Goal: Information Seeking & Learning: Learn about a topic

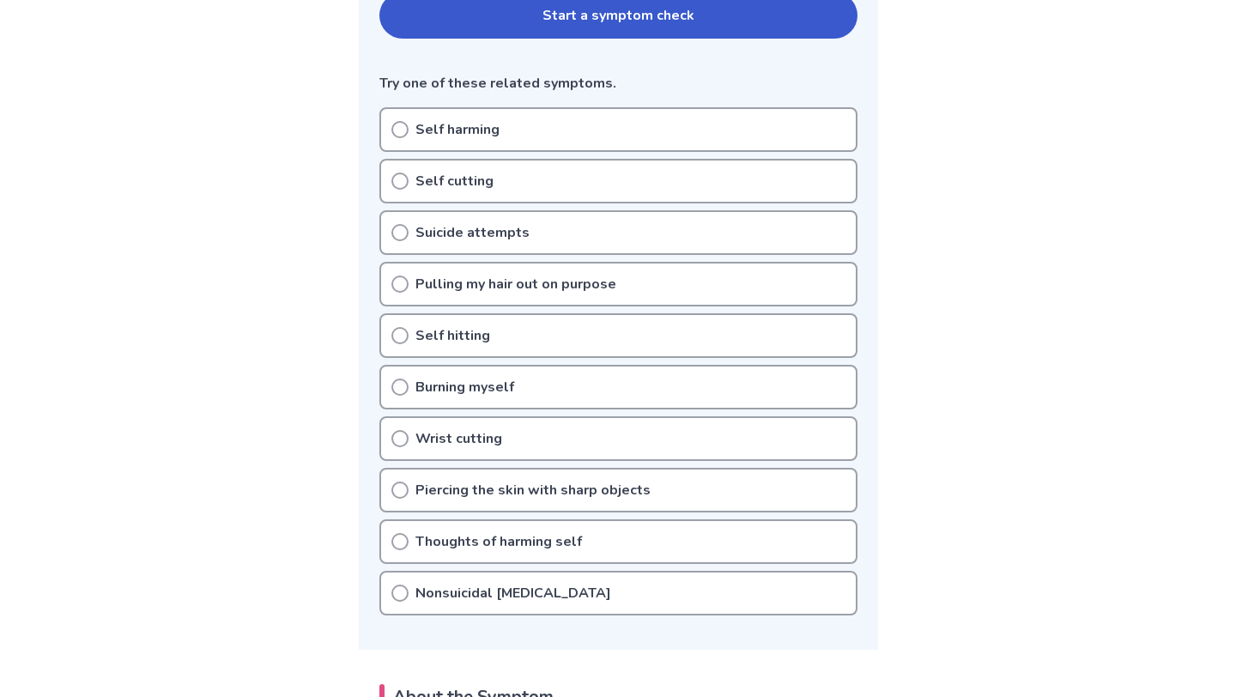
scroll to position [408, 0]
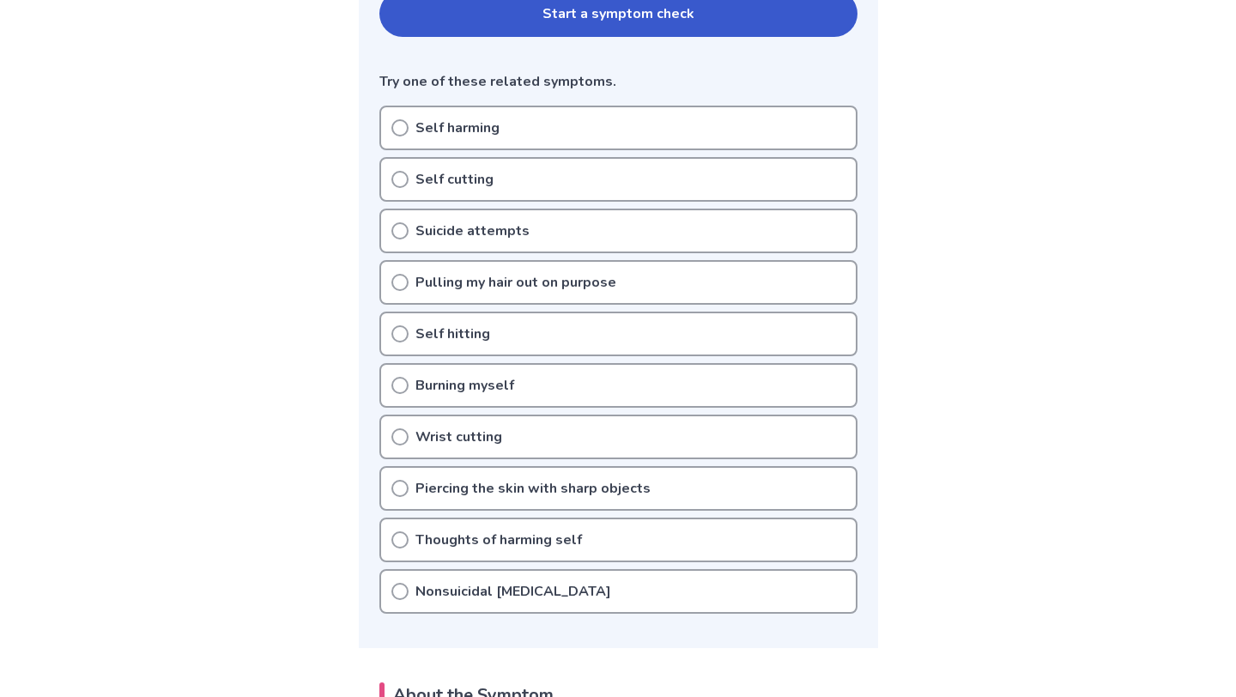
click at [403, 140] on div "Self harming" at bounding box center [618, 128] width 478 height 45
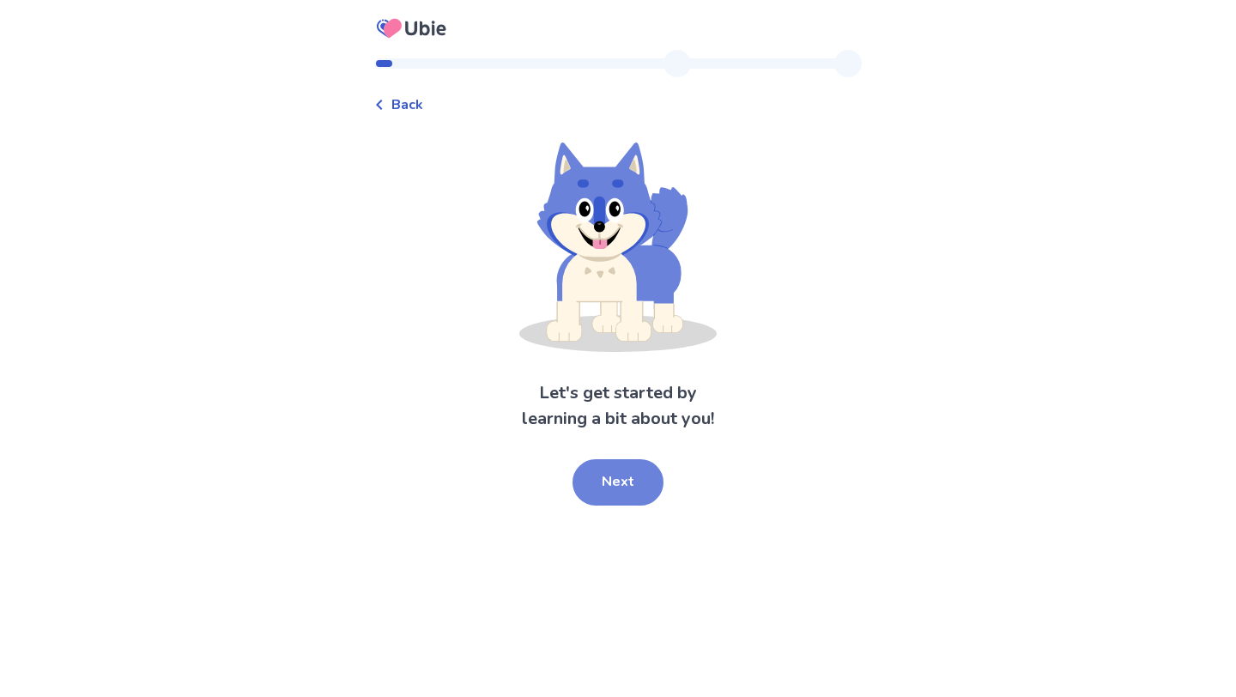
click at [628, 485] on button "Next" at bounding box center [617, 482] width 91 height 46
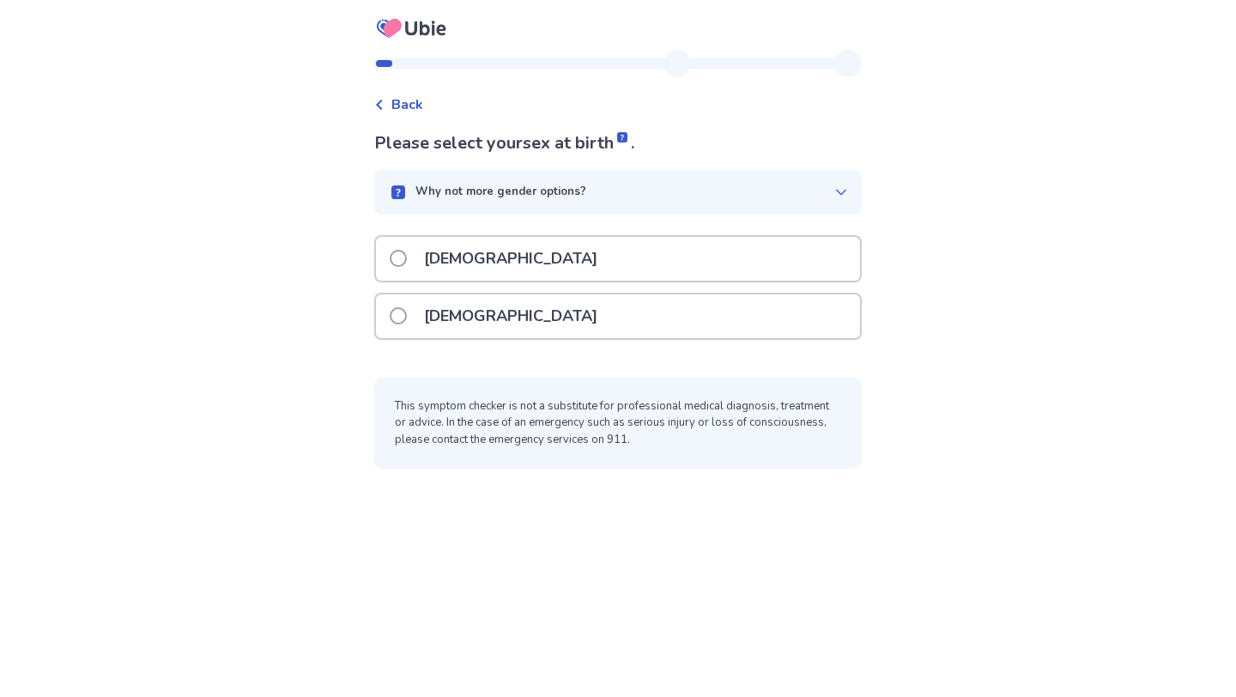
click at [596, 206] on div "Why not more gender options?" at bounding box center [617, 192] width 487 height 45
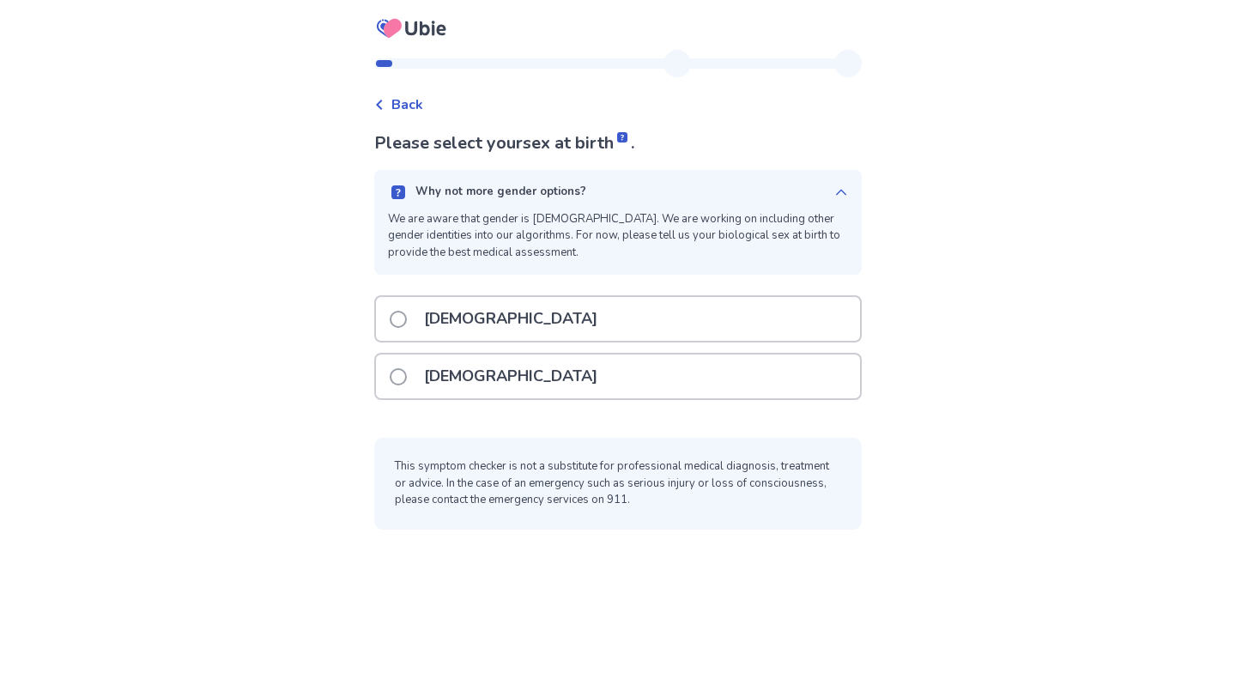
click at [489, 376] on p "[DEMOGRAPHIC_DATA]" at bounding box center [511, 376] width 194 height 44
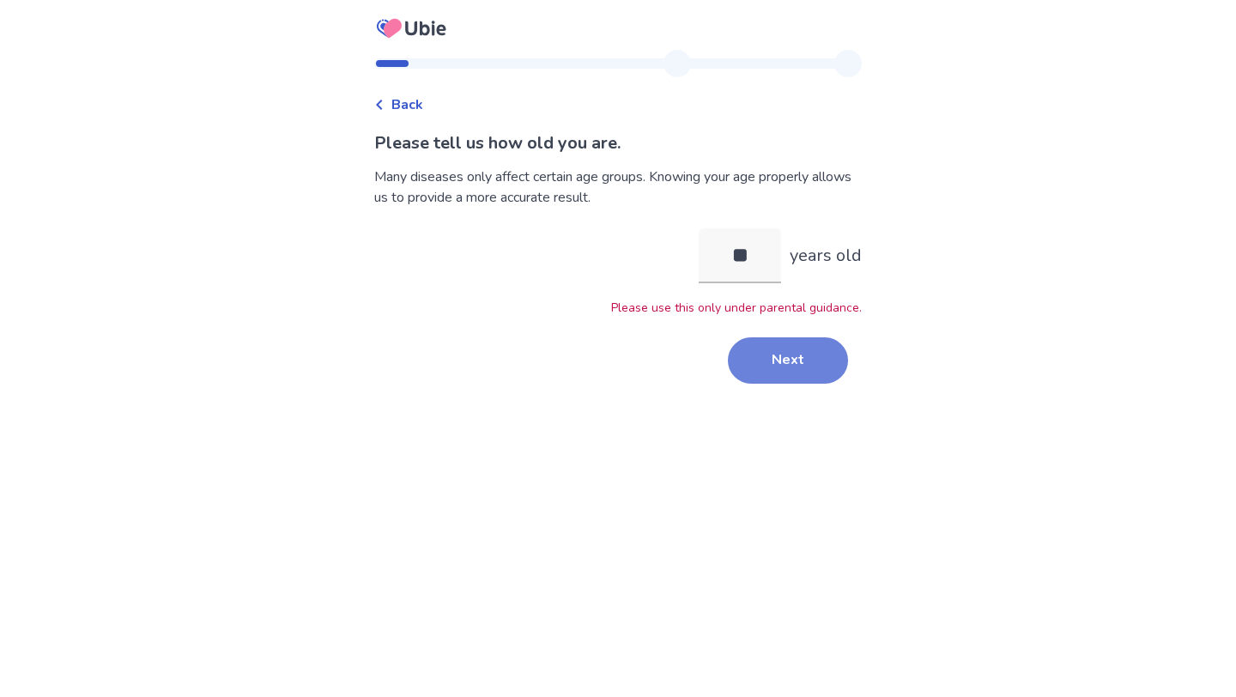
type input "**"
click at [781, 357] on button "Next" at bounding box center [788, 360] width 120 height 46
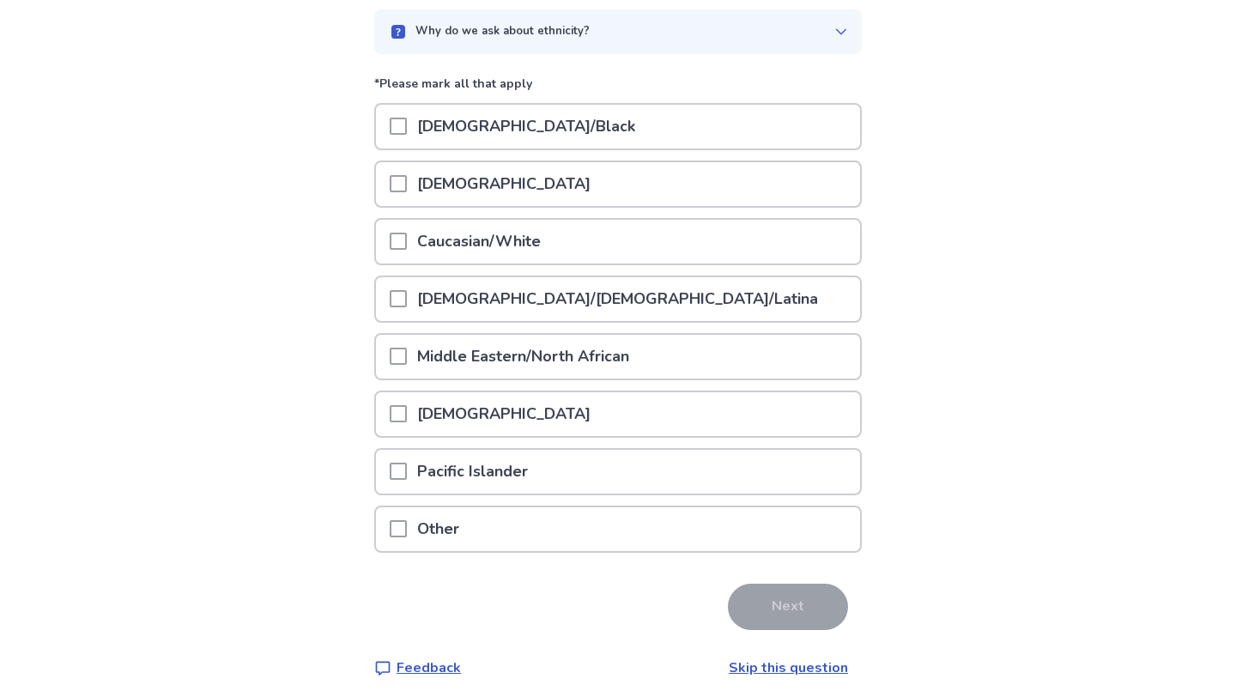
scroll to position [168, 0]
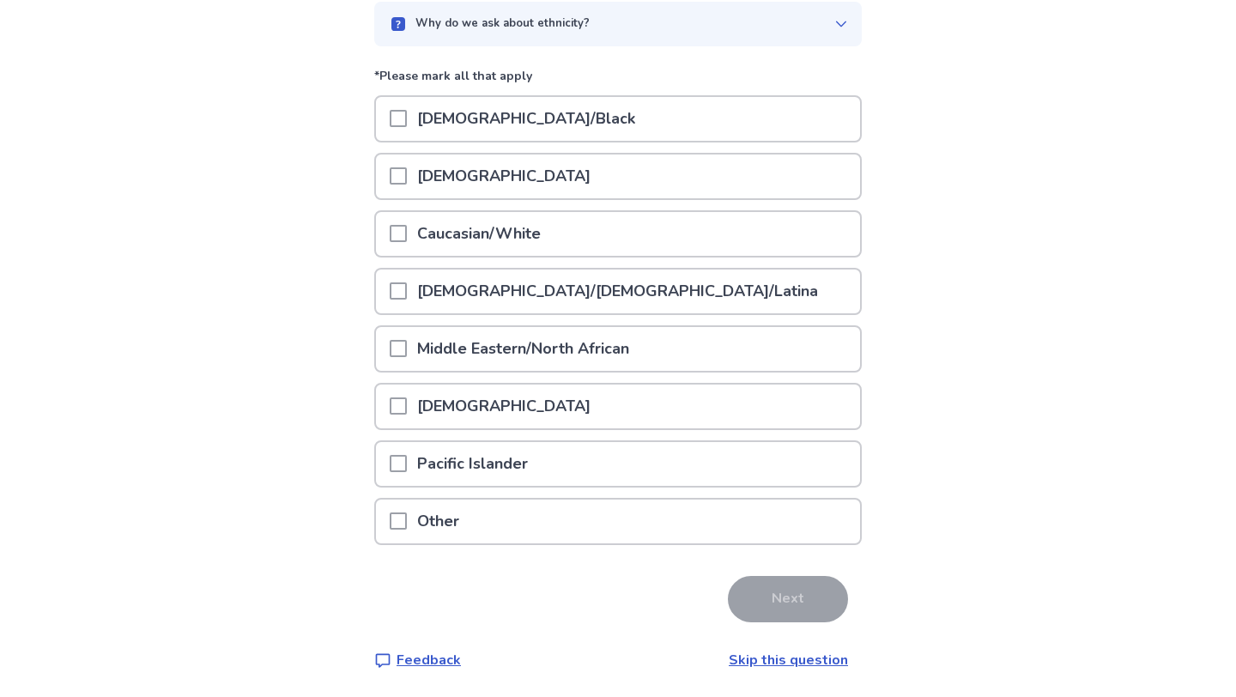
click at [630, 234] on div "Caucasian/White" at bounding box center [618, 234] width 484 height 44
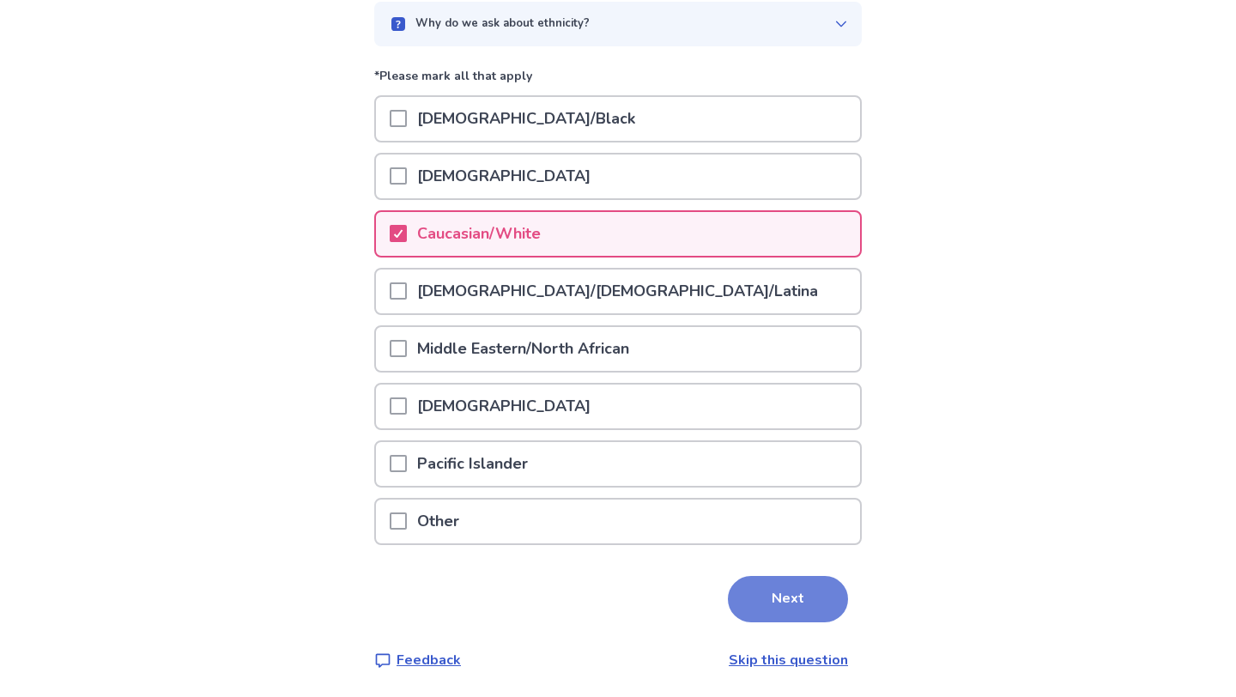
click at [771, 606] on button "Next" at bounding box center [788, 599] width 120 height 46
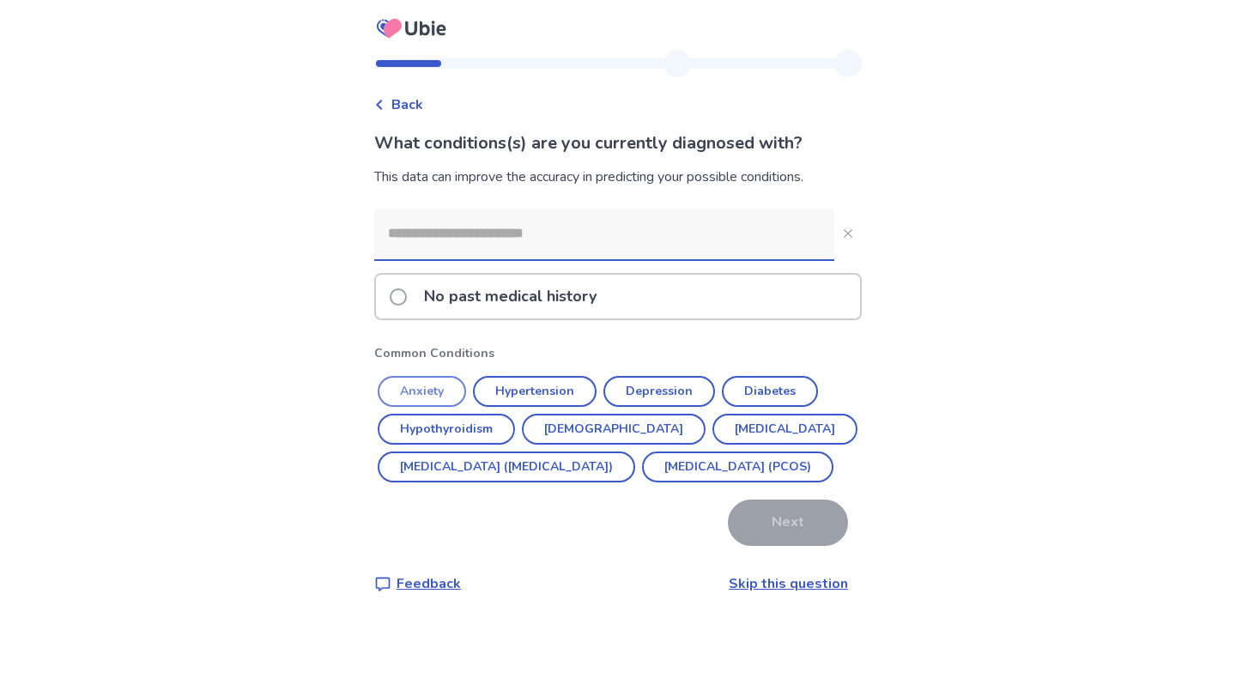
click at [437, 388] on button "Anxiety" at bounding box center [422, 391] width 88 height 31
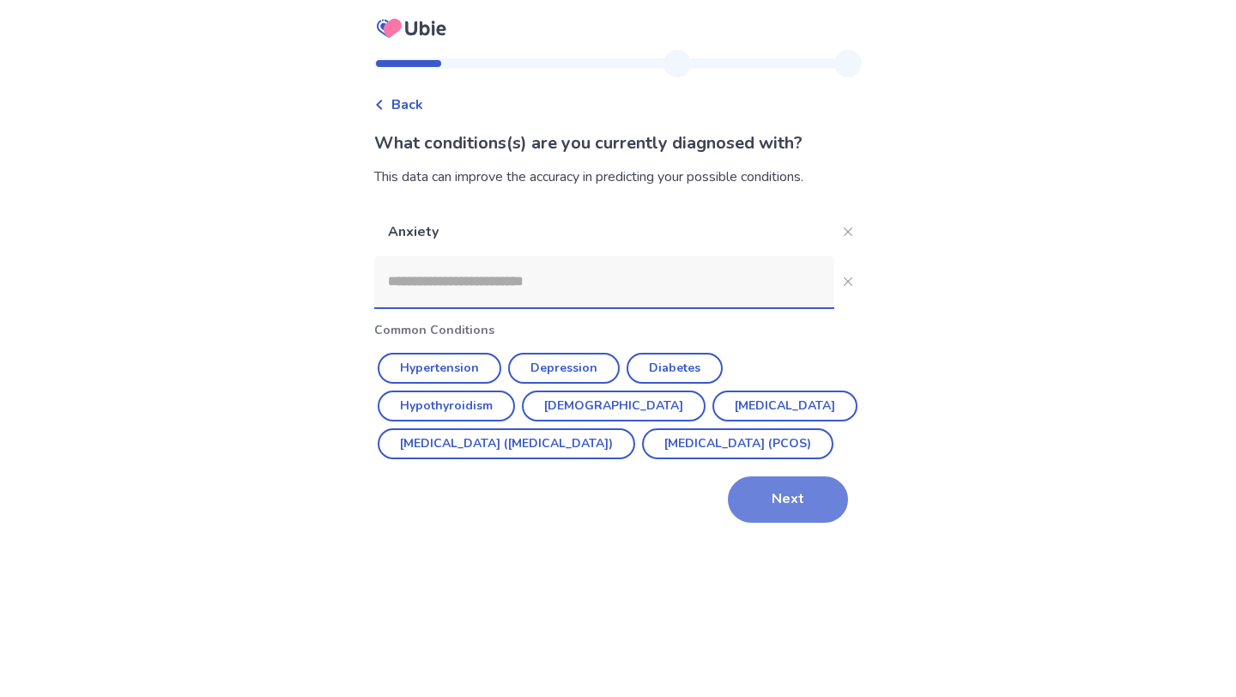
click at [765, 523] on button "Next" at bounding box center [788, 499] width 120 height 46
click at [469, 291] on input at bounding box center [604, 281] width 460 height 51
type input "*"
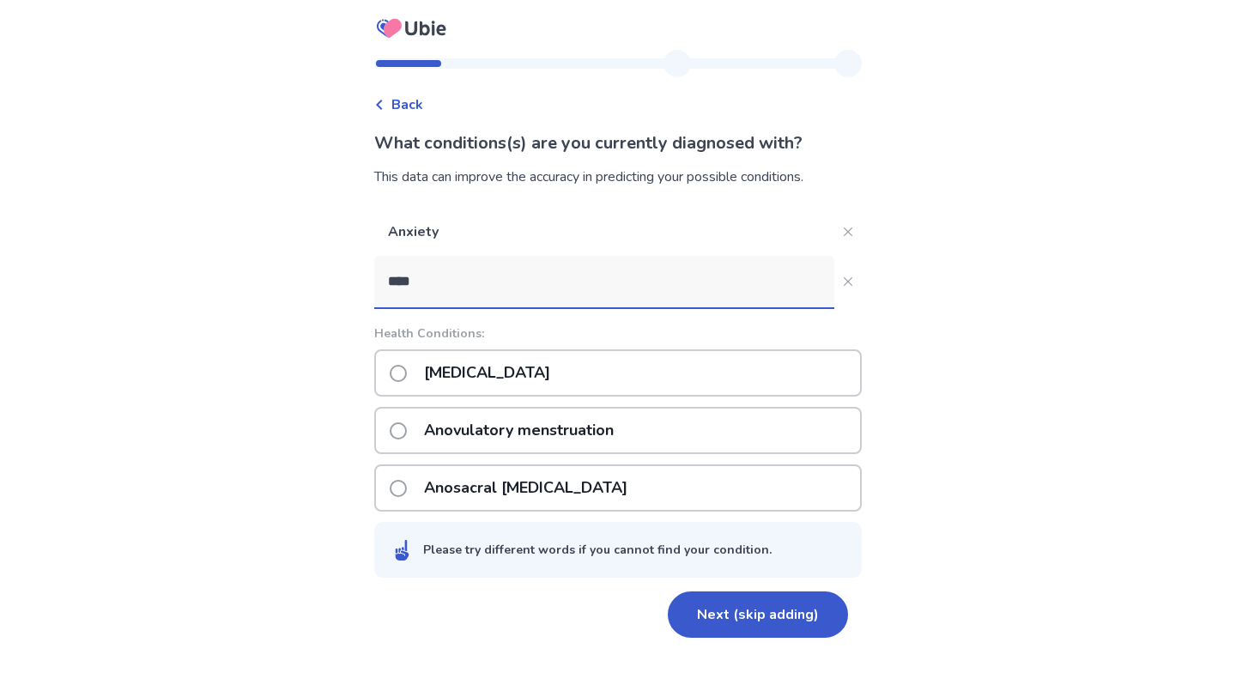
type input "****"
click at [594, 375] on div "Anorexia nervosa" at bounding box center [617, 372] width 487 height 47
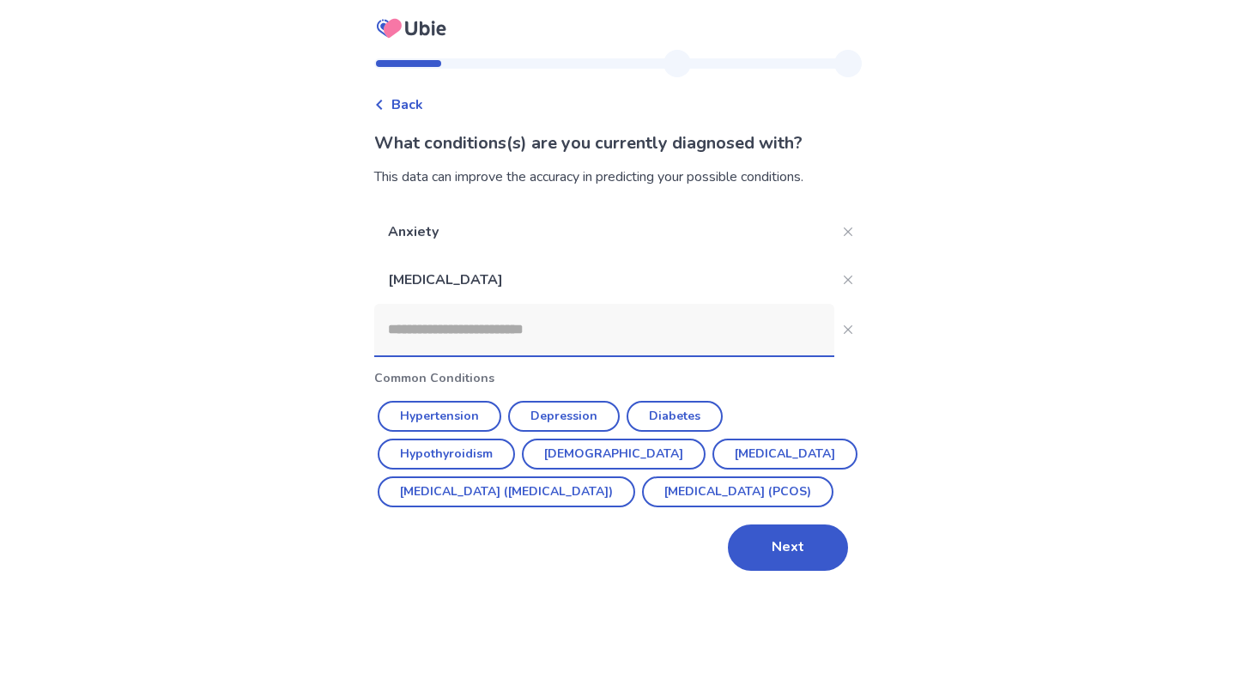
click at [573, 330] on input at bounding box center [604, 329] width 460 height 51
click at [844, 282] on icon "Close" at bounding box center [848, 279] width 9 height 9
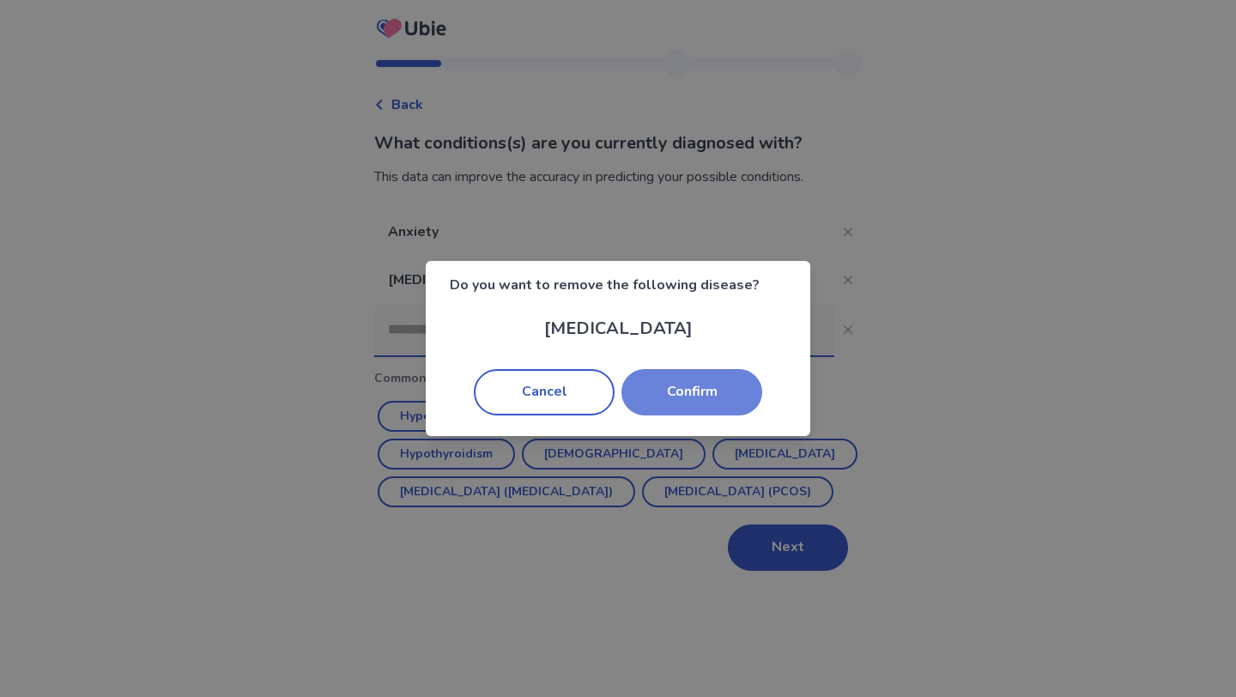
click at [680, 397] on button "Confirm" at bounding box center [691, 392] width 141 height 46
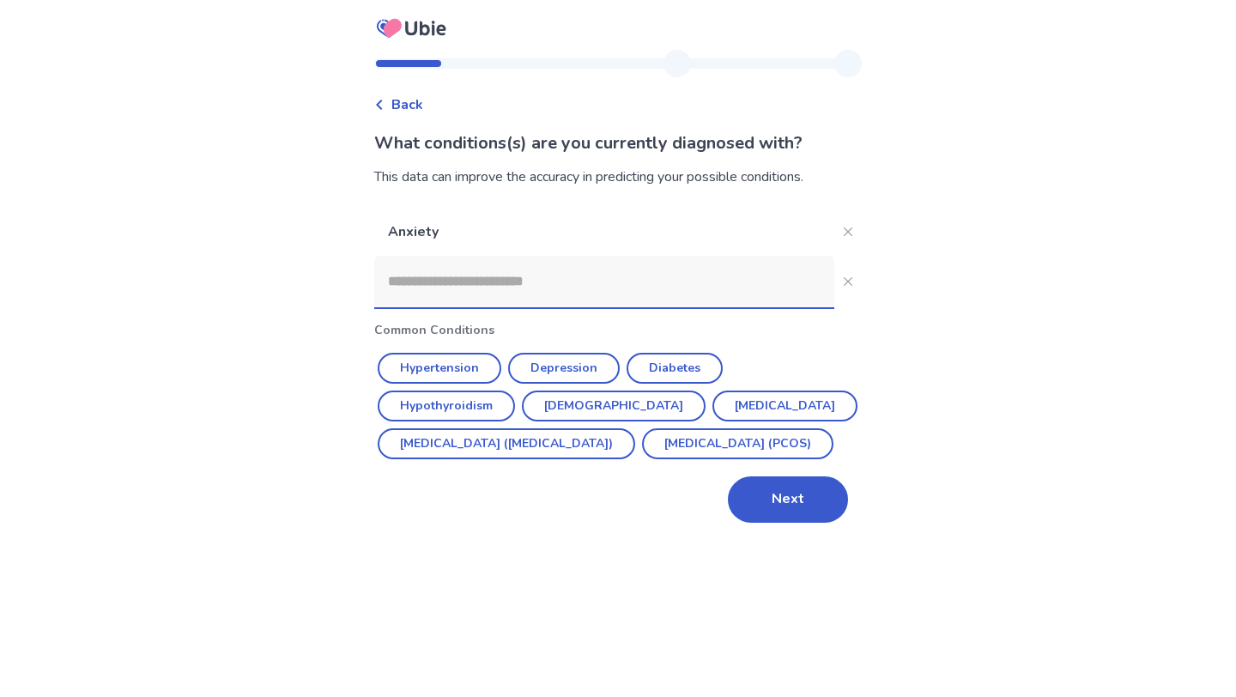
click at [638, 281] on input at bounding box center [604, 281] width 460 height 51
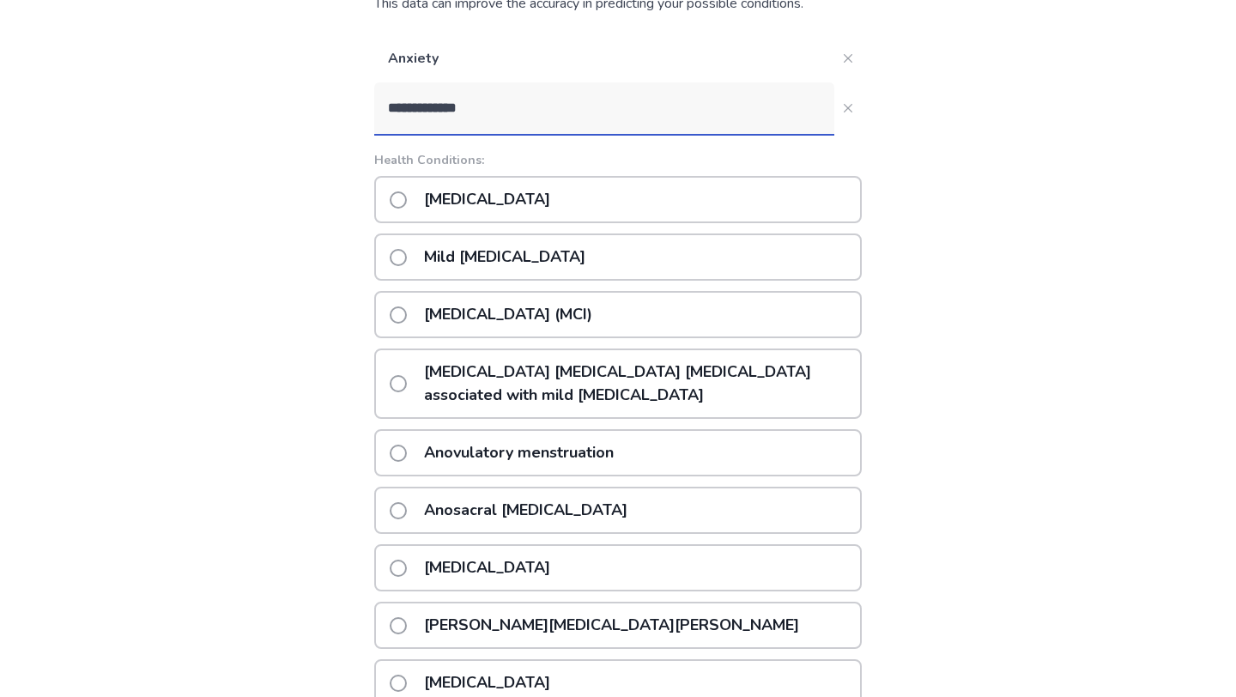
scroll to position [387, 0]
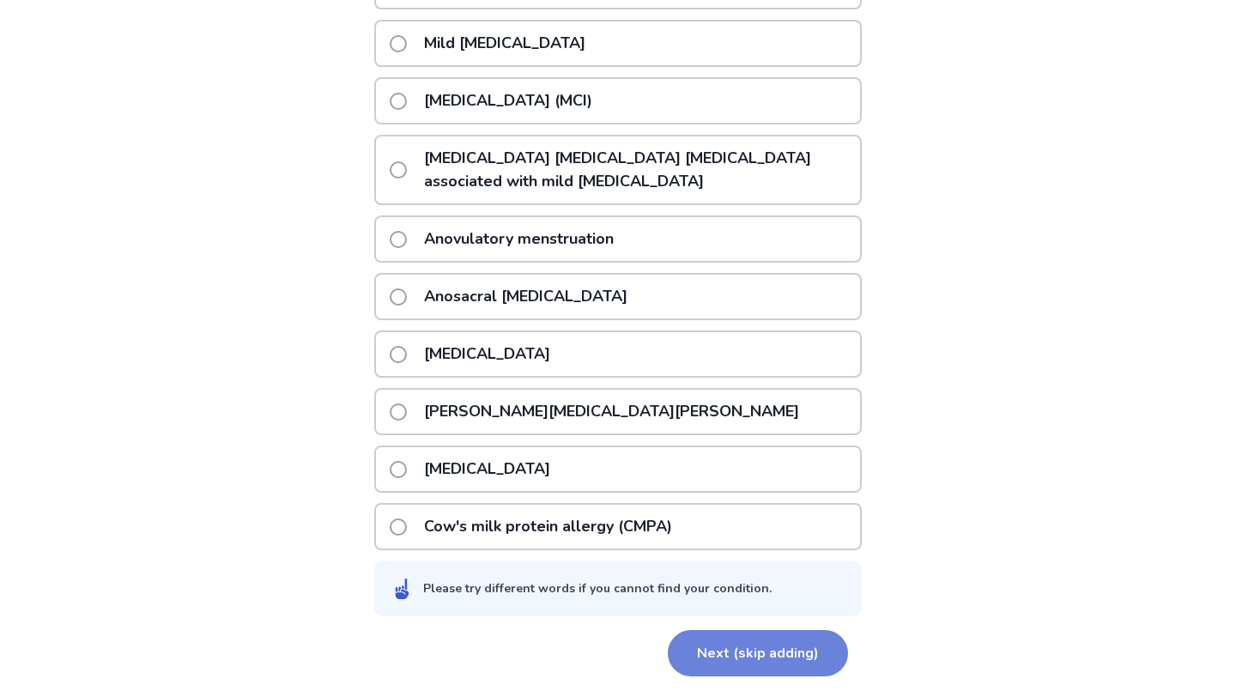
type input "**********"
click at [725, 653] on button "Next (skip adding)" at bounding box center [758, 653] width 180 height 46
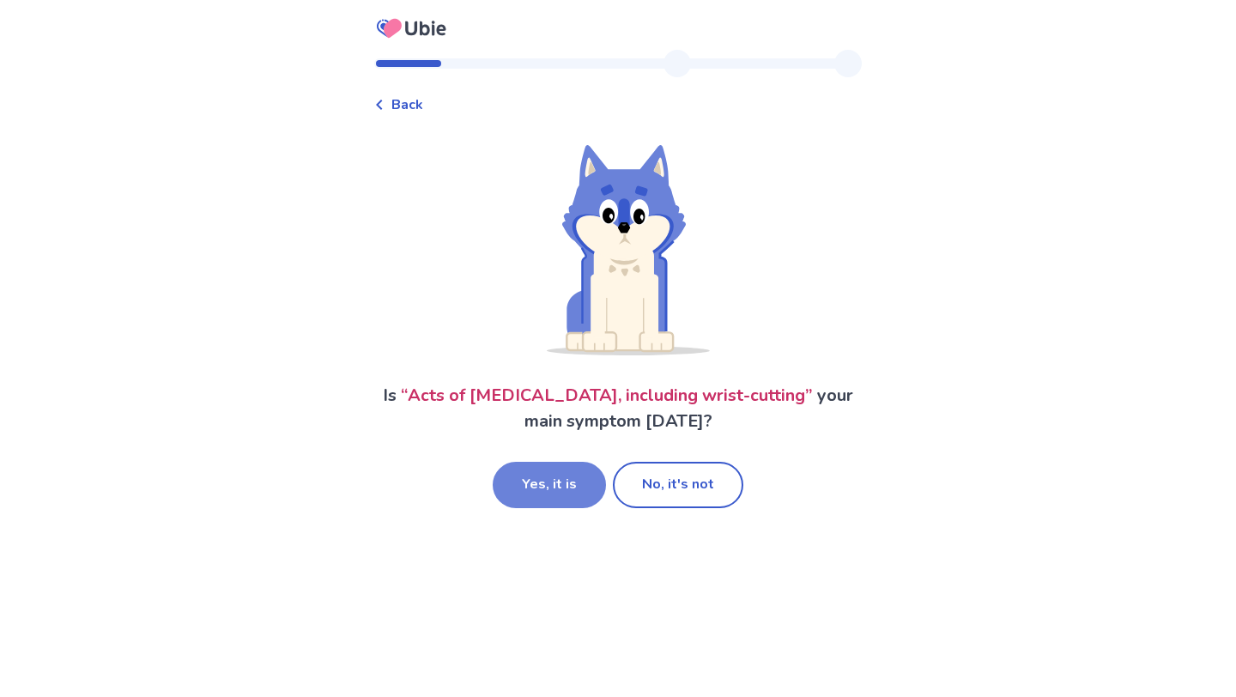
click at [551, 481] on button "Yes, it is" at bounding box center [549, 485] width 113 height 46
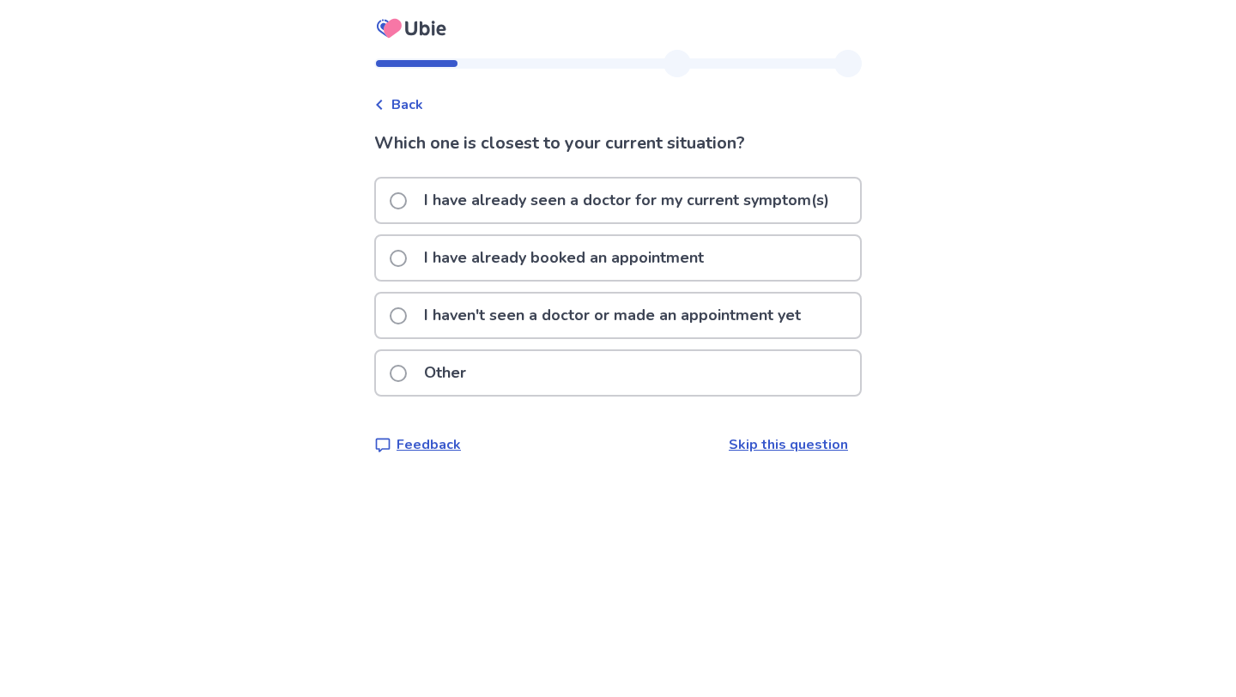
click at [612, 311] on p "I haven't seen a doctor or made an appointment yet" at bounding box center [612, 315] width 397 height 44
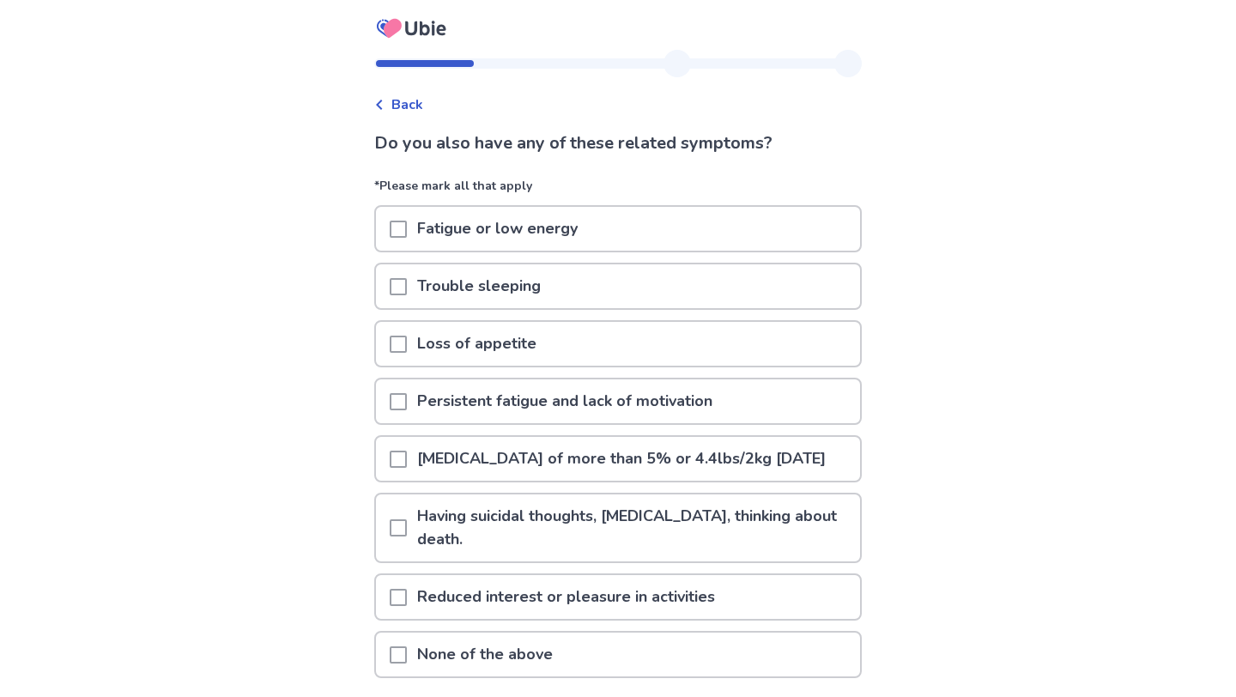
click at [407, 225] on span at bounding box center [398, 229] width 17 height 17
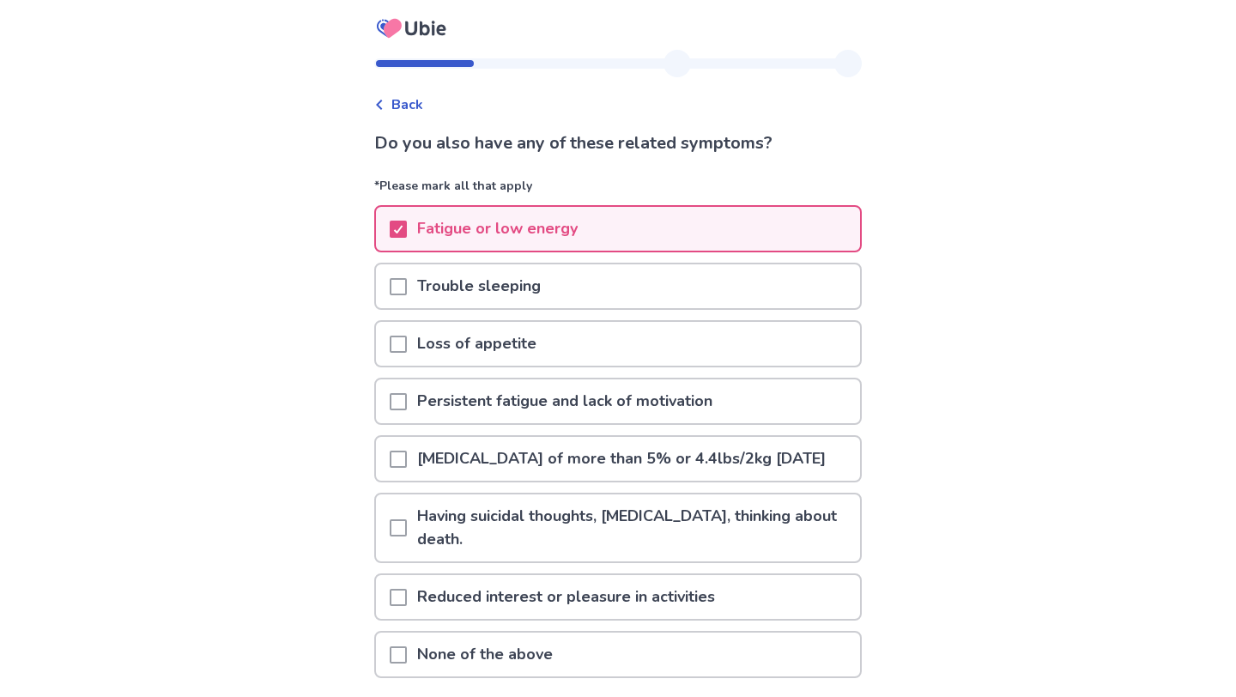
click at [407, 272] on div at bounding box center [398, 286] width 17 height 44
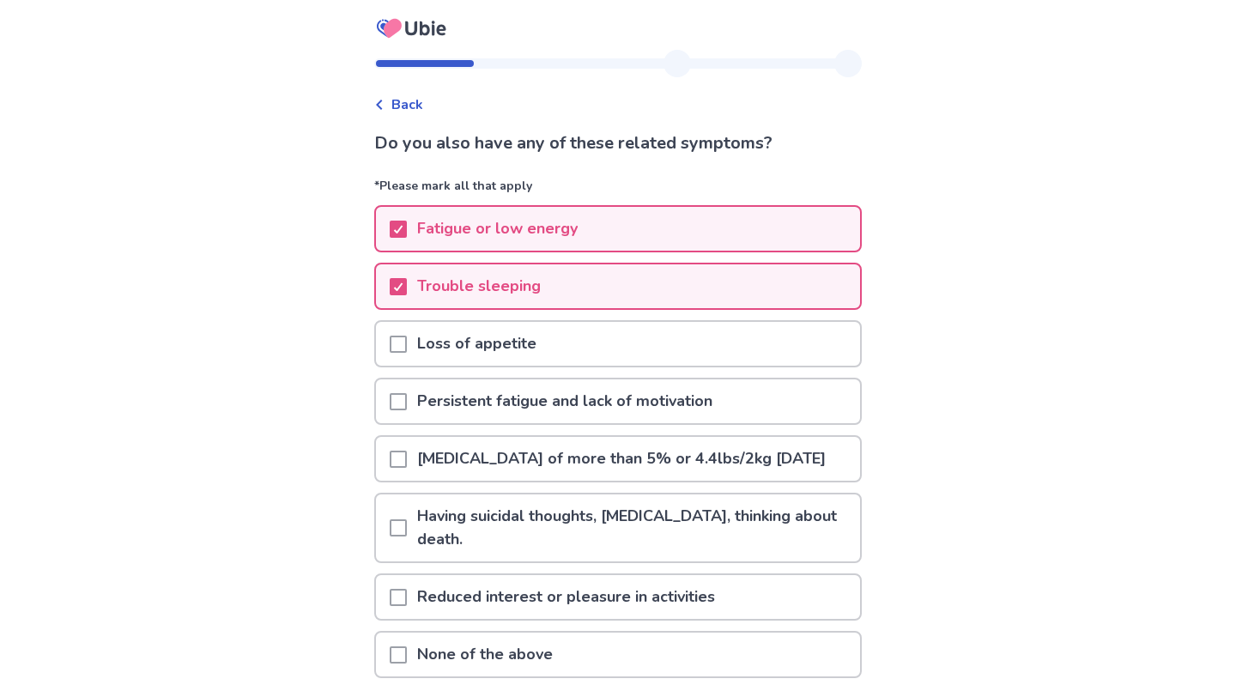
click at [409, 314] on div "Trouble sleeping" at bounding box center [617, 291] width 487 height 57
click at [405, 329] on div at bounding box center [398, 344] width 17 height 44
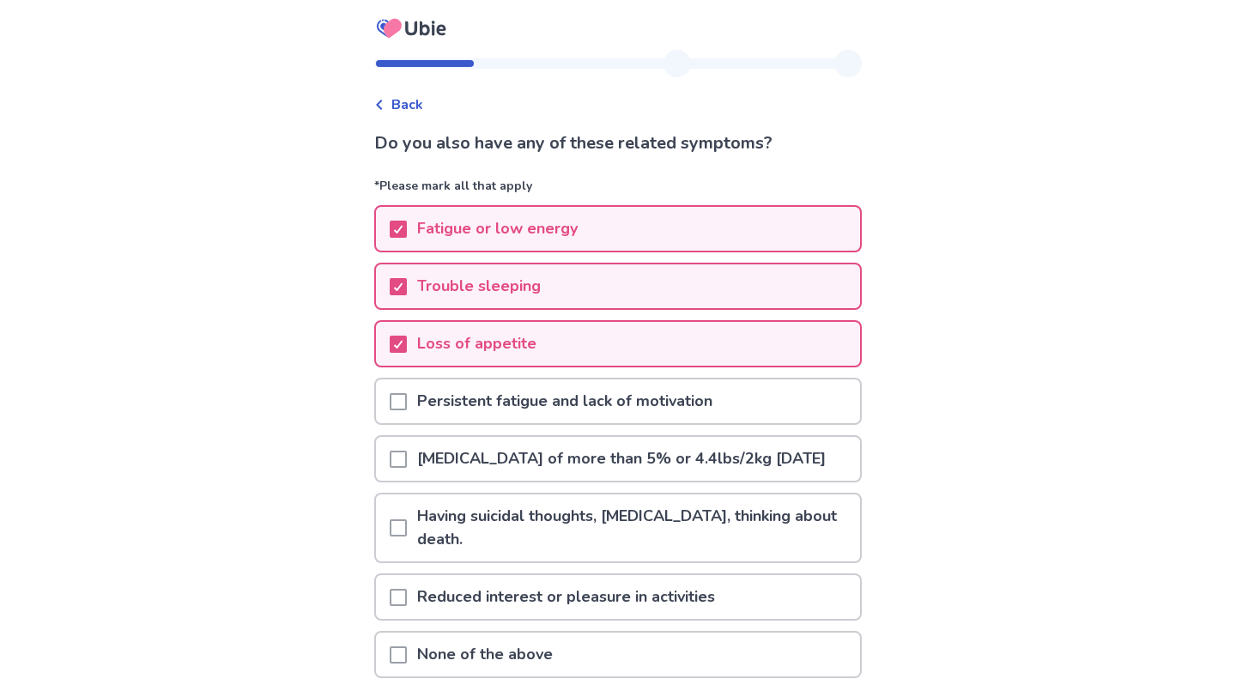
click at [407, 396] on span at bounding box center [398, 401] width 17 height 17
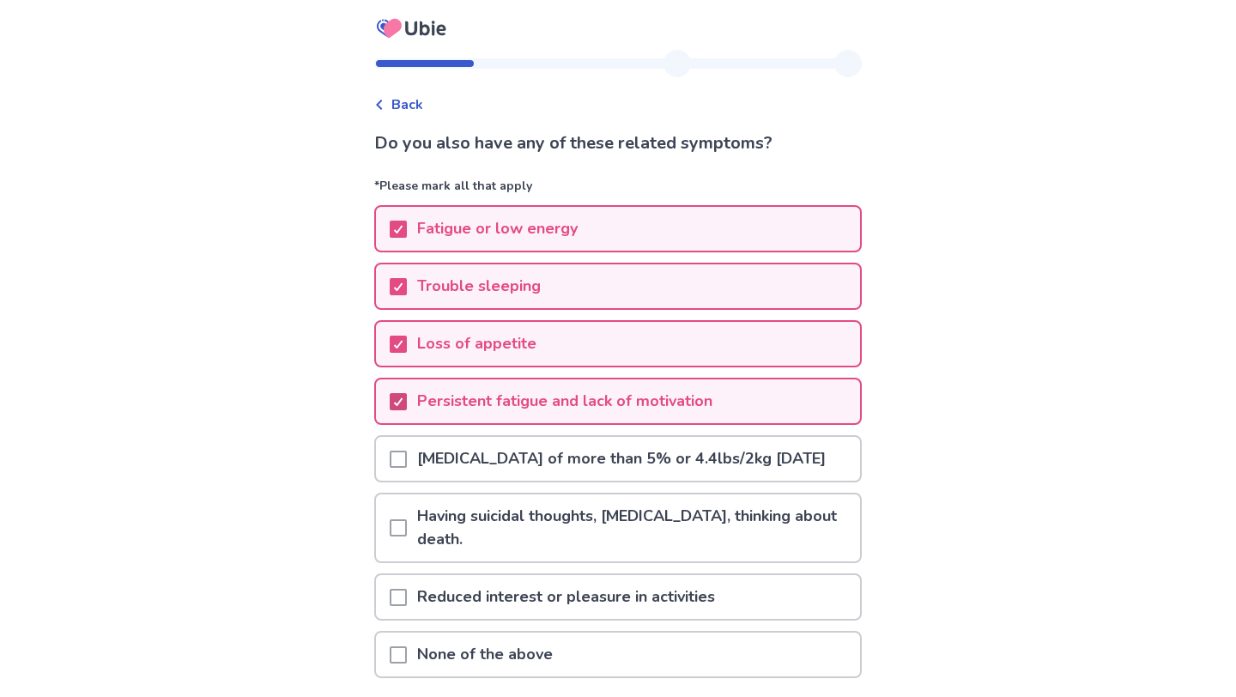
scroll to position [157, 0]
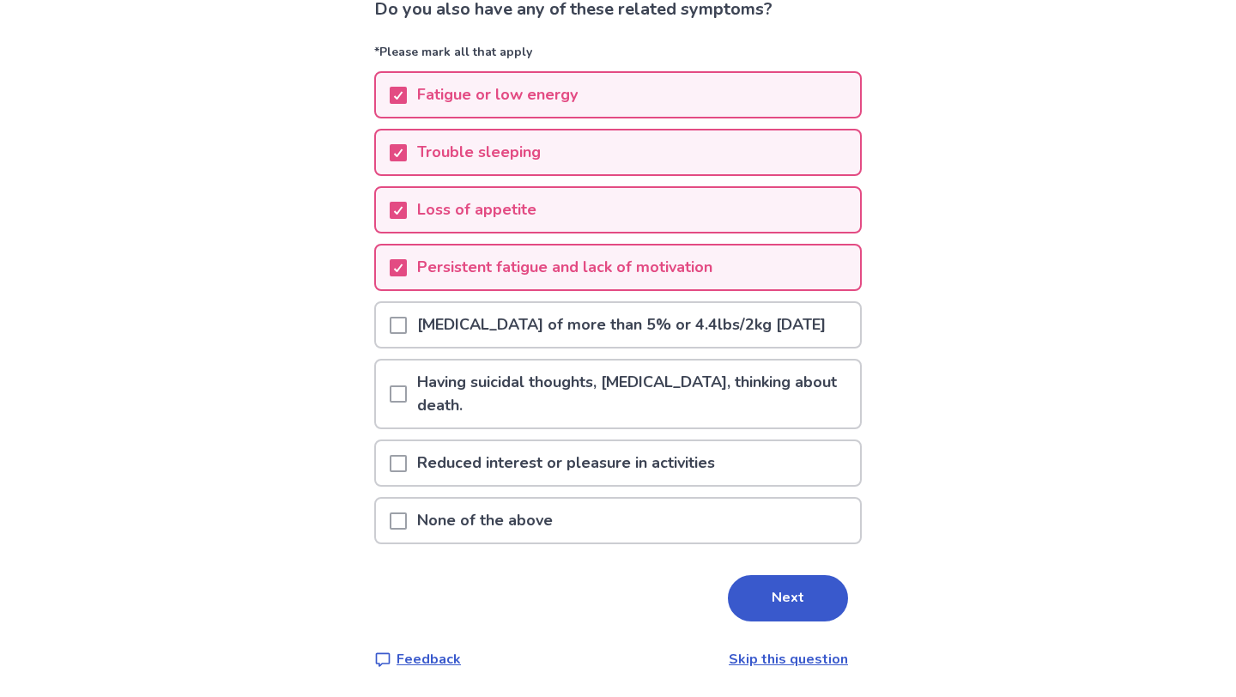
click at [407, 393] on span at bounding box center [398, 393] width 17 height 17
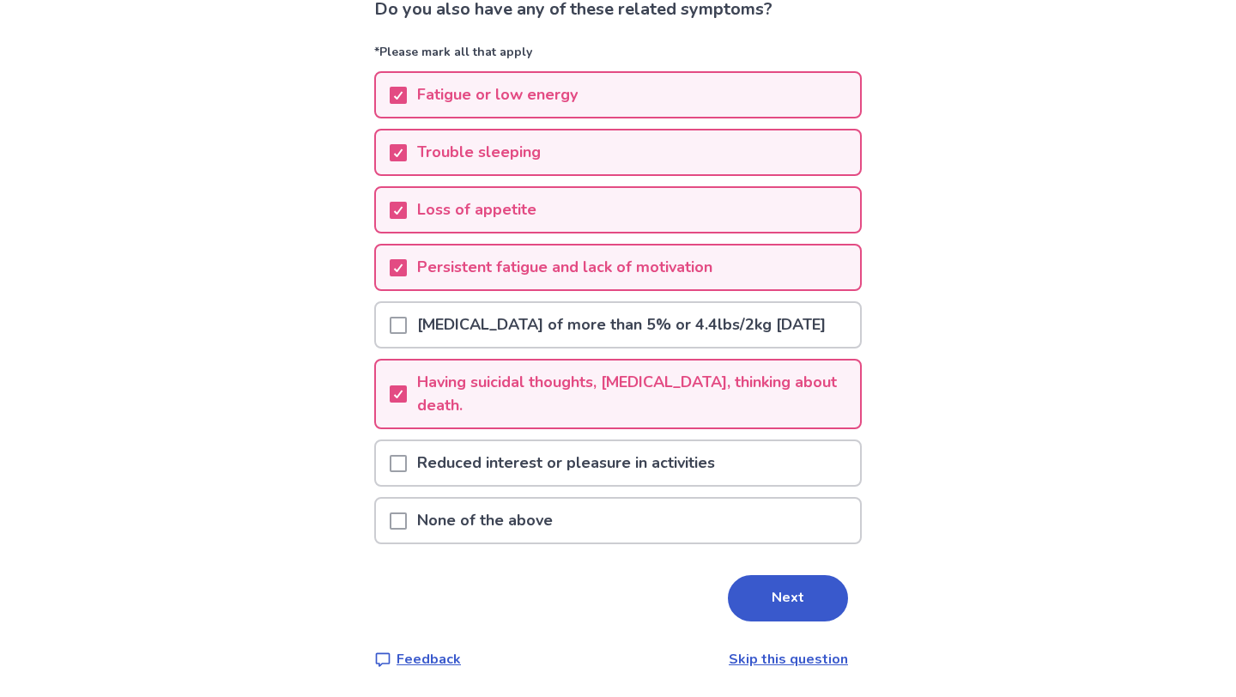
click at [403, 462] on span at bounding box center [398, 463] width 17 height 17
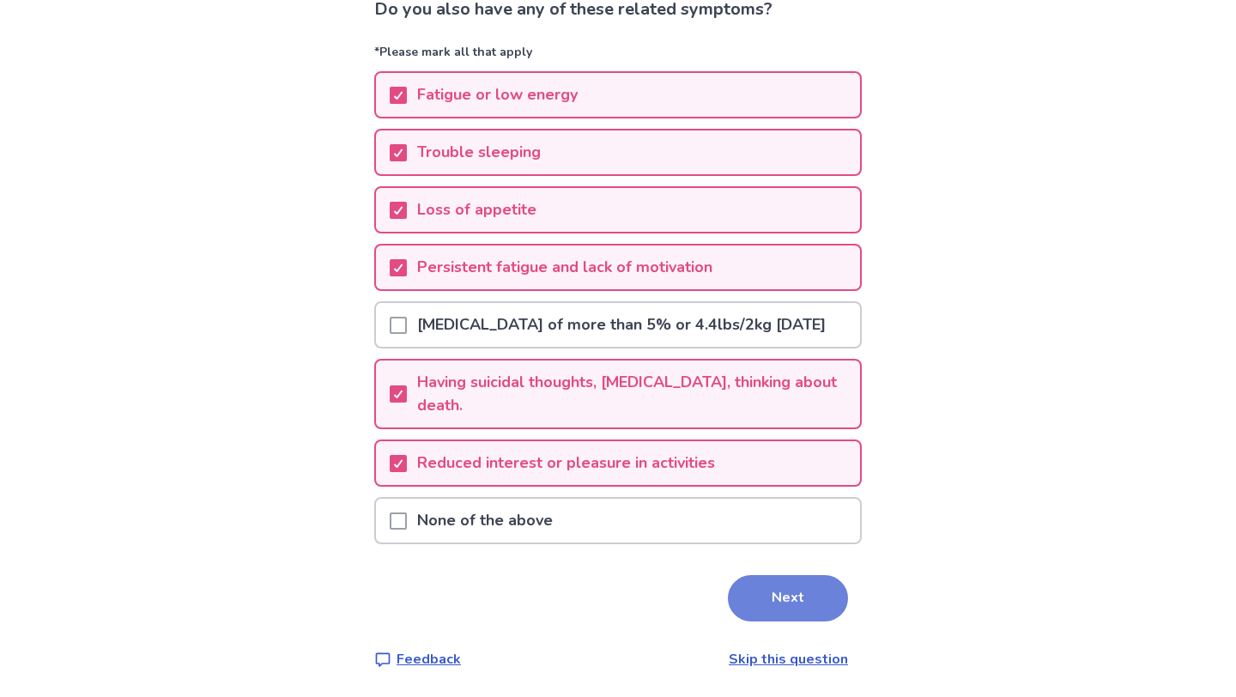
click at [762, 587] on button "Next" at bounding box center [788, 598] width 120 height 46
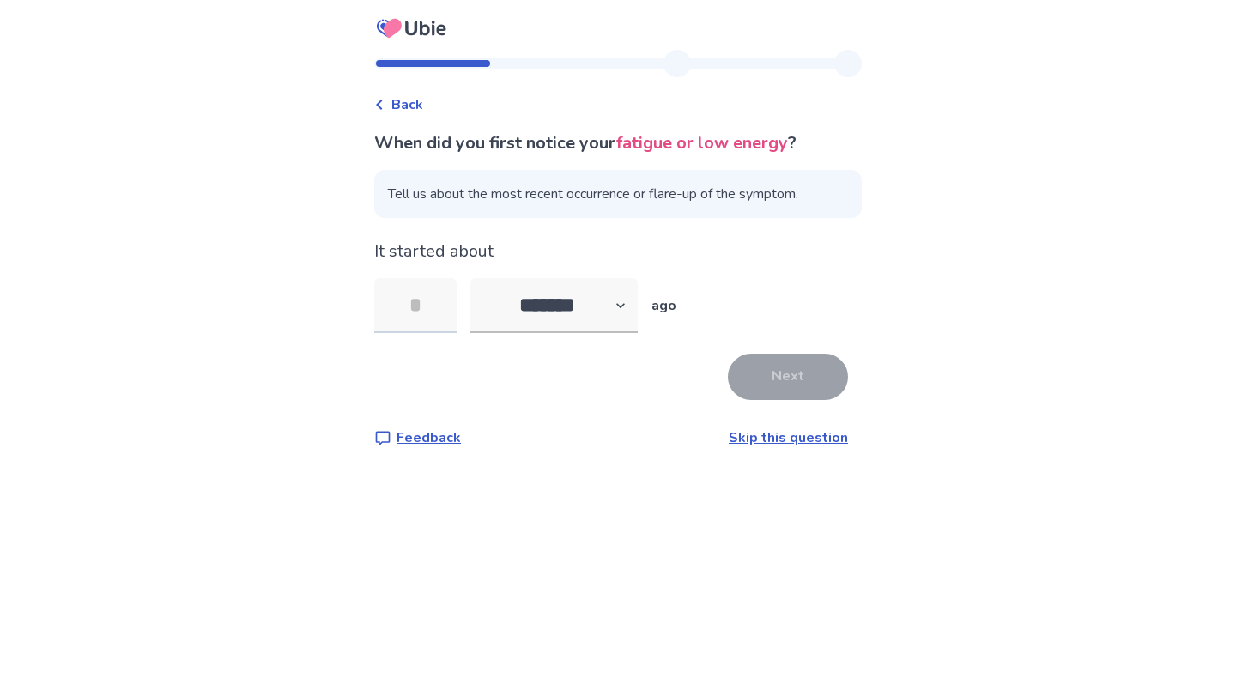
click at [425, 295] on input "tel" at bounding box center [415, 305] width 82 height 55
click at [571, 305] on select "******* ****** ******* ******** *******" at bounding box center [553, 305] width 167 height 55
click at [481, 278] on select "******* ****** ******* ******** *******" at bounding box center [553, 305] width 167 height 55
click at [560, 273] on div "It started about ******* ****** ******* ******** ******* ago" at bounding box center [617, 286] width 487 height 94
click at [553, 310] on select "******* ****** ******* ******** *******" at bounding box center [553, 305] width 167 height 55
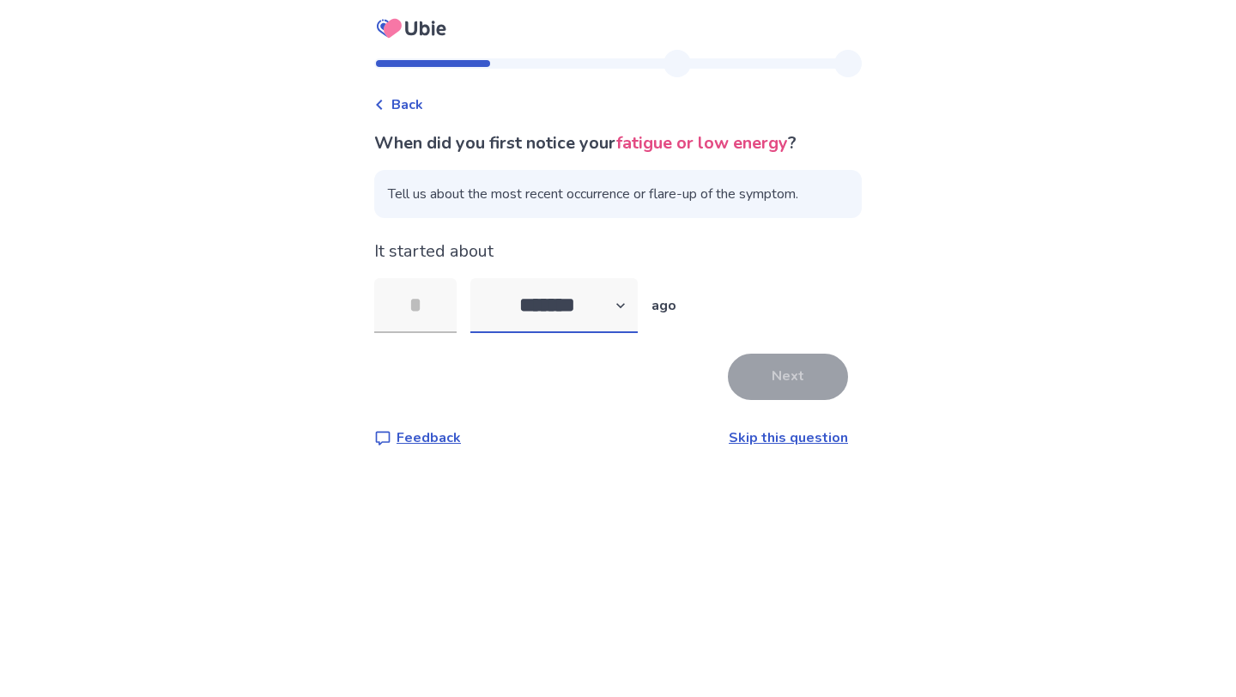
select select "*"
click at [481, 278] on select "******* ****** ******* ******** *******" at bounding box center [553, 305] width 167 height 55
click at [441, 293] on input "tel" at bounding box center [415, 305] width 82 height 55
type input "*"
click at [530, 299] on select "******* ****** ******* ******** *******" at bounding box center [553, 305] width 167 height 55
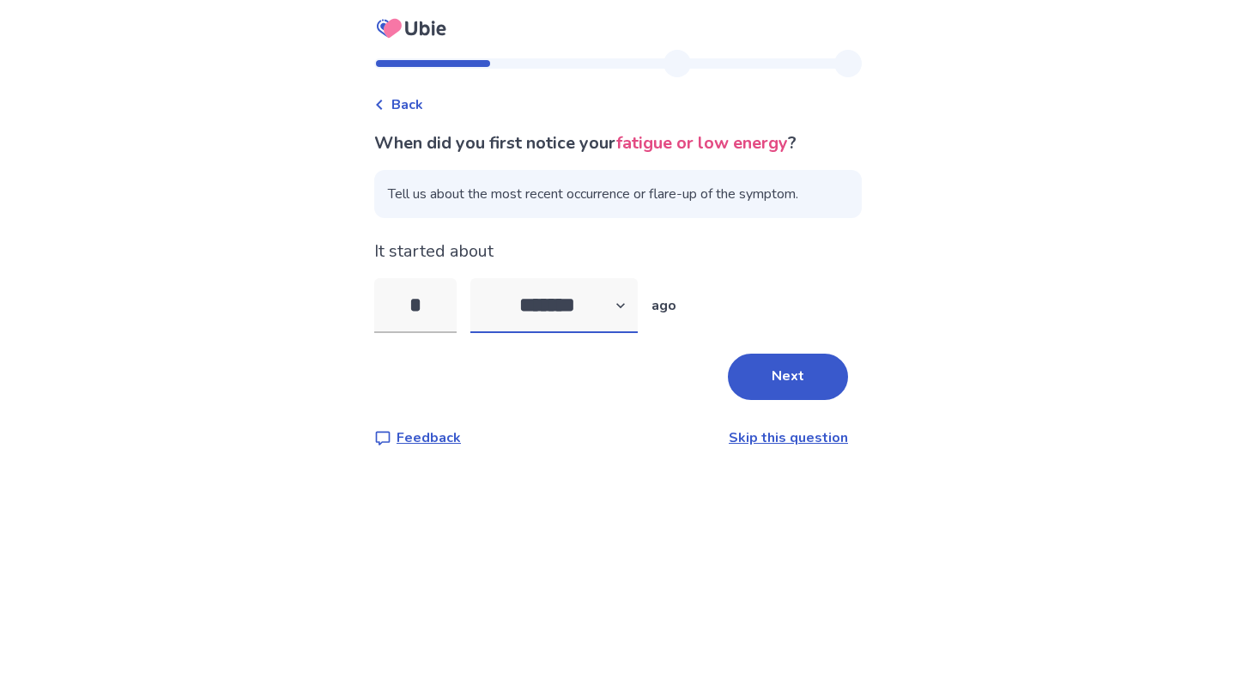
click at [481, 278] on select "******* ****** ******* ******** *******" at bounding box center [553, 305] width 167 height 55
click at [773, 374] on button "Next" at bounding box center [788, 377] width 120 height 46
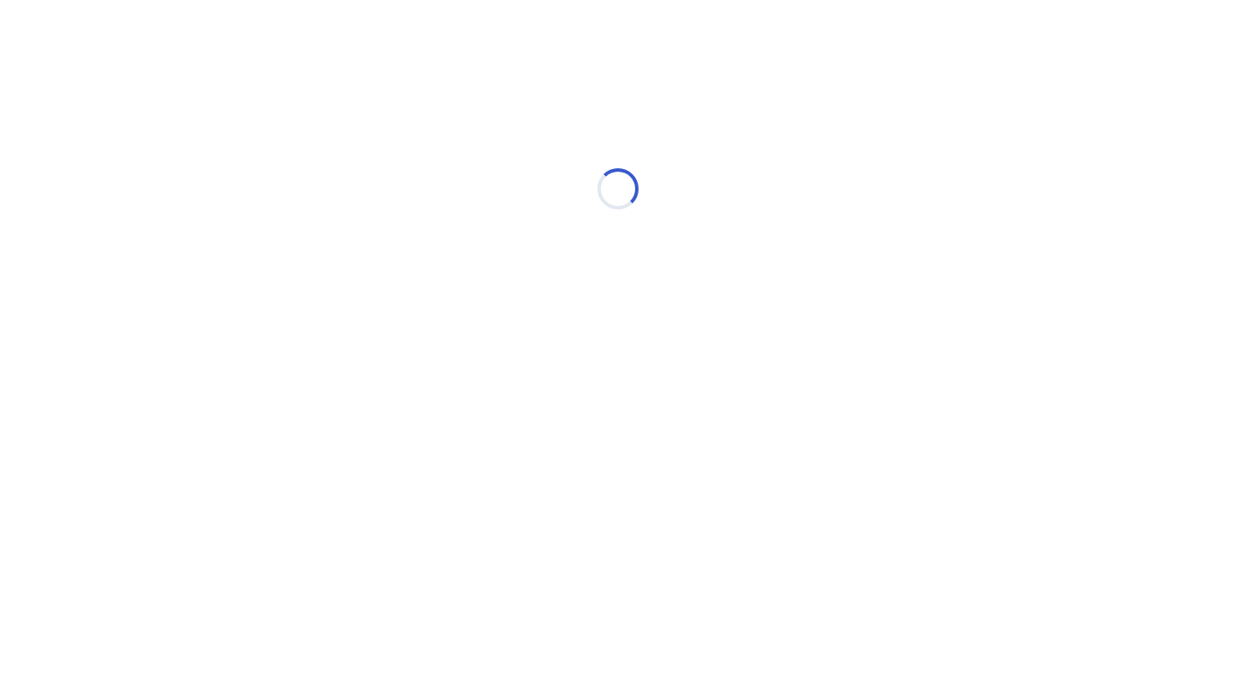
select select "*"
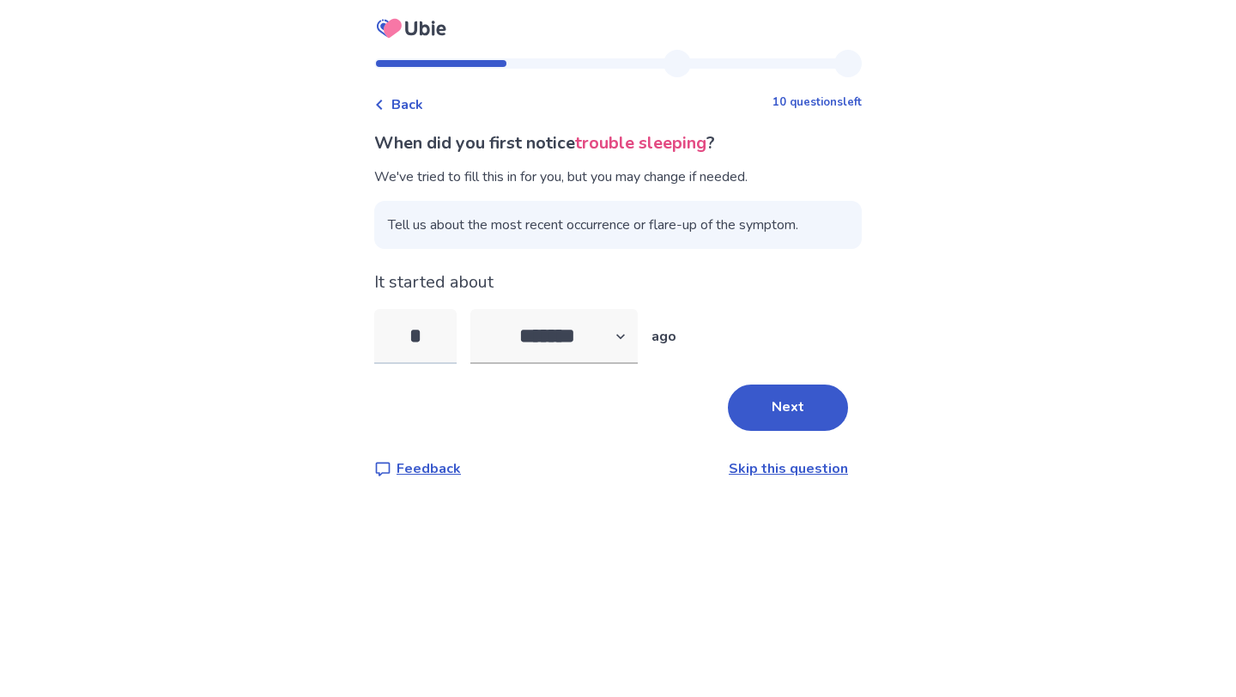
click at [445, 337] on input "*" at bounding box center [415, 336] width 82 height 55
type input "*"
click at [587, 346] on select "******* ****** ******* ******** *******" at bounding box center [553, 336] width 167 height 55
select select "*"
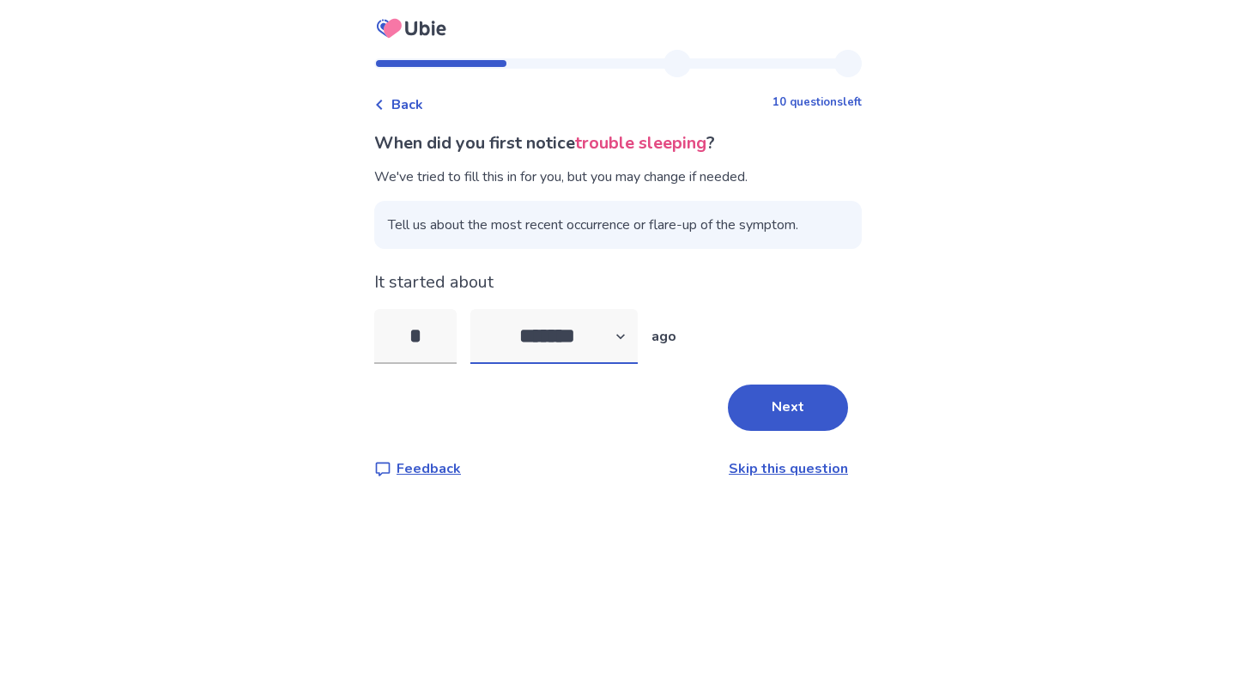
click at [481, 309] on select "******* ****** ******* ******** *******" at bounding box center [553, 336] width 167 height 55
click at [786, 421] on button "Next" at bounding box center [788, 407] width 120 height 46
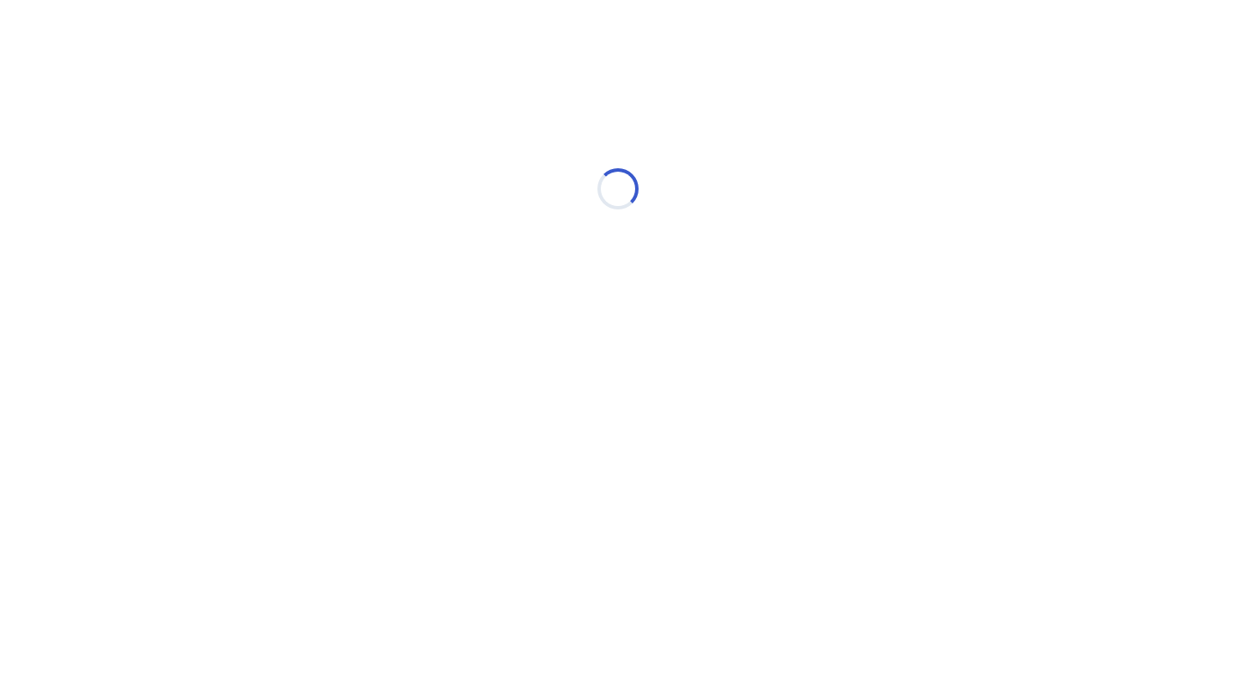
select select "*"
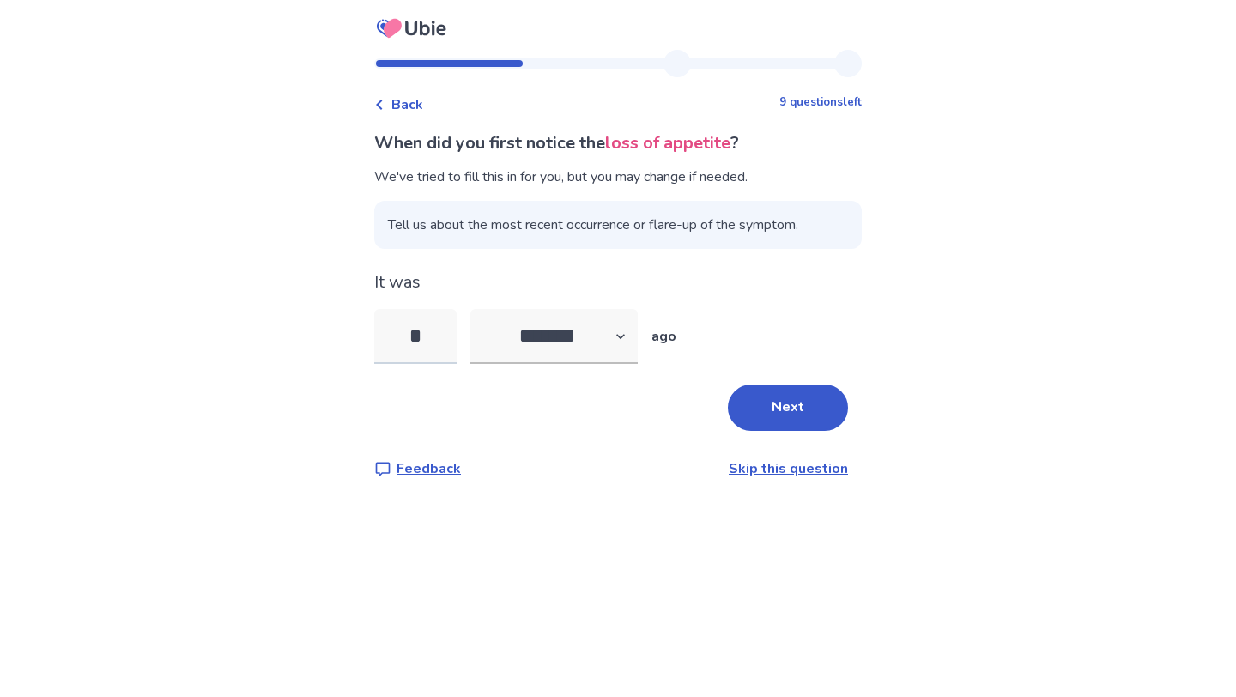
click at [444, 335] on input "*" at bounding box center [415, 336] width 82 height 55
type input "*"
click at [542, 329] on select "******* ****** ******* ******** *******" at bounding box center [553, 336] width 167 height 55
select select "*"
click at [481, 309] on select "******* ****** ******* ******** *******" at bounding box center [553, 336] width 167 height 55
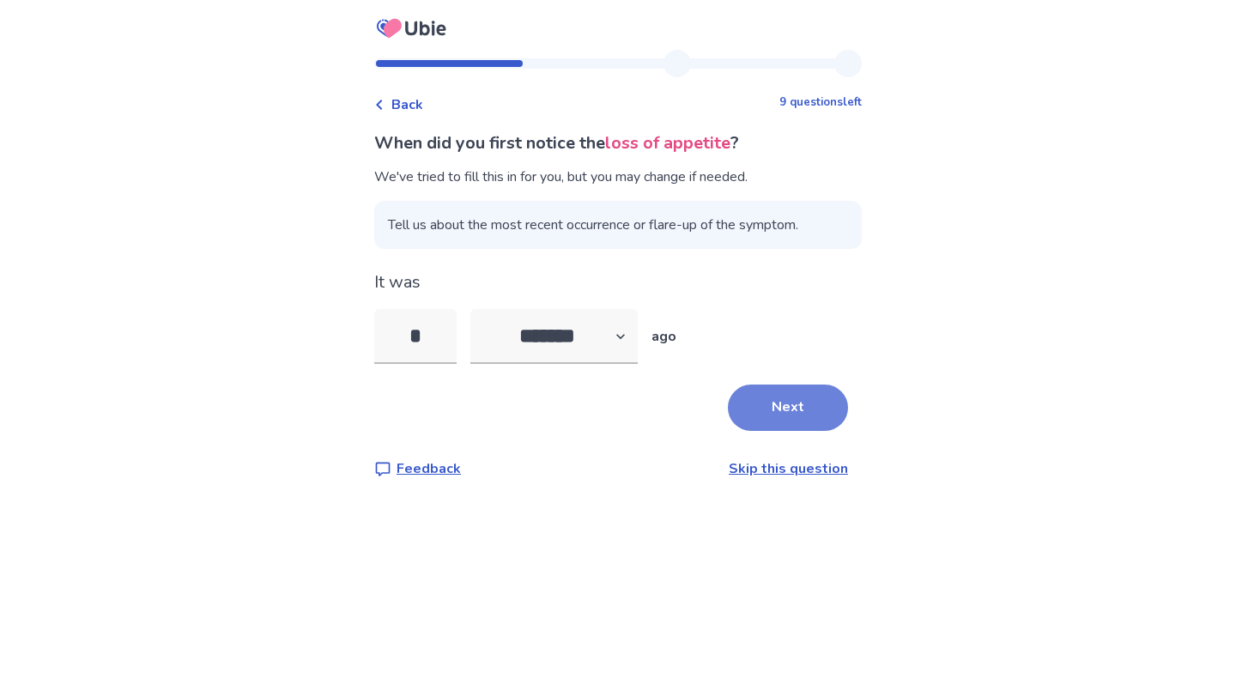
click at [802, 404] on button "Next" at bounding box center [788, 407] width 120 height 46
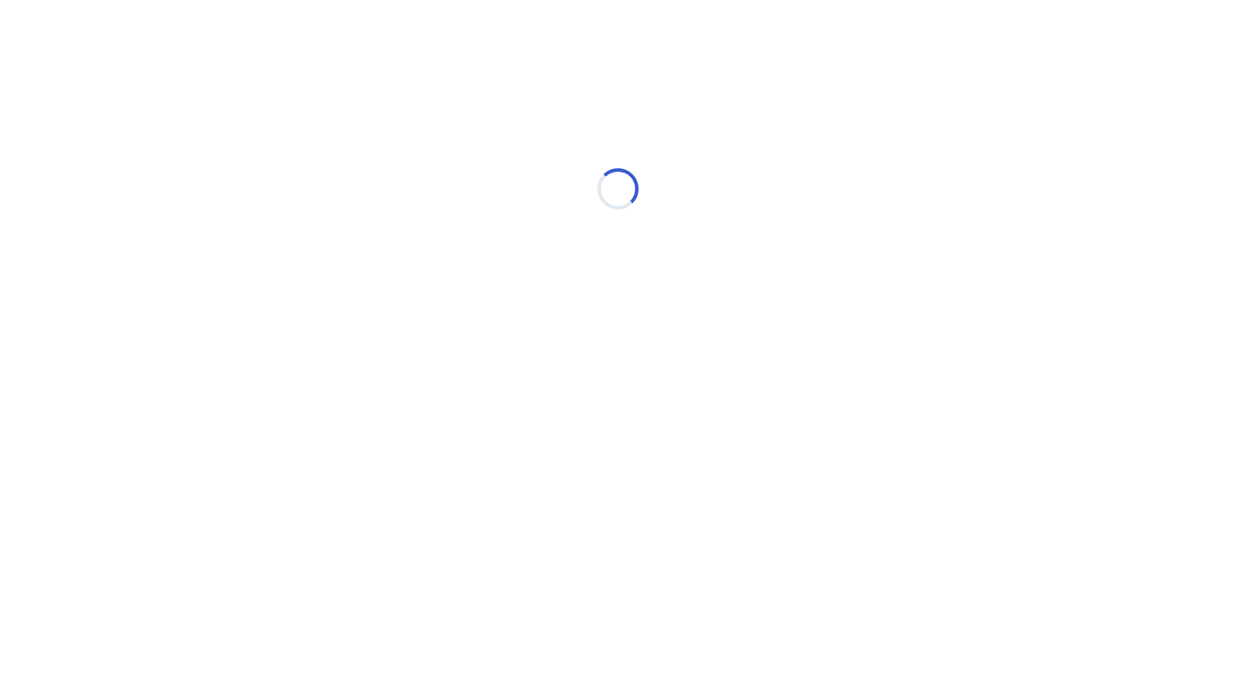
select select "*"
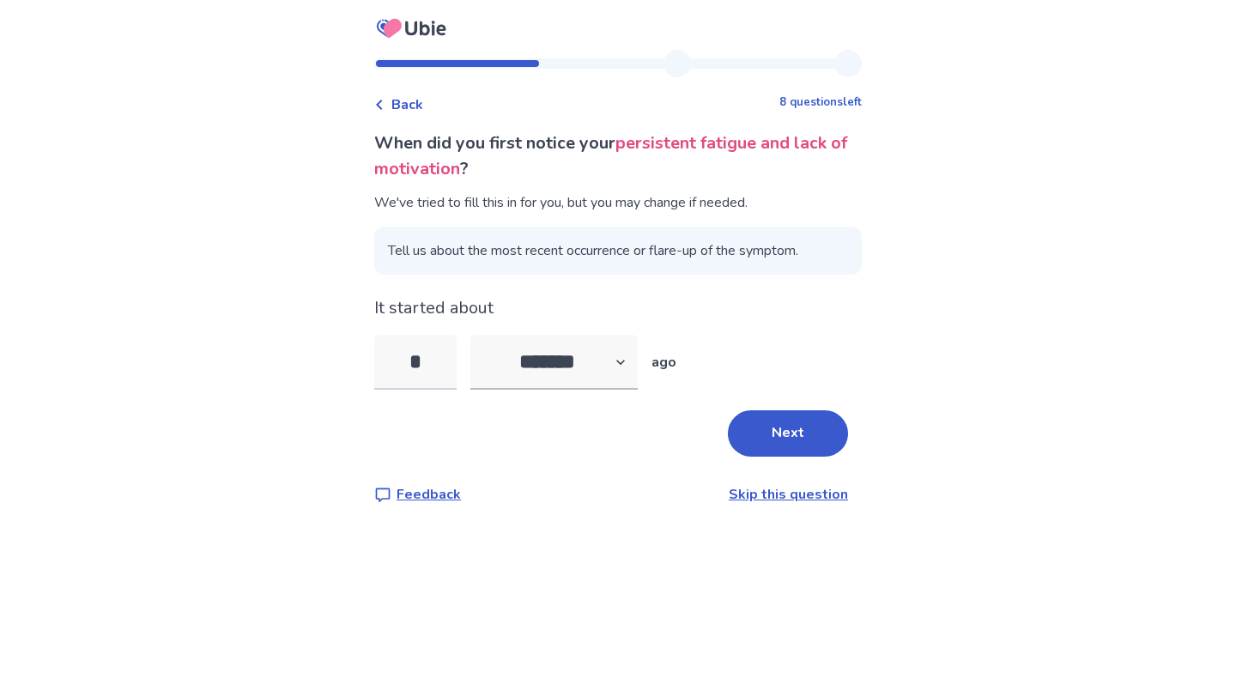
click at [456, 360] on input "*" at bounding box center [415, 362] width 82 height 55
type input "*"
click at [559, 374] on select "******* ****** ******* ******** *******" at bounding box center [553, 362] width 167 height 55
select select "*"
click at [481, 335] on select "******* ****** ******* ******** *******" at bounding box center [553, 362] width 167 height 55
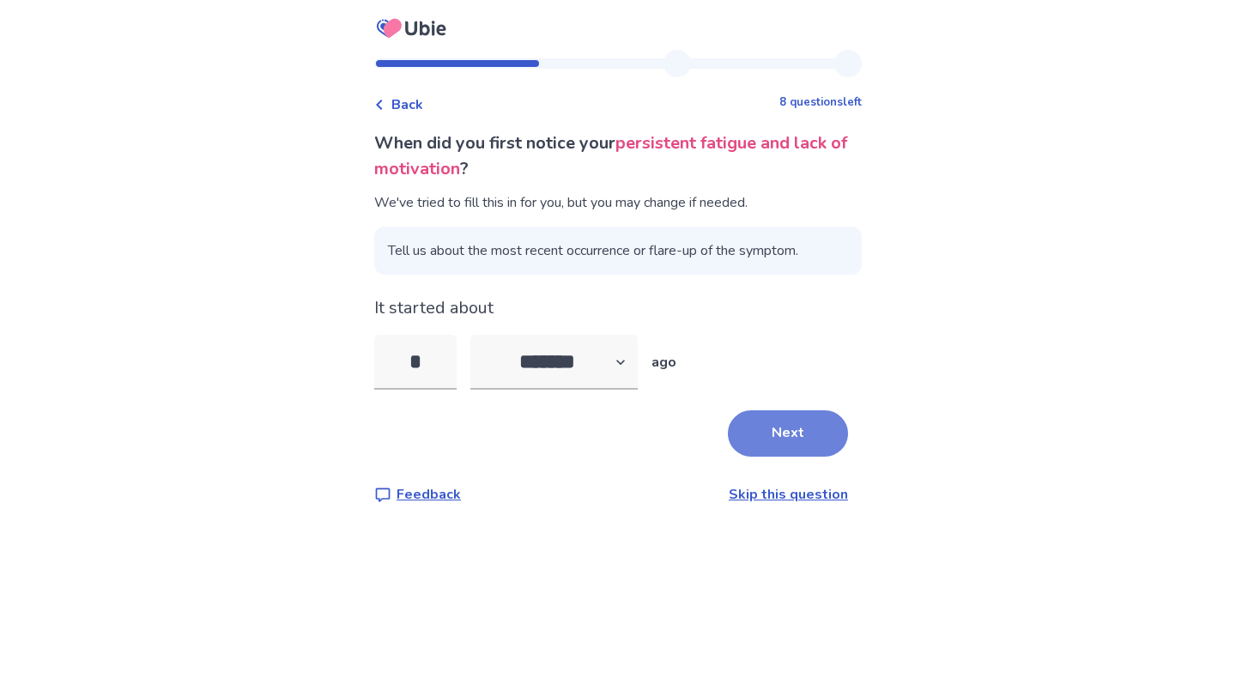
click at [749, 438] on button "Next" at bounding box center [788, 433] width 120 height 46
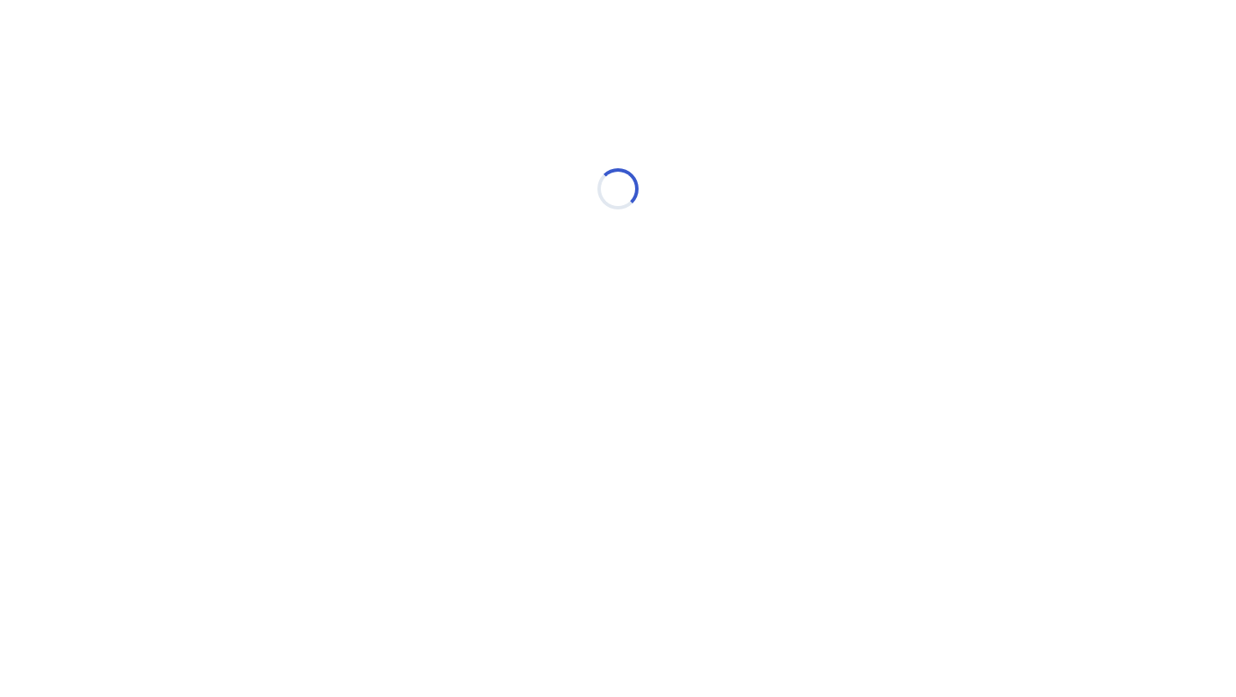
select select "*"
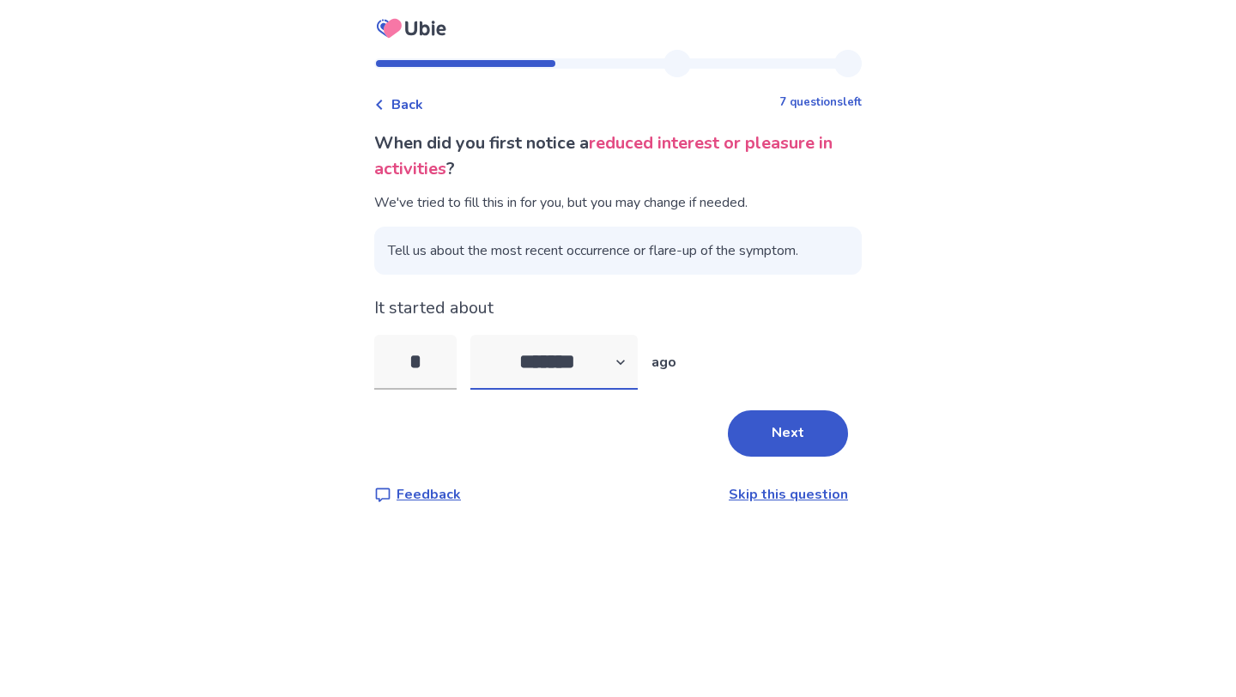
click at [618, 358] on select "******* ****** ******* ******** *******" at bounding box center [553, 362] width 167 height 55
click at [481, 335] on select "******* ****** ******* ******** *******" at bounding box center [553, 362] width 167 height 55
click at [808, 456] on button "Next" at bounding box center [788, 433] width 120 height 46
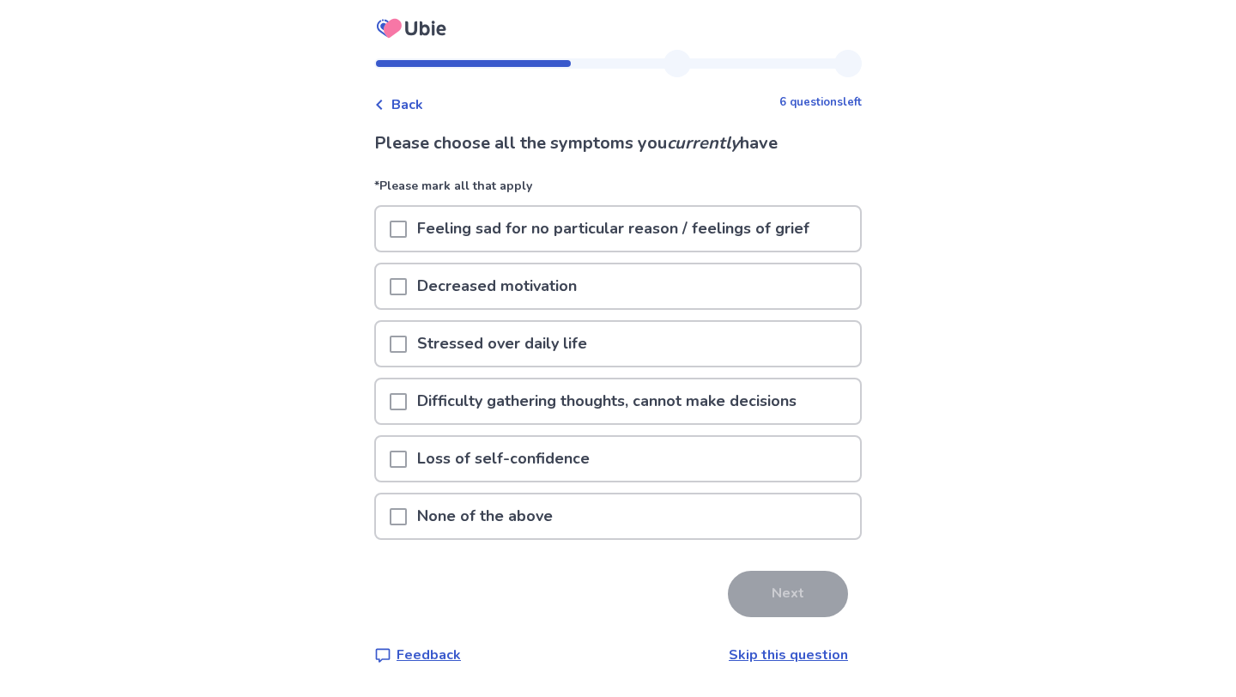
click at [404, 230] on span at bounding box center [398, 229] width 17 height 17
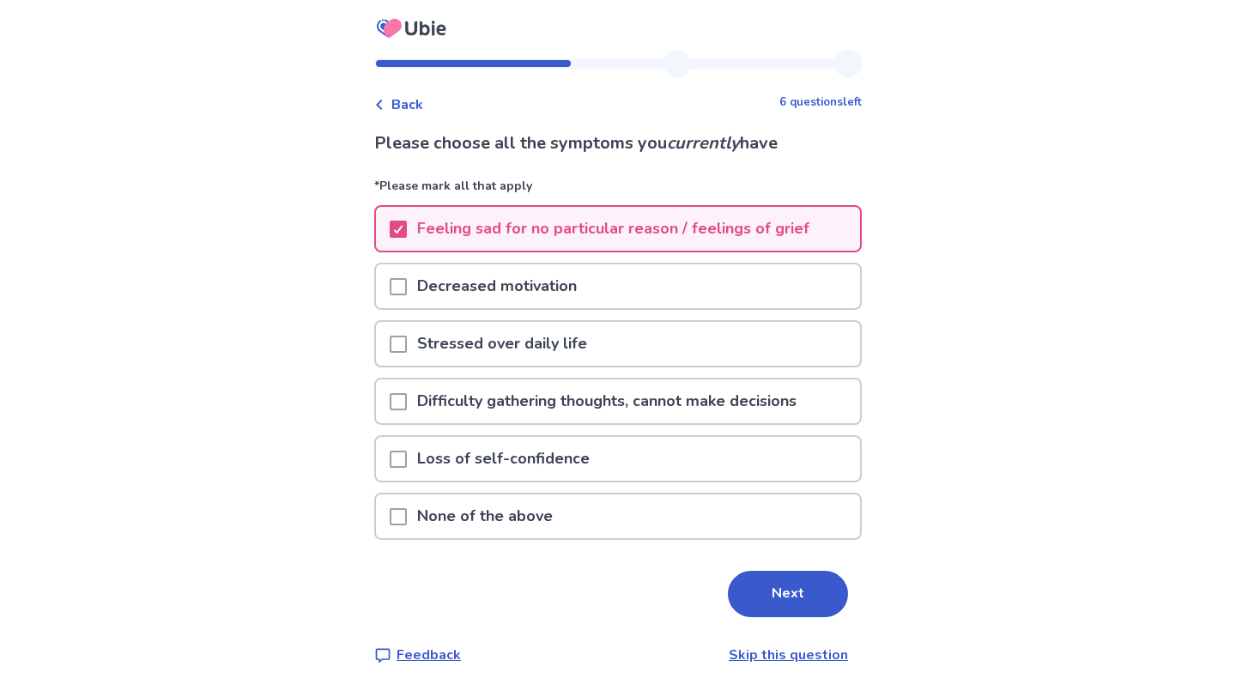
click at [407, 281] on span at bounding box center [398, 286] width 17 height 17
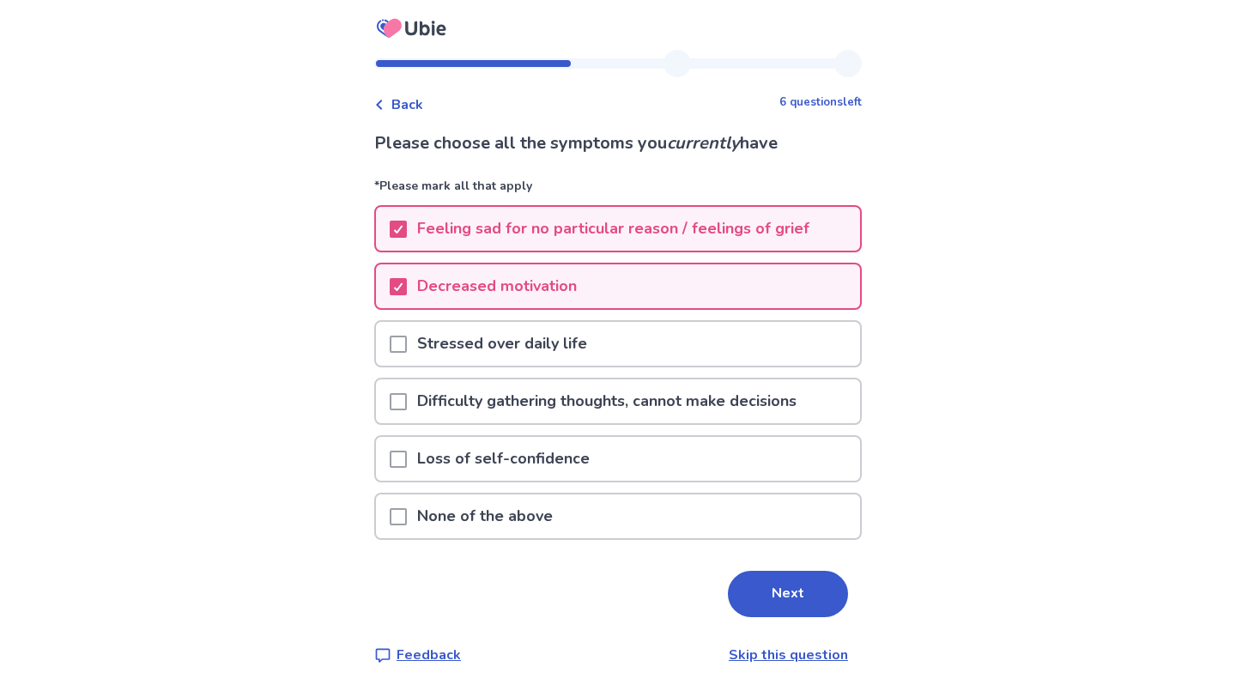
click at [407, 333] on div at bounding box center [398, 344] width 17 height 44
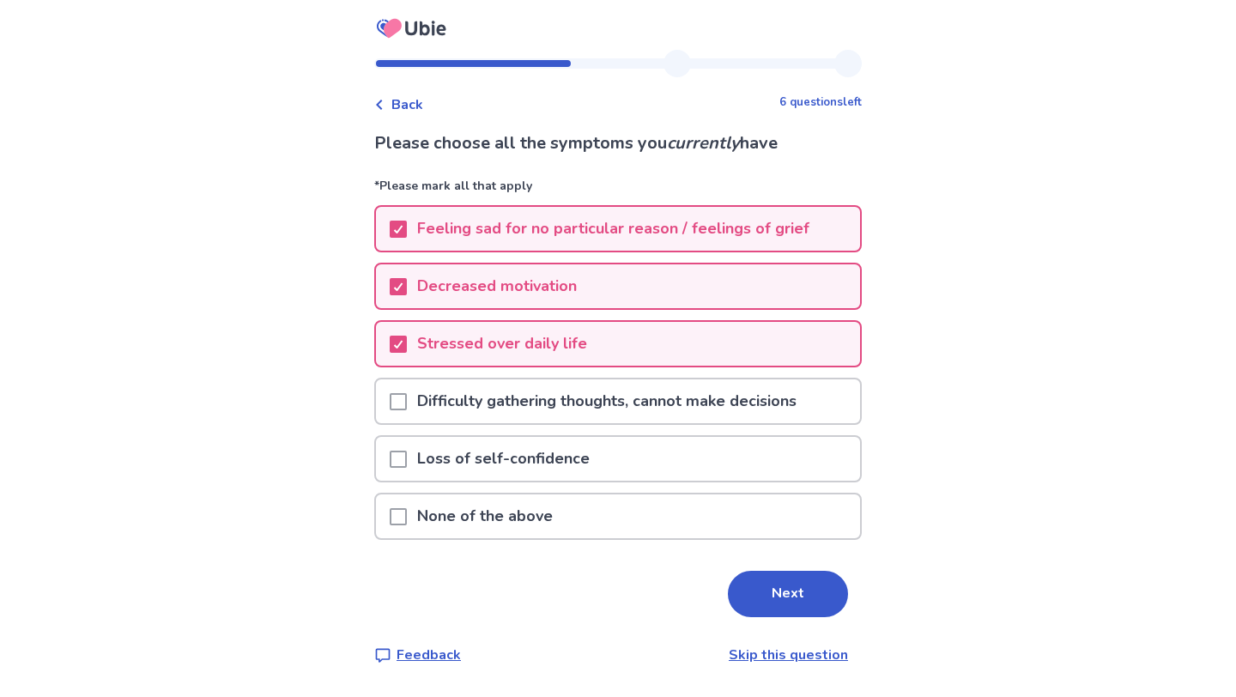
click at [407, 398] on span at bounding box center [398, 401] width 17 height 17
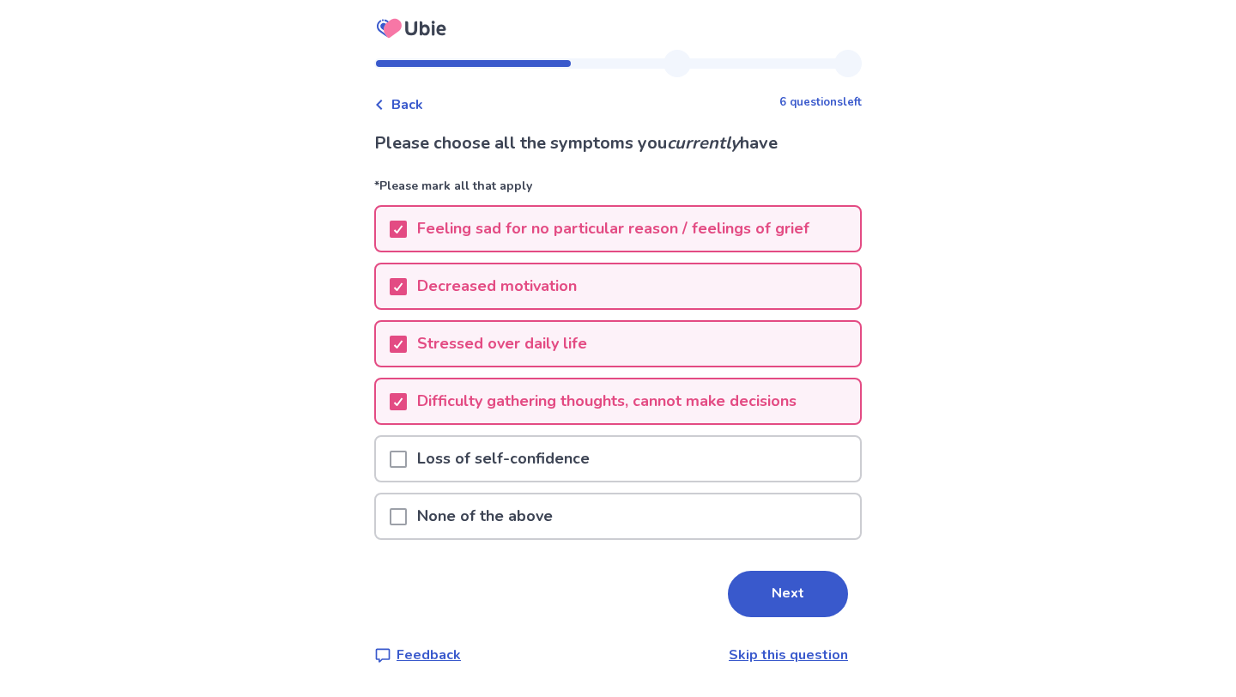
click at [403, 455] on span at bounding box center [398, 459] width 17 height 17
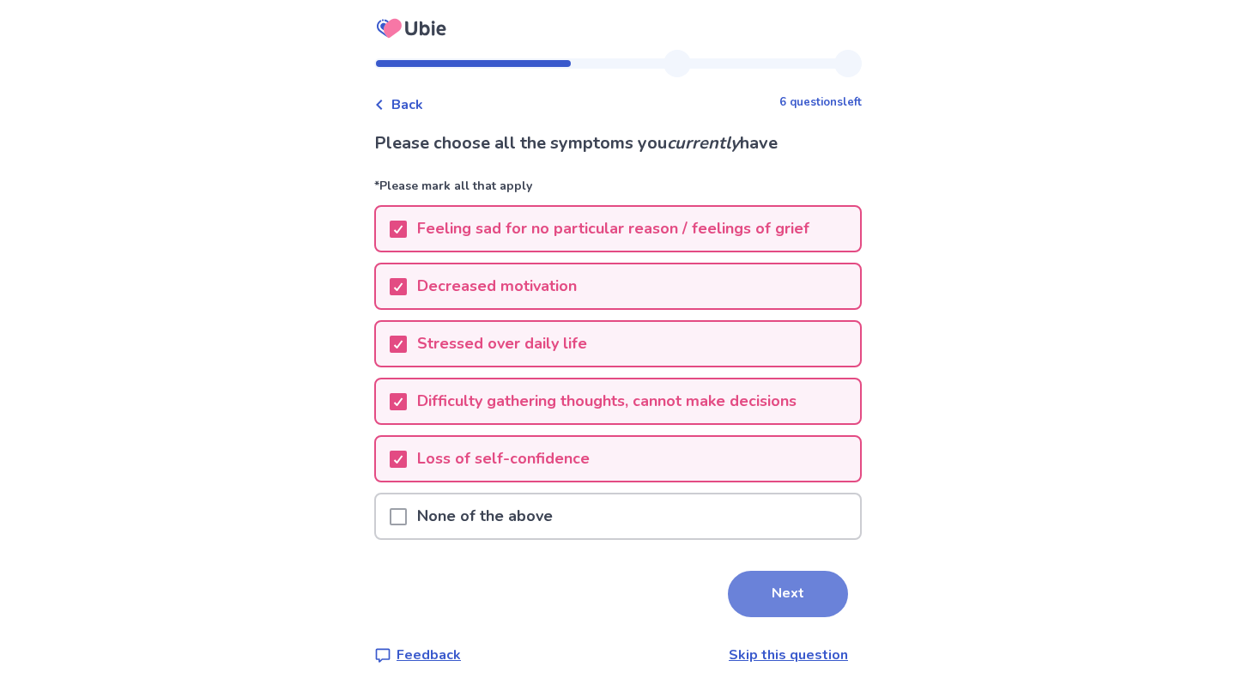
click at [736, 574] on button "Next" at bounding box center [788, 594] width 120 height 46
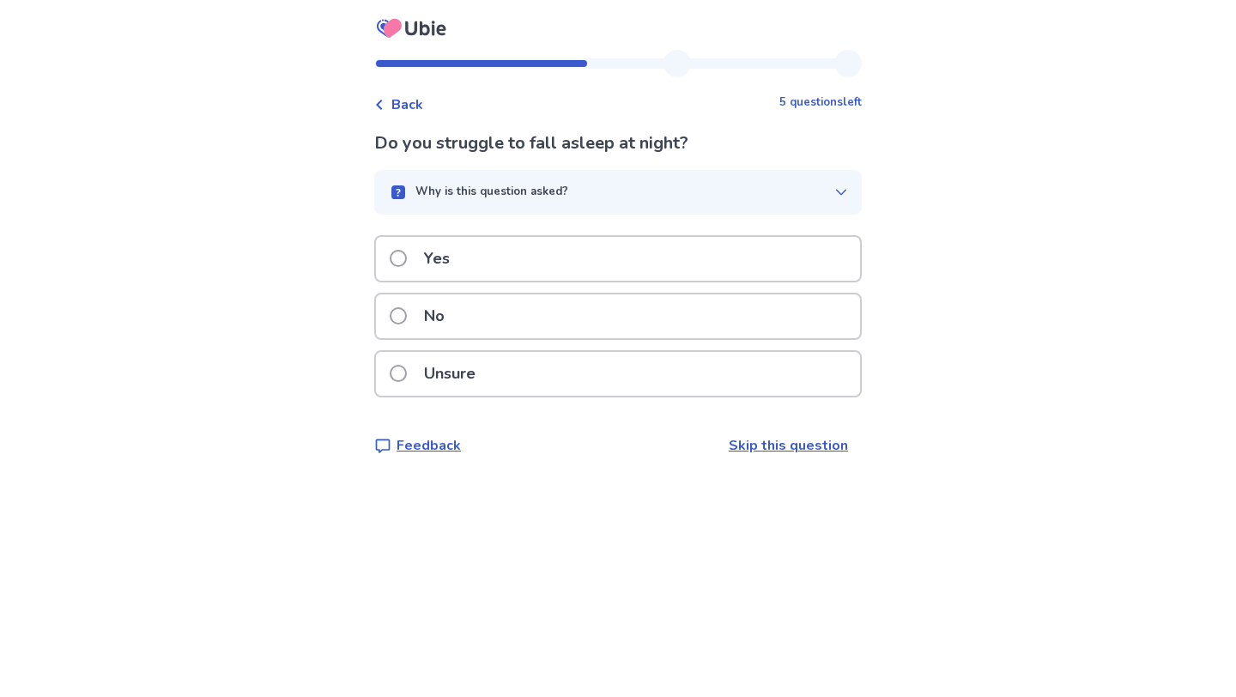
click at [614, 272] on div "Yes" at bounding box center [618, 259] width 484 height 44
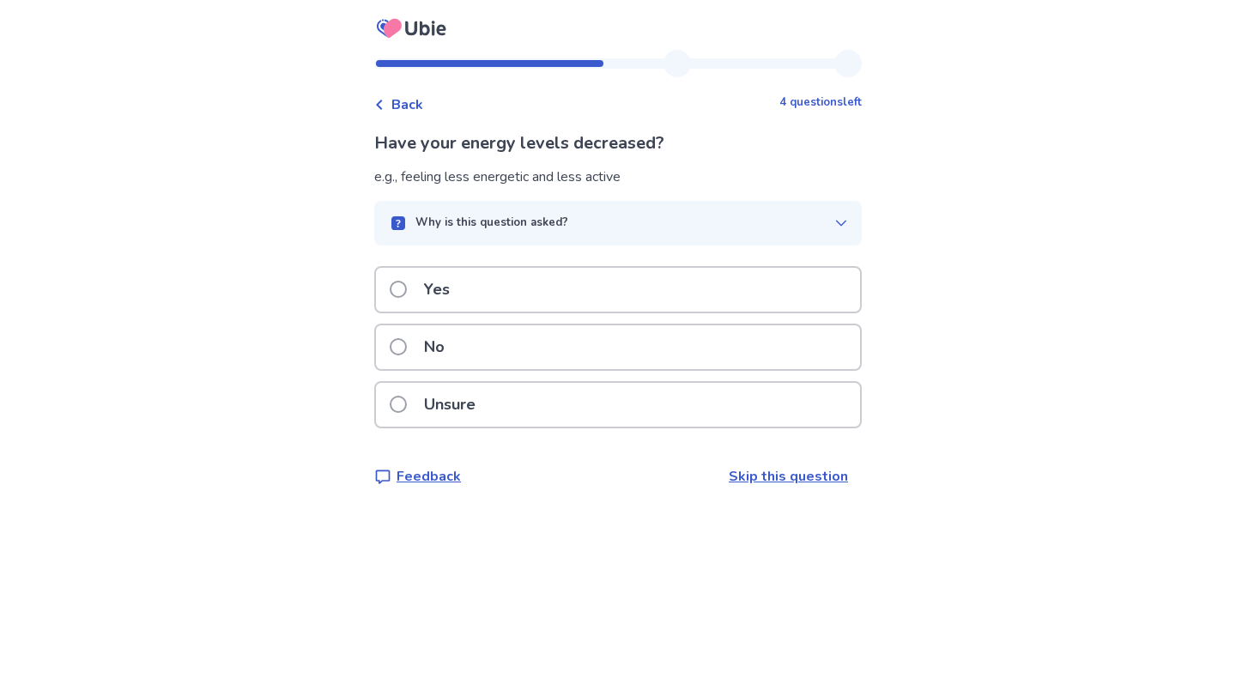
click at [595, 295] on div "Yes" at bounding box center [618, 290] width 484 height 44
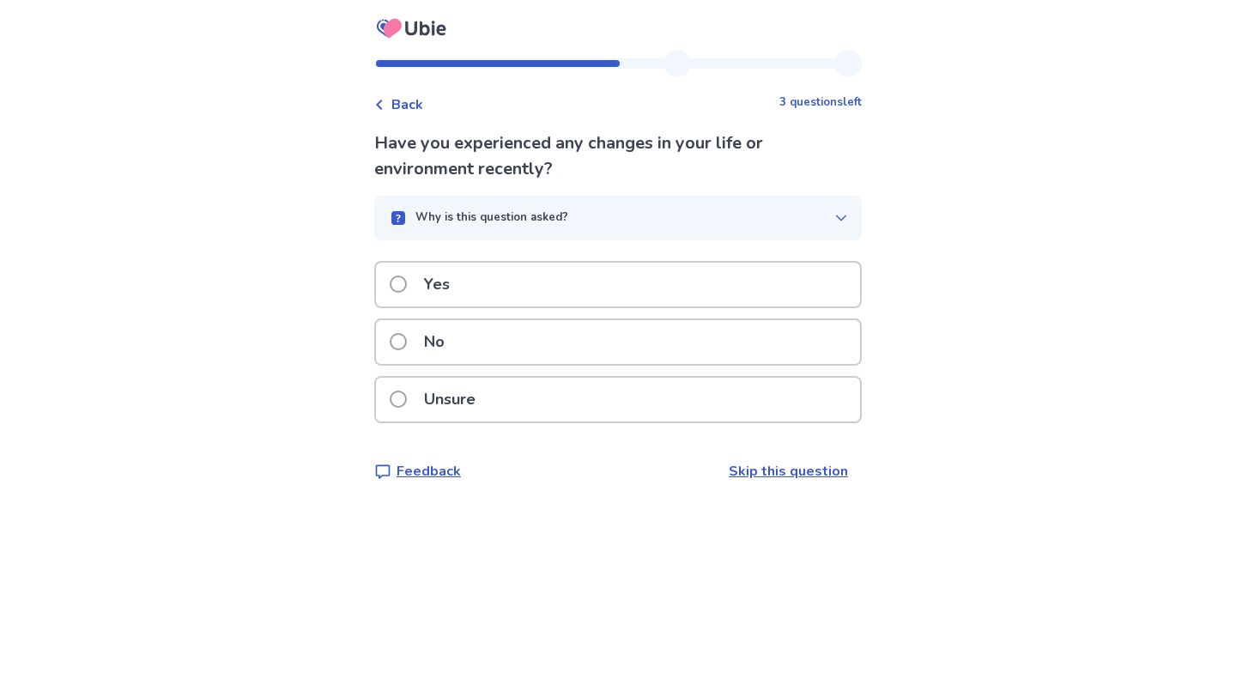
click at [538, 343] on div "No" at bounding box center [618, 342] width 484 height 44
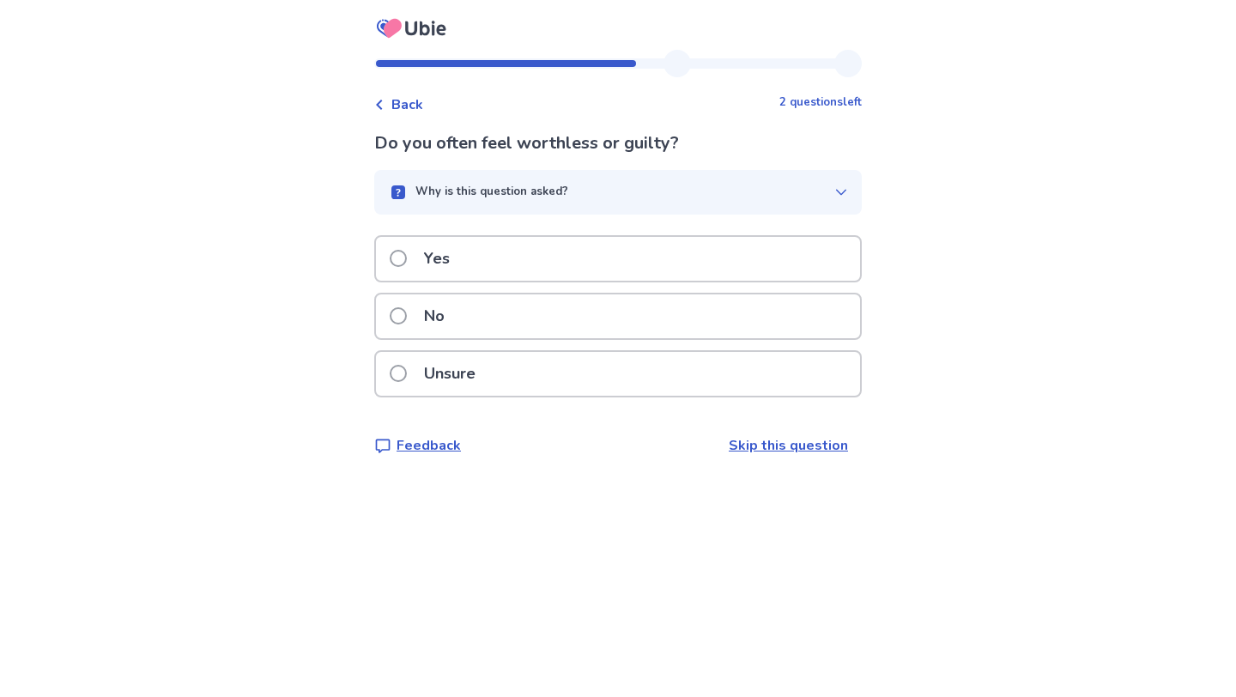
click at [525, 260] on div "Yes" at bounding box center [618, 259] width 484 height 44
click at [526, 261] on div "Yes" at bounding box center [618, 259] width 484 height 44
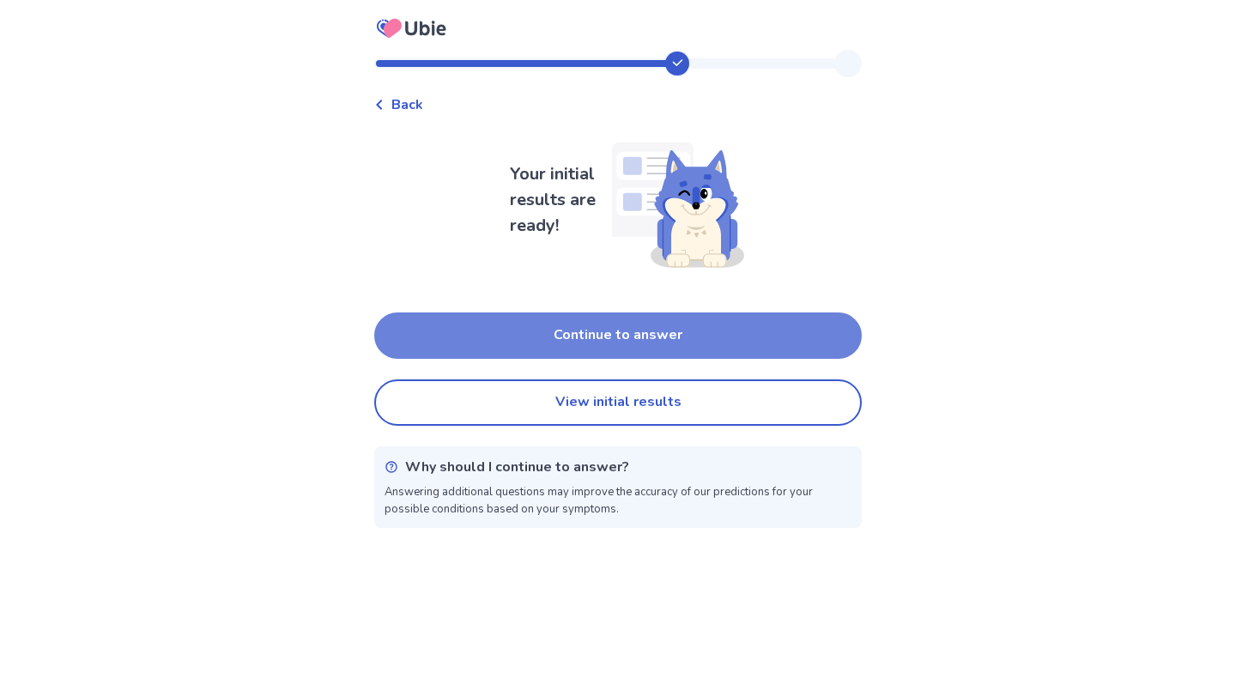
click at [535, 330] on button "Continue to answer" at bounding box center [617, 335] width 487 height 46
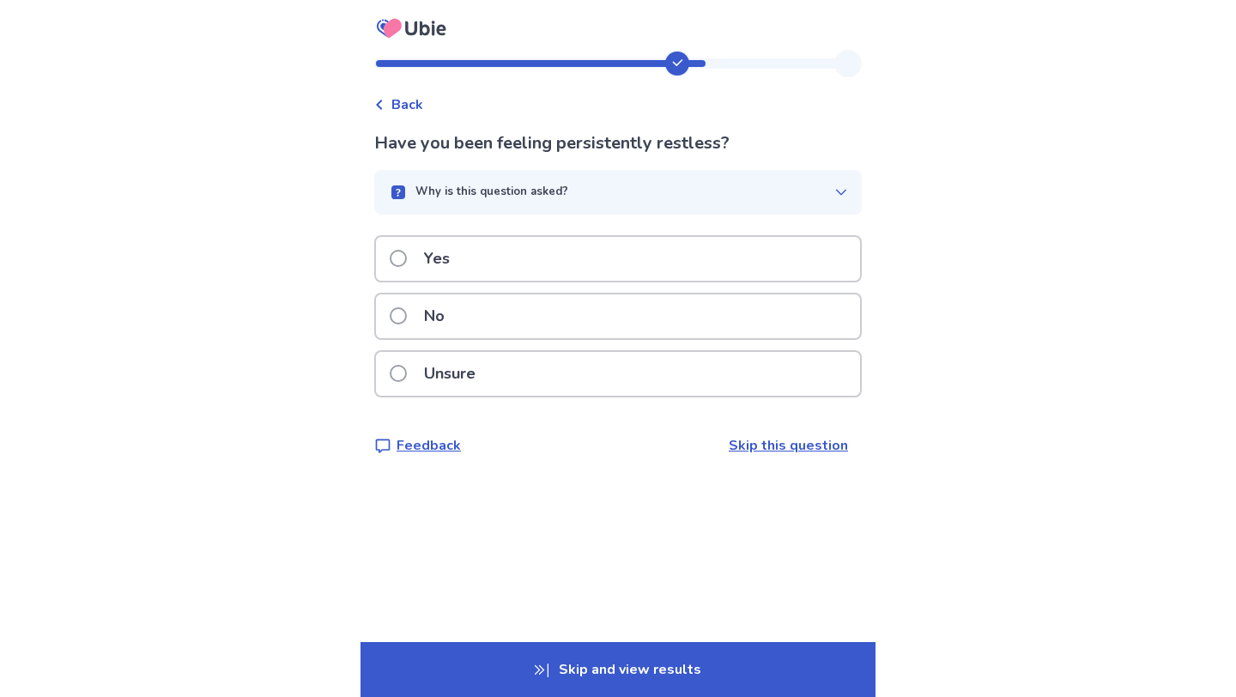
click at [489, 257] on div "Yes" at bounding box center [618, 259] width 484 height 44
click at [488, 259] on div "Yes" at bounding box center [618, 259] width 484 height 44
click at [482, 261] on div "Yes" at bounding box center [618, 259] width 484 height 44
click at [482, 260] on div "Yes" at bounding box center [618, 259] width 484 height 44
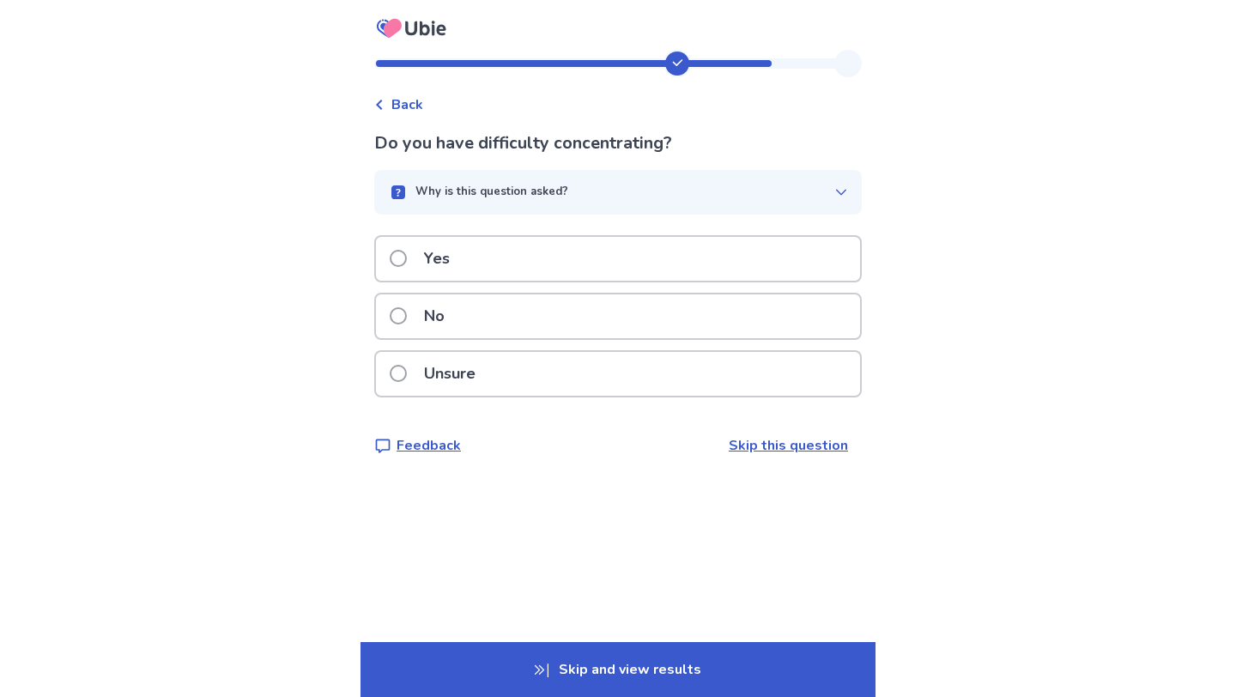
click at [482, 260] on div "Yes" at bounding box center [618, 259] width 484 height 44
click at [483, 260] on div "Yes" at bounding box center [618, 259] width 484 height 44
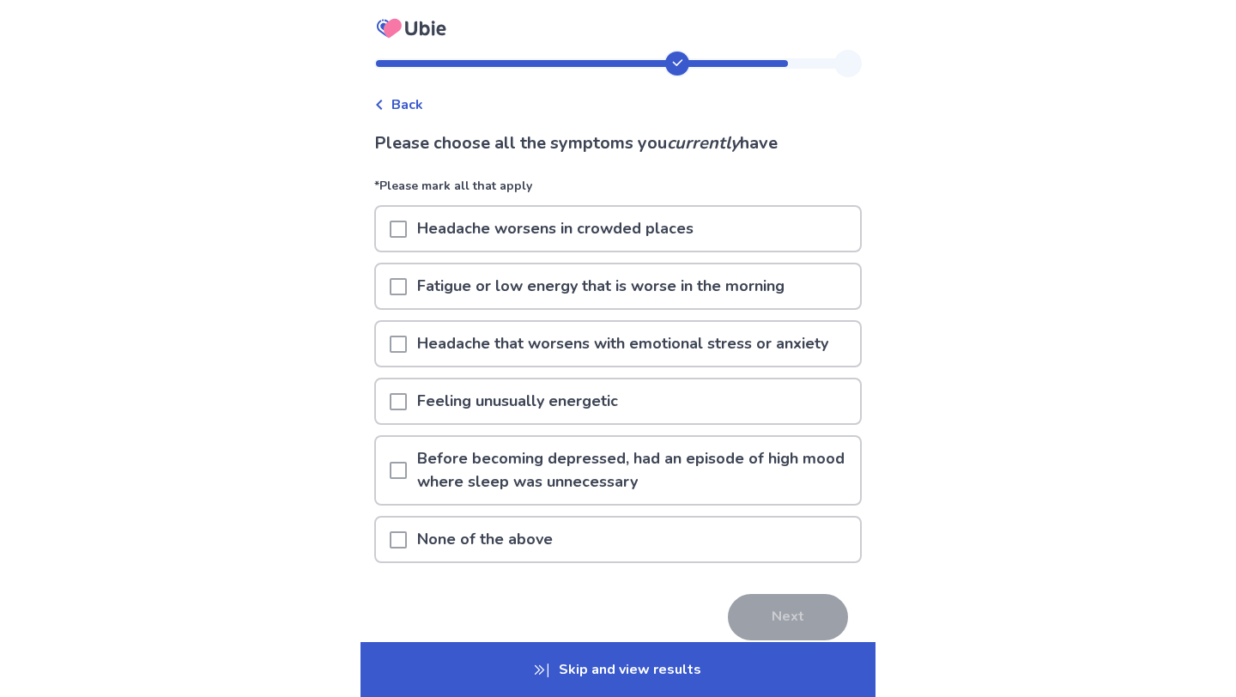
click at [407, 227] on span at bounding box center [398, 229] width 17 height 17
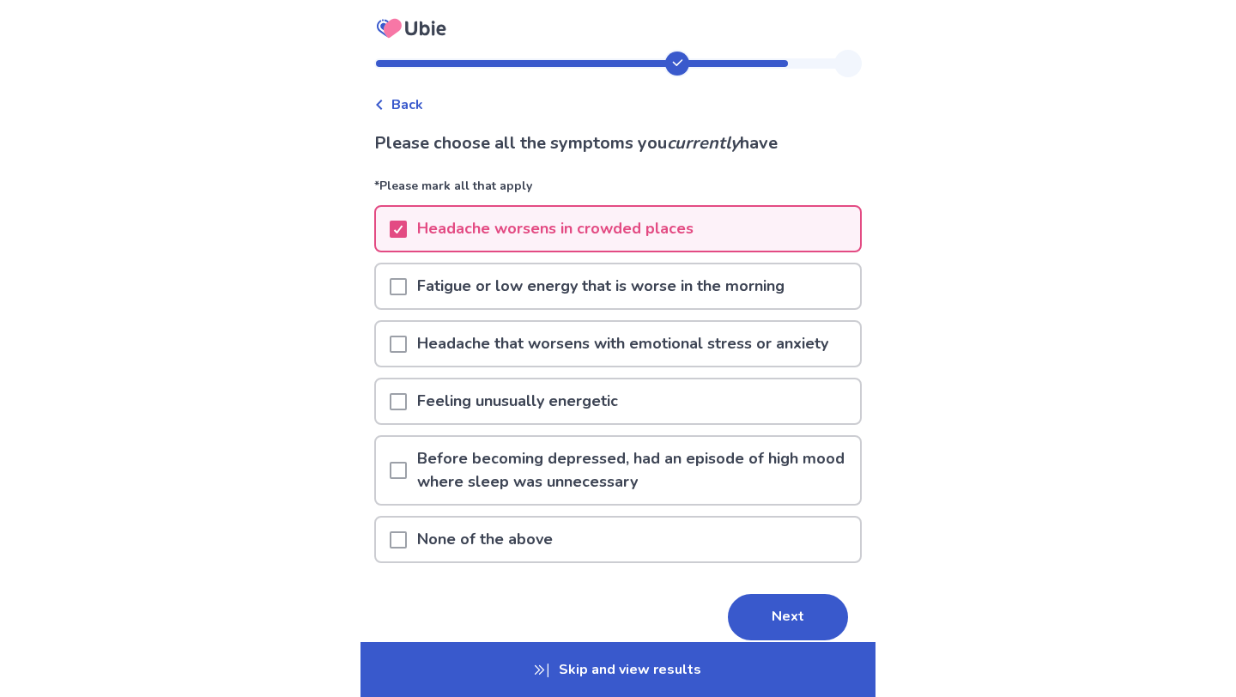
click at [405, 282] on span at bounding box center [398, 286] width 17 height 17
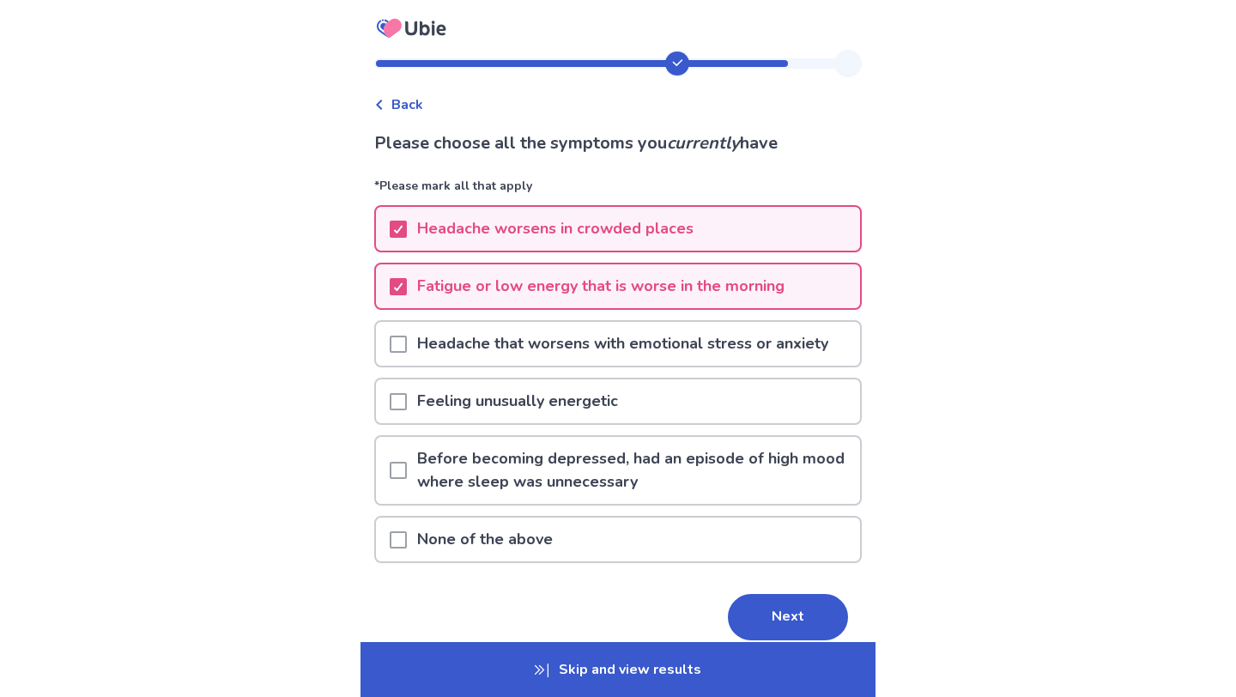
click at [405, 346] on span at bounding box center [398, 344] width 17 height 17
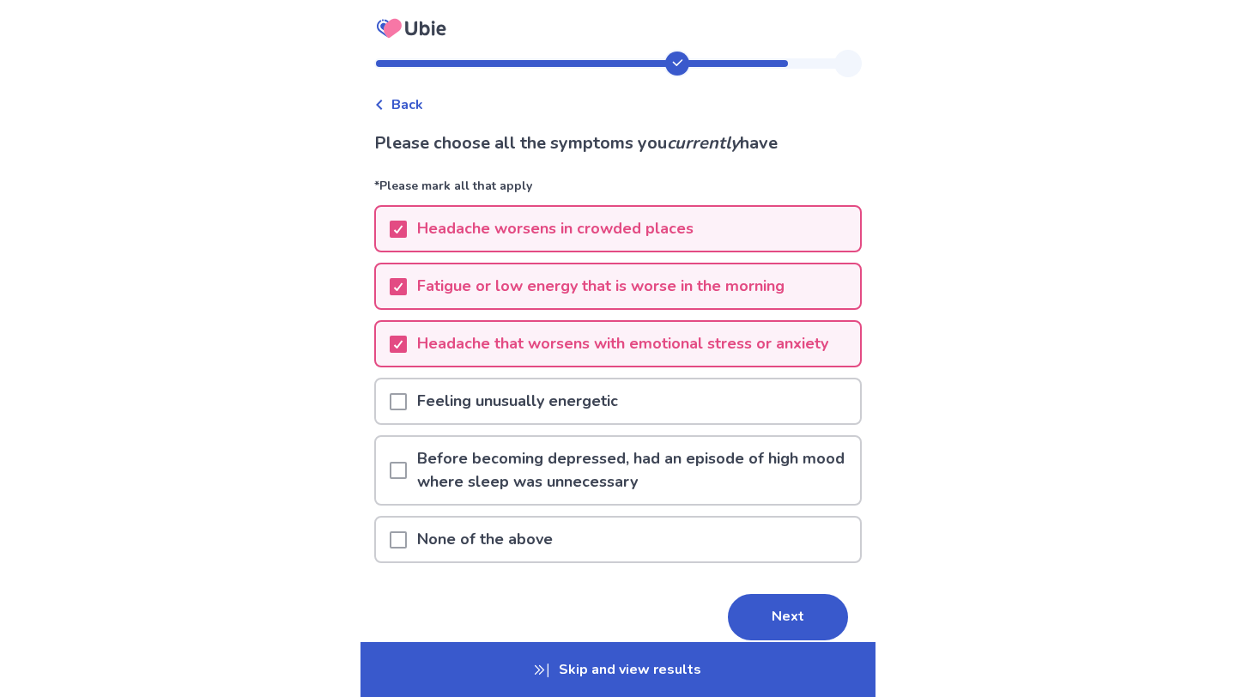
click at [407, 469] on span at bounding box center [398, 470] width 17 height 17
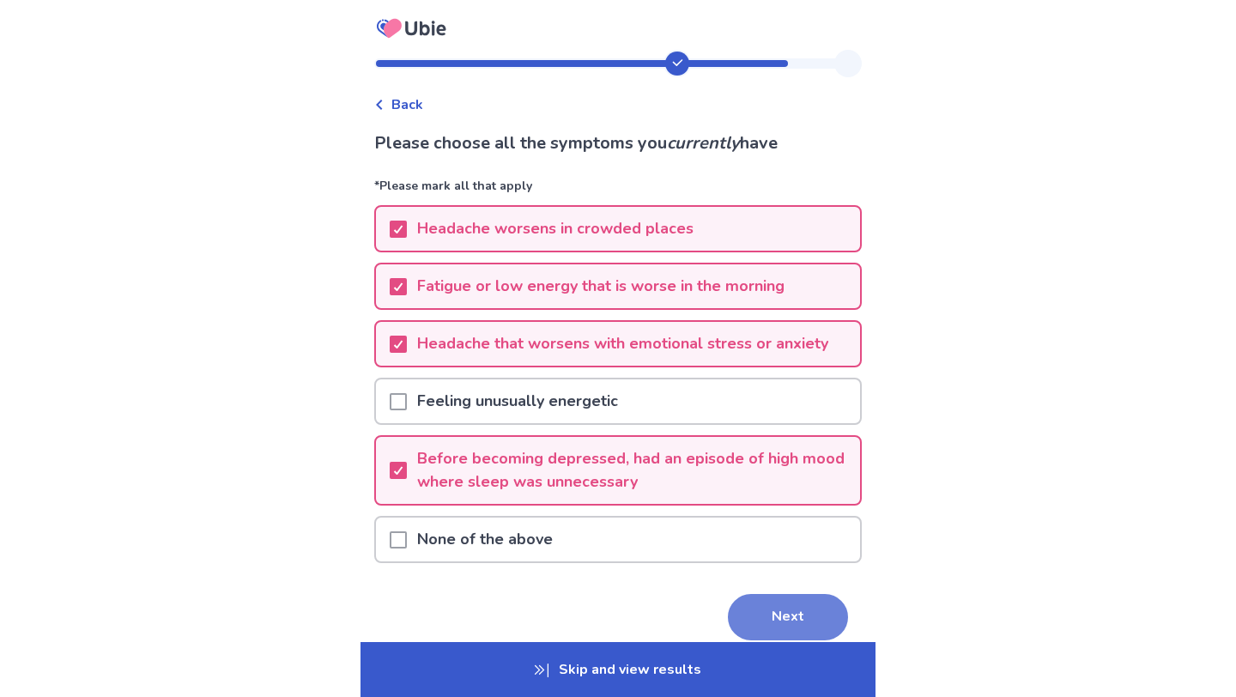
click at [734, 613] on button "Next" at bounding box center [788, 617] width 120 height 46
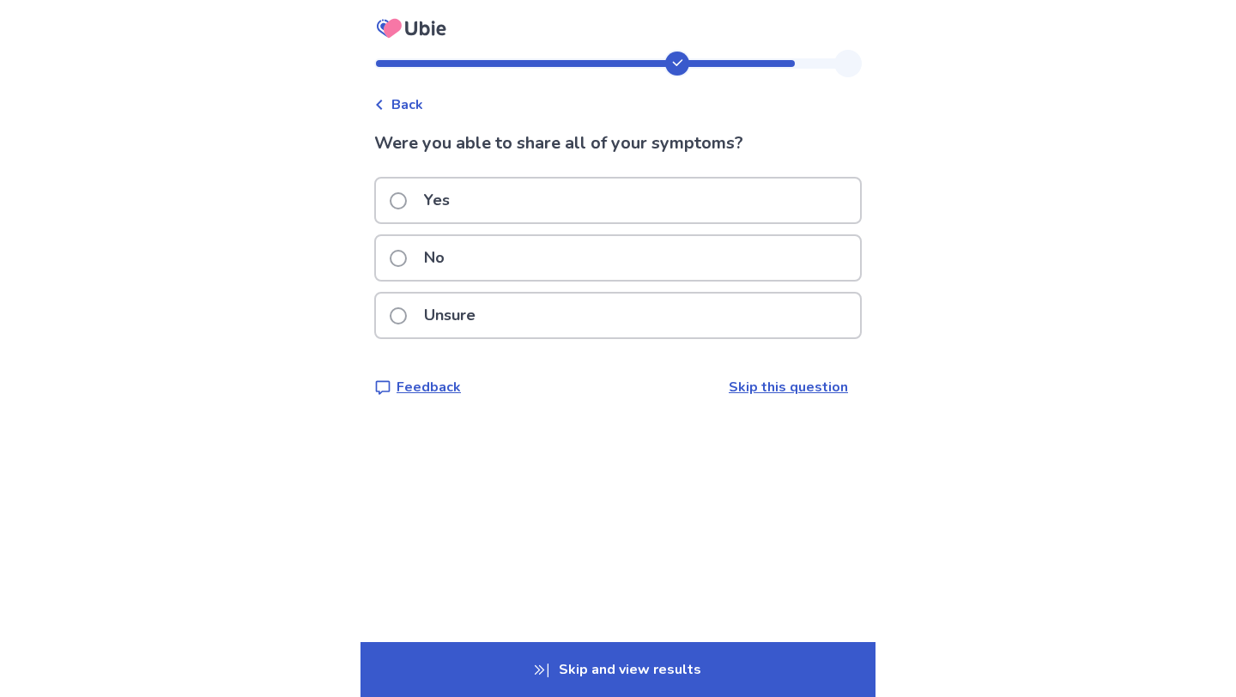
click at [623, 220] on div "Yes" at bounding box center [618, 200] width 484 height 44
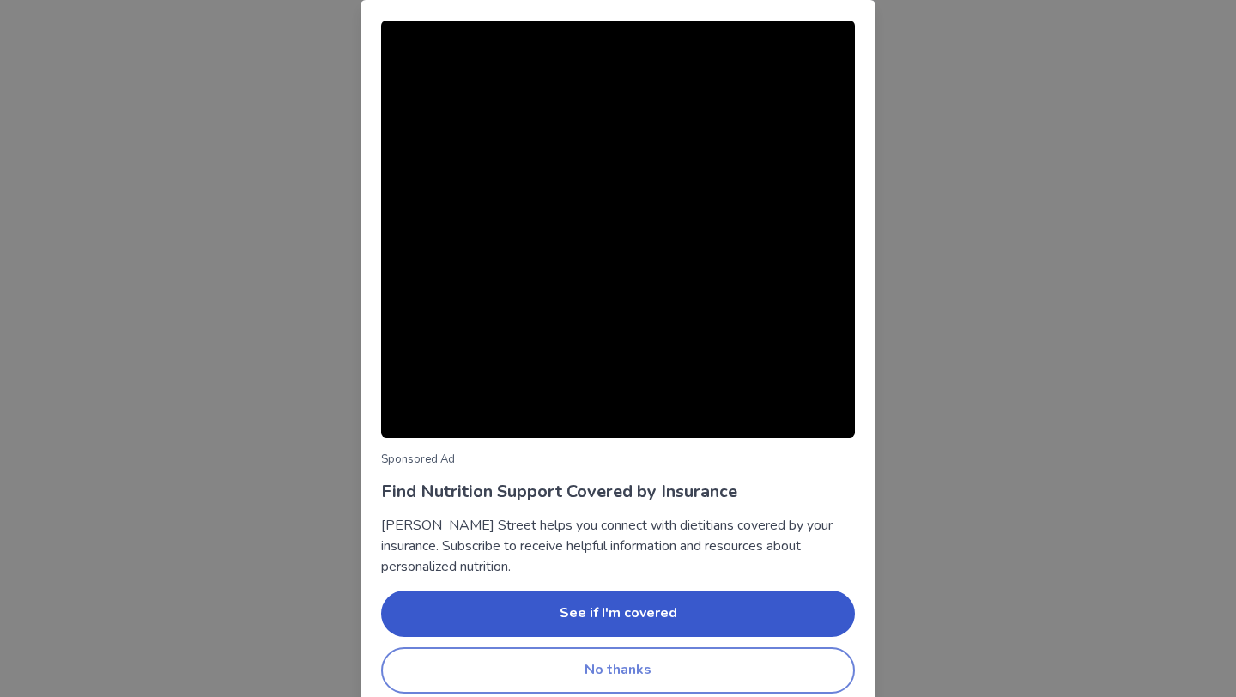
click at [500, 662] on button "No thanks" at bounding box center [618, 670] width 474 height 46
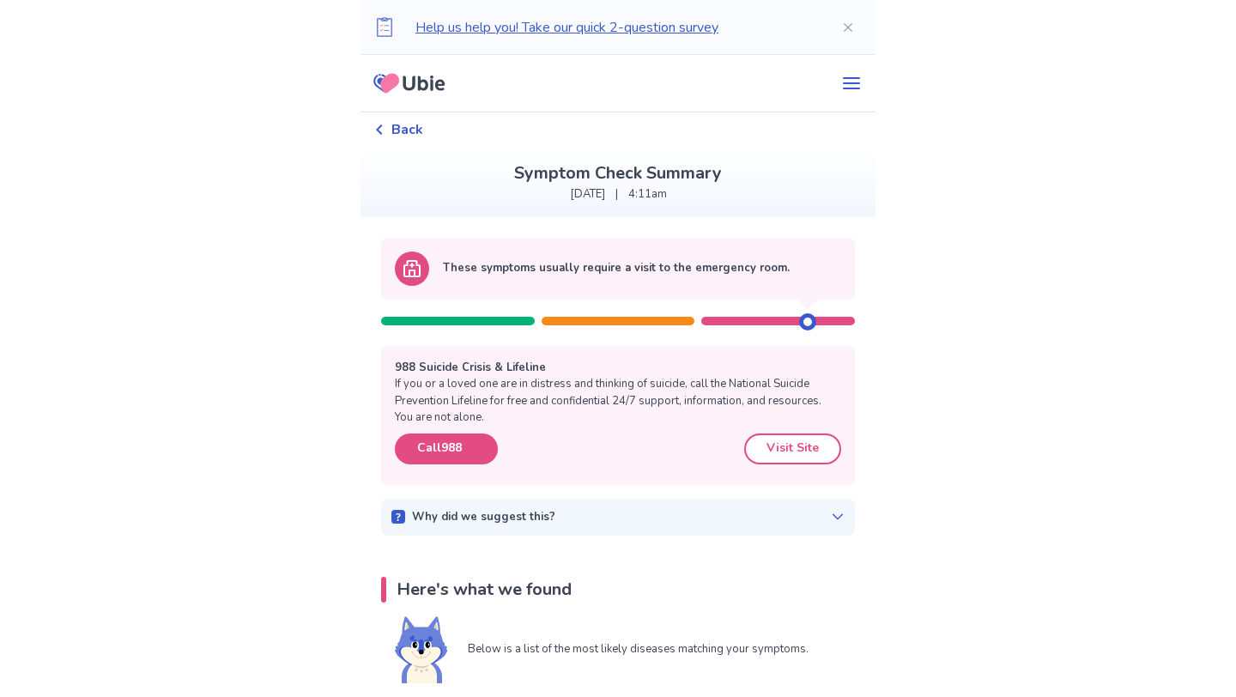
click at [406, 133] on span "Back" at bounding box center [407, 129] width 32 height 21
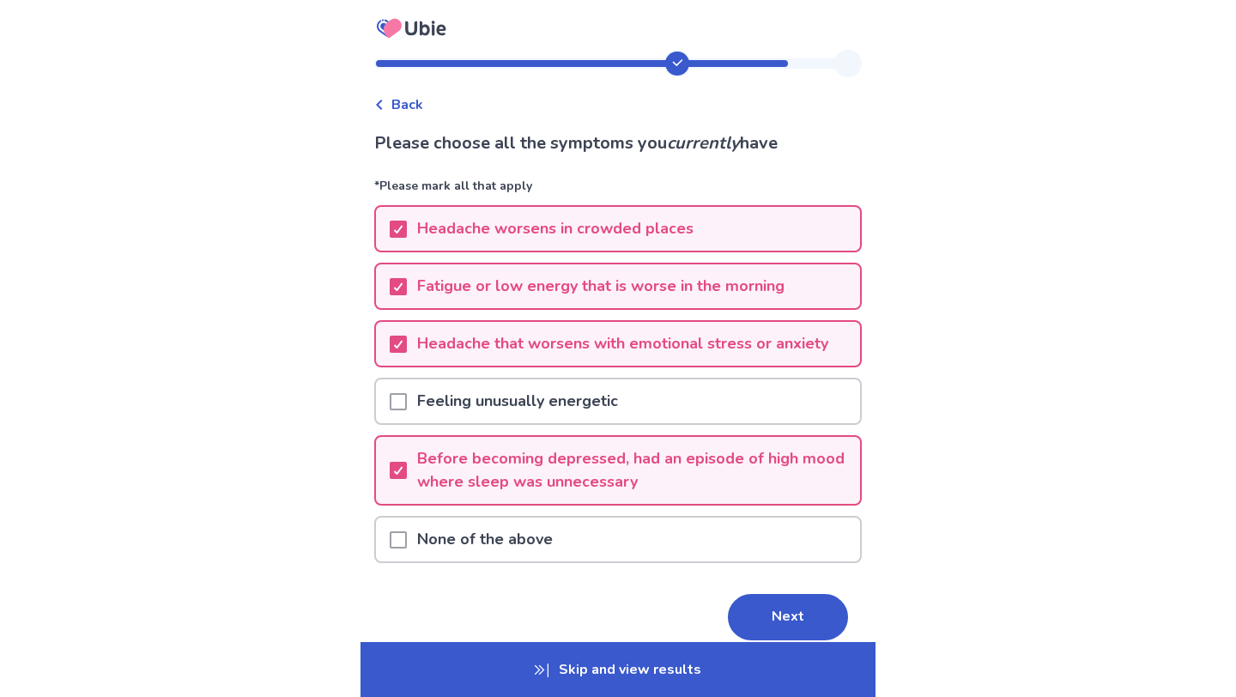
scroll to position [74, 0]
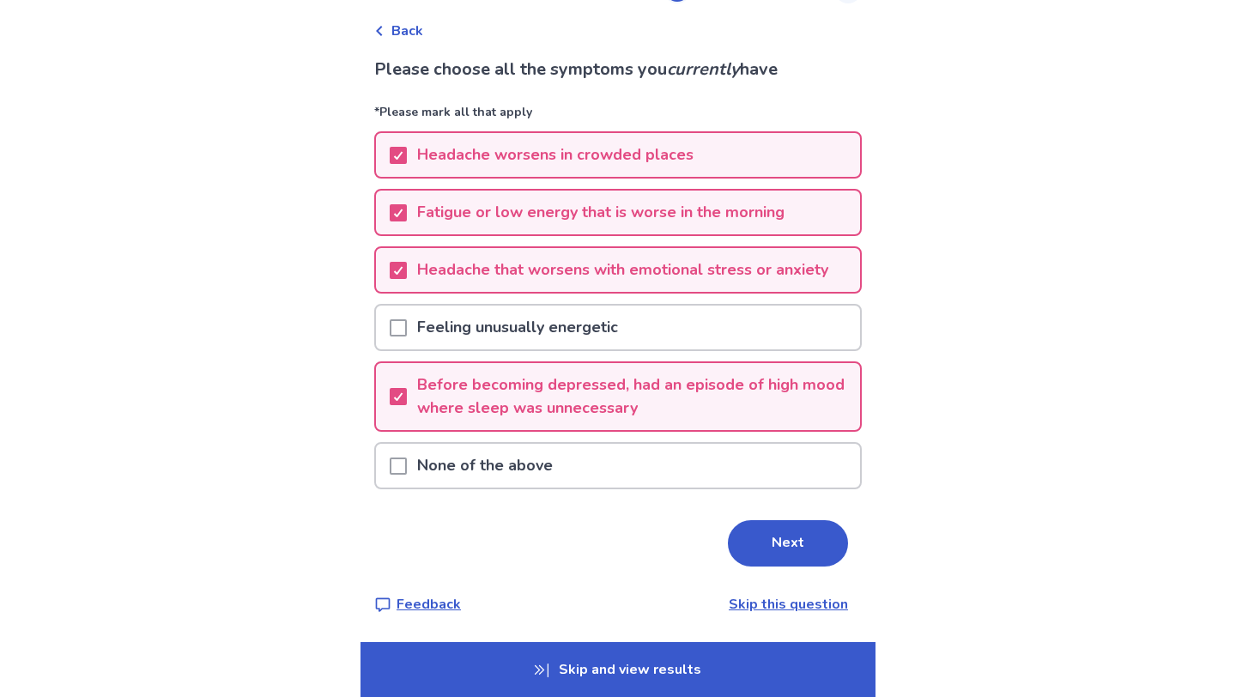
click at [657, 660] on p "Skip and view results" at bounding box center [617, 669] width 515 height 55
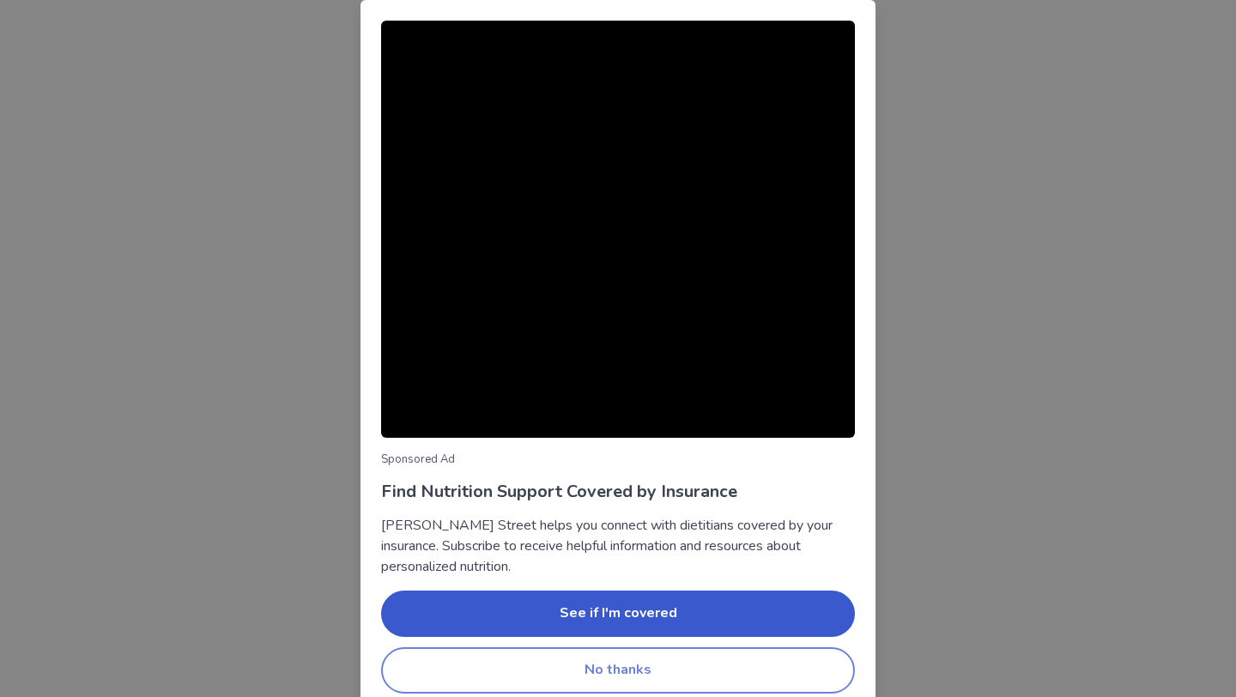
click at [623, 659] on button "No thanks" at bounding box center [618, 670] width 474 height 46
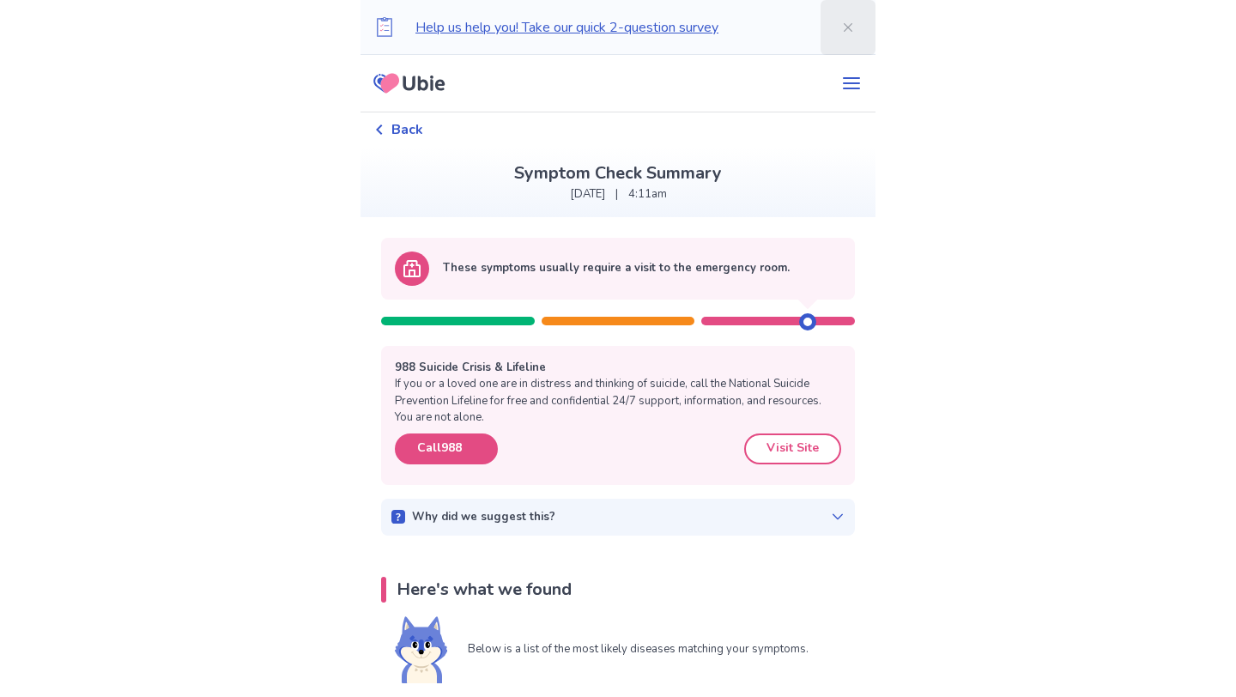
click at [834, 34] on button "Close" at bounding box center [847, 27] width 55 height 55
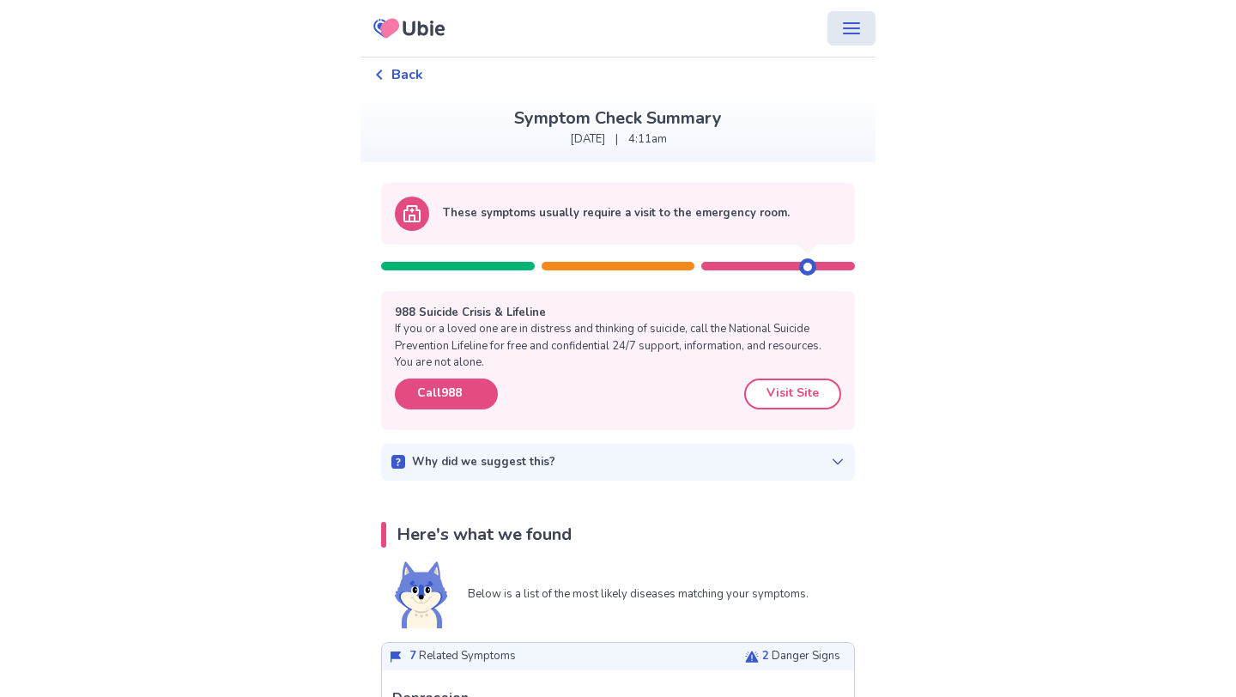
click at [841, 30] on icon "menu" at bounding box center [851, 28] width 21 height 21
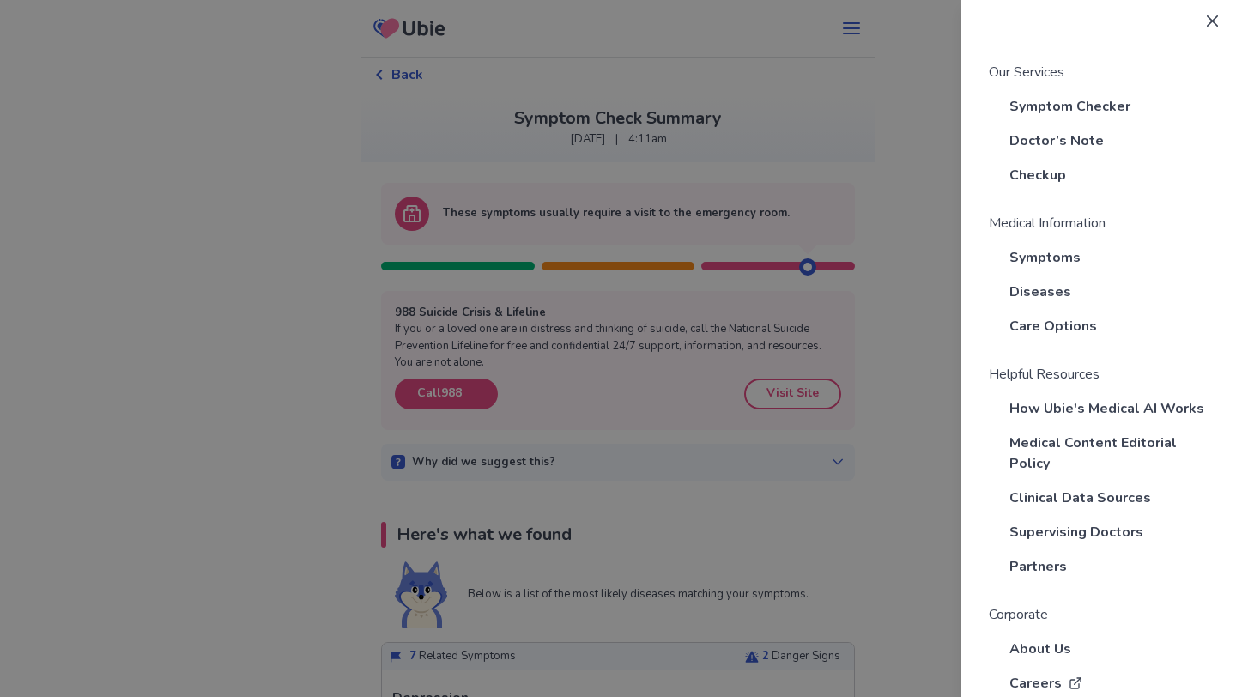
click at [690, 40] on div "Our Services Symptom Checker Doctor’s Note Checkup Medical Information Symptoms…" at bounding box center [618, 348] width 1236 height 697
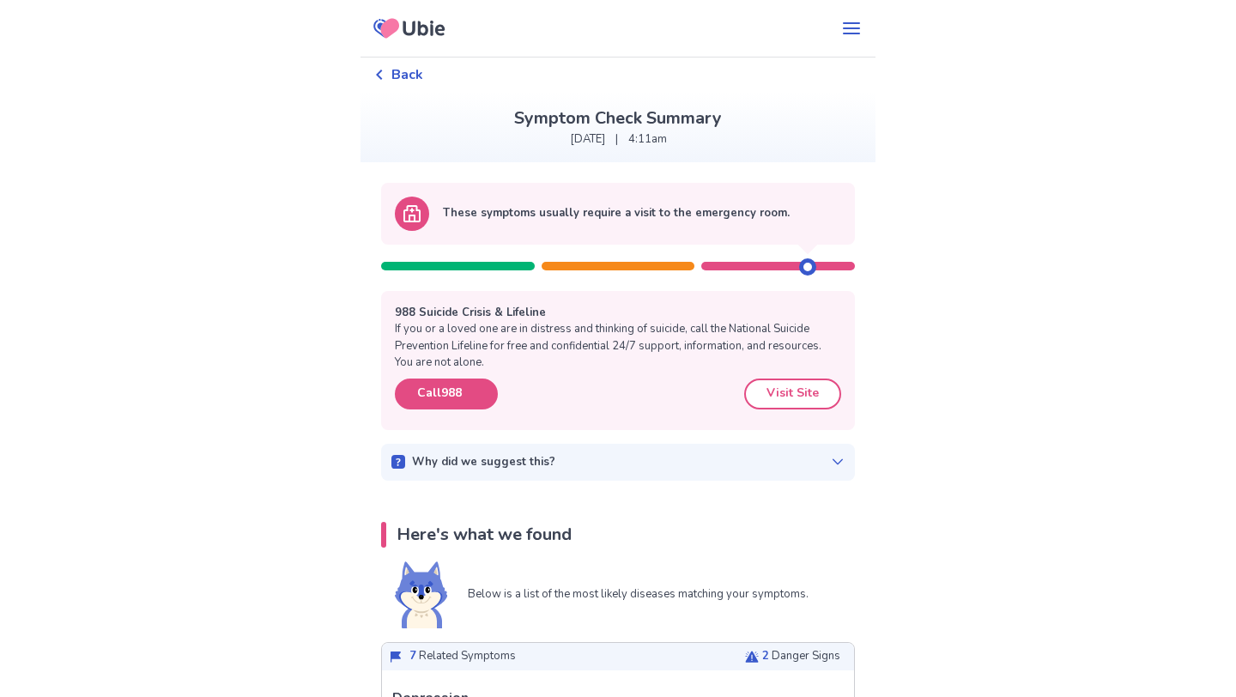
click at [824, 47] on div at bounding box center [617, 28] width 515 height 43
click at [841, 33] on icon "menu" at bounding box center [851, 28] width 21 height 21
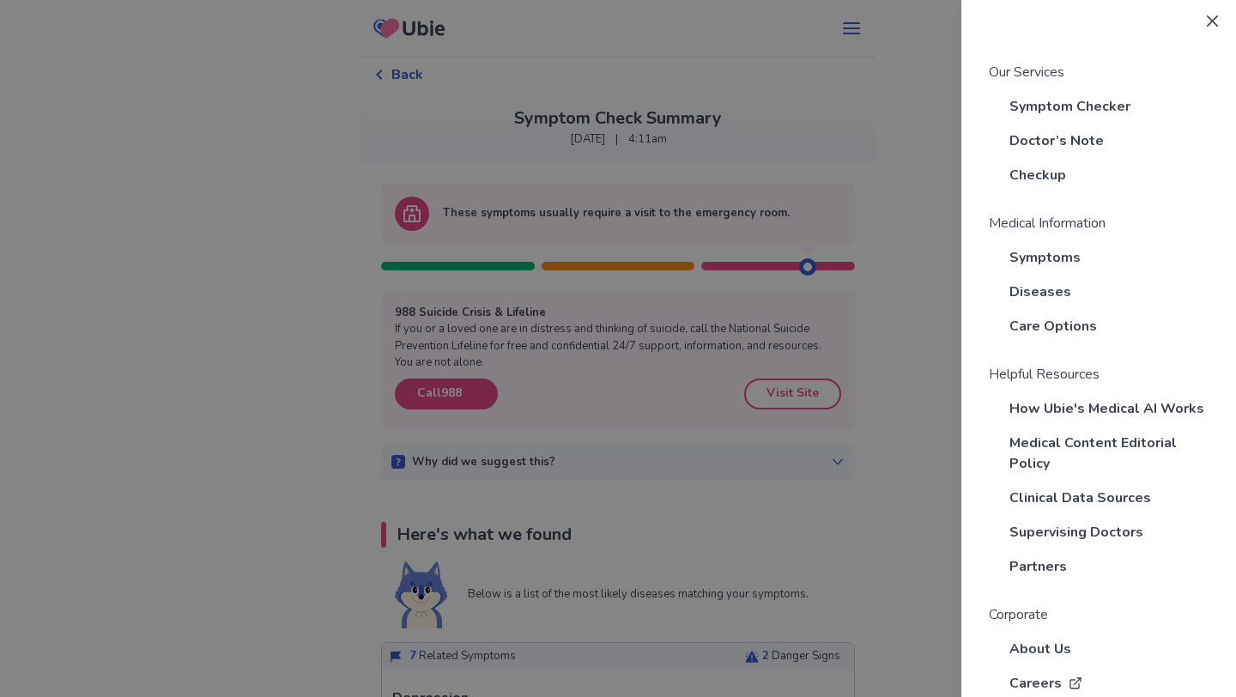
click at [948, 117] on div "Our Services Symptom Checker Doctor’s Note Checkup Medical Information Symptoms…" at bounding box center [618, 348] width 1236 height 697
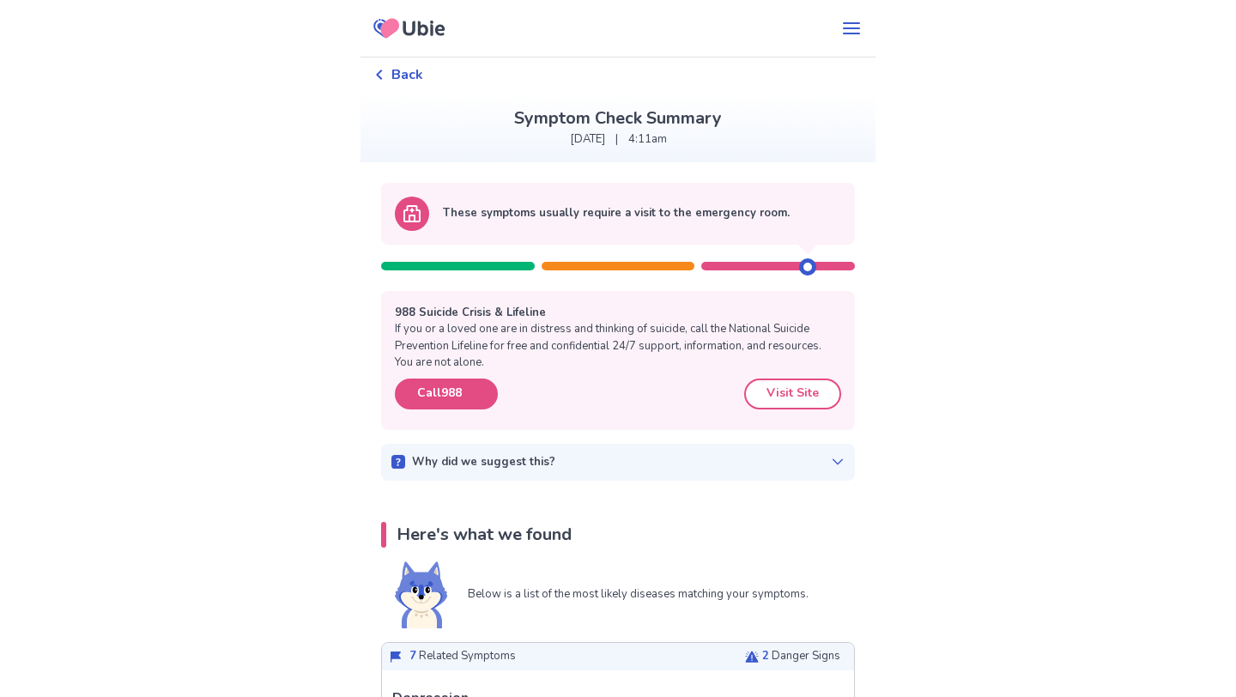
click at [417, 26] on icon at bounding box center [409, 28] width 84 height 43
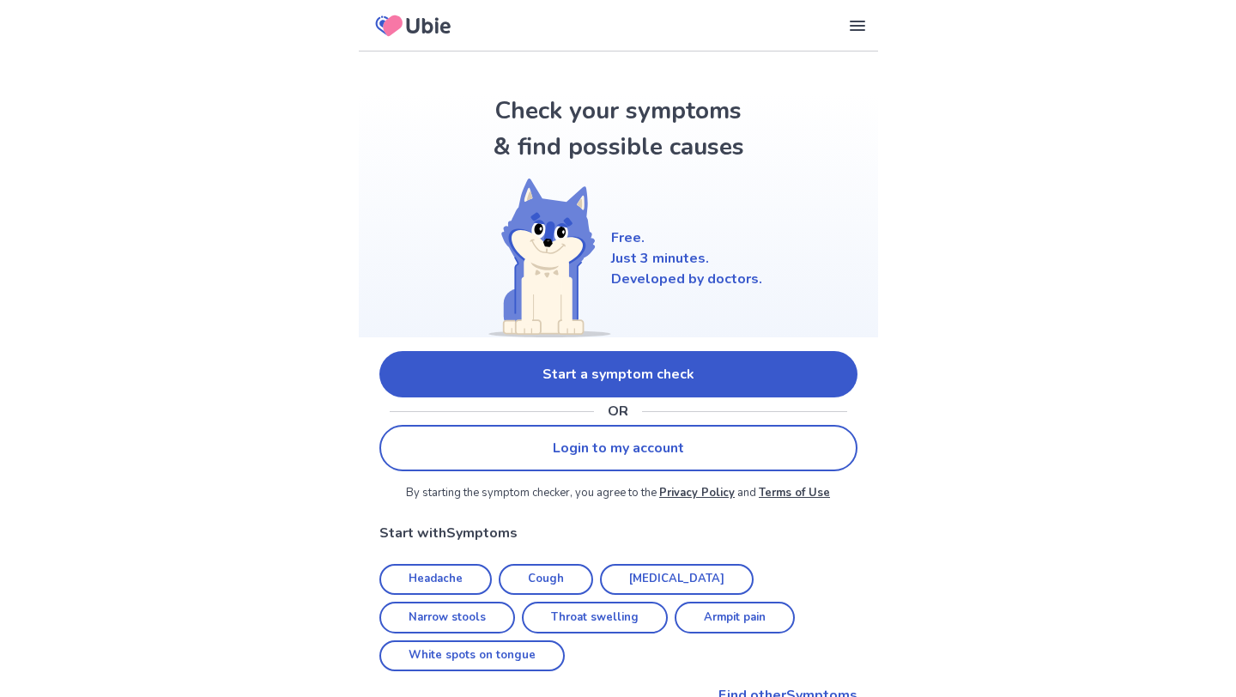
click at [568, 373] on link "Start a symptom check" at bounding box center [618, 374] width 478 height 46
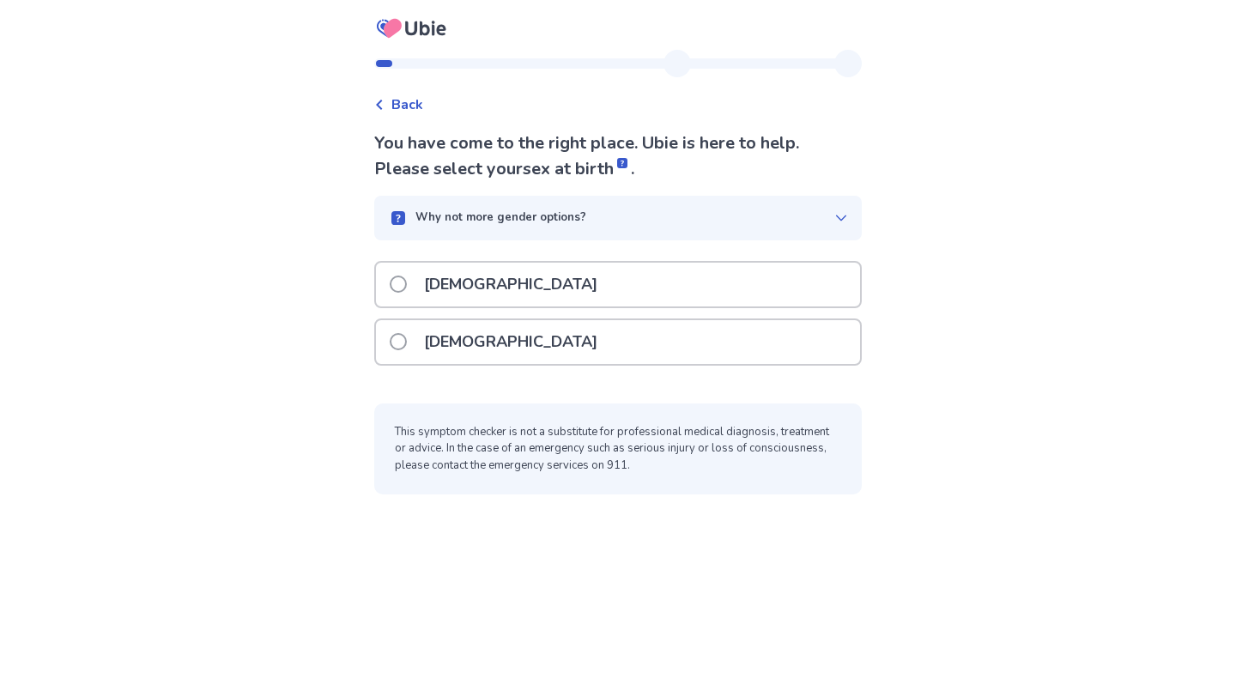
click at [523, 340] on div "[DEMOGRAPHIC_DATA]" at bounding box center [618, 342] width 484 height 44
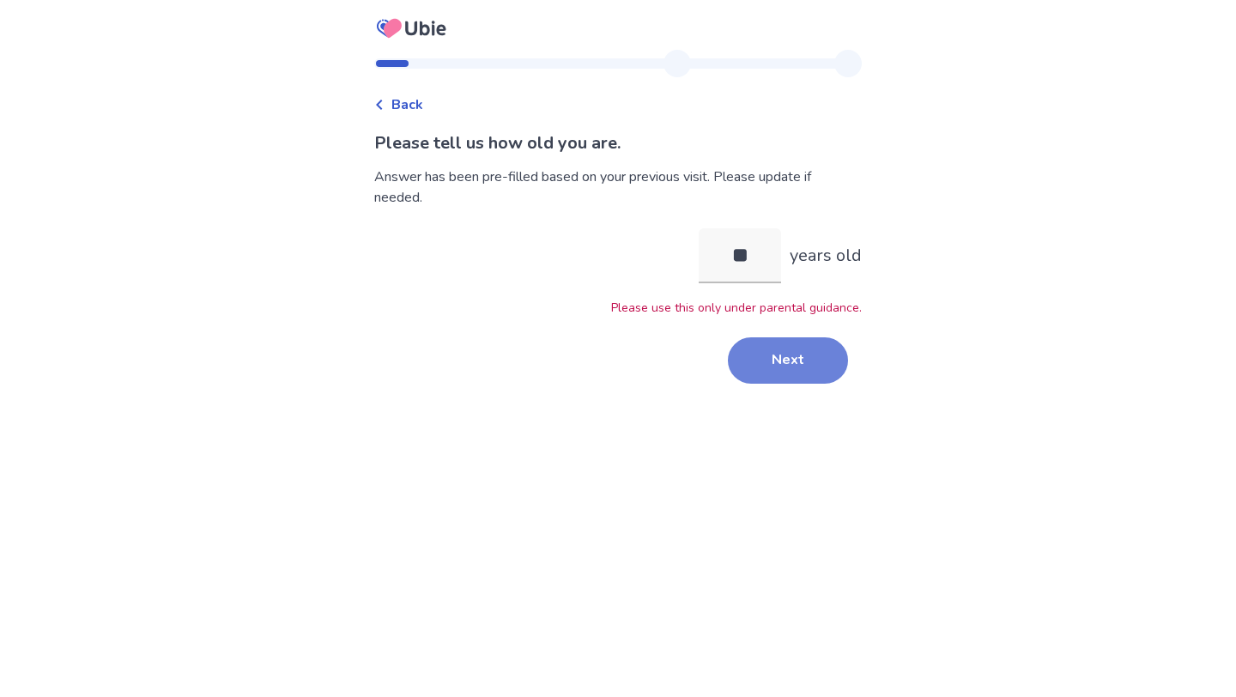
click at [762, 366] on button "Next" at bounding box center [788, 360] width 120 height 46
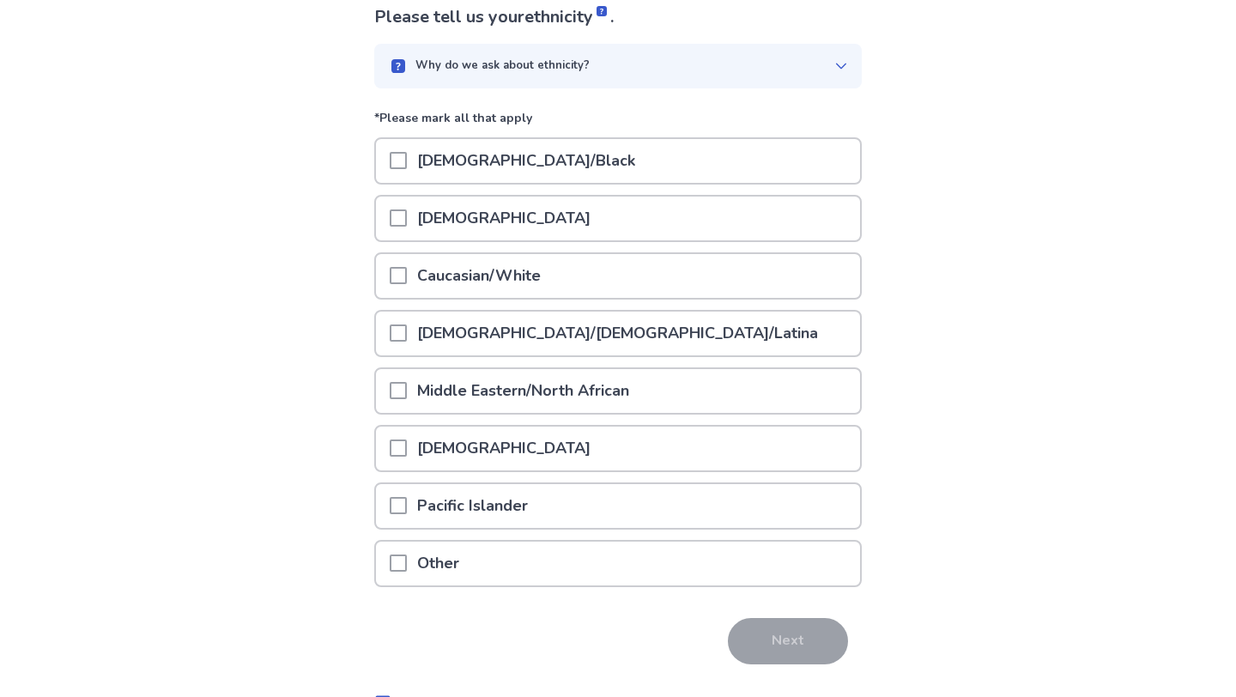
scroll to position [168, 0]
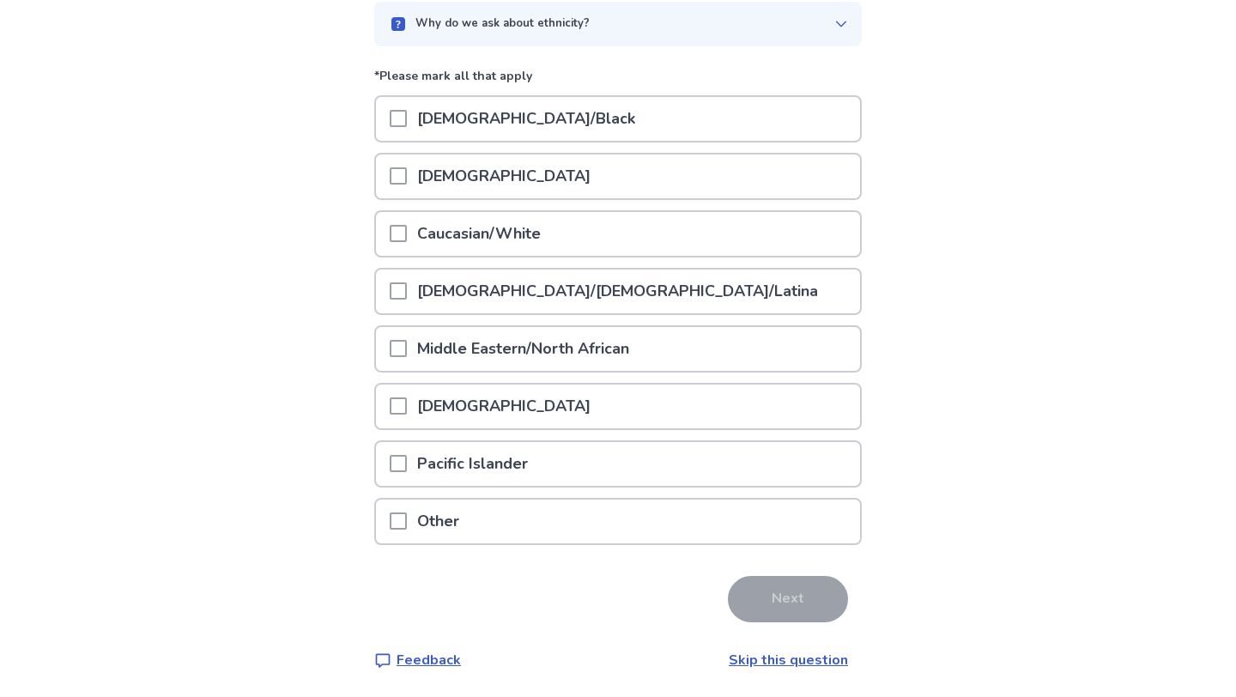
click at [664, 239] on div "Caucasian/White" at bounding box center [618, 234] width 484 height 44
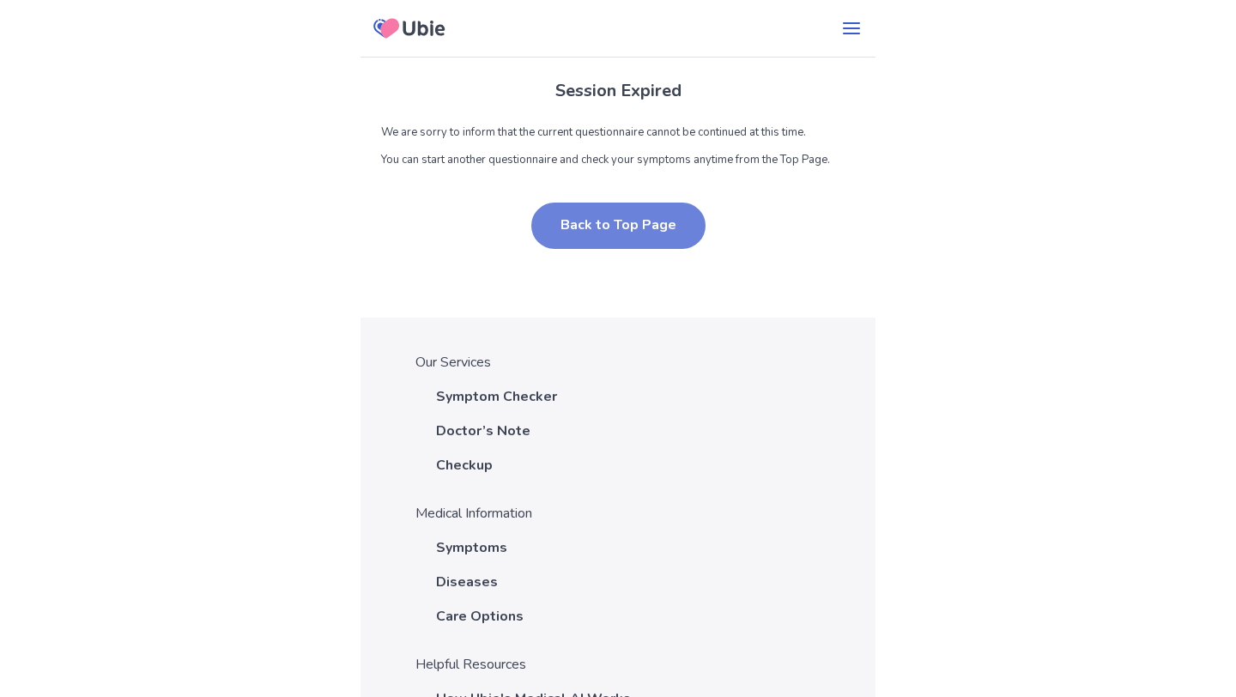
click at [612, 224] on button "Back to Top Page" at bounding box center [618, 226] width 174 height 46
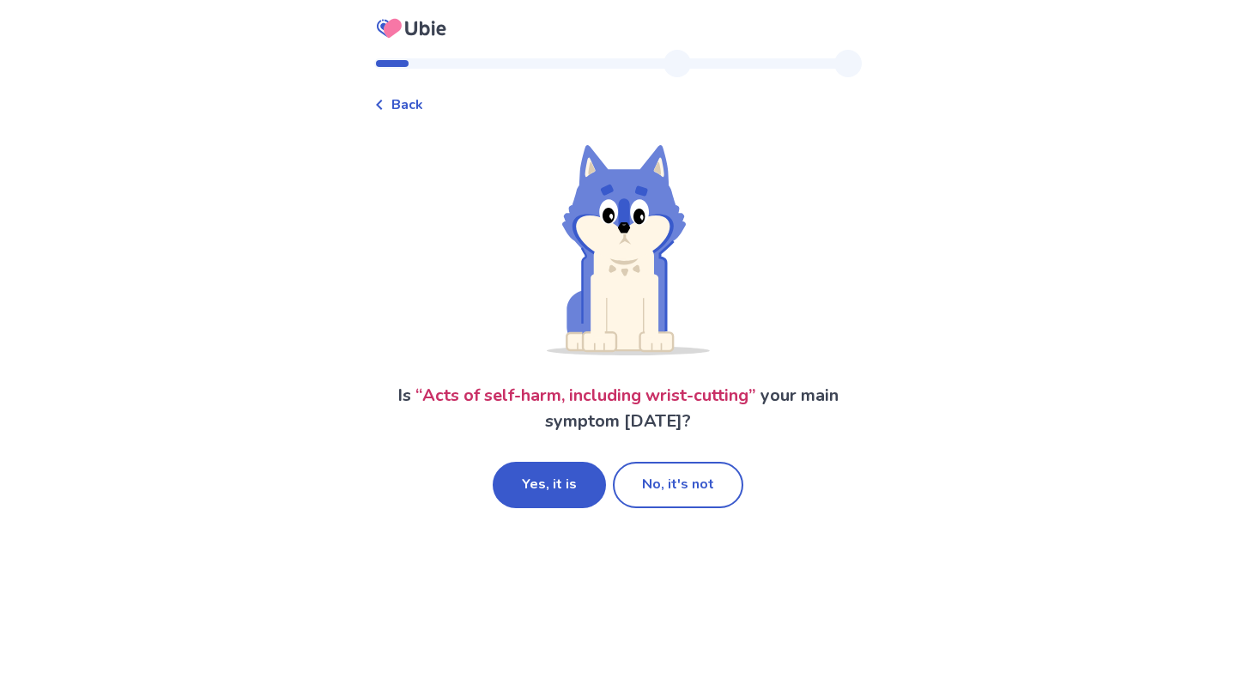
click at [414, 102] on span "Back" at bounding box center [407, 104] width 32 height 21
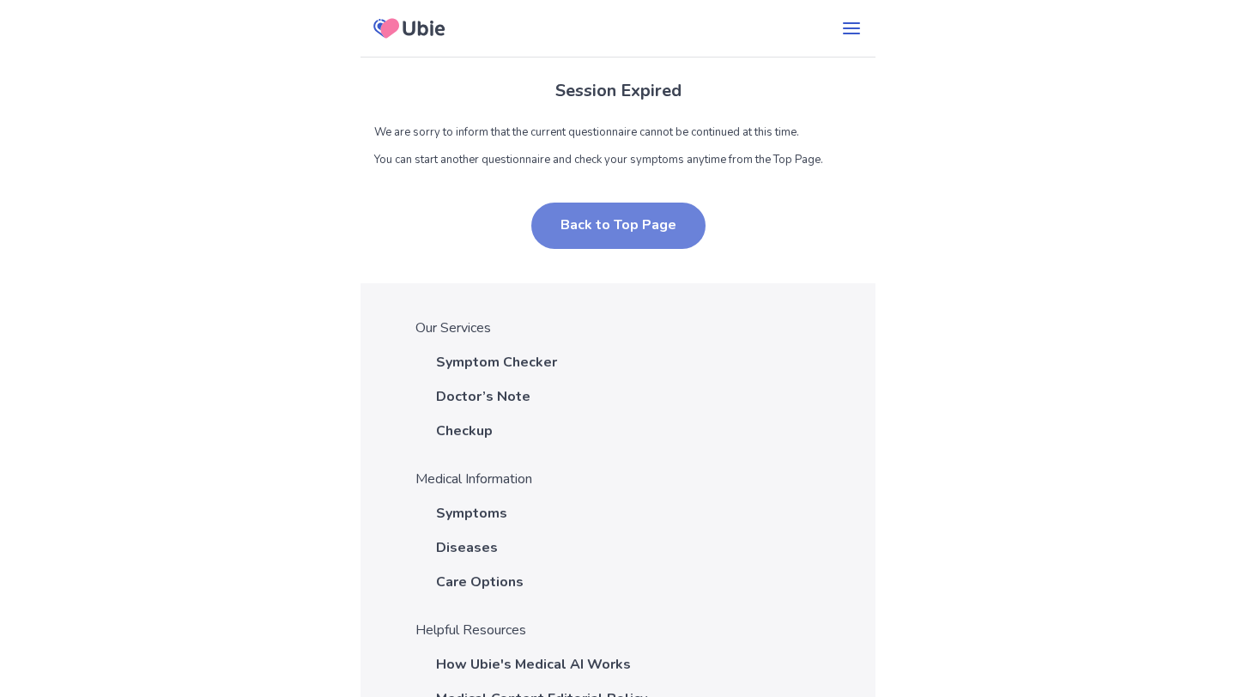
click at [636, 227] on button "Back to Top Page" at bounding box center [618, 226] width 174 height 46
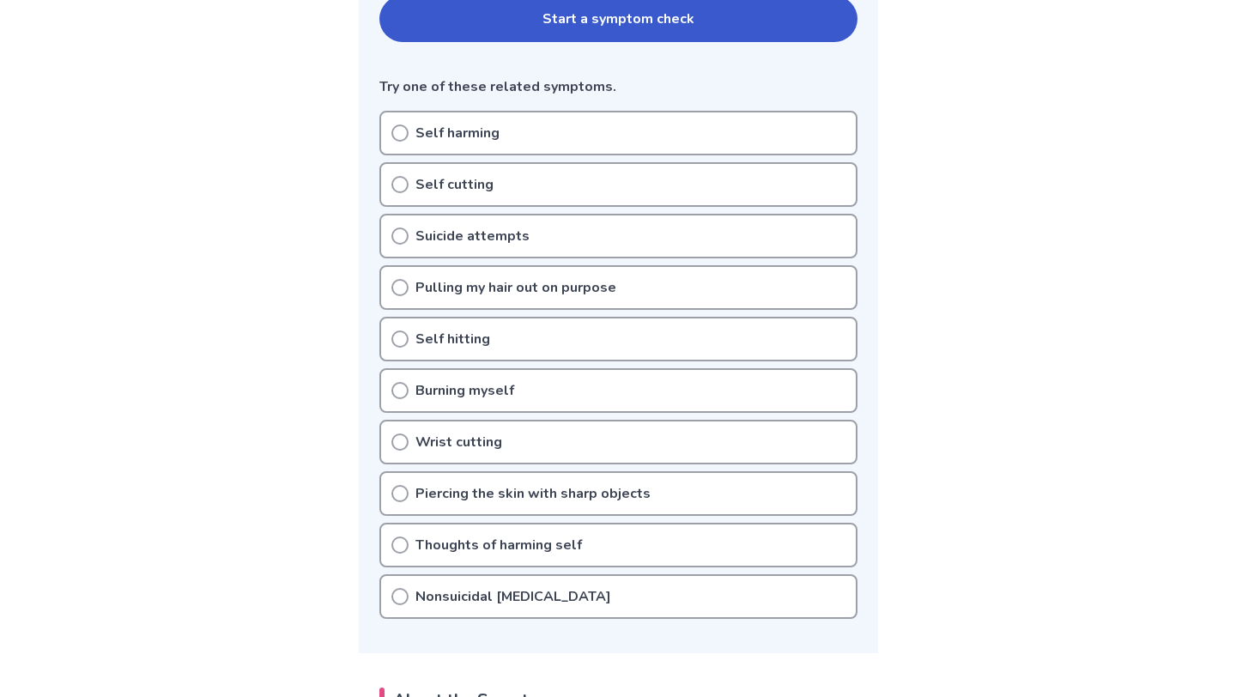
scroll to position [401, 0]
click at [404, 189] on icon at bounding box center [399, 186] width 17 height 17
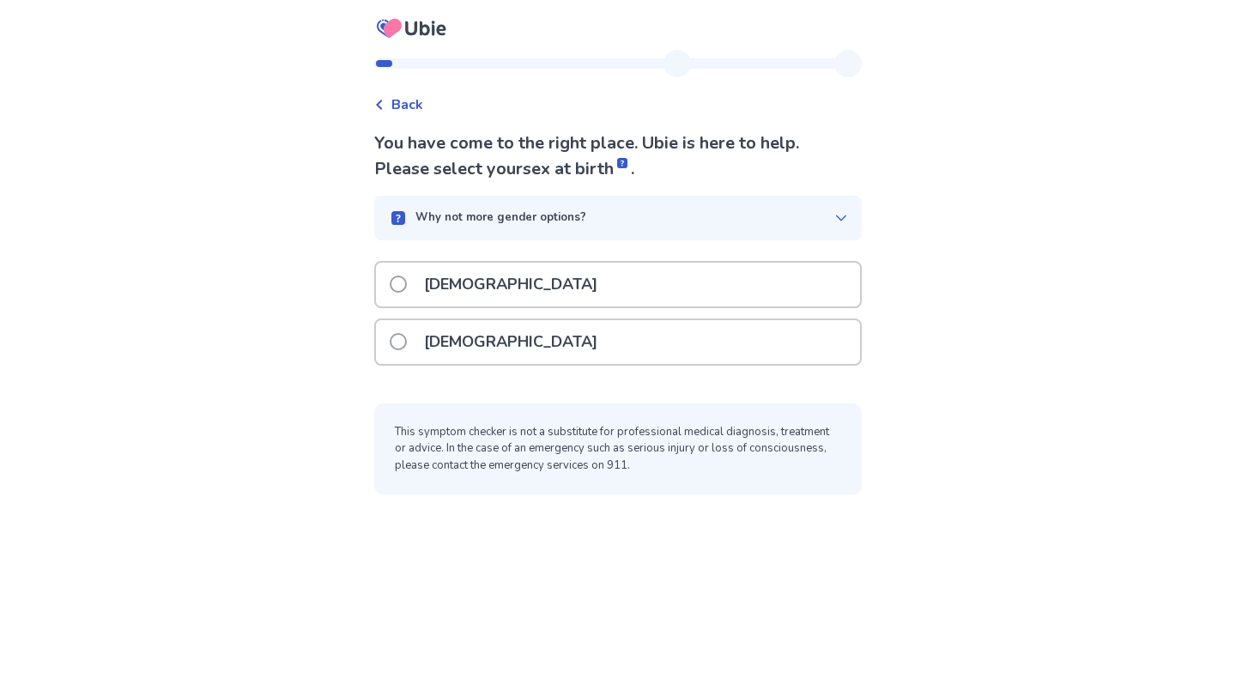
click at [508, 336] on div "[DEMOGRAPHIC_DATA]" at bounding box center [618, 342] width 484 height 44
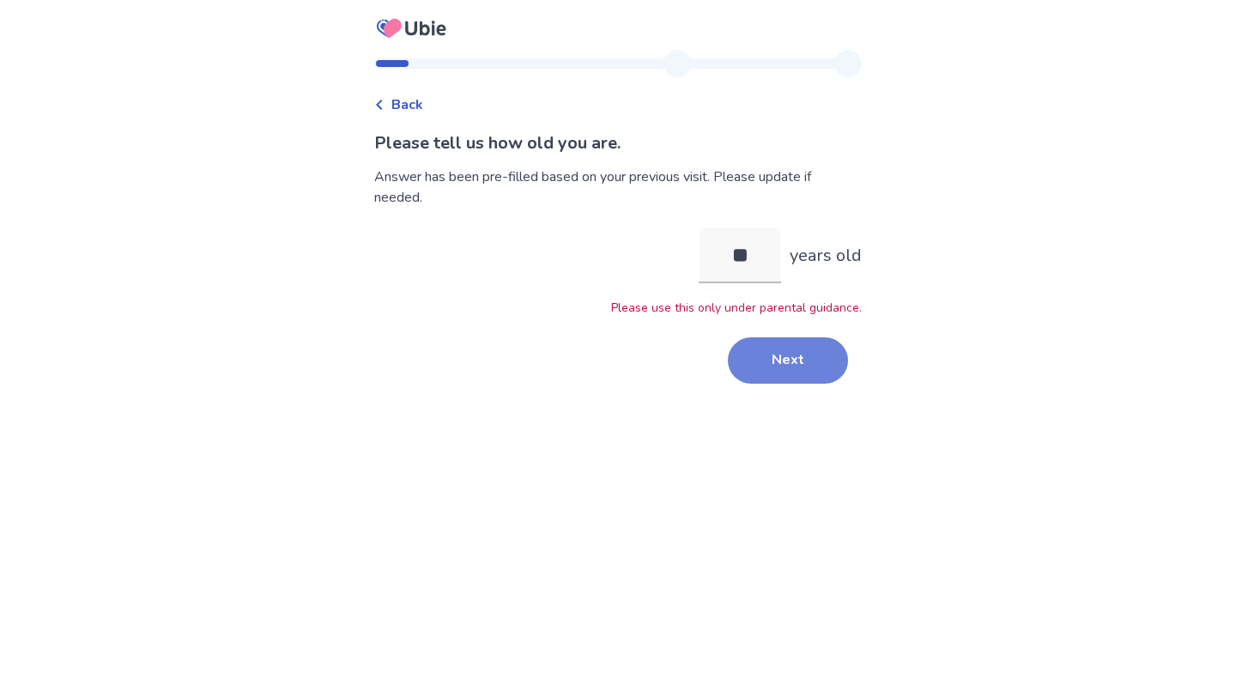
click at [767, 340] on button "Next" at bounding box center [788, 360] width 120 height 46
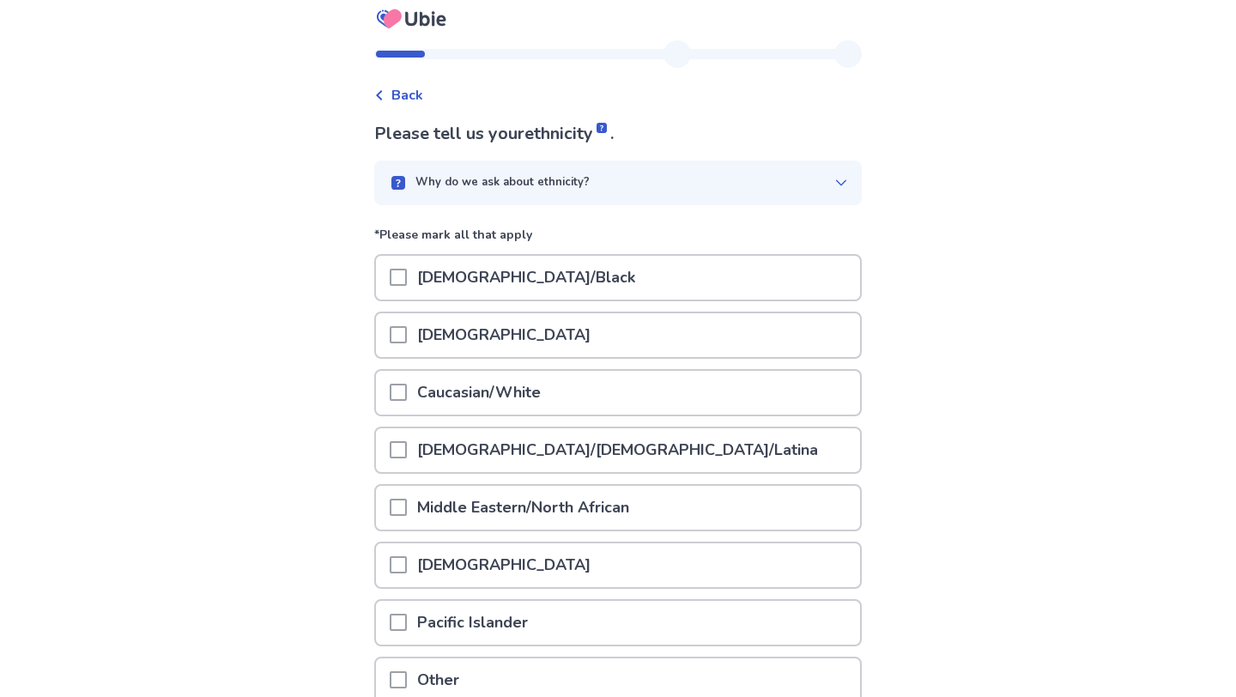
click at [614, 393] on div "Caucasian/White" at bounding box center [618, 393] width 484 height 44
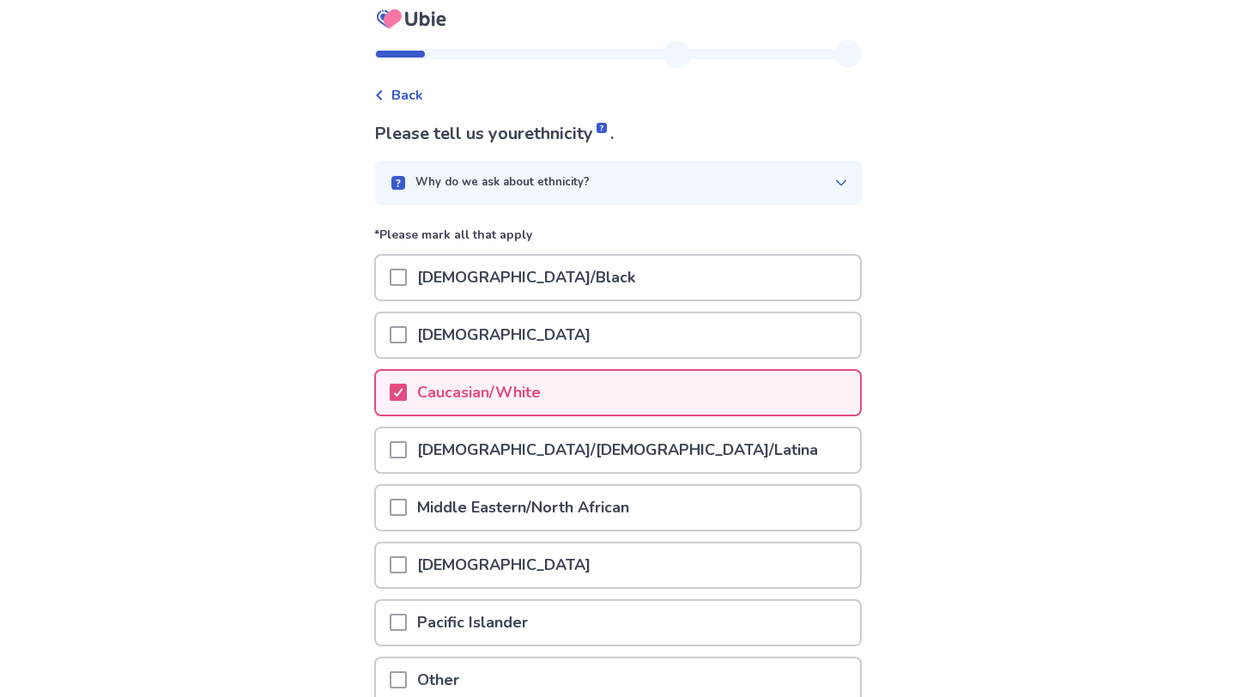
scroll to position [168, 0]
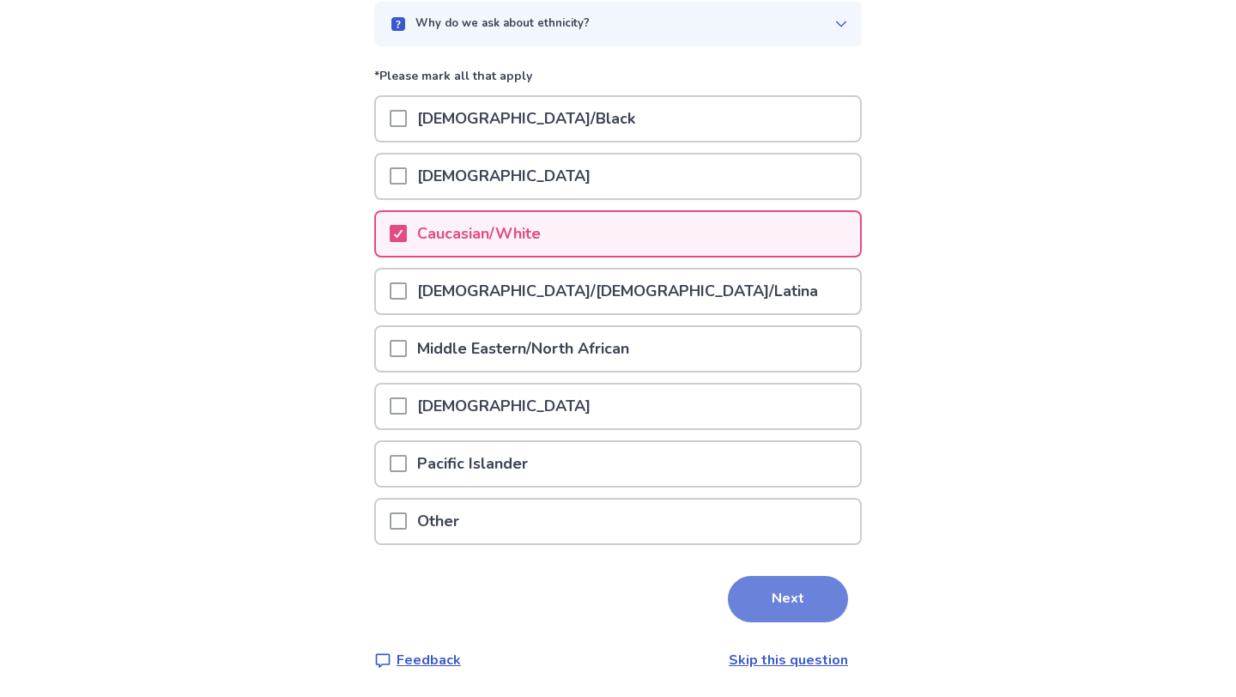
click at [794, 584] on button "Next" at bounding box center [788, 599] width 120 height 46
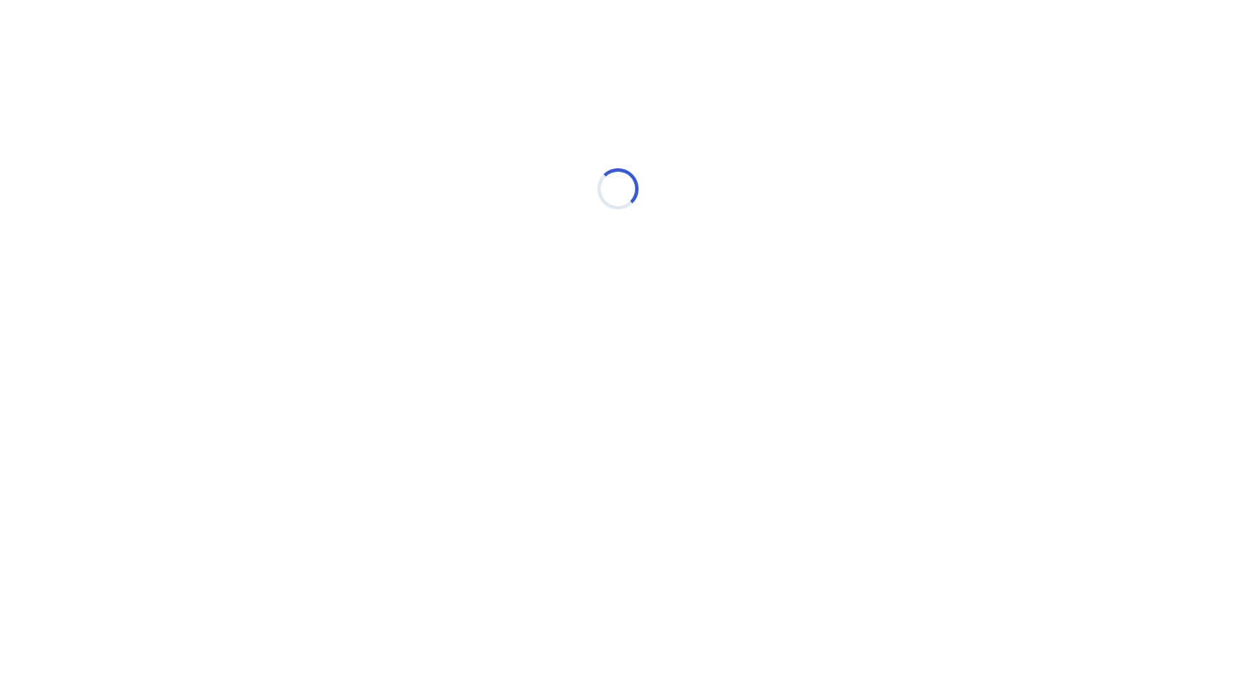
scroll to position [0, 0]
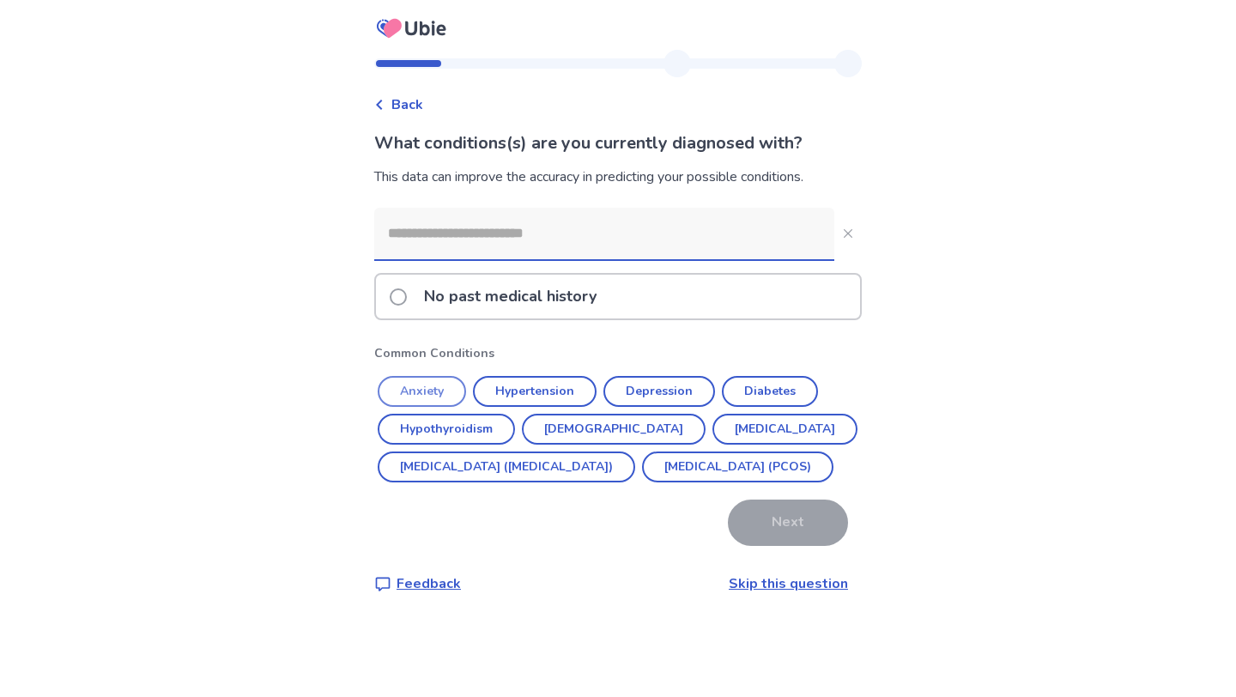
click at [444, 383] on button "Anxiety" at bounding box center [422, 391] width 88 height 31
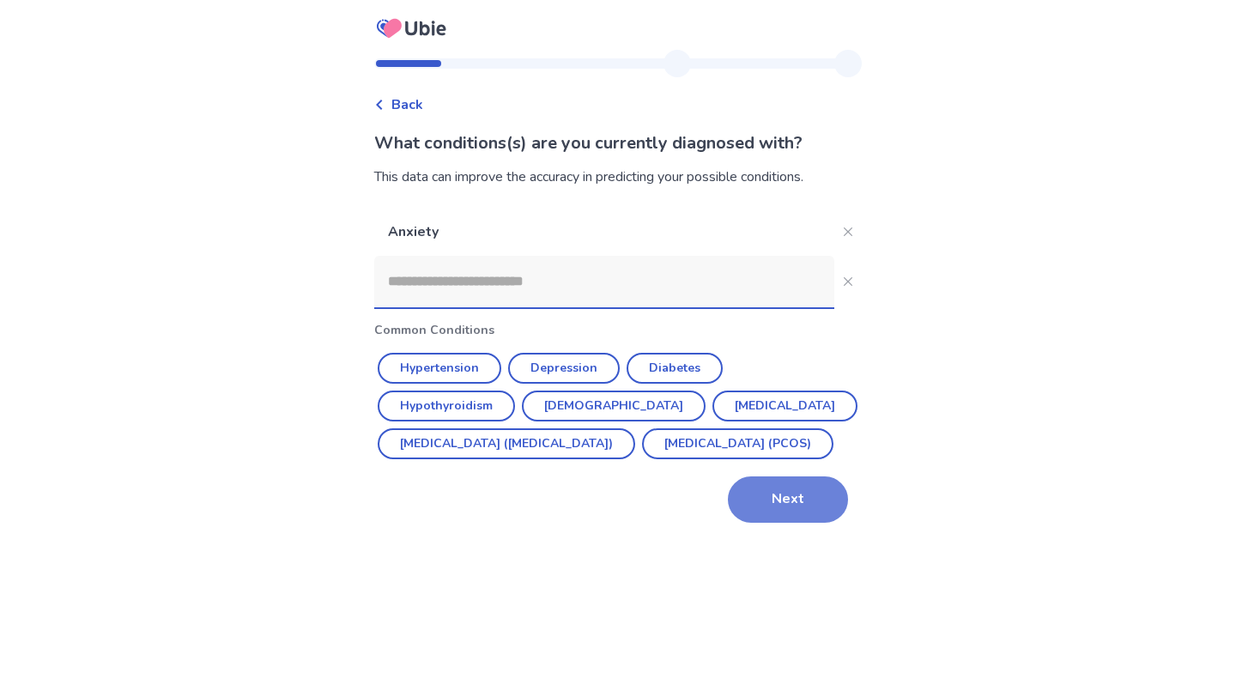
click at [765, 523] on button "Next" at bounding box center [788, 499] width 120 height 46
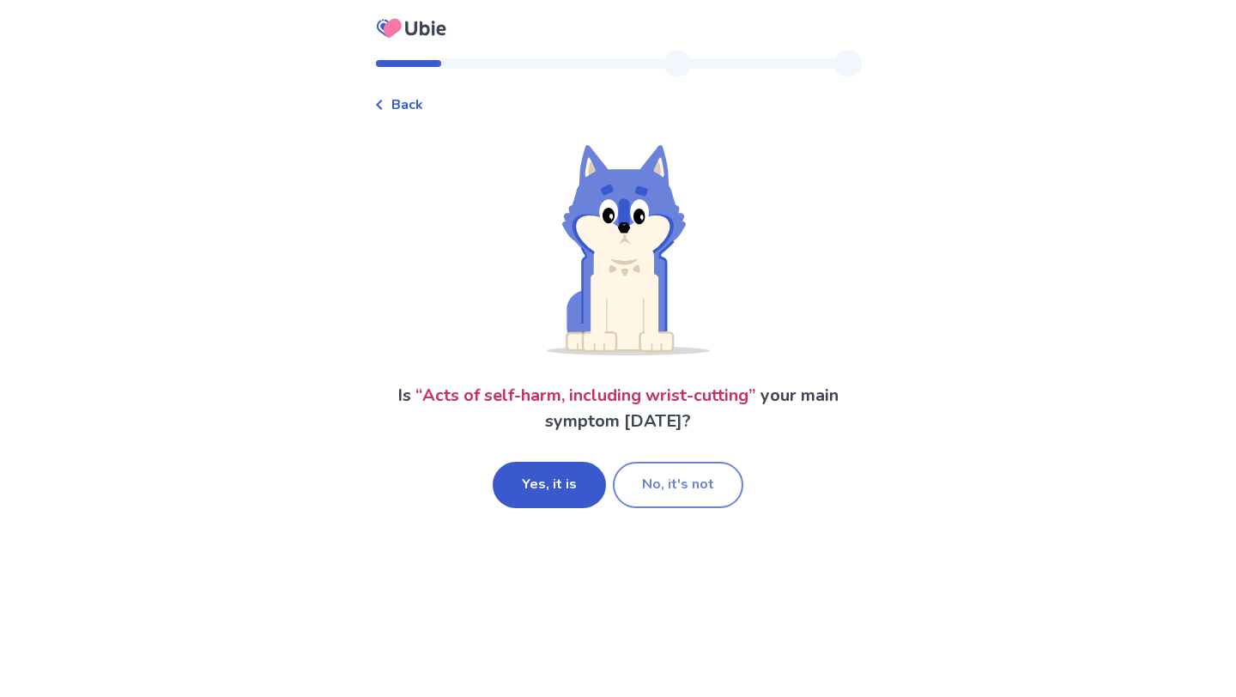
click at [686, 493] on button "No, it's not" at bounding box center [678, 485] width 130 height 46
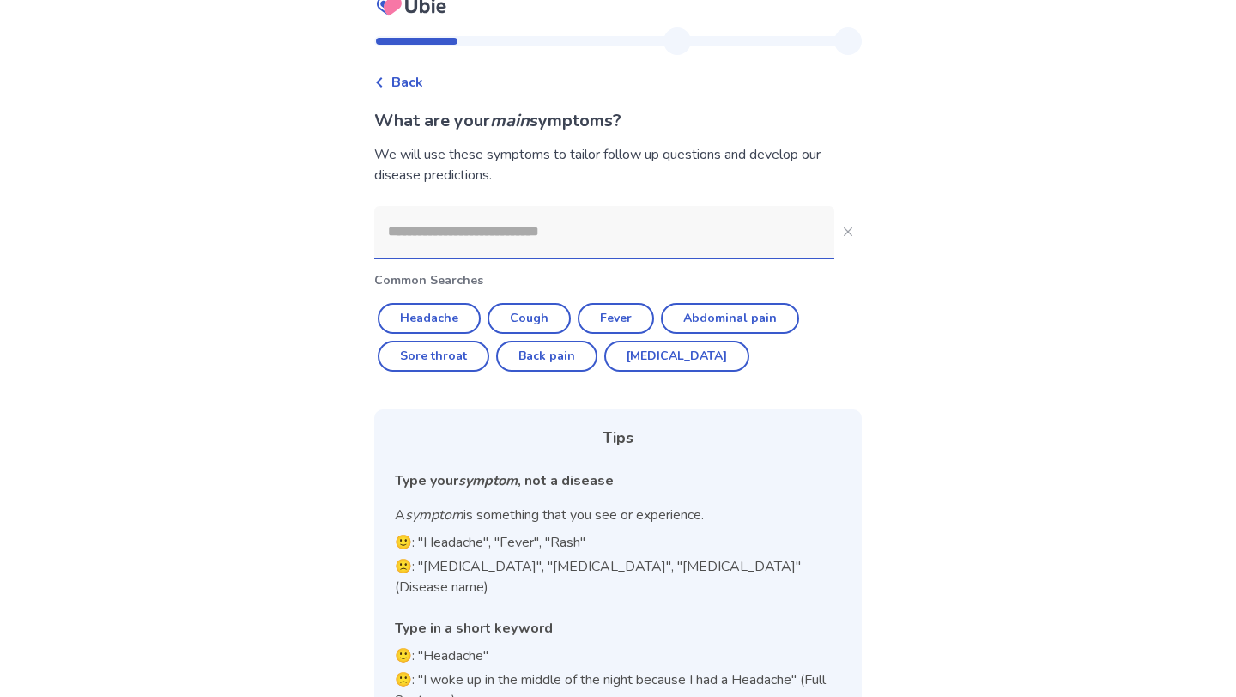
scroll to position [53, 0]
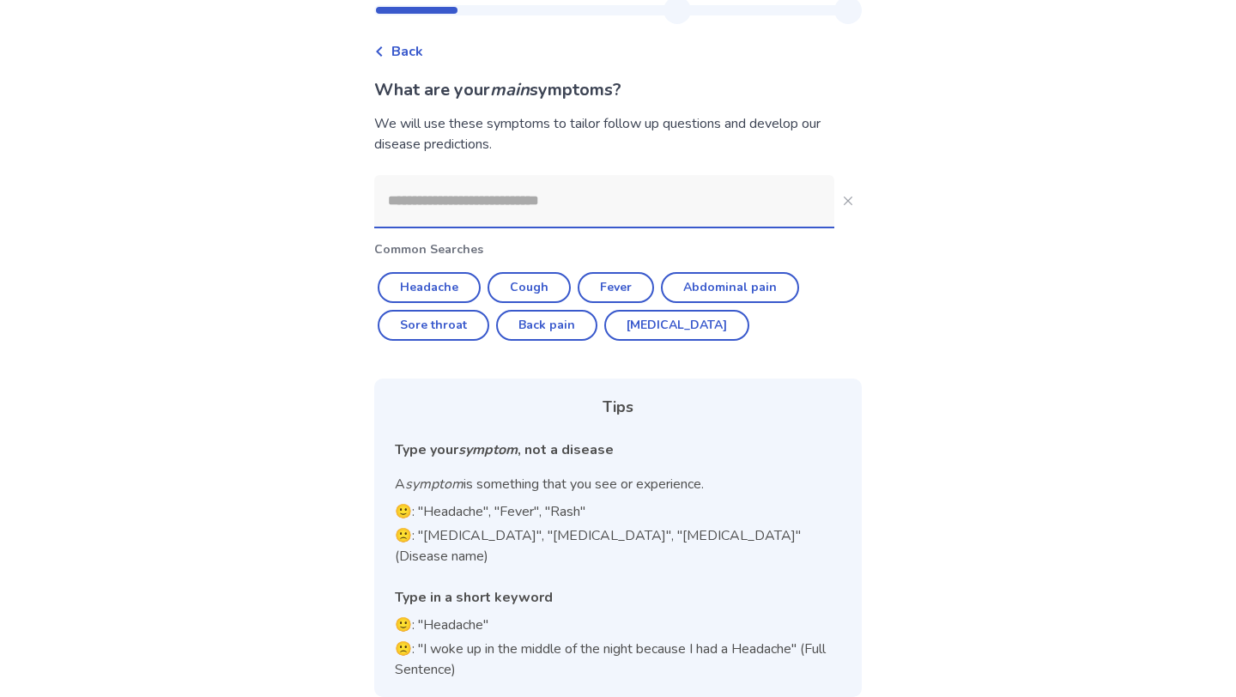
click at [563, 199] on input at bounding box center [604, 200] width 460 height 51
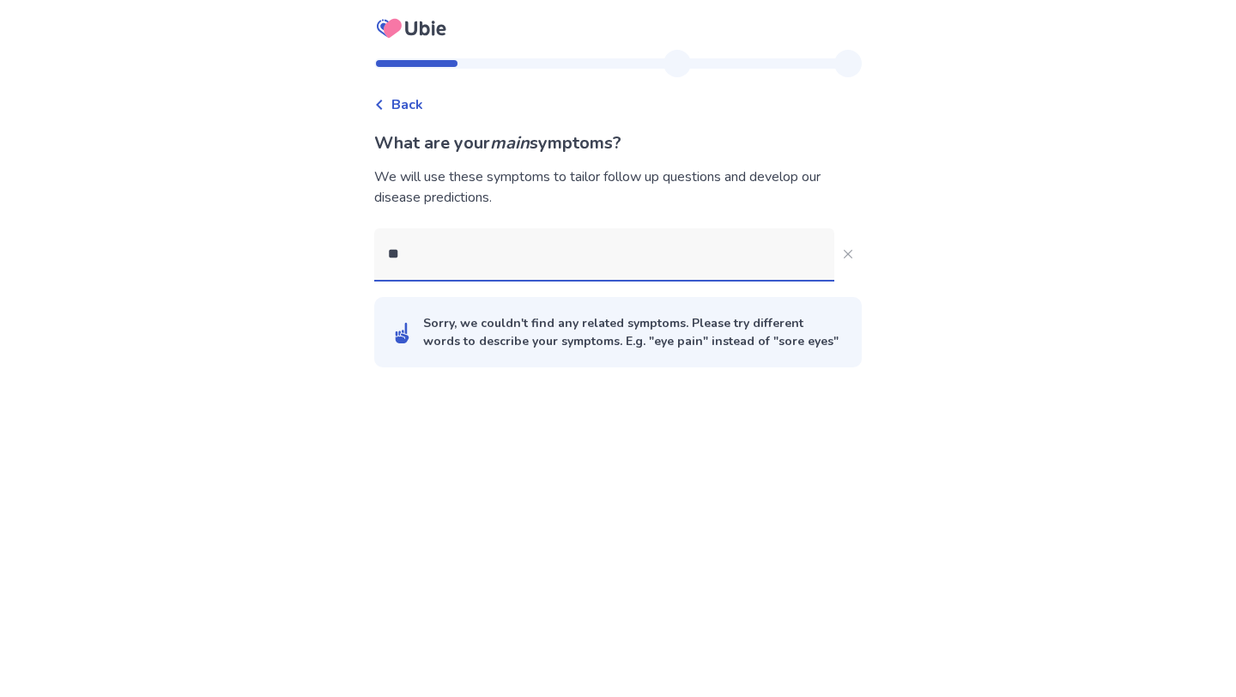
type input "***"
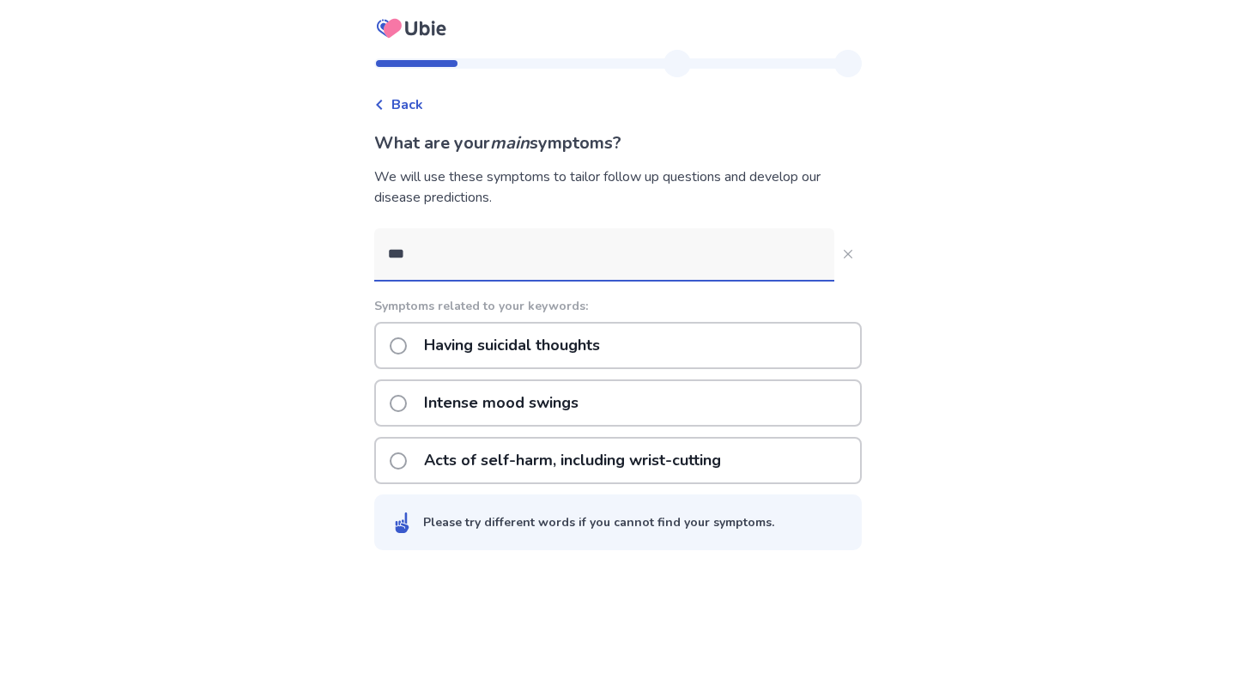
click at [570, 347] on p "Having suicidal thoughts" at bounding box center [512, 346] width 197 height 44
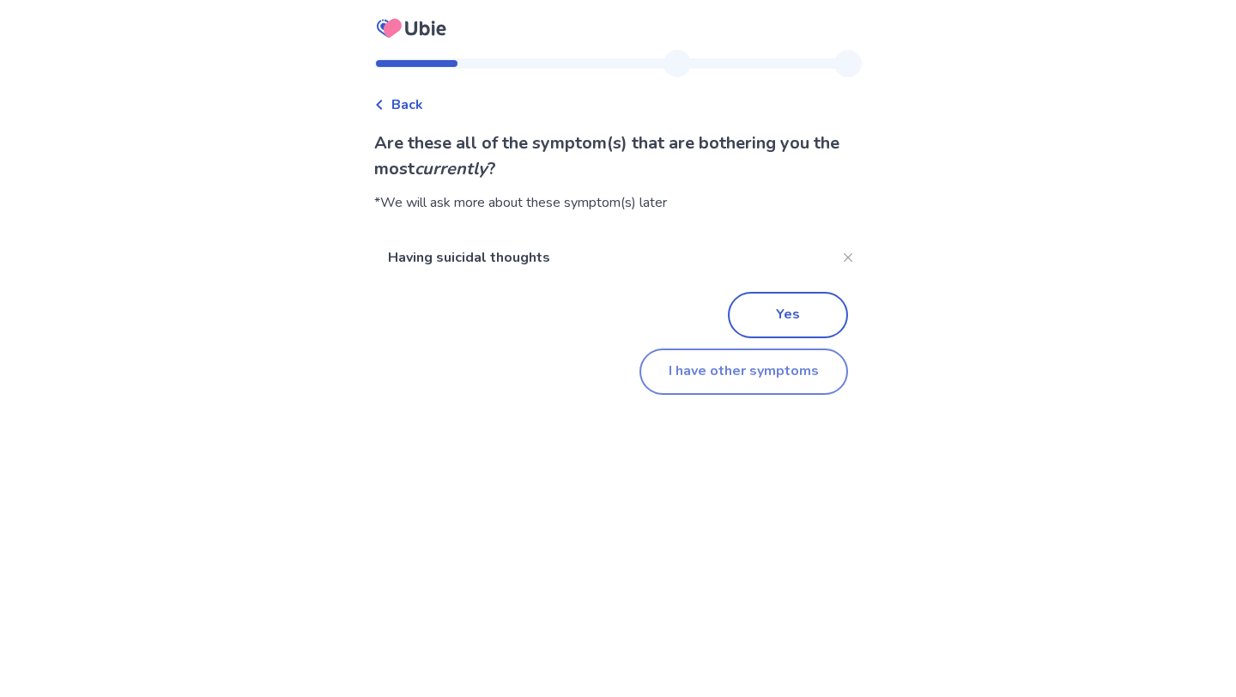
click at [805, 373] on button "I have other symptoms" at bounding box center [743, 371] width 209 height 46
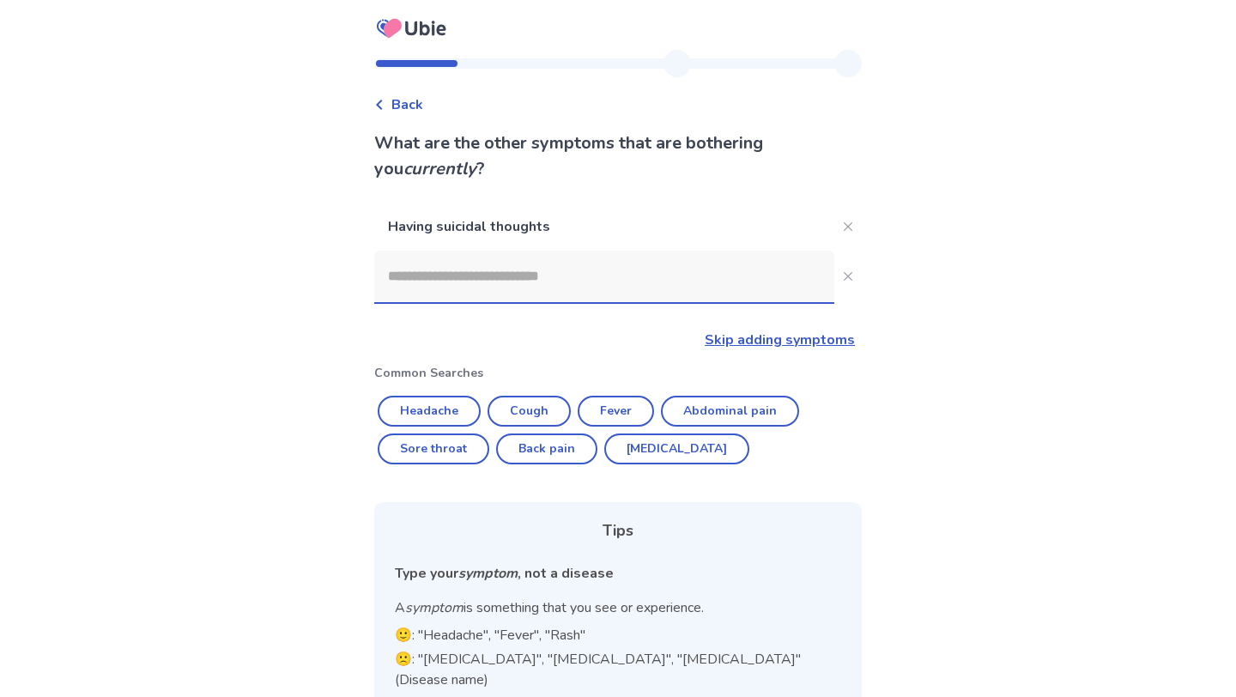
click at [634, 286] on input at bounding box center [604, 276] width 460 height 51
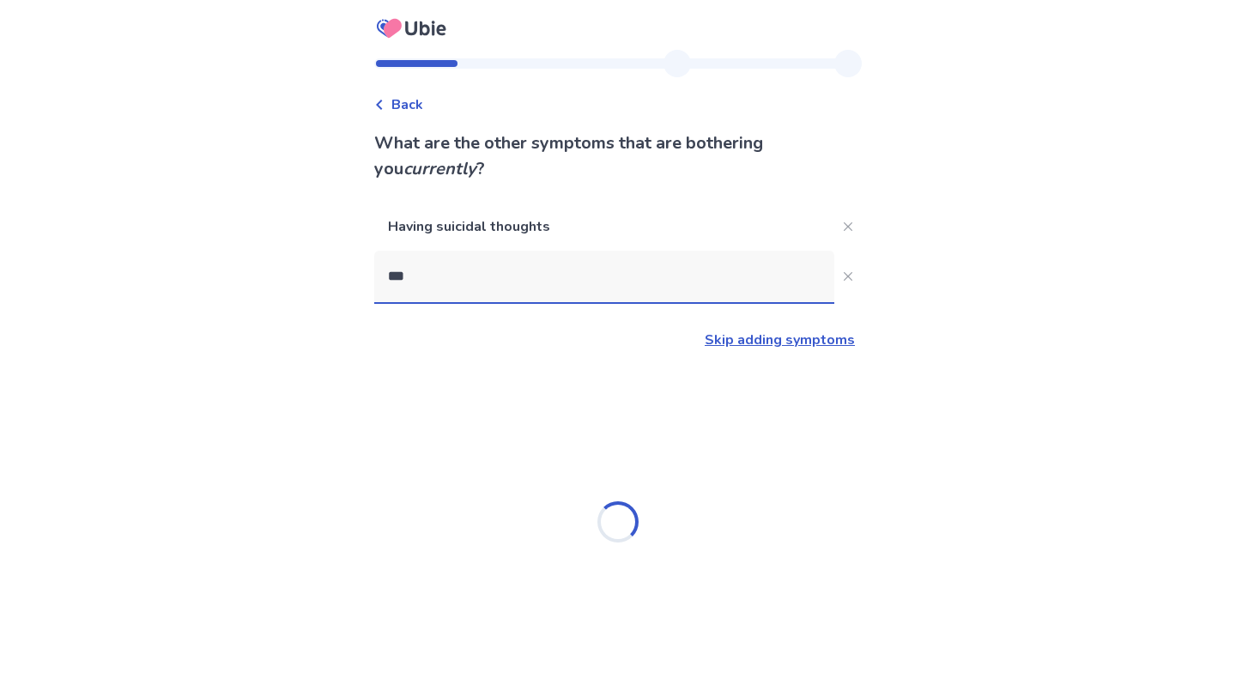
type input "****"
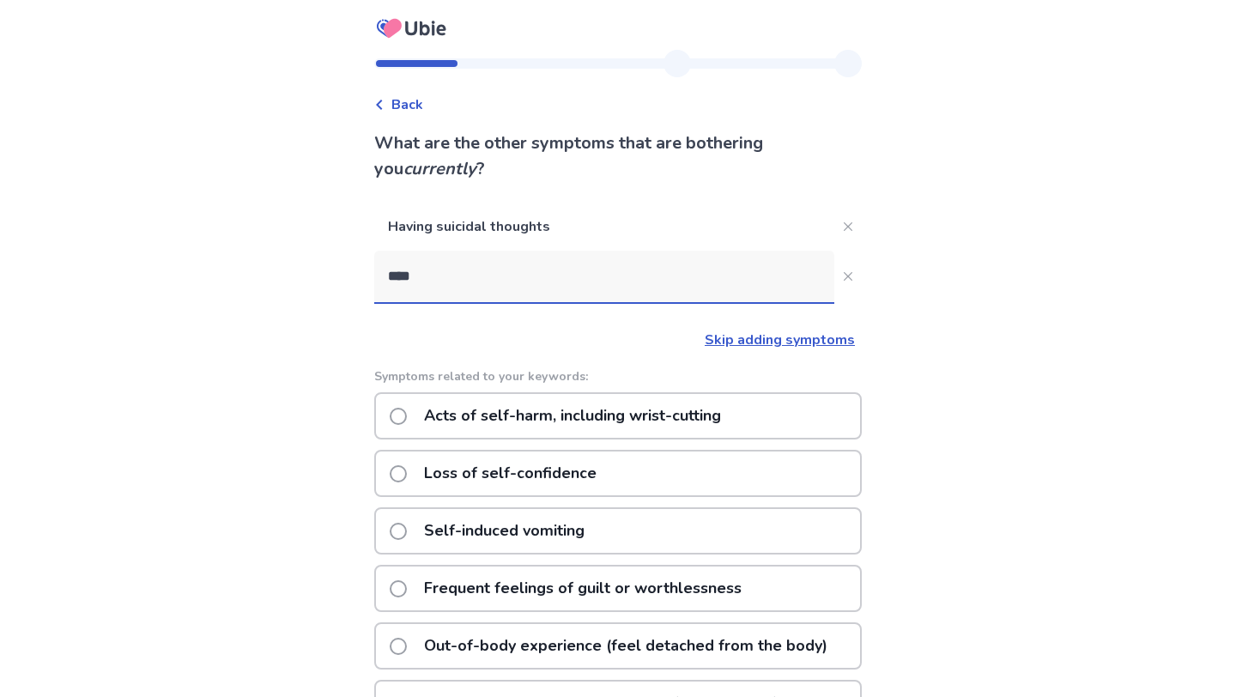
click at [609, 415] on p "Acts of self-harm, including wrist-cutting" at bounding box center [572, 416] width 317 height 44
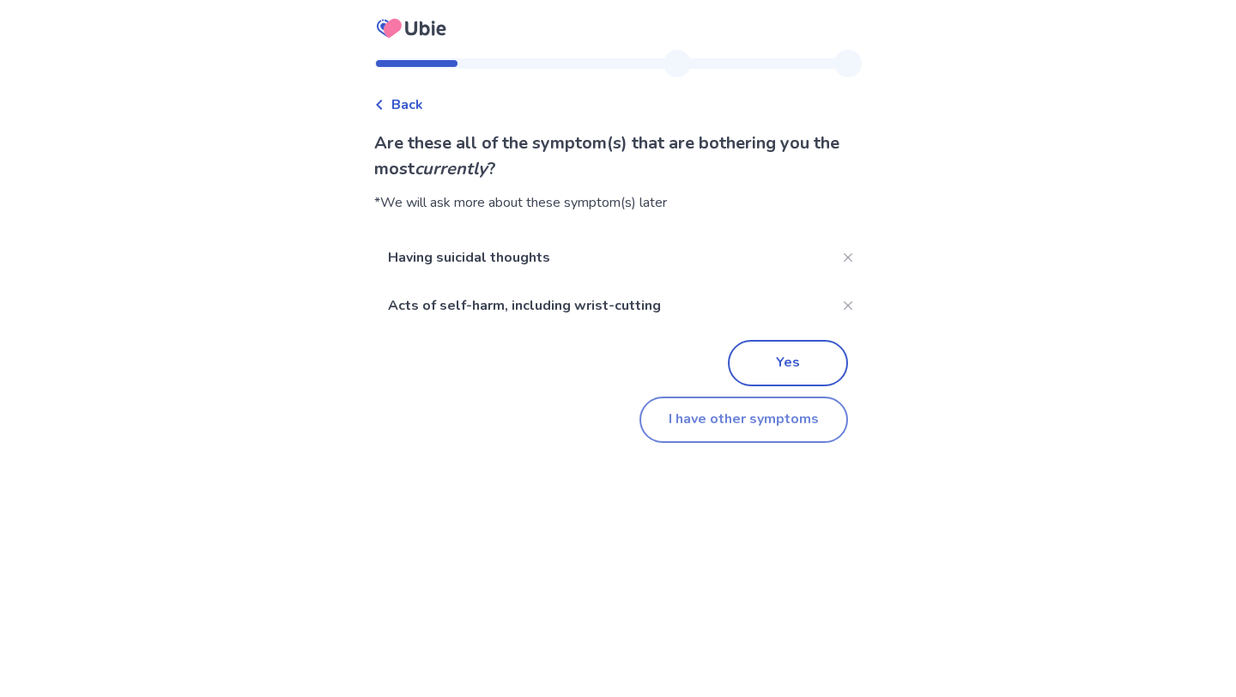
click at [735, 425] on button "I have other symptoms" at bounding box center [743, 419] width 209 height 46
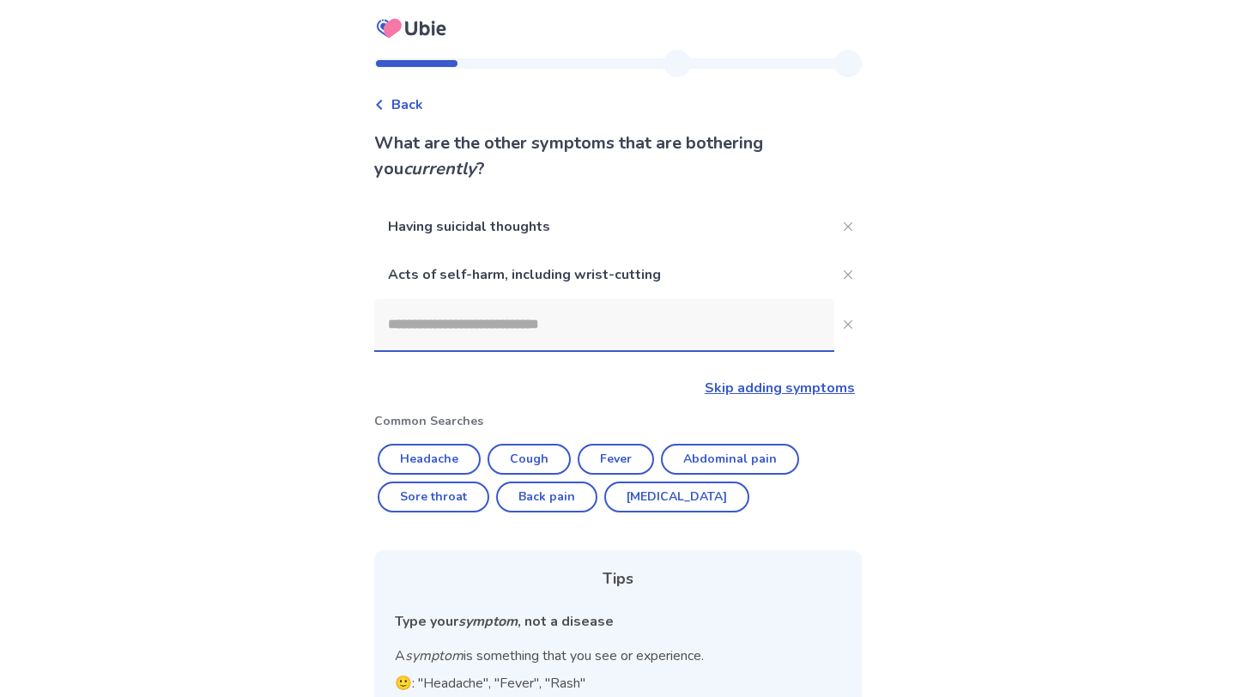
click at [601, 333] on input at bounding box center [604, 324] width 460 height 51
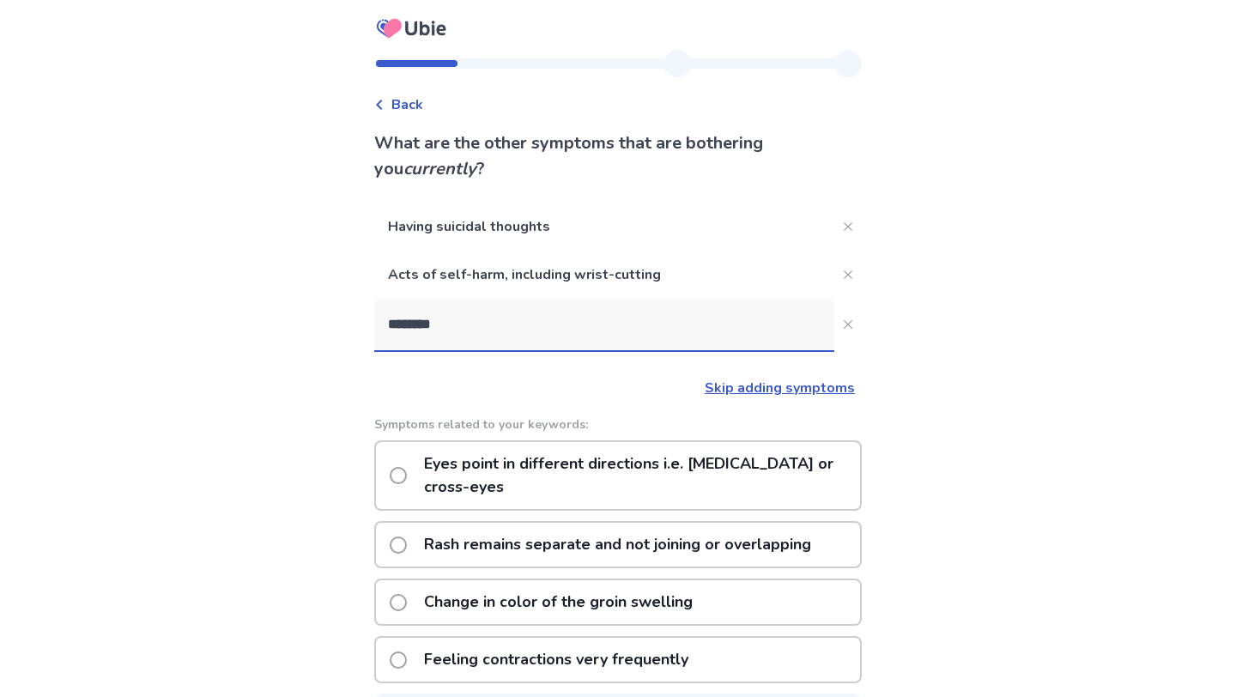
scroll to position [50, 0]
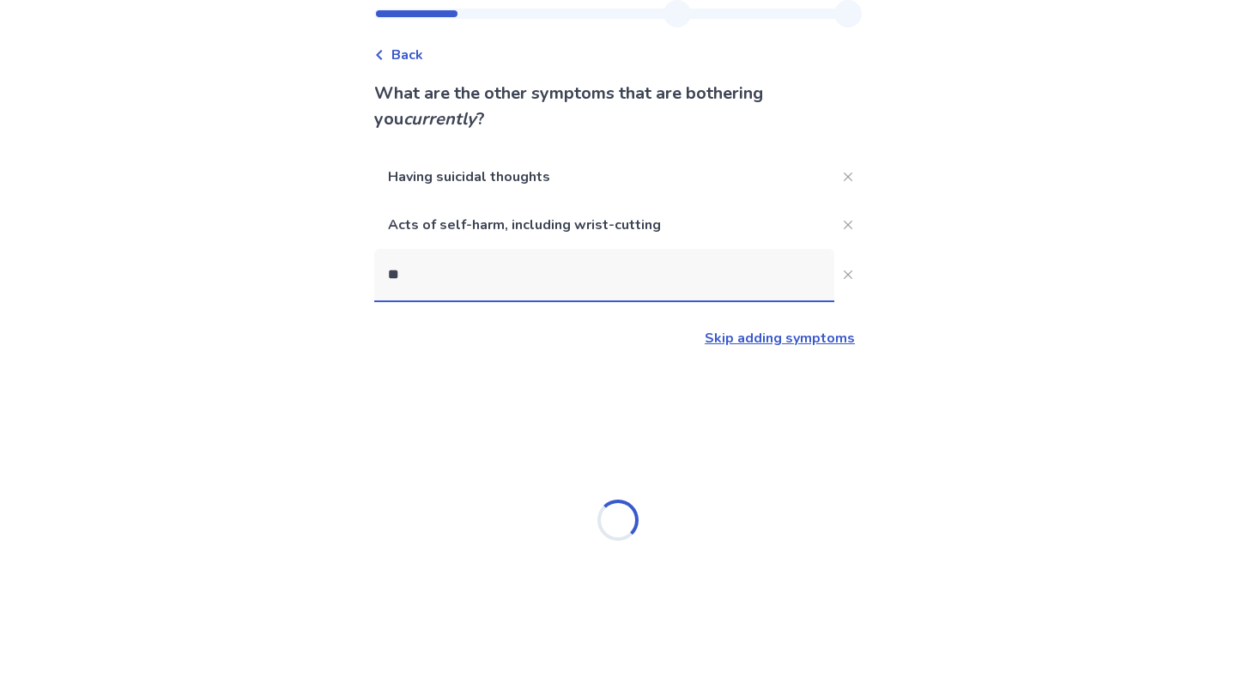
type input "*"
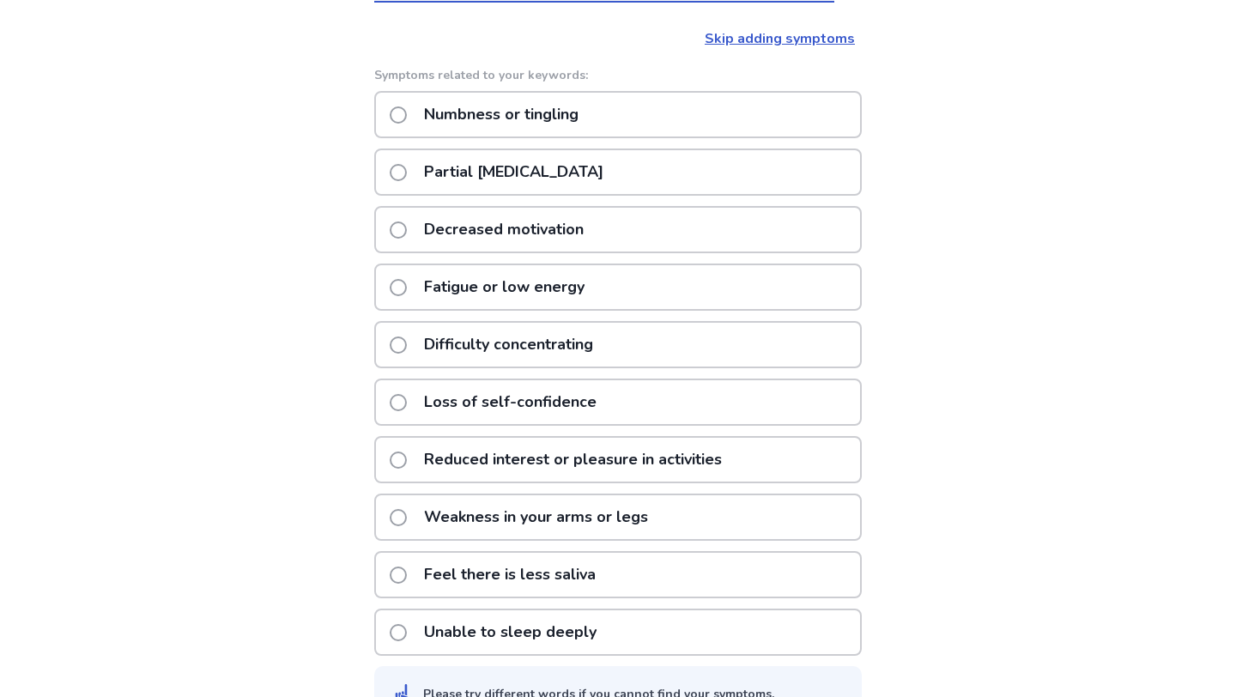
scroll to position [0, 0]
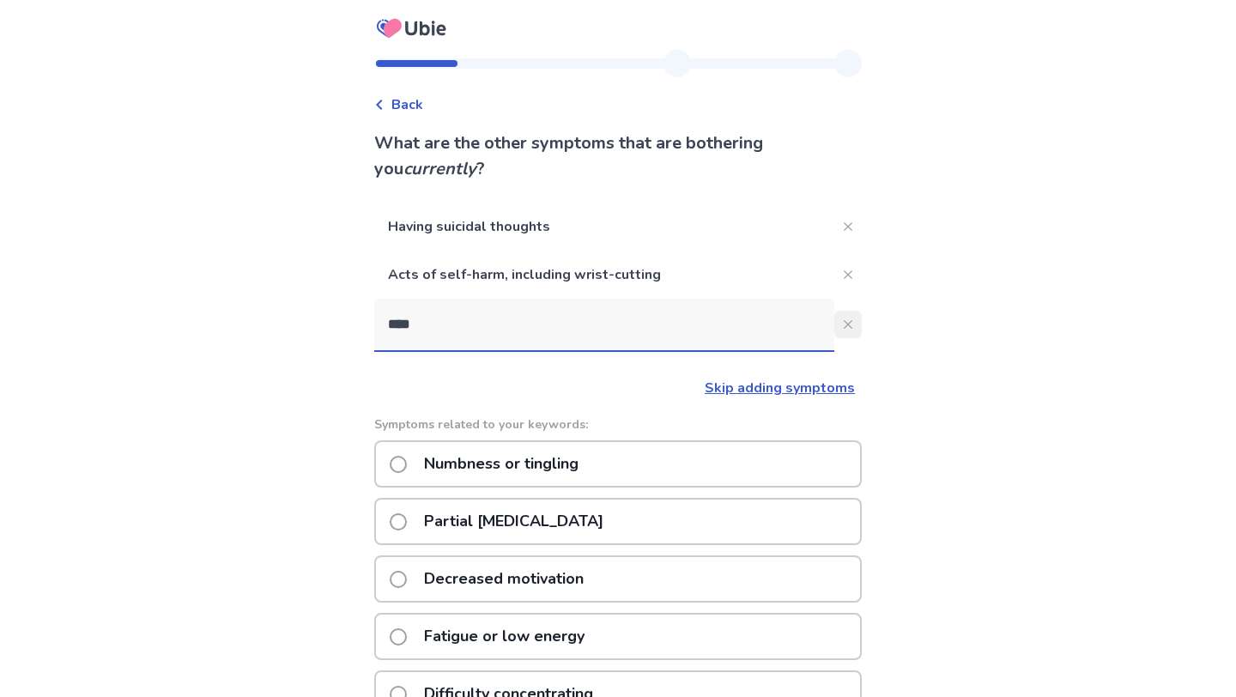
type input "****"
click at [834, 318] on button "****" at bounding box center [847, 324] width 27 height 27
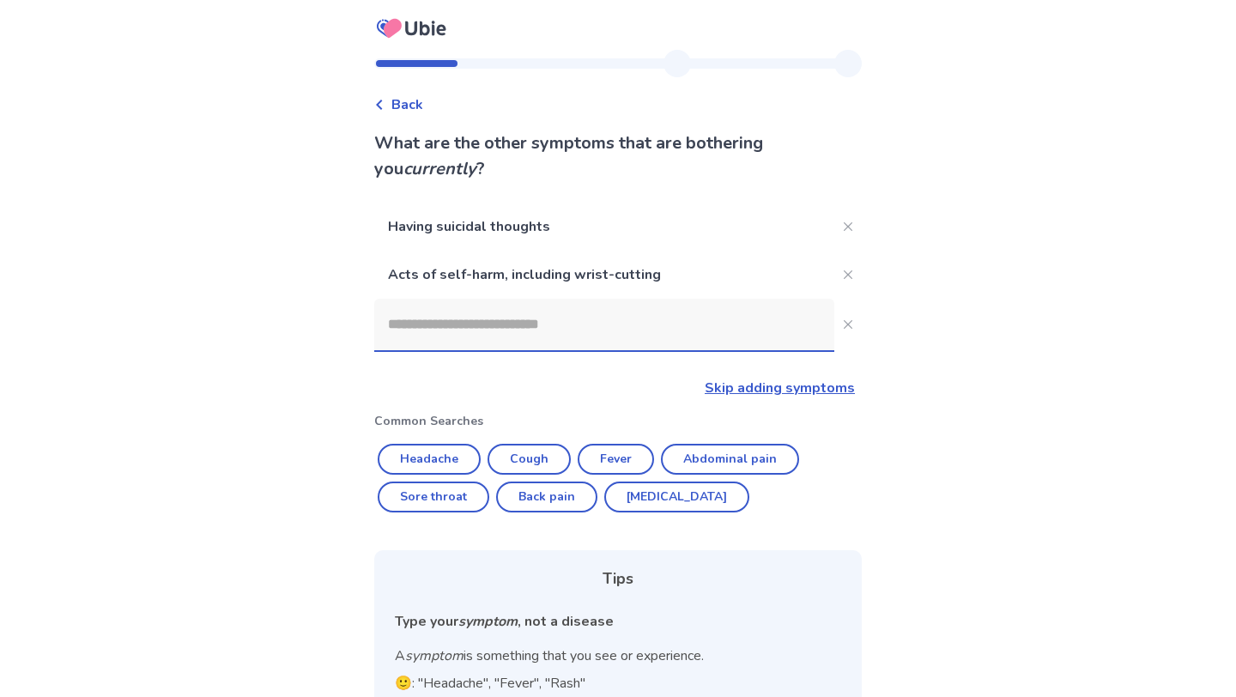
click at [660, 317] on input at bounding box center [604, 324] width 460 height 51
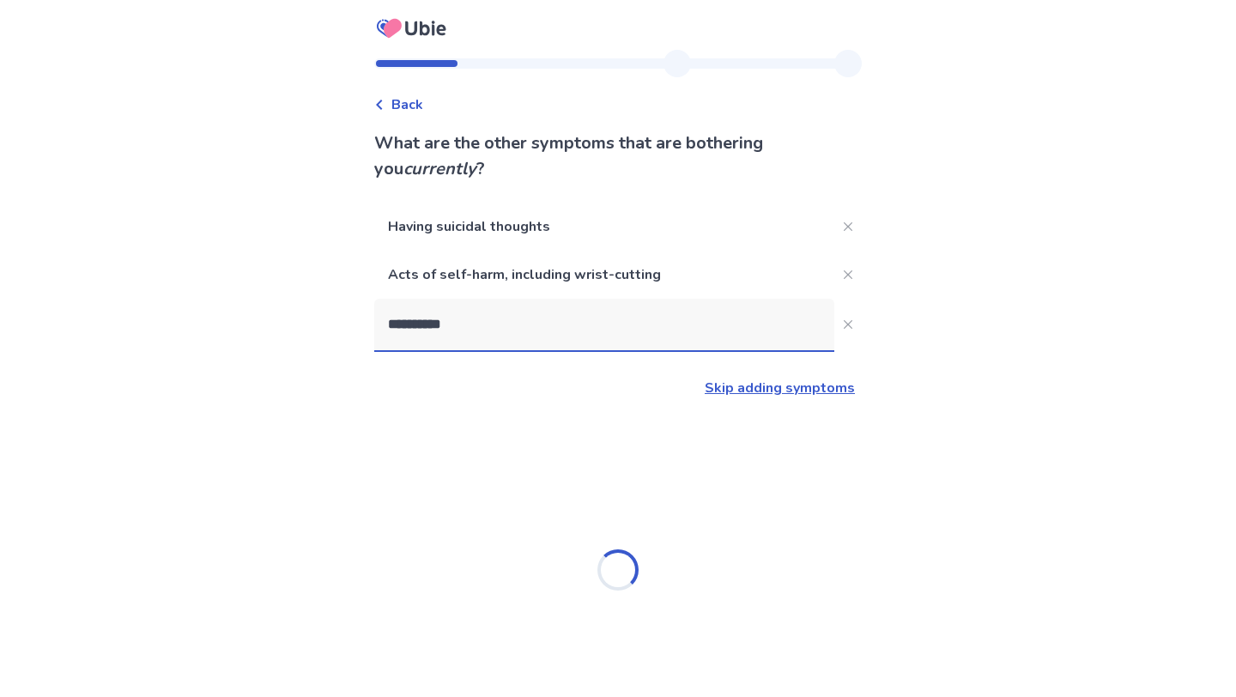
type input "**********"
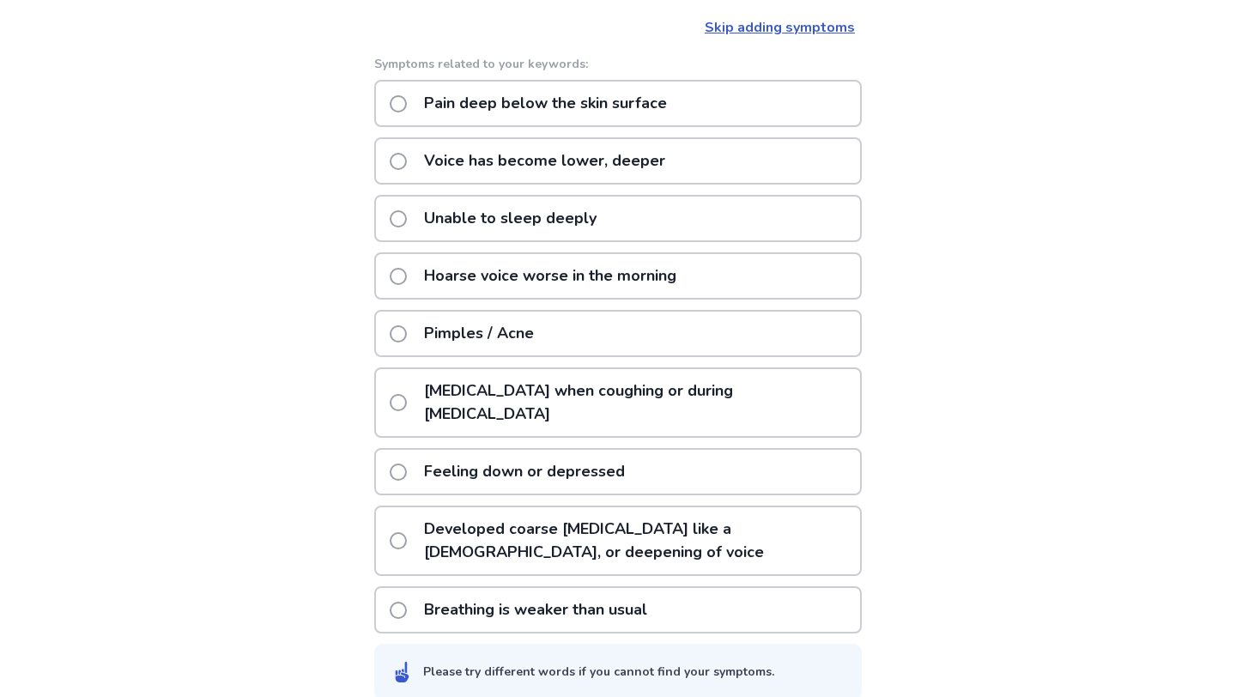
scroll to position [350, 0]
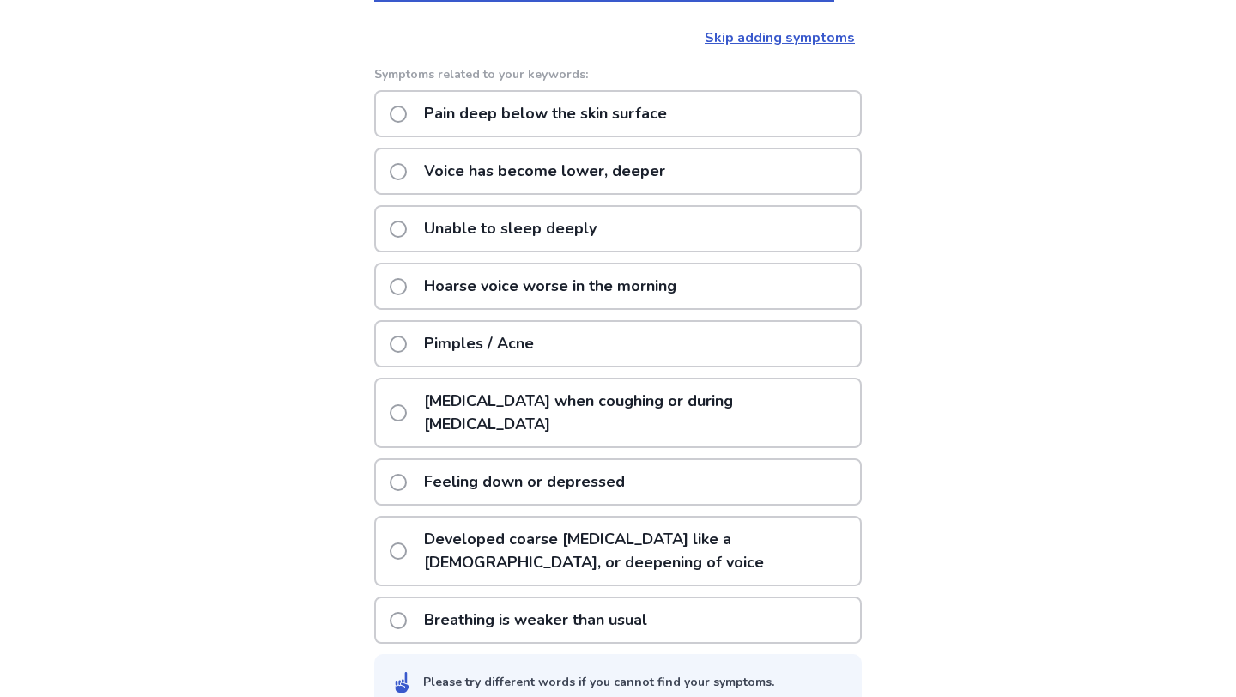
click at [559, 460] on p "Feeling down or depressed" at bounding box center [524, 482] width 221 height 44
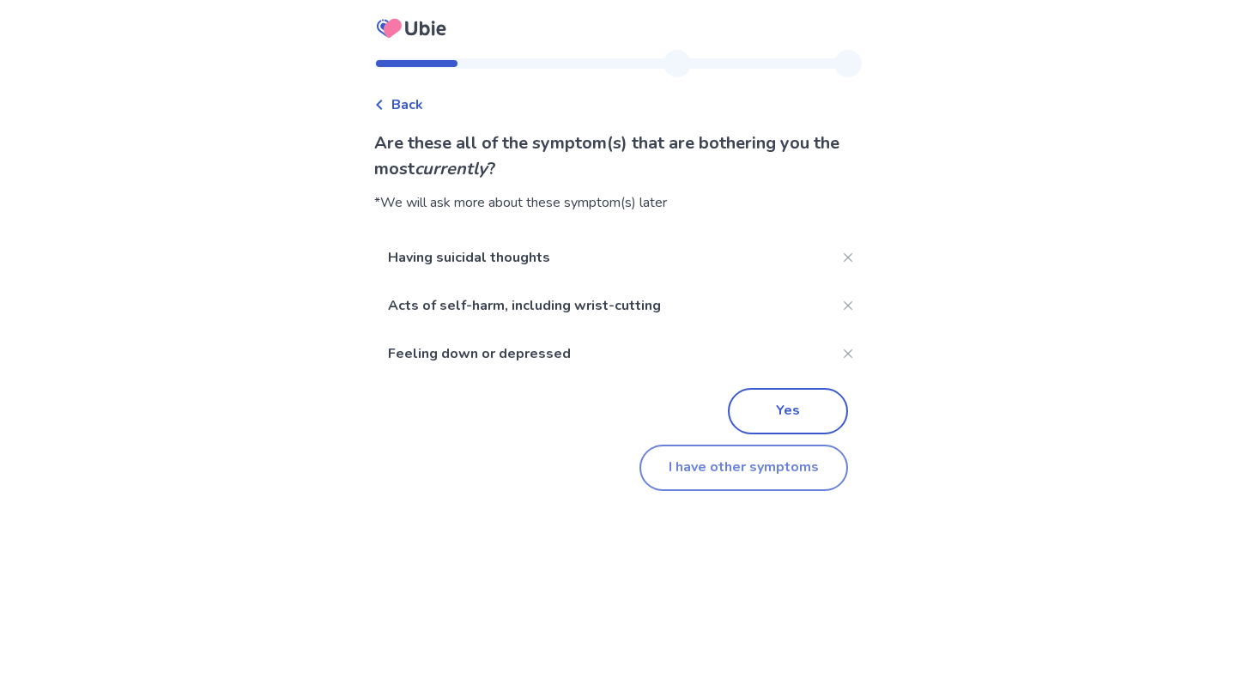
click at [735, 469] on button "I have other symptoms" at bounding box center [743, 467] width 209 height 46
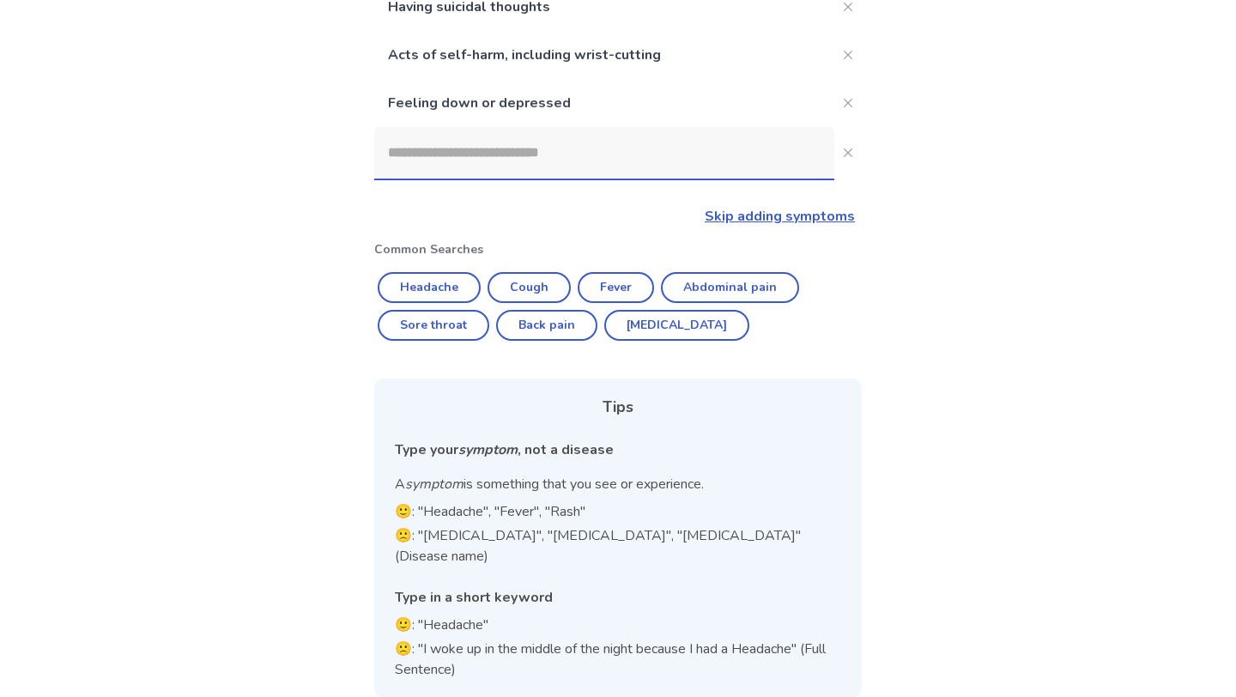
click at [535, 166] on input at bounding box center [604, 152] width 460 height 51
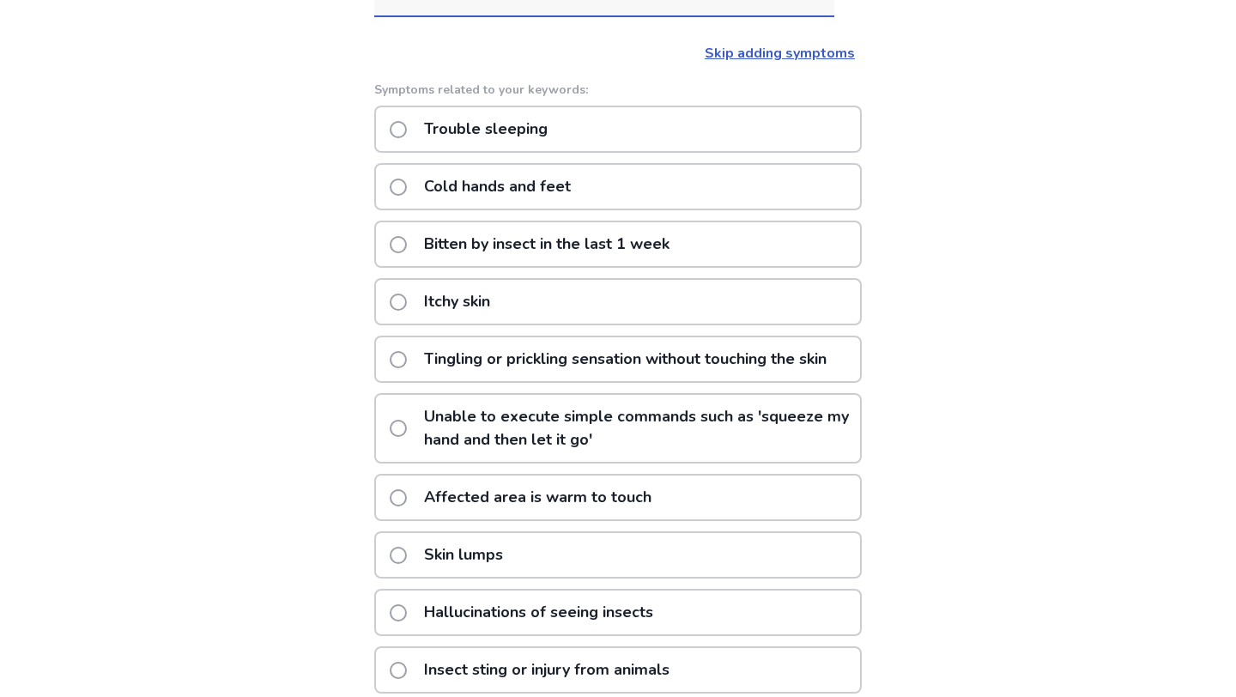
scroll to position [392, 0]
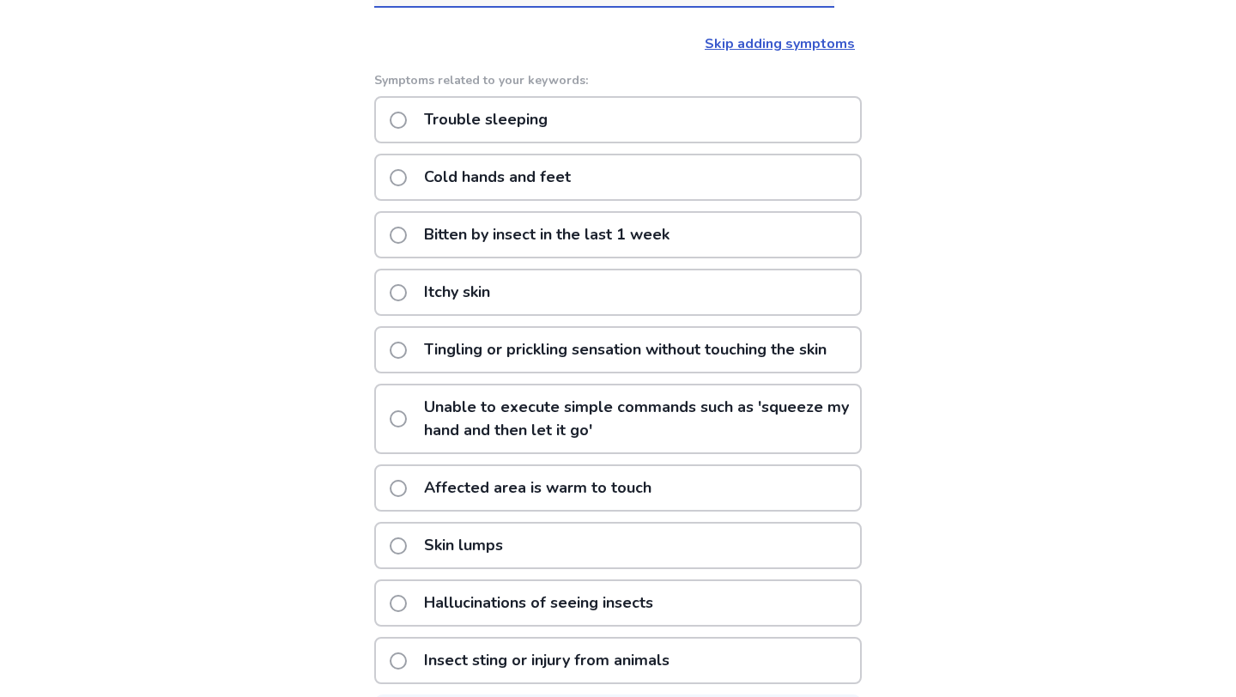
type input "*******"
click at [421, 126] on label "Trouble sleeping" at bounding box center [474, 120] width 168 height 44
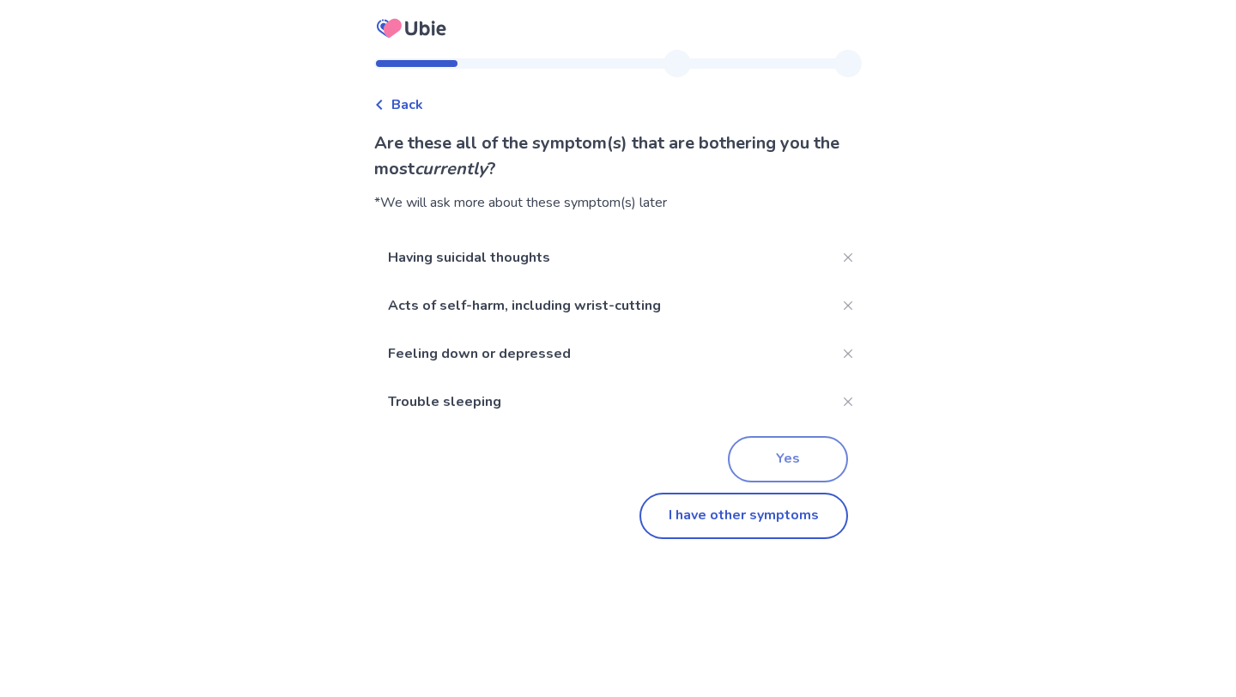
click at [778, 451] on button "Yes" at bounding box center [788, 459] width 120 height 46
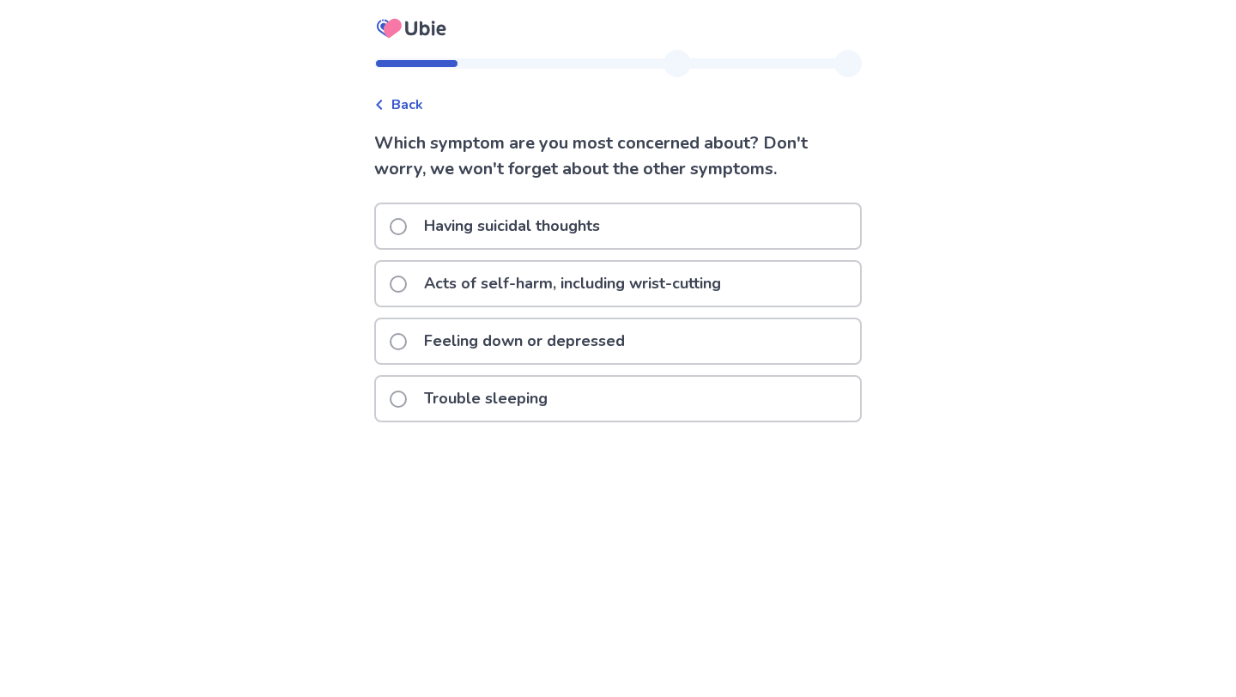
click at [559, 283] on p "Acts of self-harm, including wrist-cutting" at bounding box center [572, 284] width 317 height 44
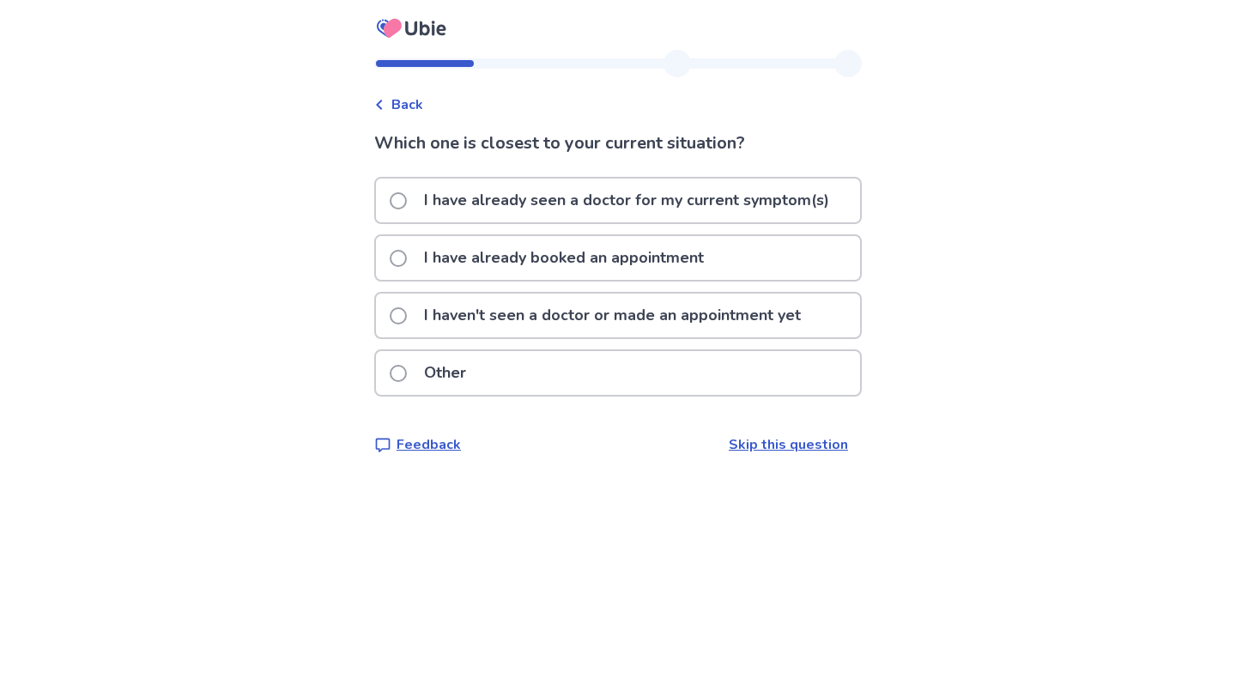
click at [551, 363] on div "Other" at bounding box center [618, 373] width 484 height 44
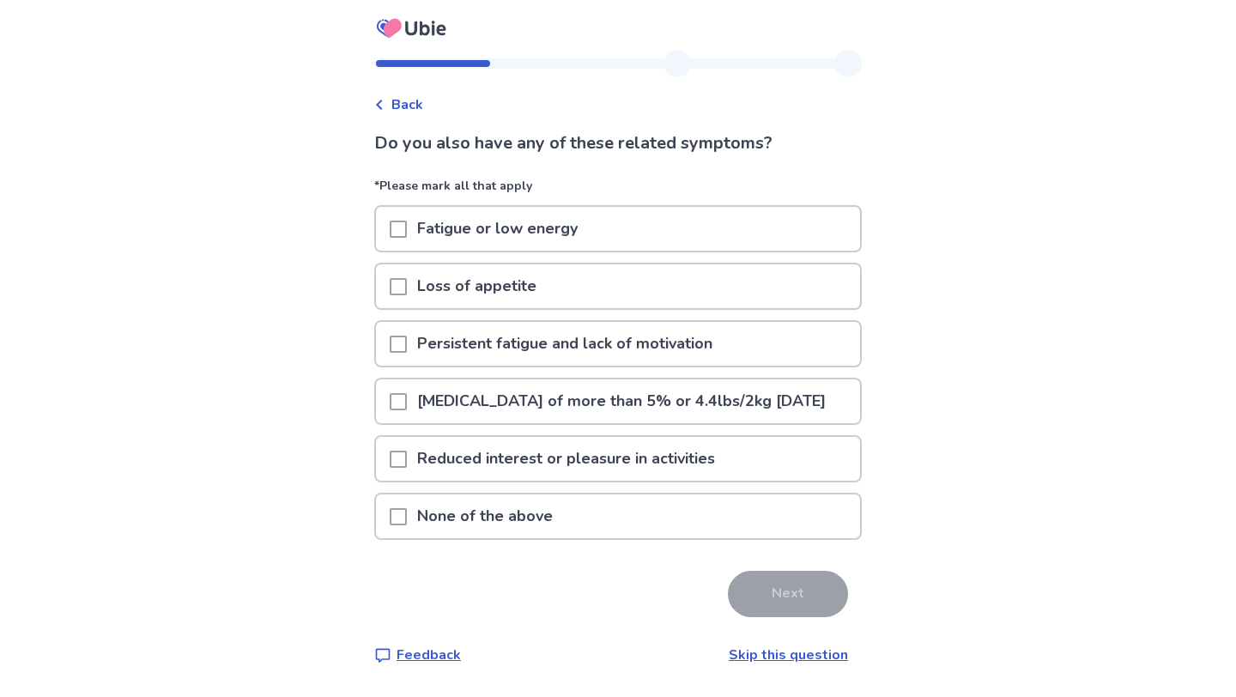
click at [393, 234] on div "Fatigue or low energy" at bounding box center [618, 229] width 484 height 44
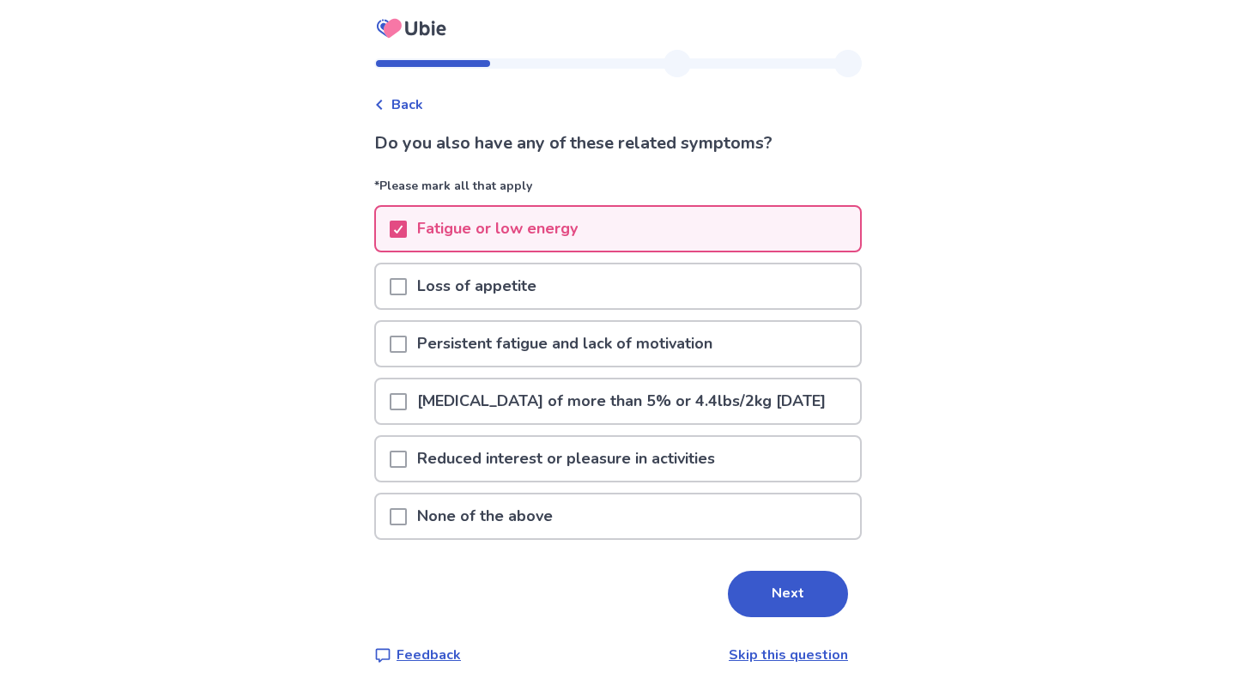
click at [404, 288] on span at bounding box center [398, 286] width 17 height 17
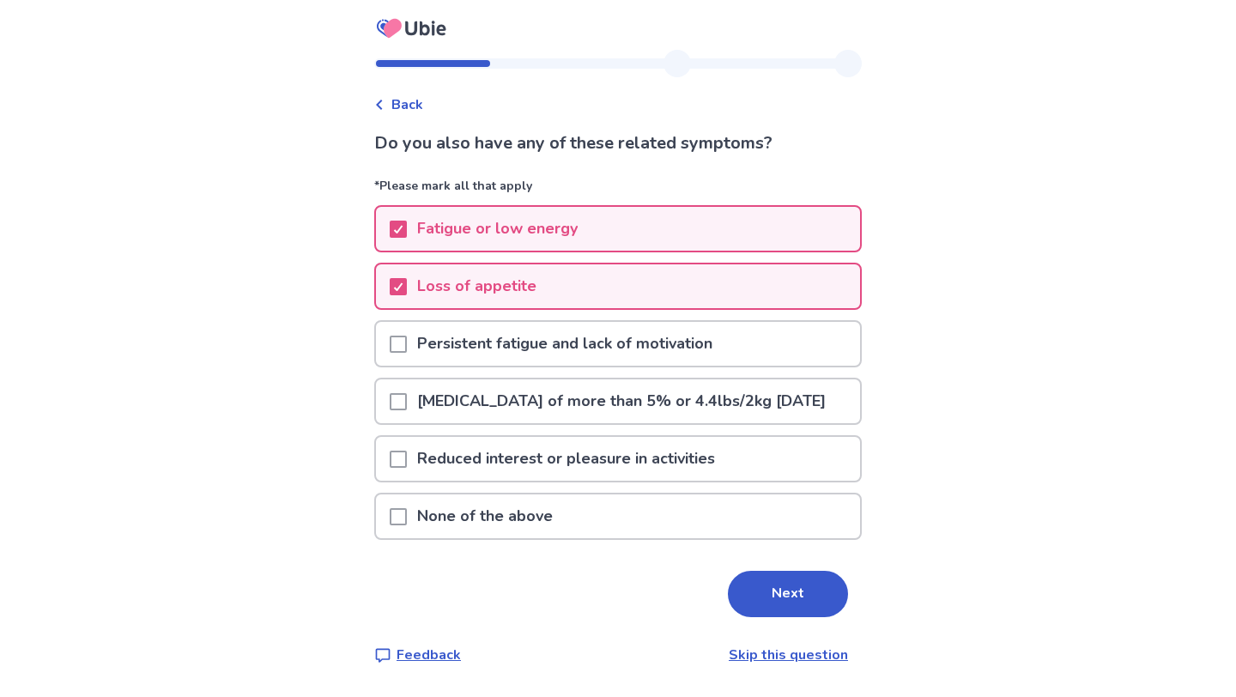
click at [418, 343] on p "Persistent fatigue and lack of motivation" at bounding box center [565, 344] width 316 height 44
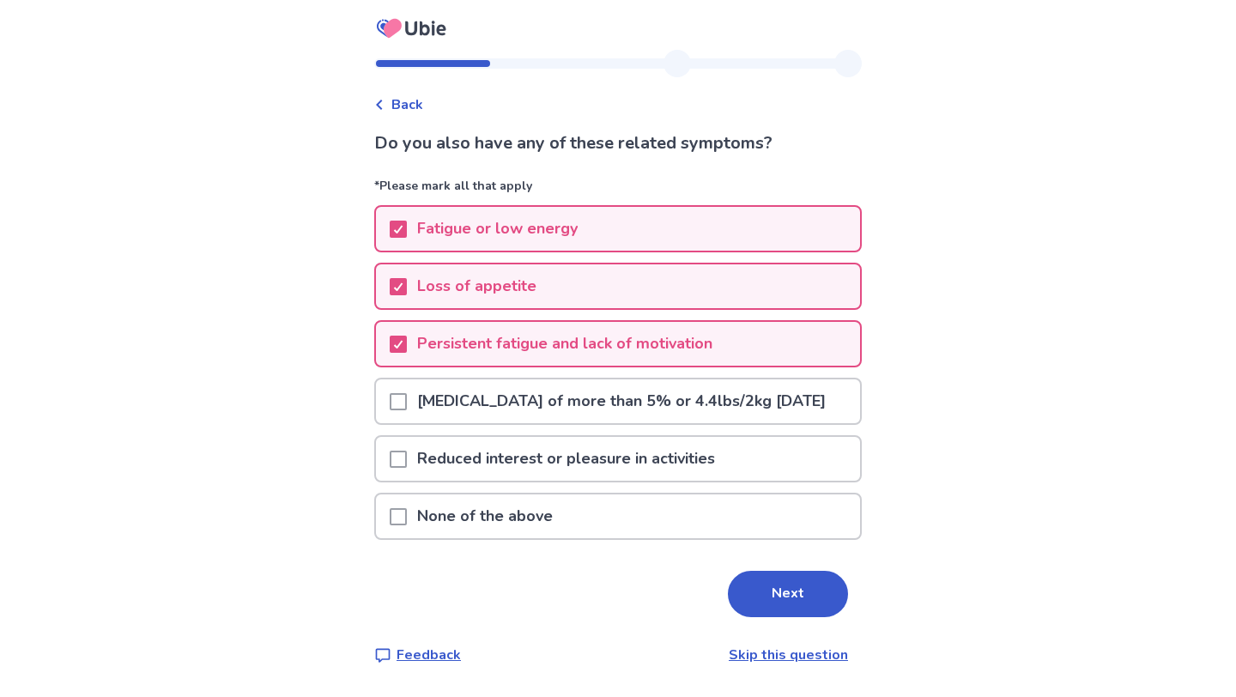
click at [407, 468] on span at bounding box center [398, 459] width 17 height 17
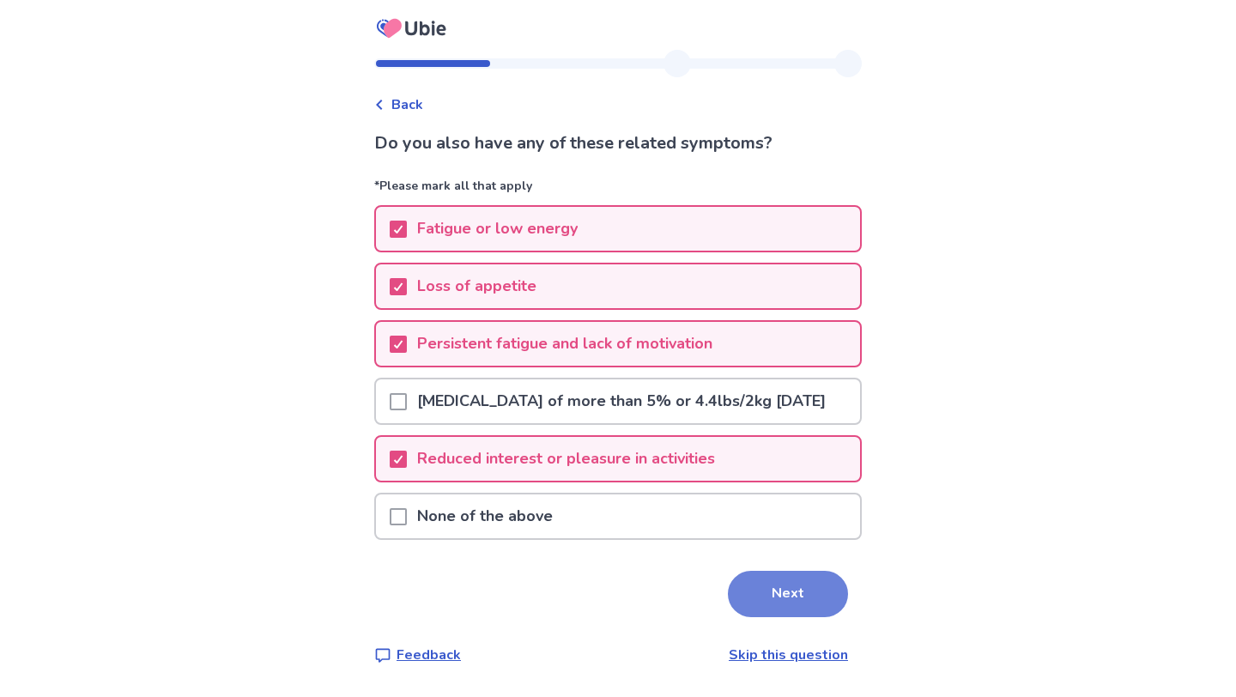
click at [735, 617] on button "Next" at bounding box center [788, 594] width 120 height 46
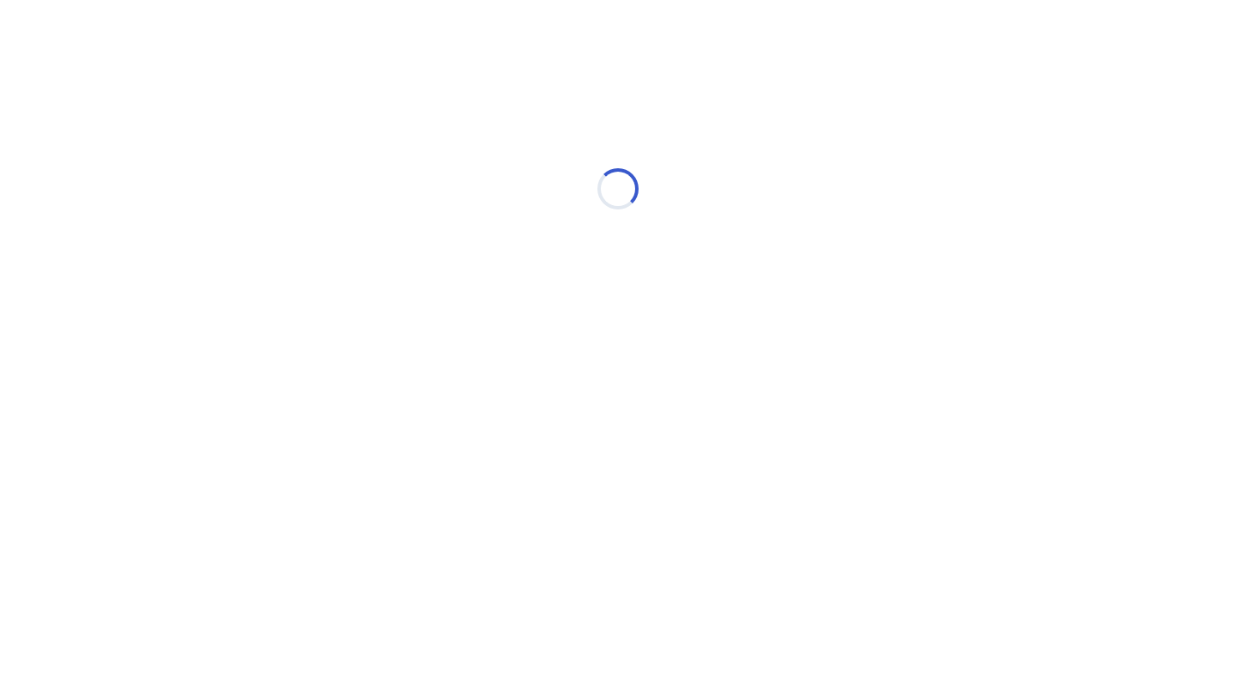
select select "*"
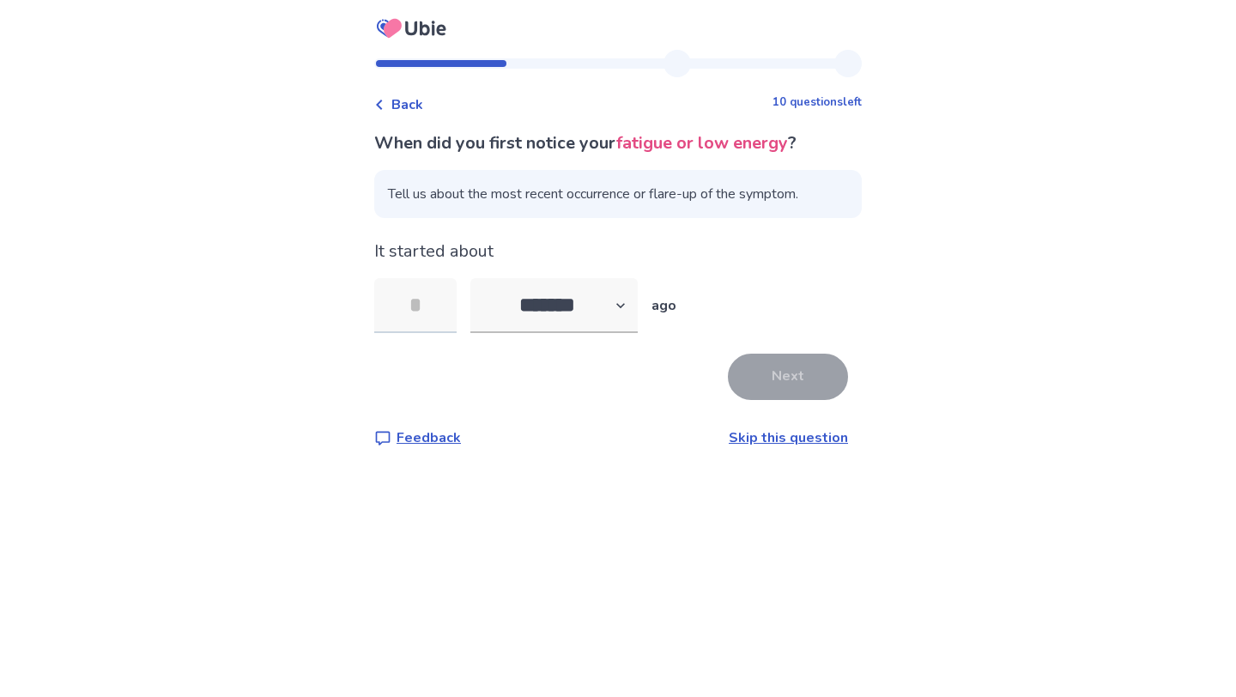
click at [439, 304] on input "tel" at bounding box center [415, 305] width 82 height 55
type input "*"
click at [575, 300] on select "******* ****** ******* ******** *******" at bounding box center [553, 305] width 167 height 55
select select "*"
click at [481, 278] on select "******* ****** ******* ******** *******" at bounding box center [553, 305] width 167 height 55
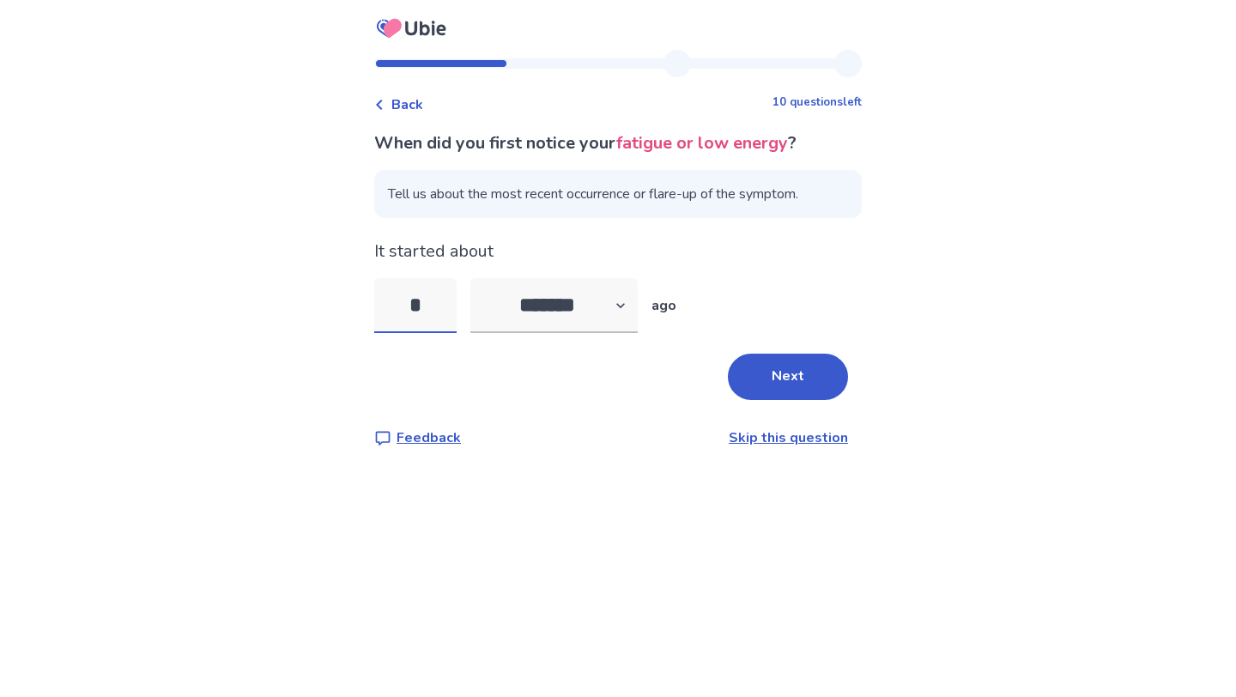
click at [457, 328] on input "*" at bounding box center [415, 305] width 82 height 55
type input "*"
click at [735, 370] on button "Next" at bounding box center [788, 377] width 120 height 46
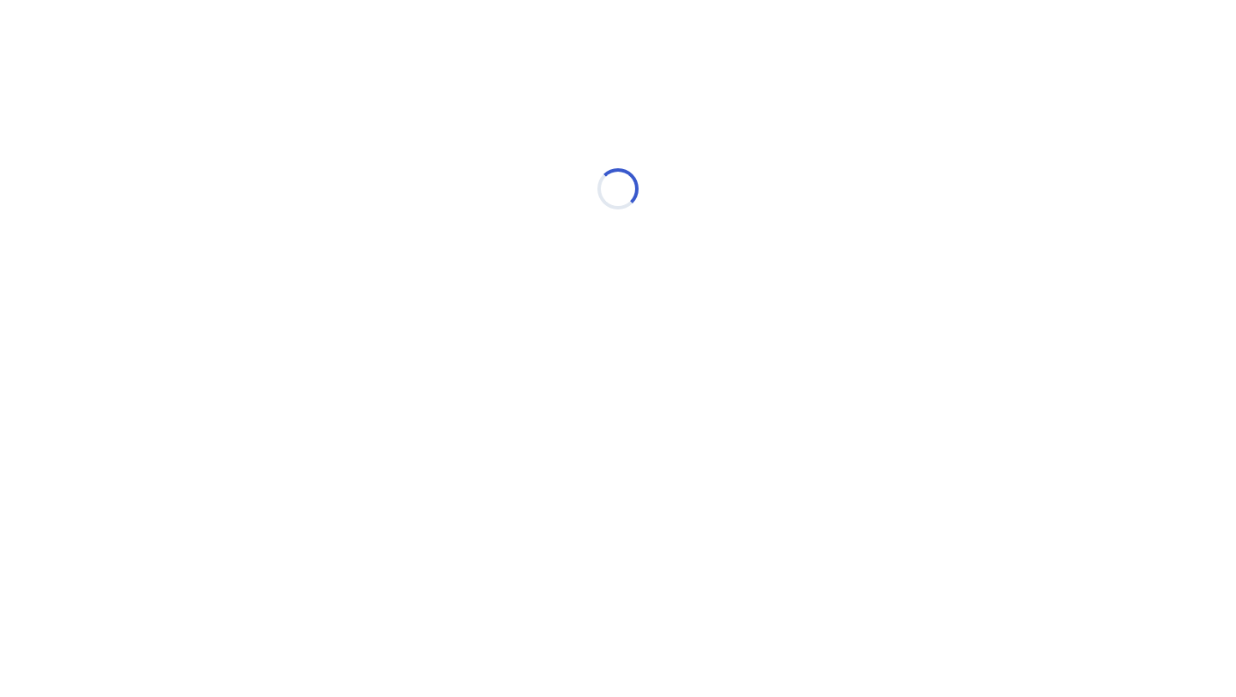
select select "*"
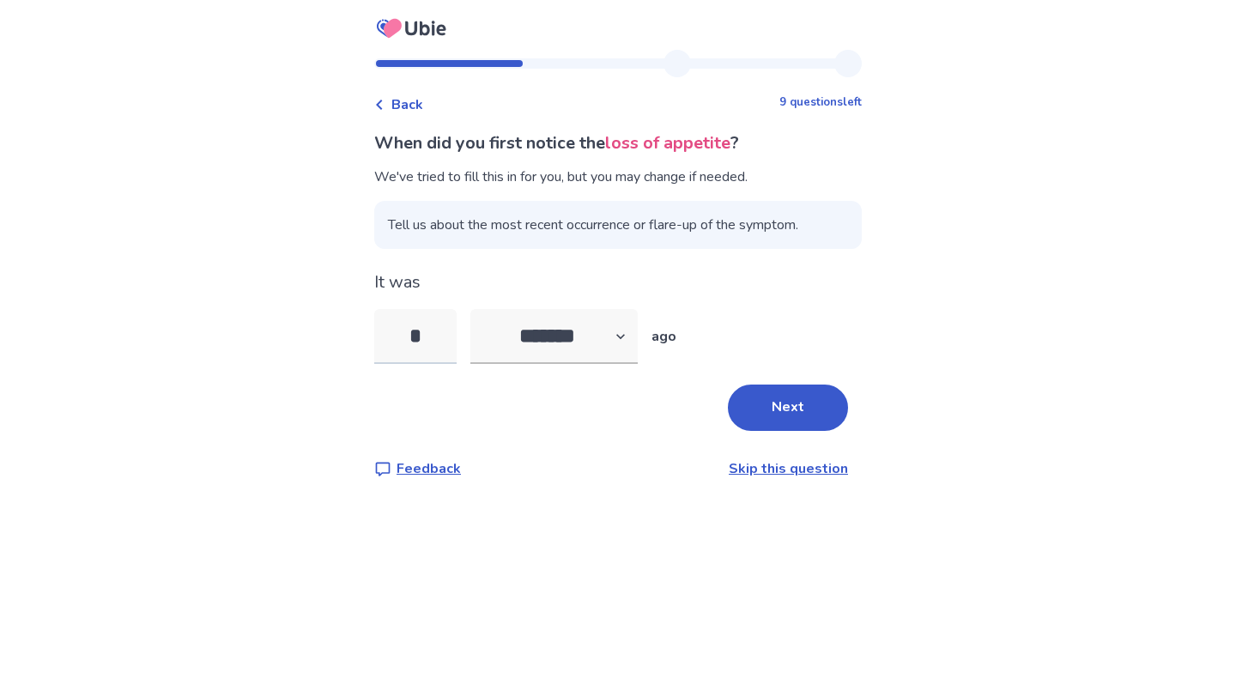
click at [439, 338] on input "*" at bounding box center [415, 336] width 82 height 55
click at [557, 348] on select "******* ****** ******* ******** *******" at bounding box center [553, 336] width 167 height 55
click at [481, 309] on select "******* ****** ******* ******** *******" at bounding box center [553, 336] width 167 height 55
click at [795, 408] on button "Next" at bounding box center [788, 407] width 120 height 46
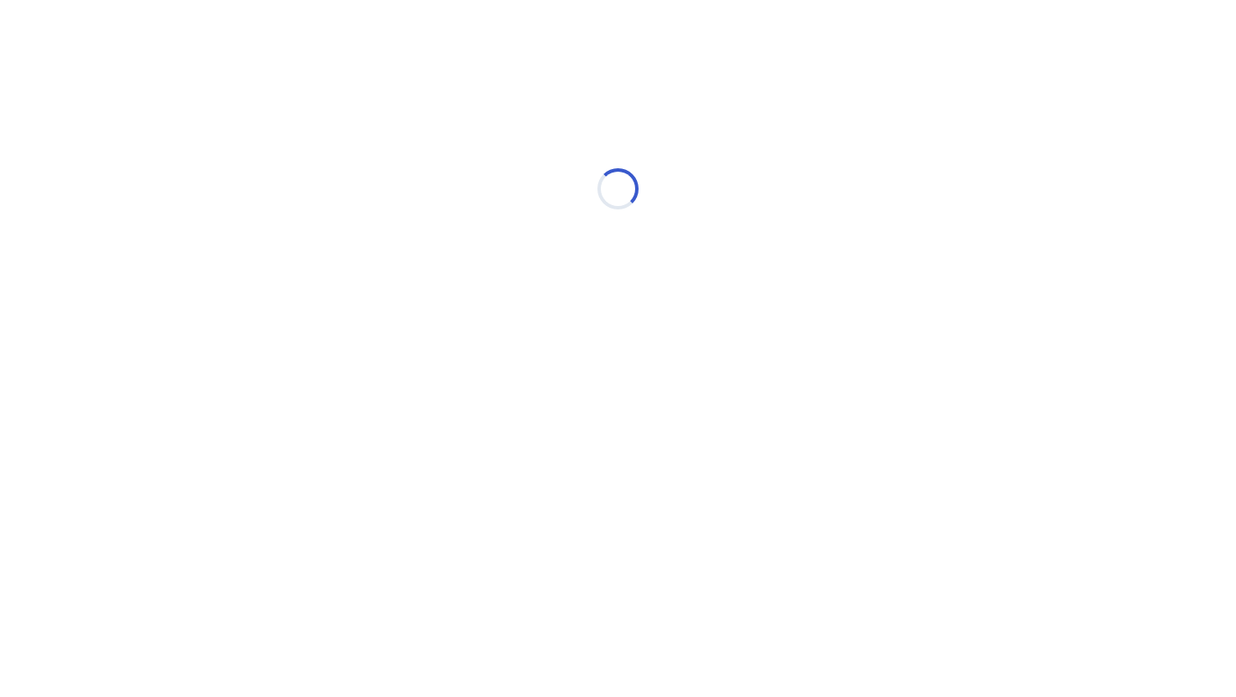
select select "*"
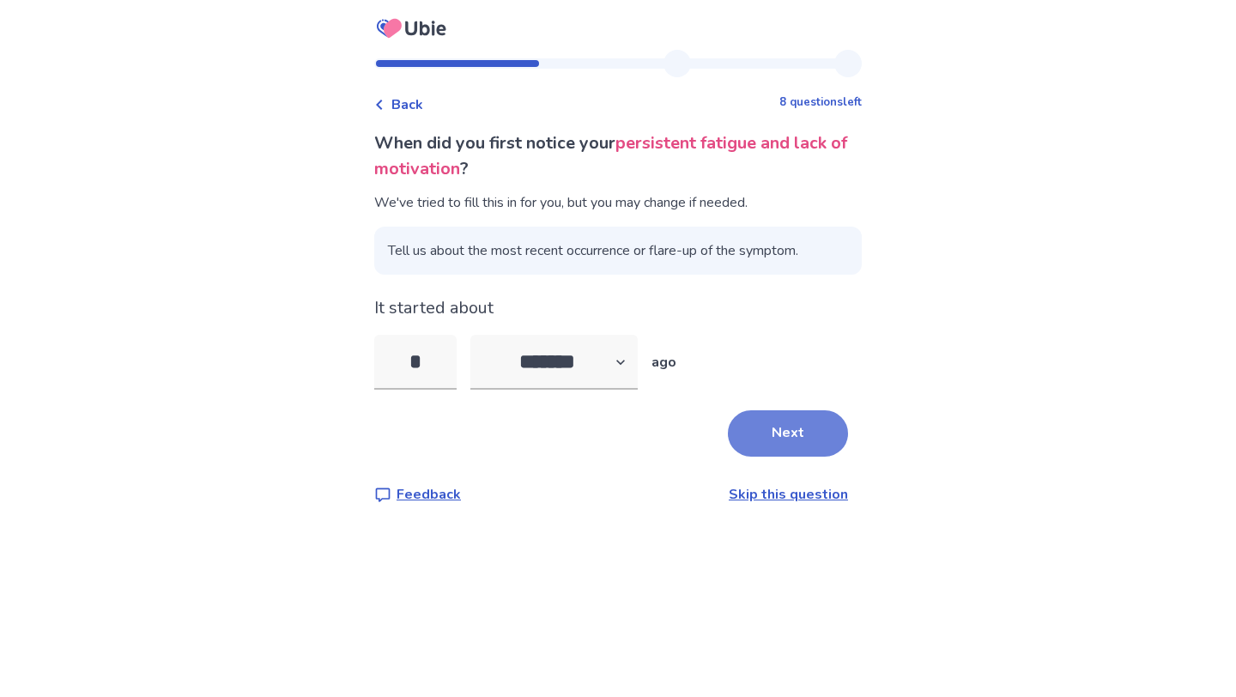
click at [757, 426] on button "Next" at bounding box center [788, 433] width 120 height 46
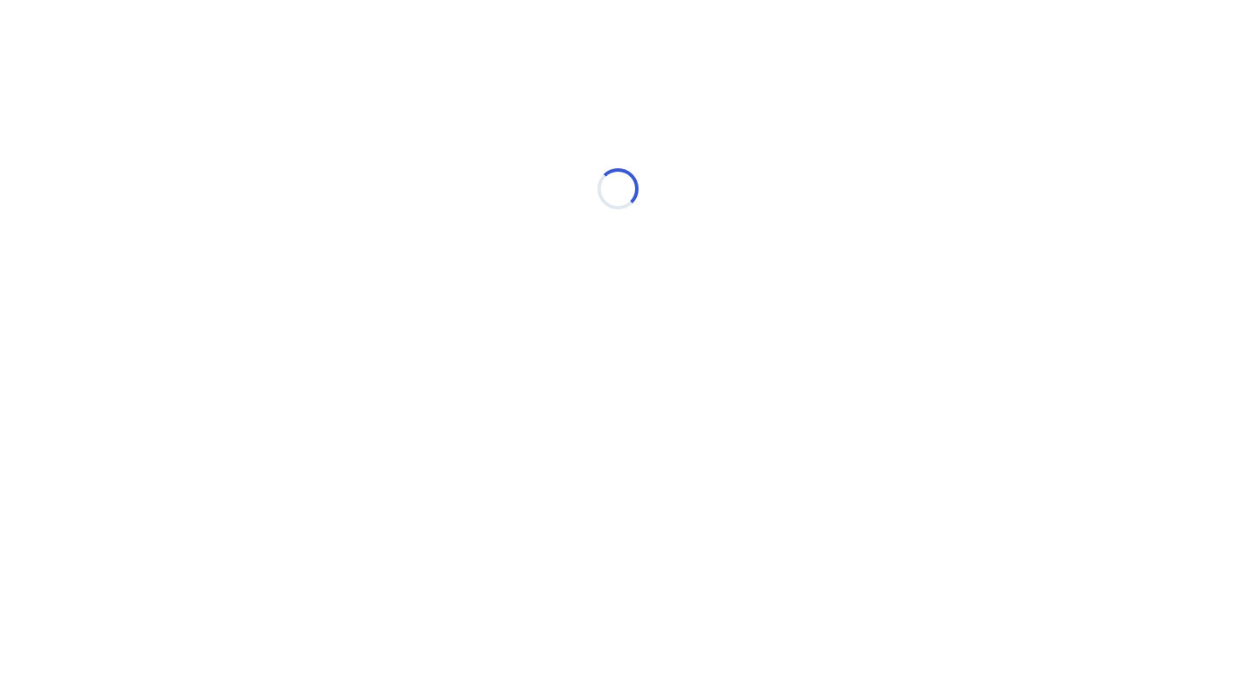
select select "*"
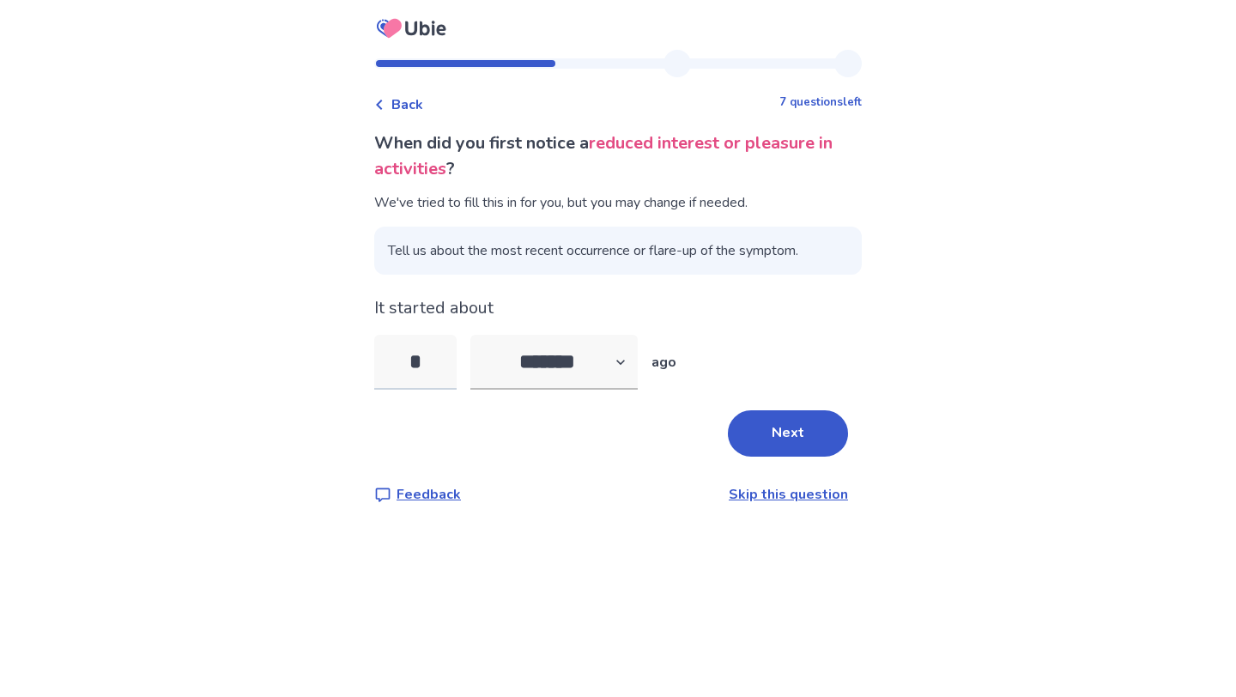
click at [434, 364] on input "*" at bounding box center [415, 362] width 82 height 55
type input "*"
click at [797, 444] on button "Next" at bounding box center [788, 433] width 120 height 46
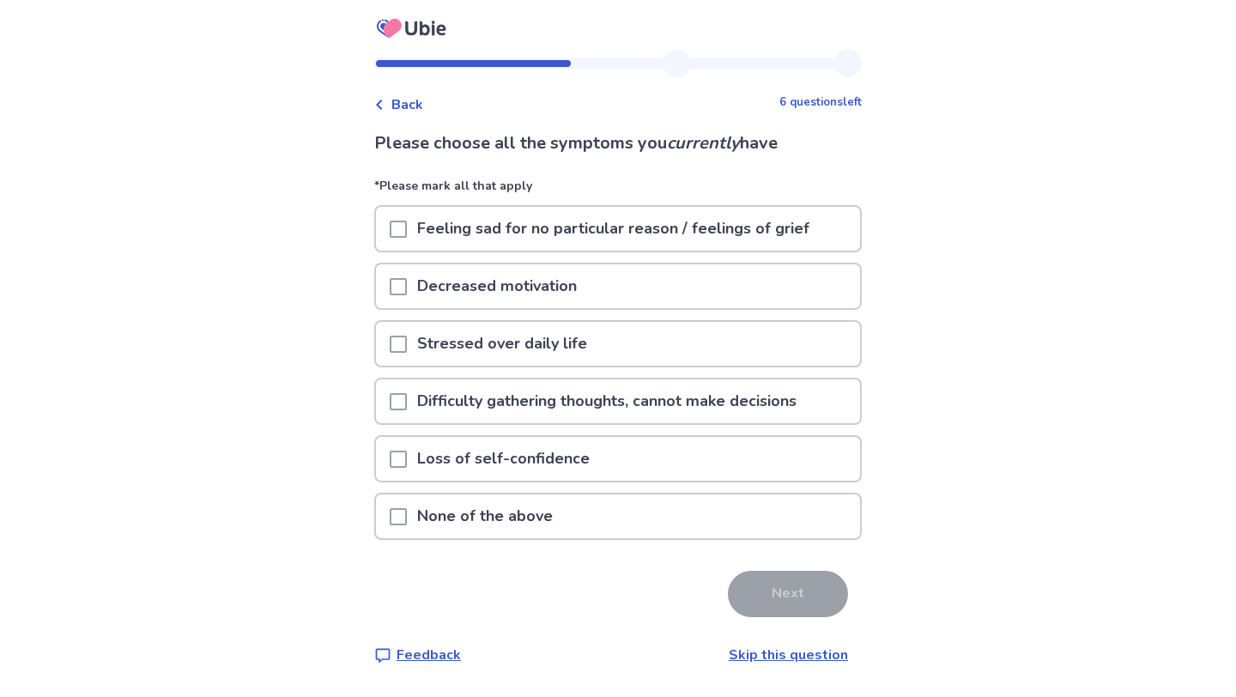
click at [407, 225] on span at bounding box center [398, 229] width 17 height 17
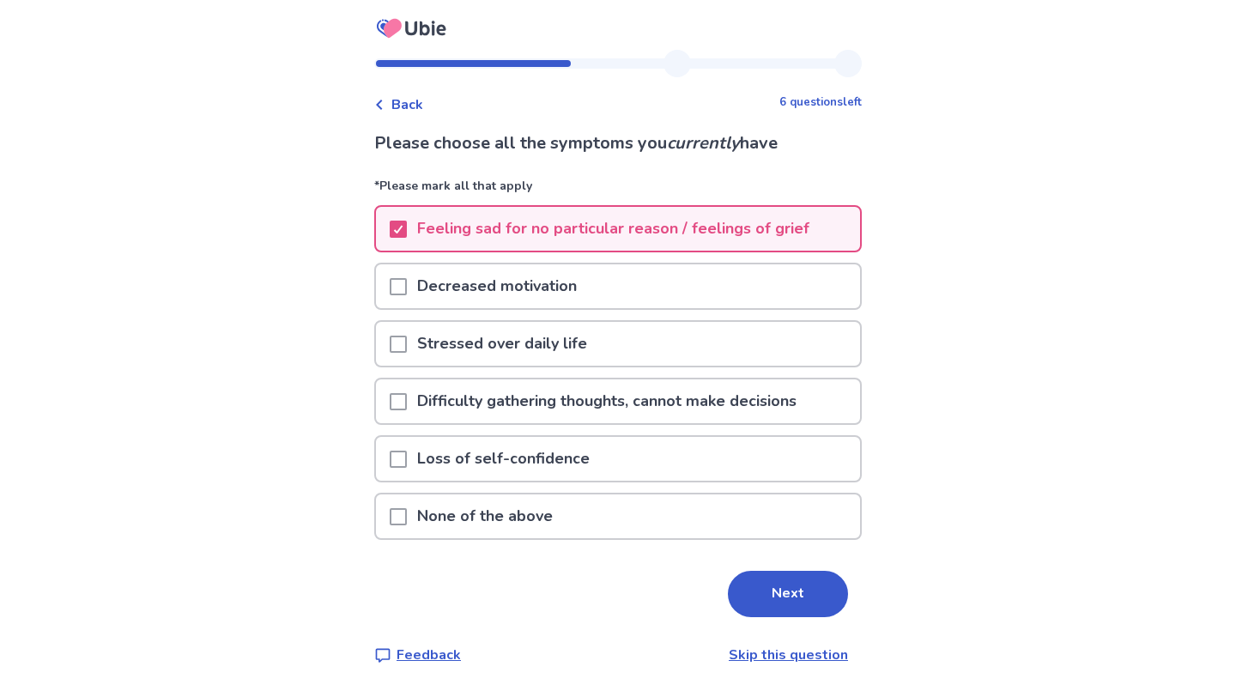
click at [407, 279] on span at bounding box center [398, 286] width 17 height 17
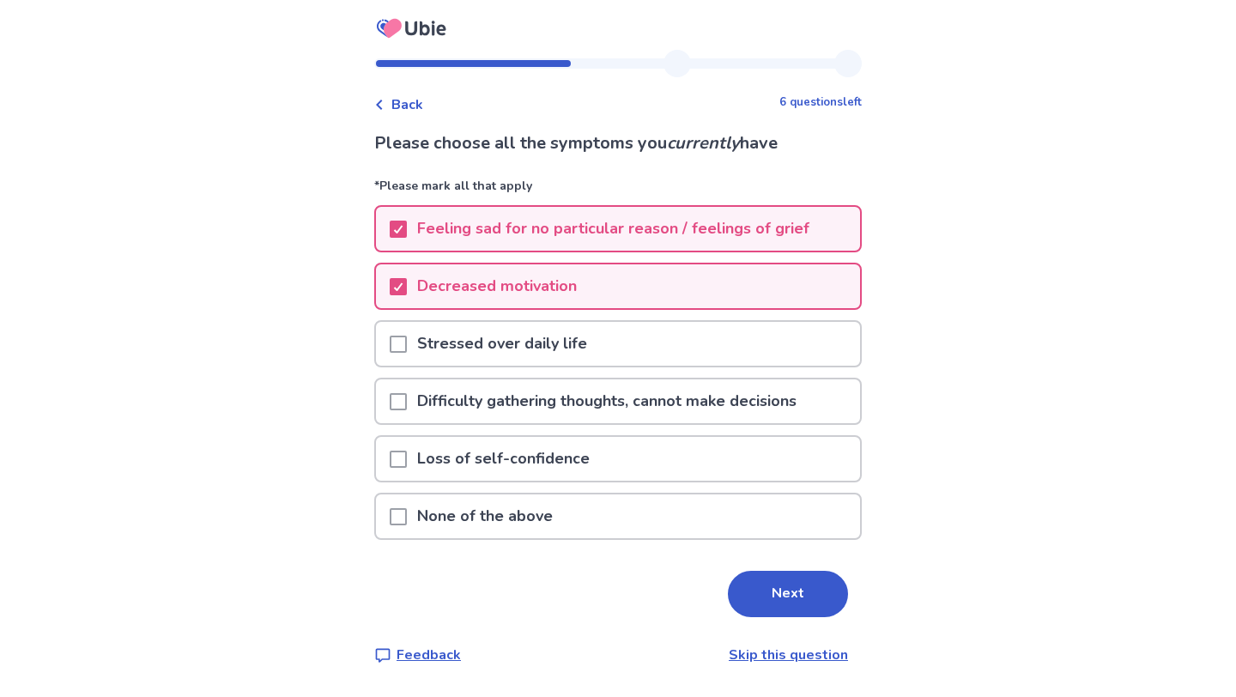
click at [406, 336] on span at bounding box center [398, 344] width 17 height 17
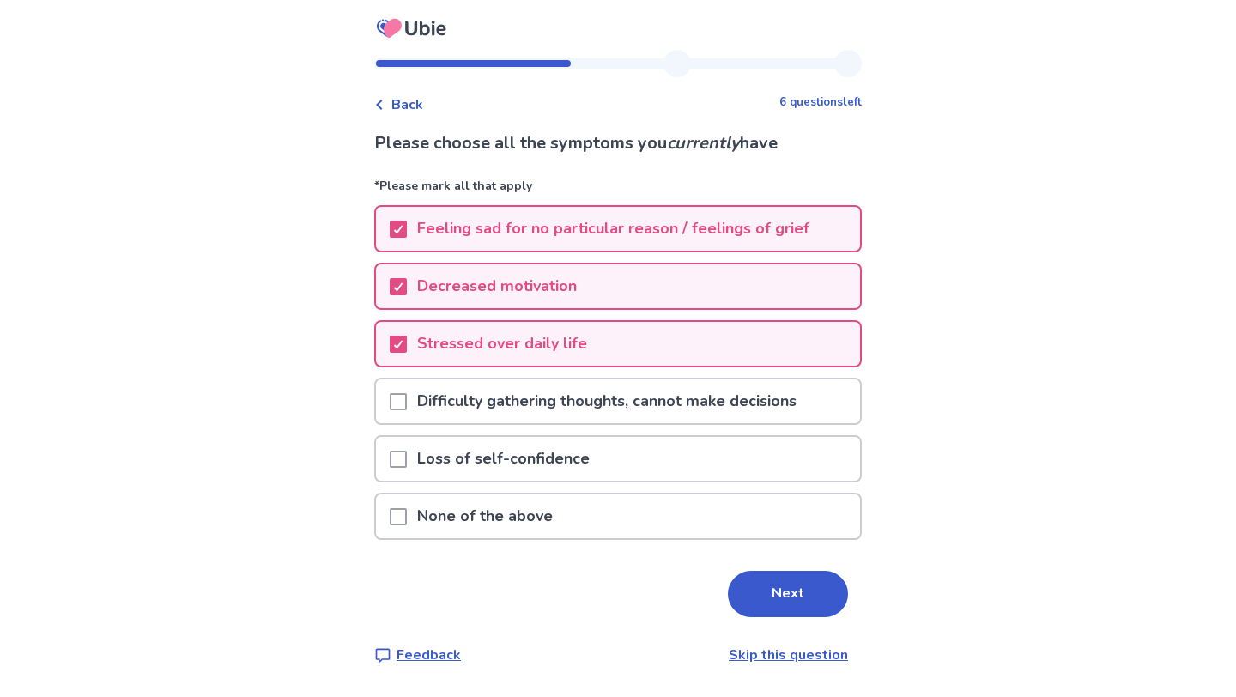
click at [406, 404] on span at bounding box center [398, 401] width 17 height 17
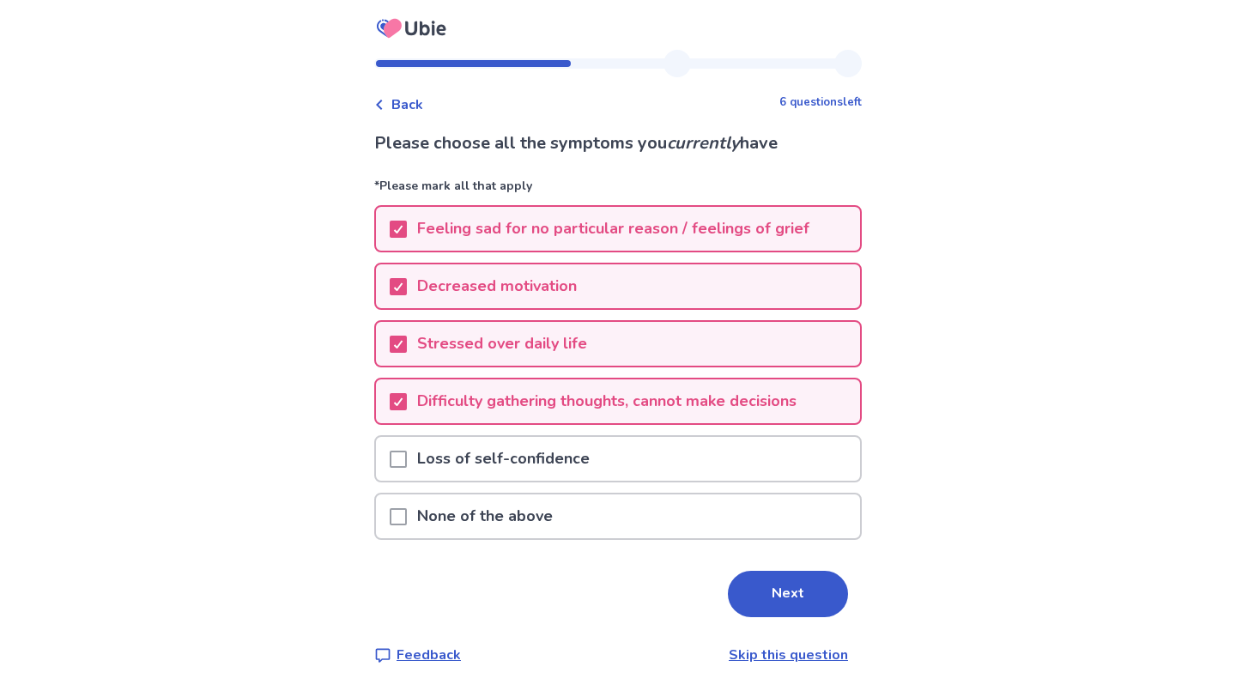
click at [406, 455] on span at bounding box center [398, 459] width 17 height 17
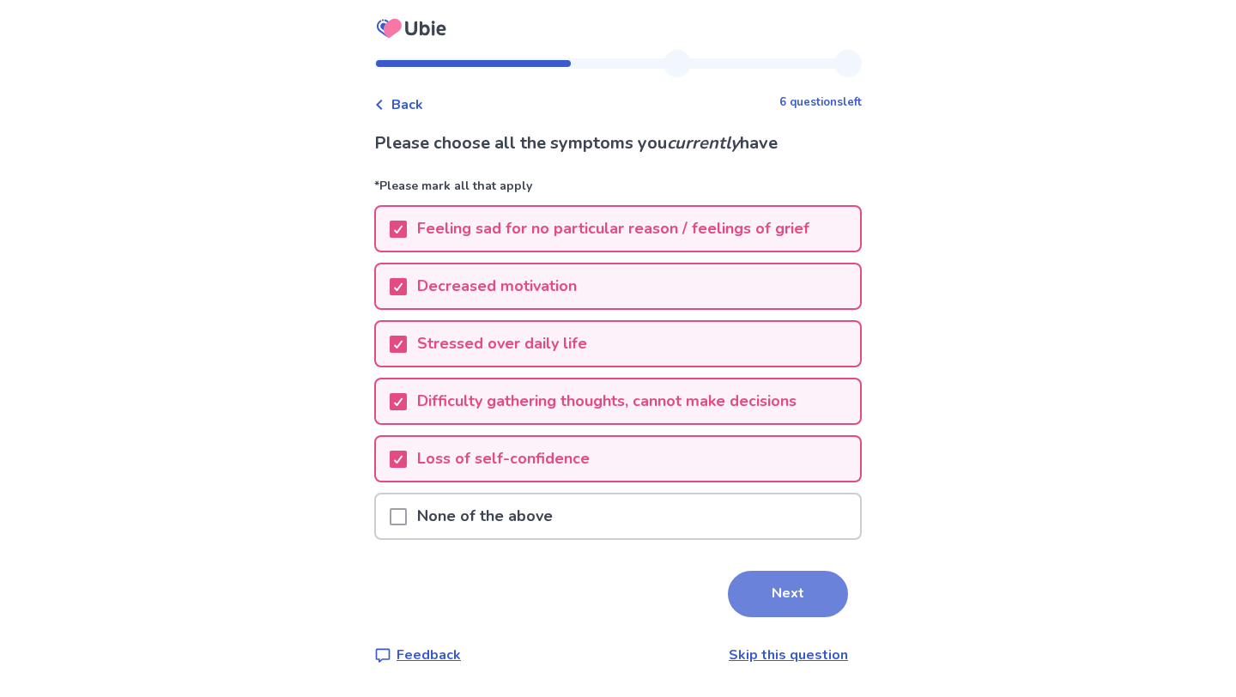
click at [754, 584] on button "Next" at bounding box center [788, 594] width 120 height 46
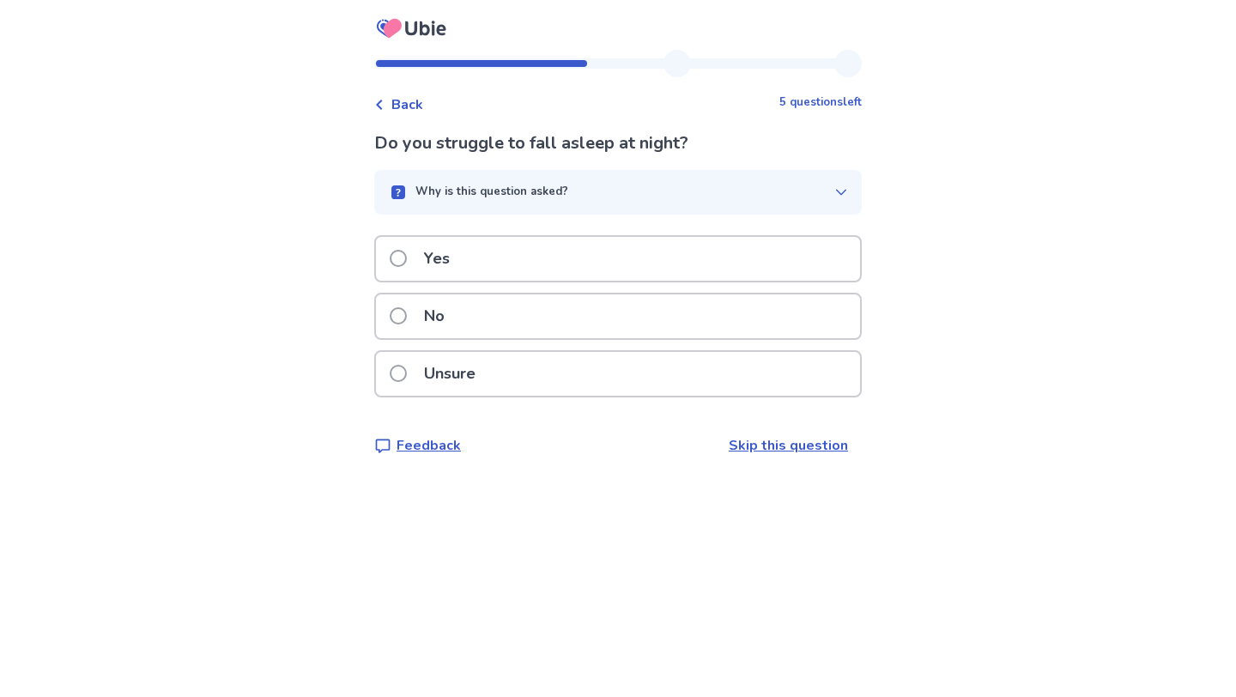
click at [653, 275] on div "Yes" at bounding box center [618, 259] width 484 height 44
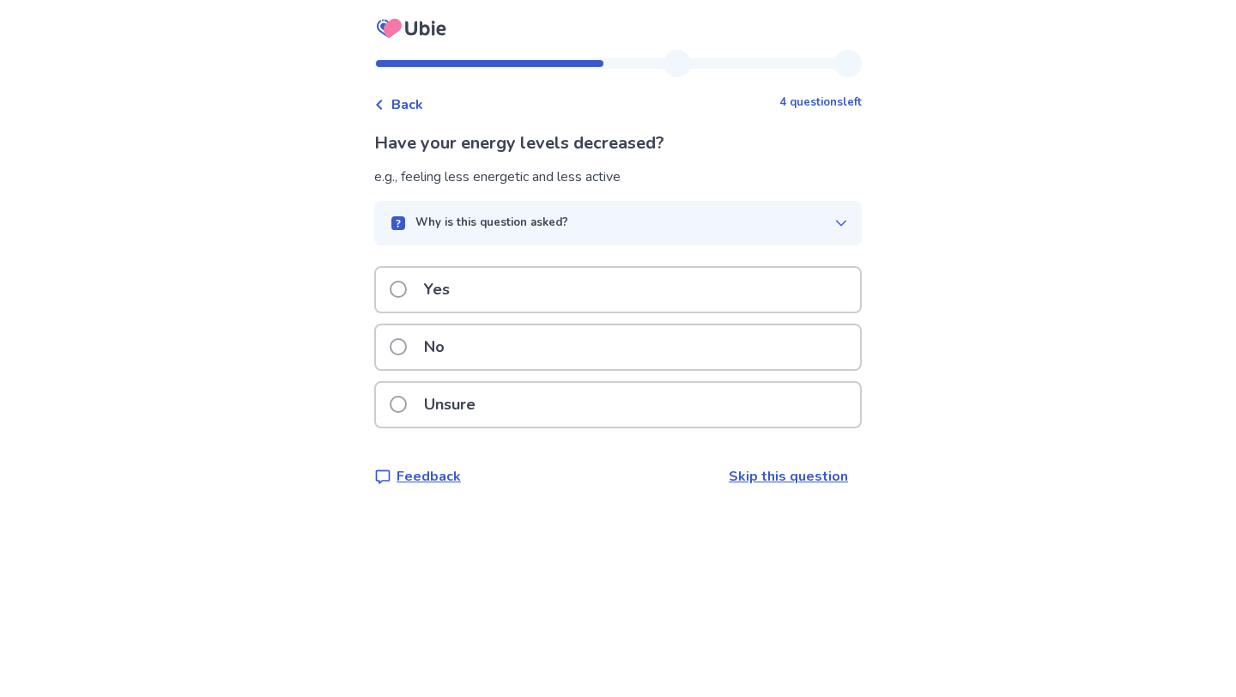
click at [641, 283] on div "Yes" at bounding box center [618, 290] width 484 height 44
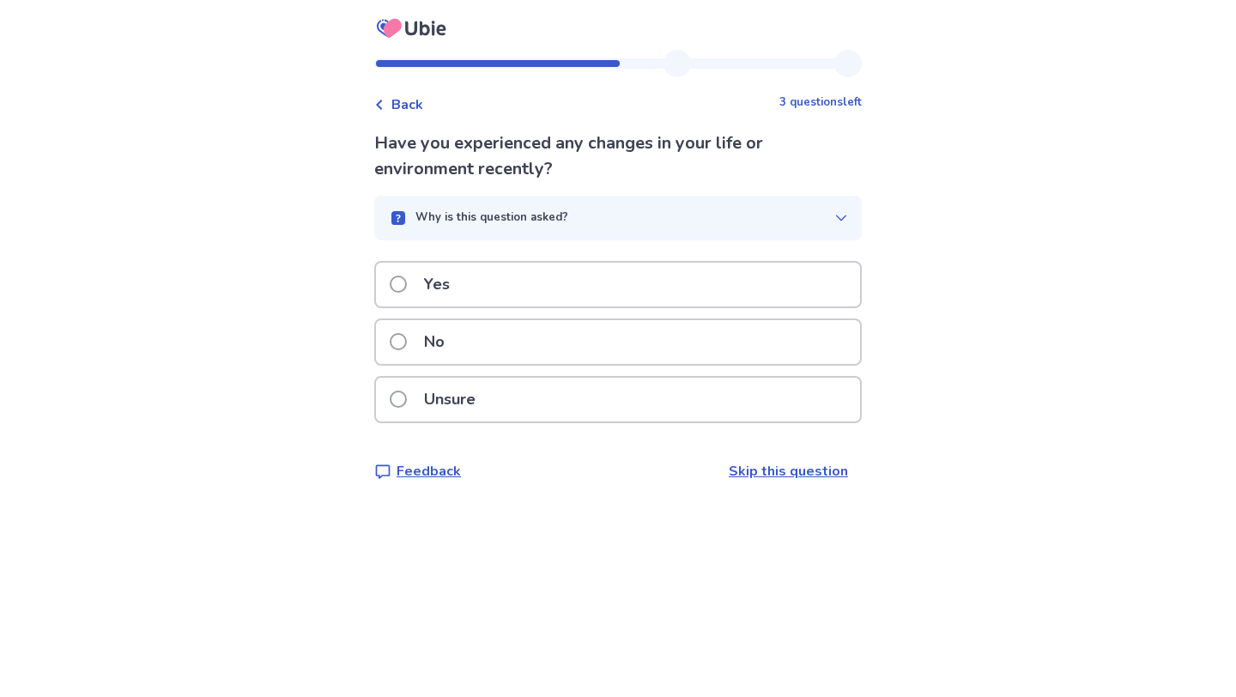
click at [523, 425] on div "Unsure" at bounding box center [617, 404] width 487 height 57
click at [540, 402] on div "Unsure" at bounding box center [618, 400] width 484 height 44
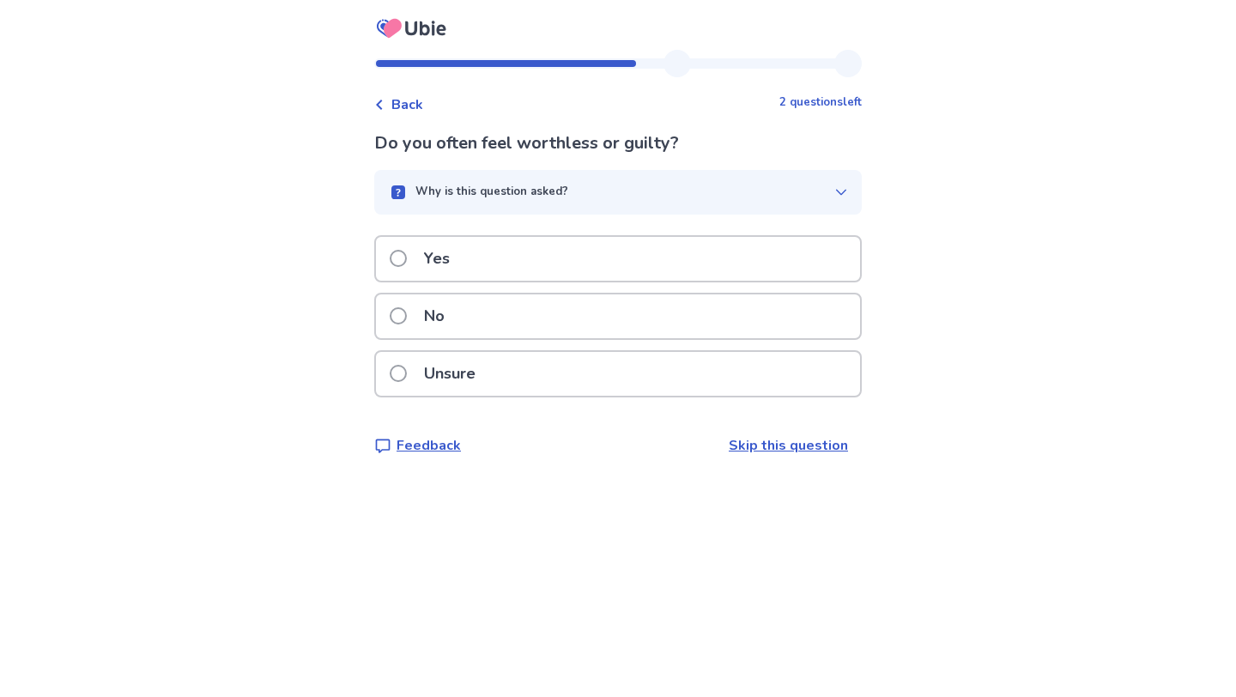
click at [591, 213] on button "Why is this question asked?" at bounding box center [617, 192] width 487 height 45
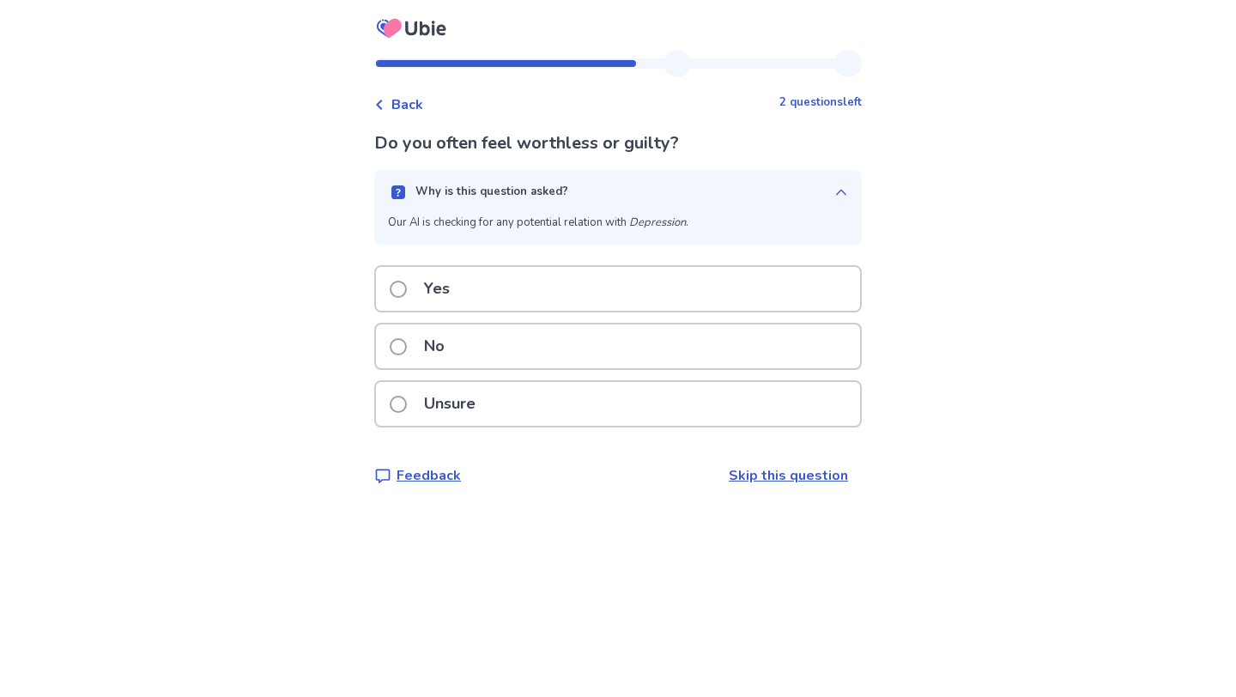
click at [407, 288] on span at bounding box center [398, 289] width 17 height 17
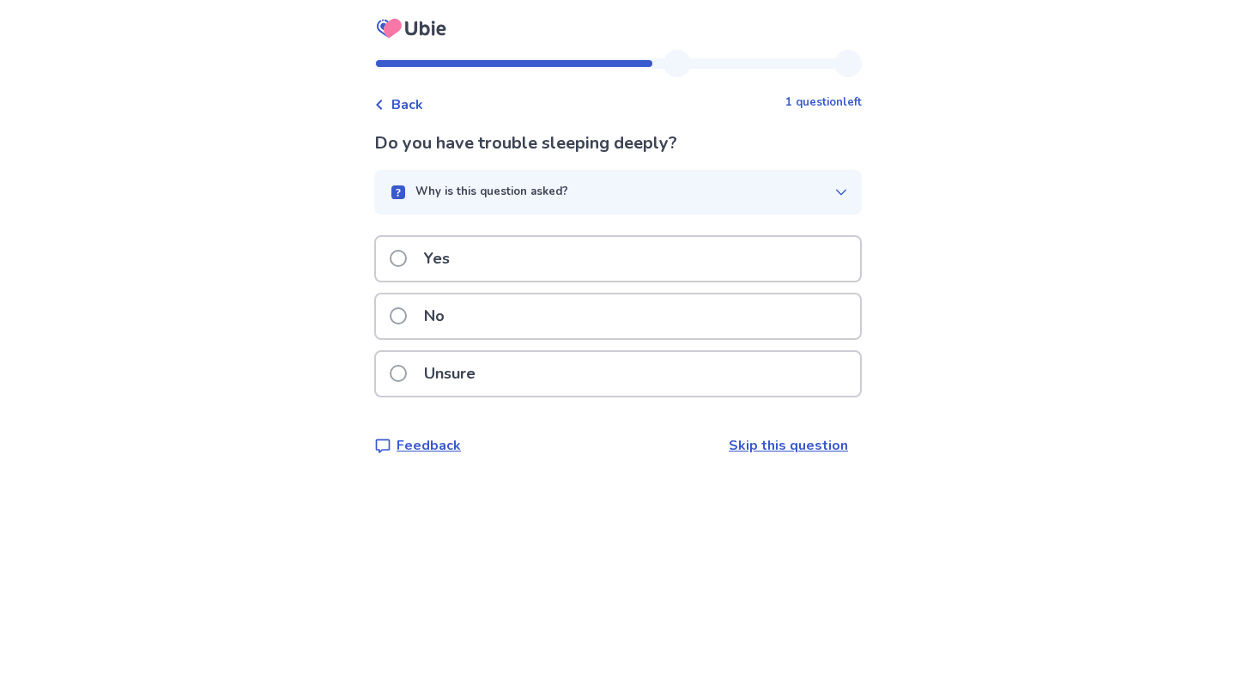
click at [490, 201] on button "Why is this question asked?" at bounding box center [617, 192] width 487 height 45
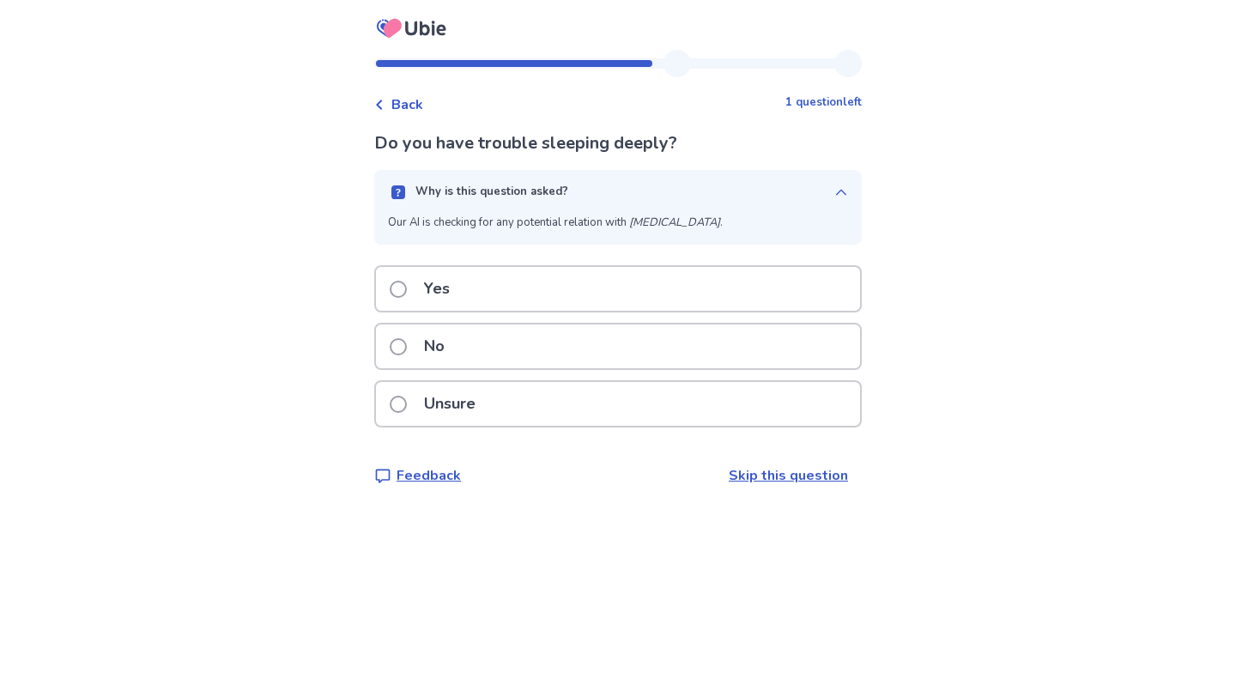
click at [457, 295] on p "Yes" at bounding box center [437, 289] width 46 height 44
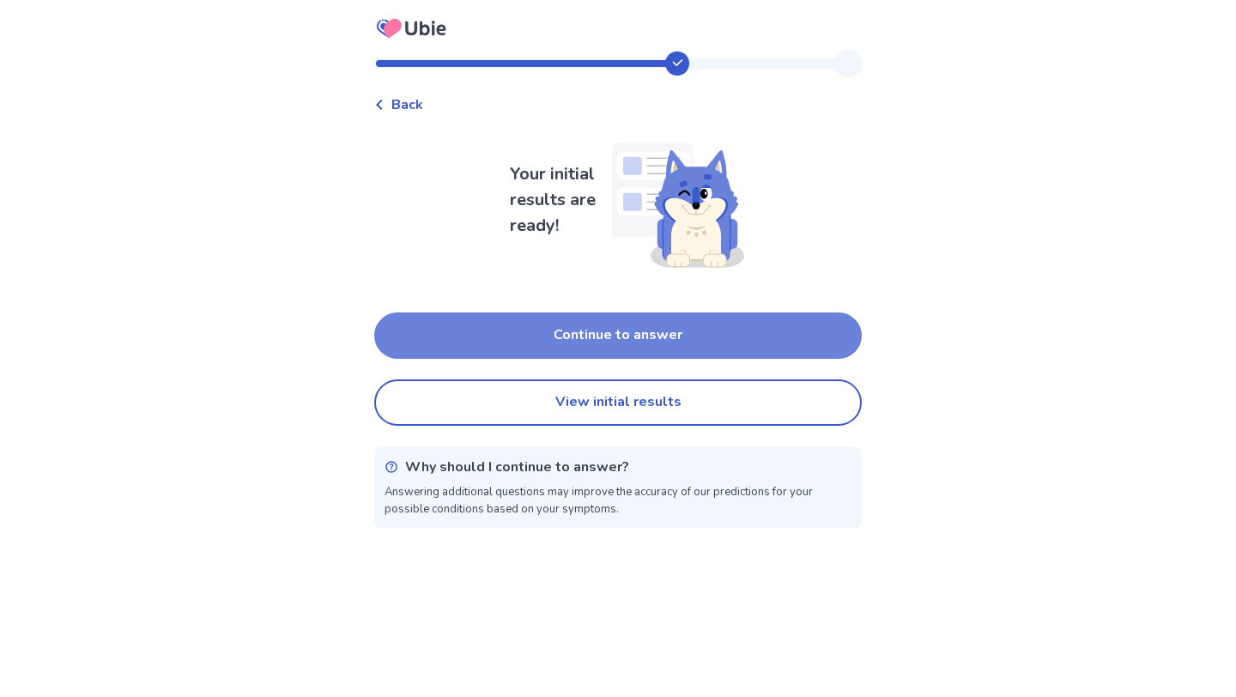
click at [570, 334] on button "Continue to answer" at bounding box center [617, 335] width 487 height 46
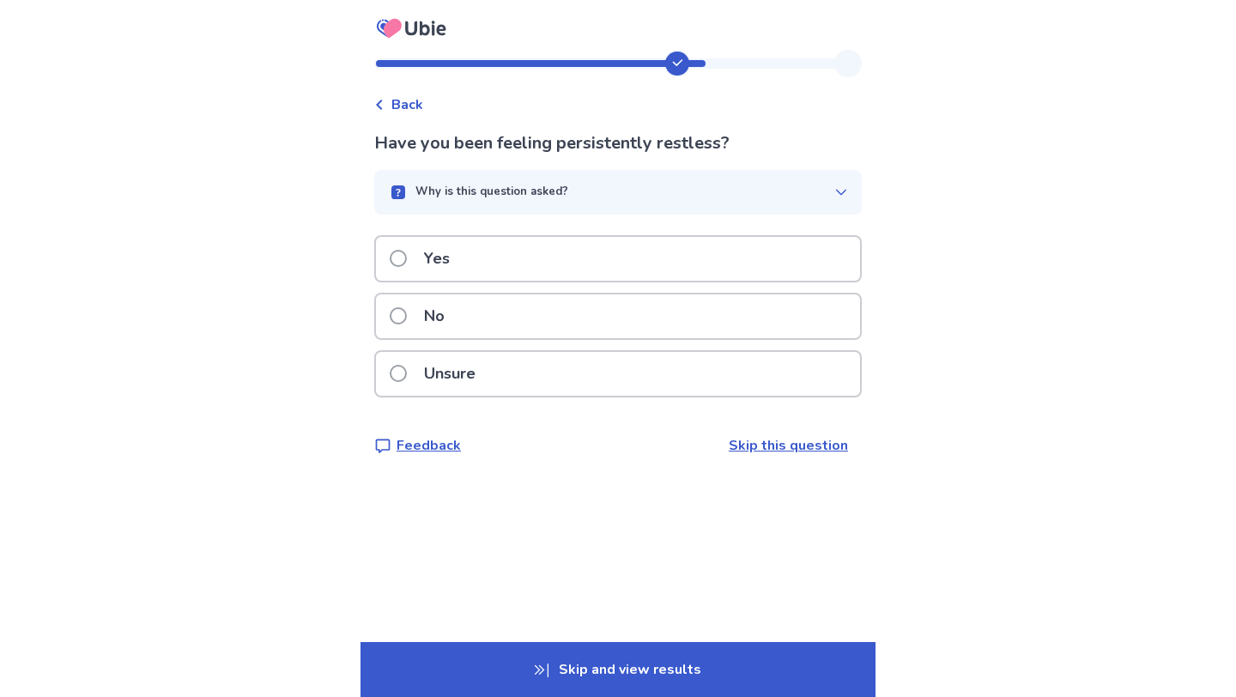
click at [529, 200] on button "Why is this question asked?" at bounding box center [617, 192] width 487 height 45
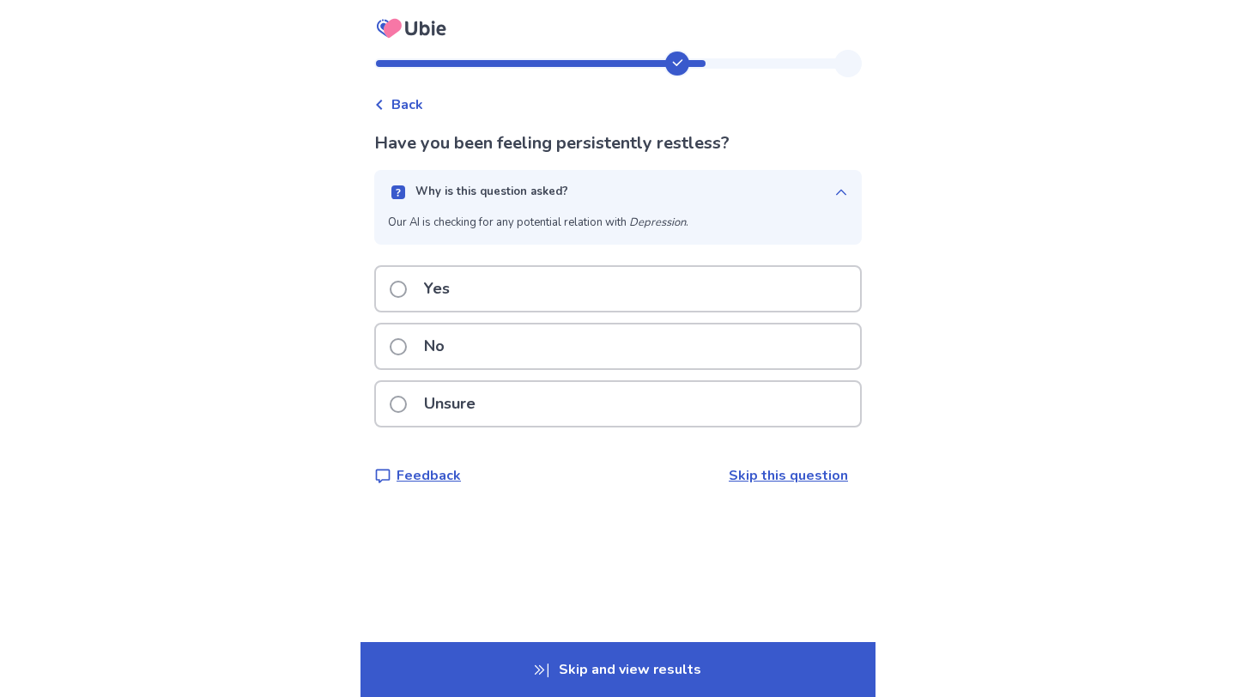
click at [533, 290] on div "Yes" at bounding box center [618, 289] width 484 height 44
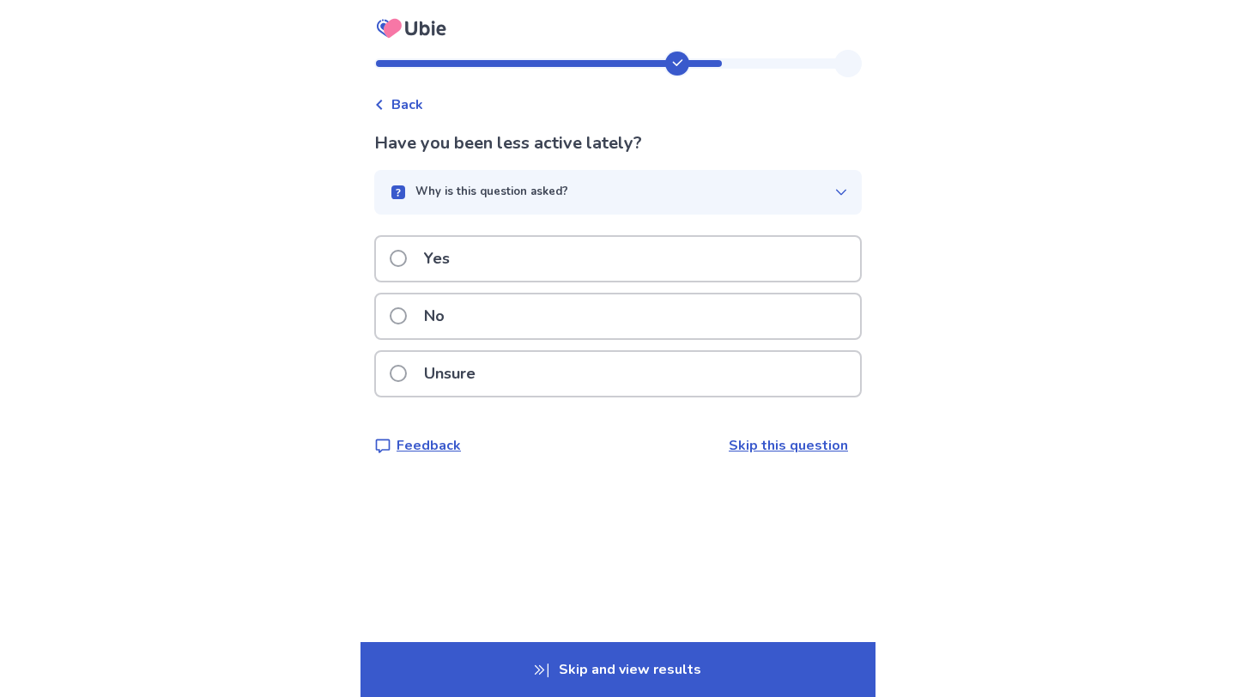
click at [538, 208] on button "Why is this question asked?" at bounding box center [617, 192] width 487 height 45
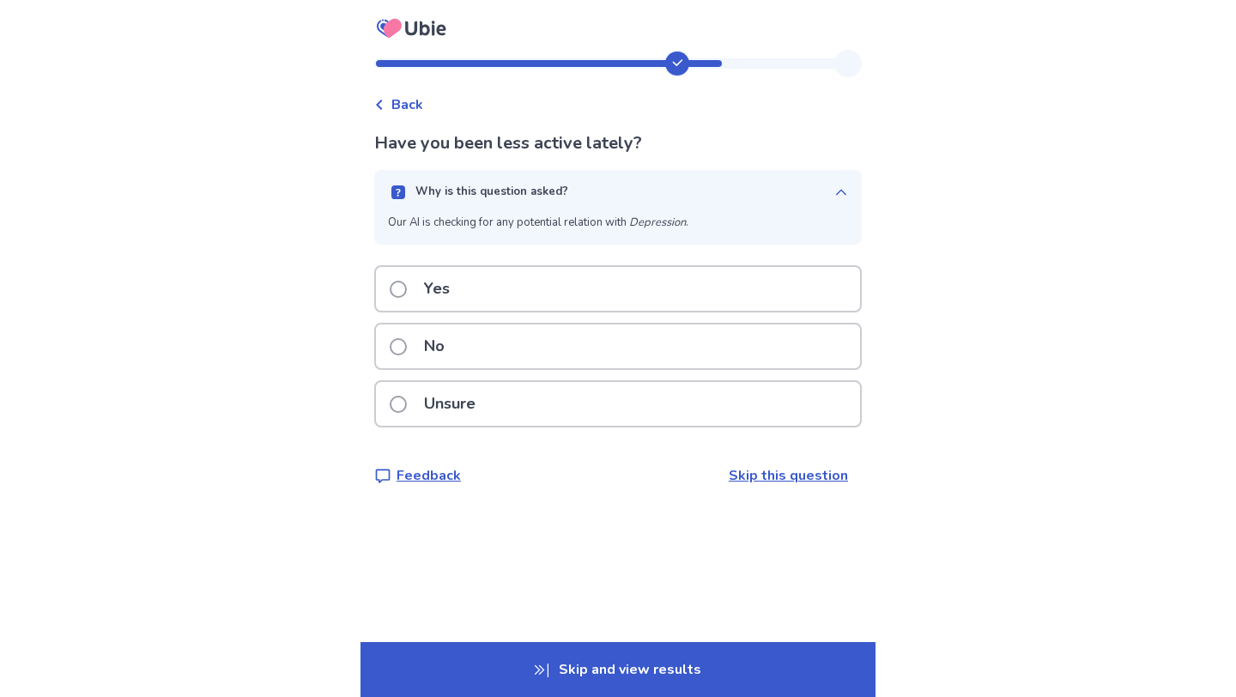
click at [497, 387] on div "Unsure" at bounding box center [618, 404] width 484 height 44
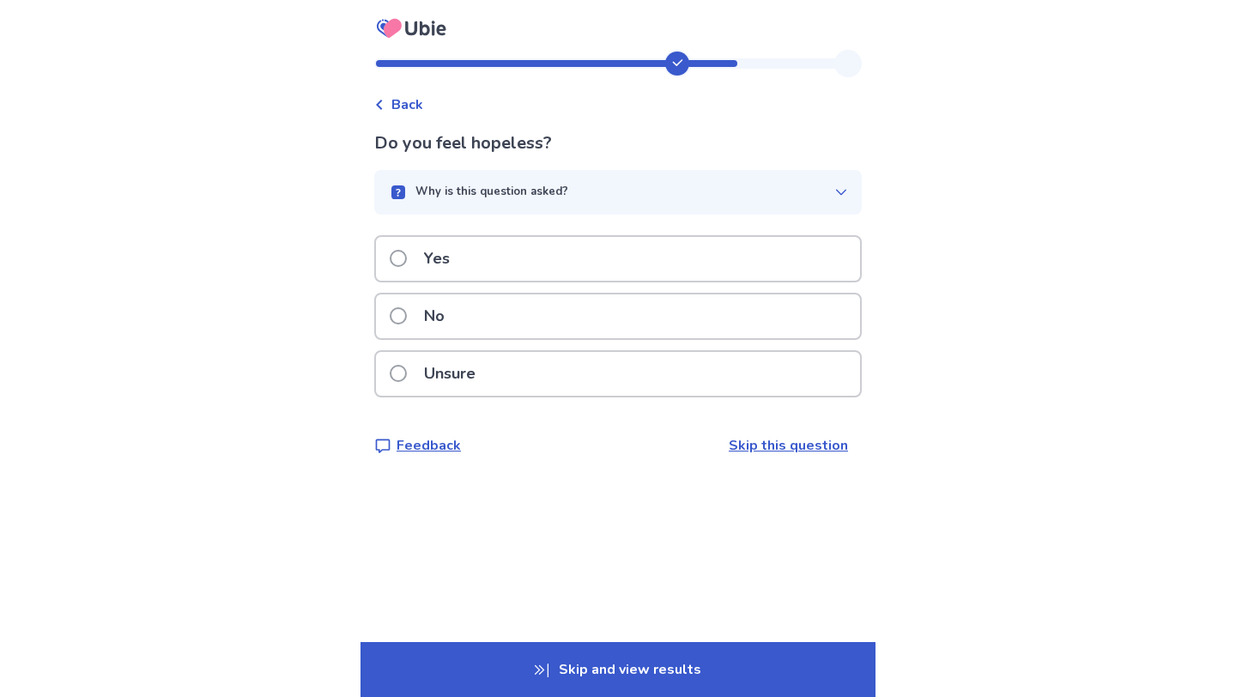
click at [553, 200] on button "Why is this question asked?" at bounding box center [617, 192] width 487 height 45
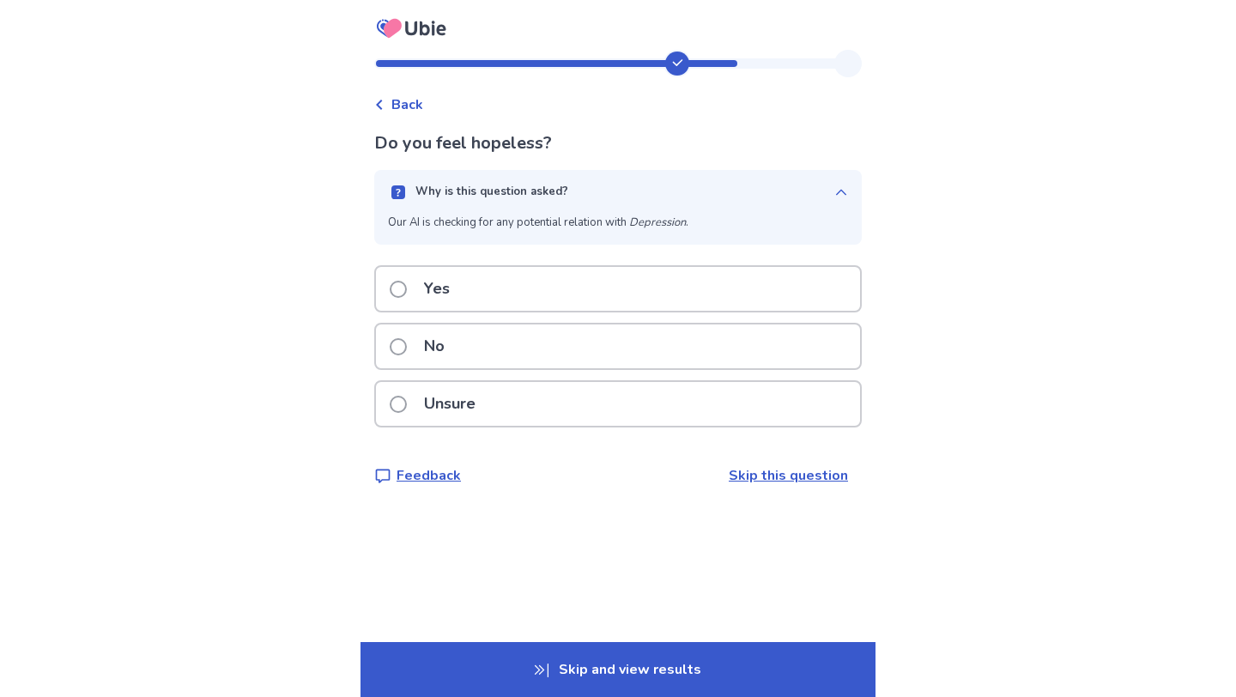
click at [514, 272] on div "Yes" at bounding box center [618, 289] width 484 height 44
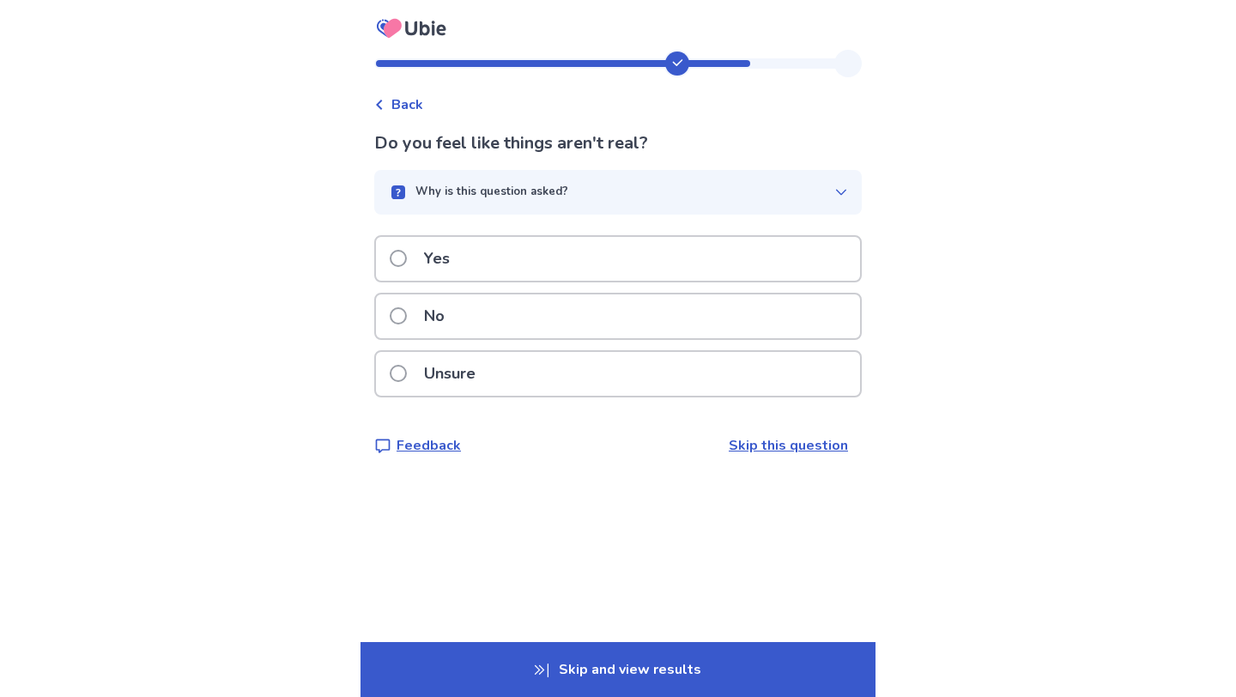
click at [550, 213] on button "Why is this question asked?" at bounding box center [617, 192] width 487 height 45
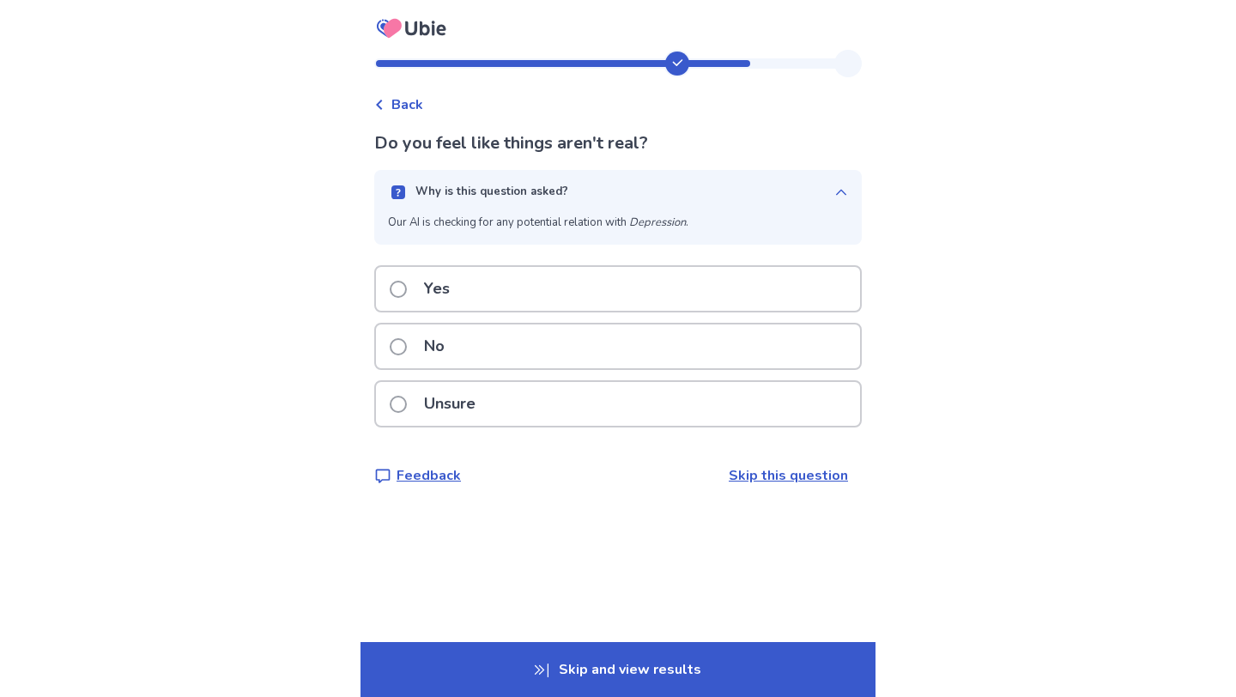
click at [475, 294] on div "Yes" at bounding box center [618, 289] width 484 height 44
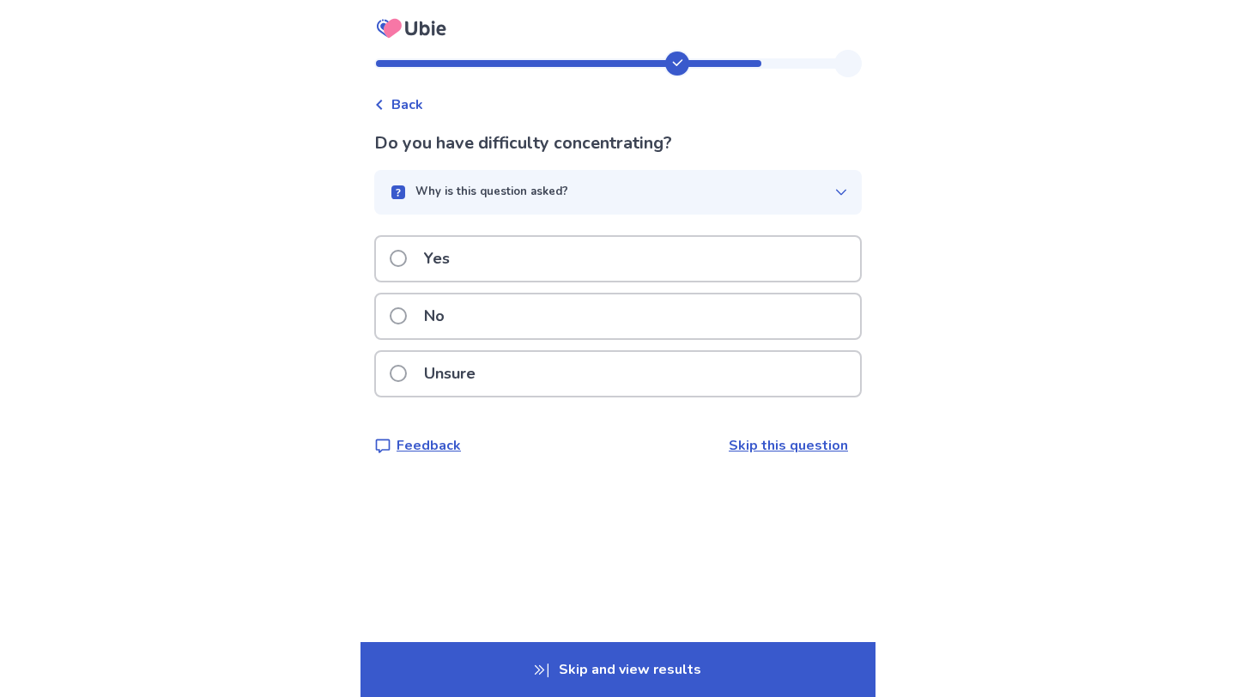
click at [533, 203] on button "Why is this question asked?" at bounding box center [617, 192] width 487 height 45
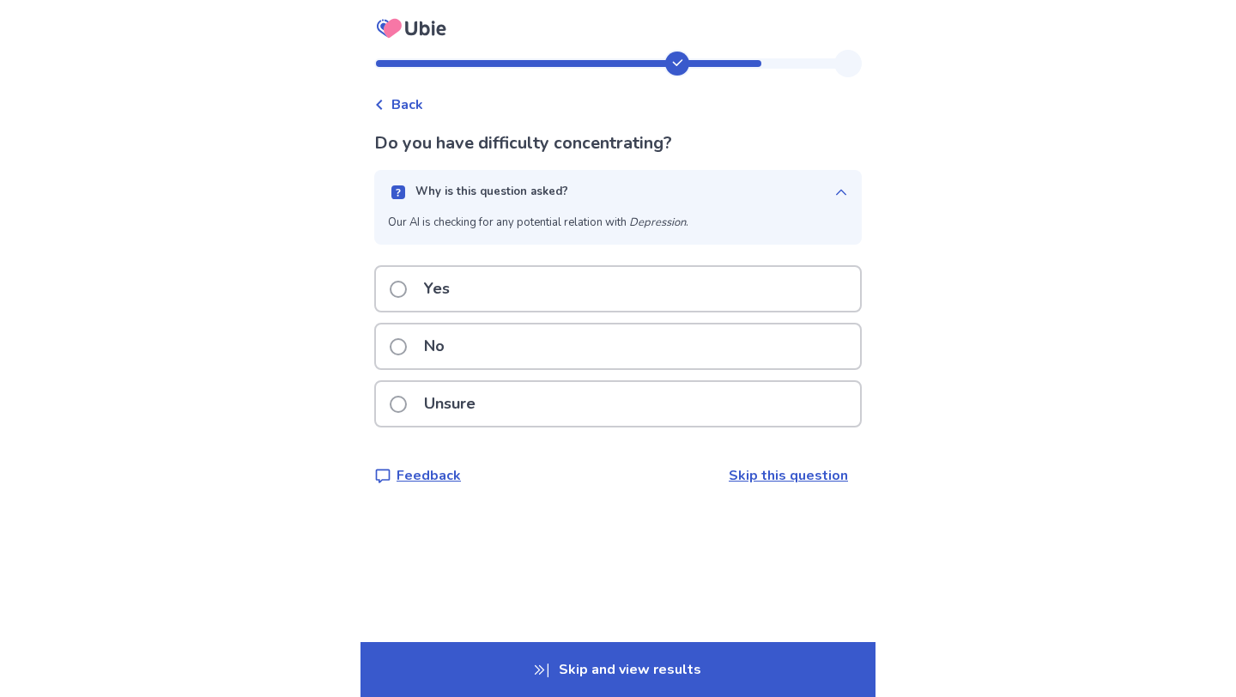
click at [412, 296] on label "Yes" at bounding box center [425, 289] width 70 height 44
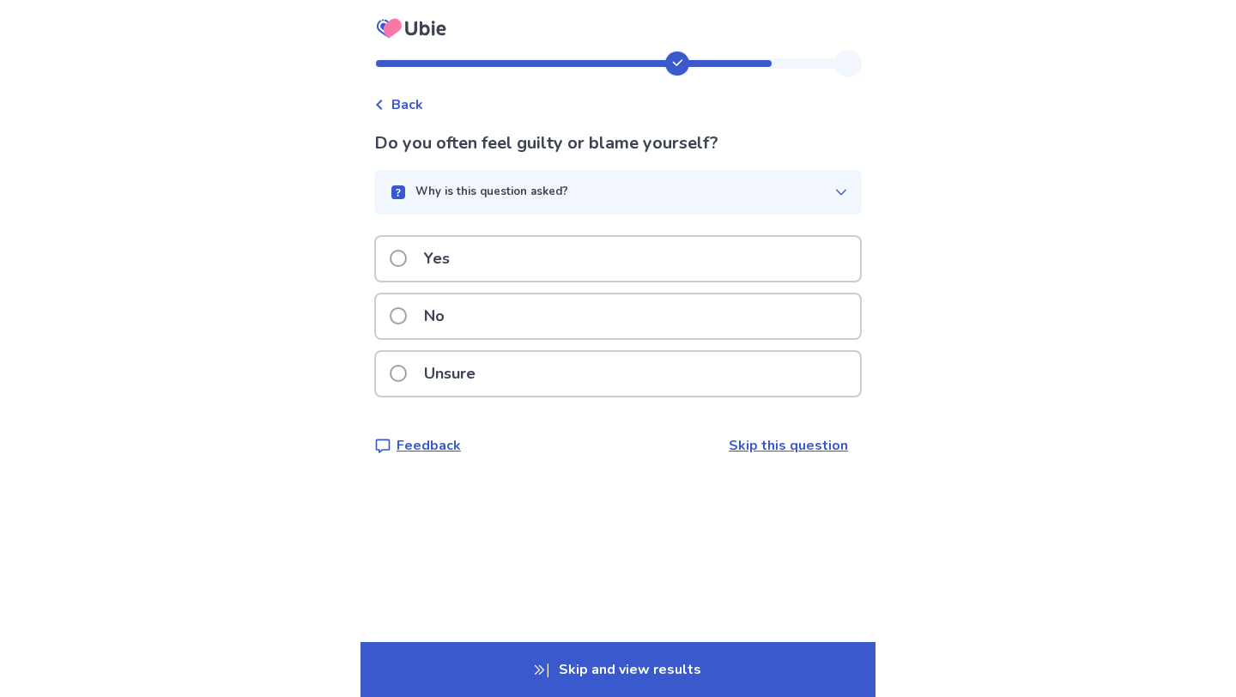
click at [493, 198] on p "Why is this question asked?" at bounding box center [491, 192] width 153 height 17
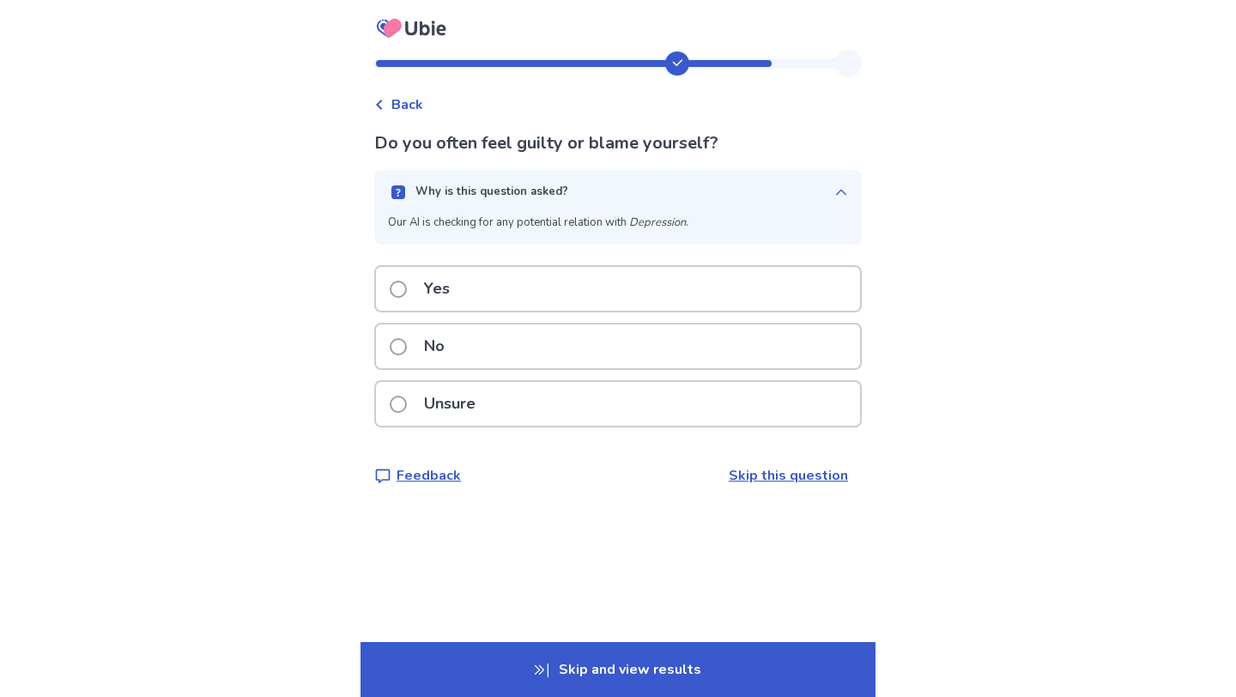
click at [420, 297] on label "Yes" at bounding box center [425, 289] width 70 height 44
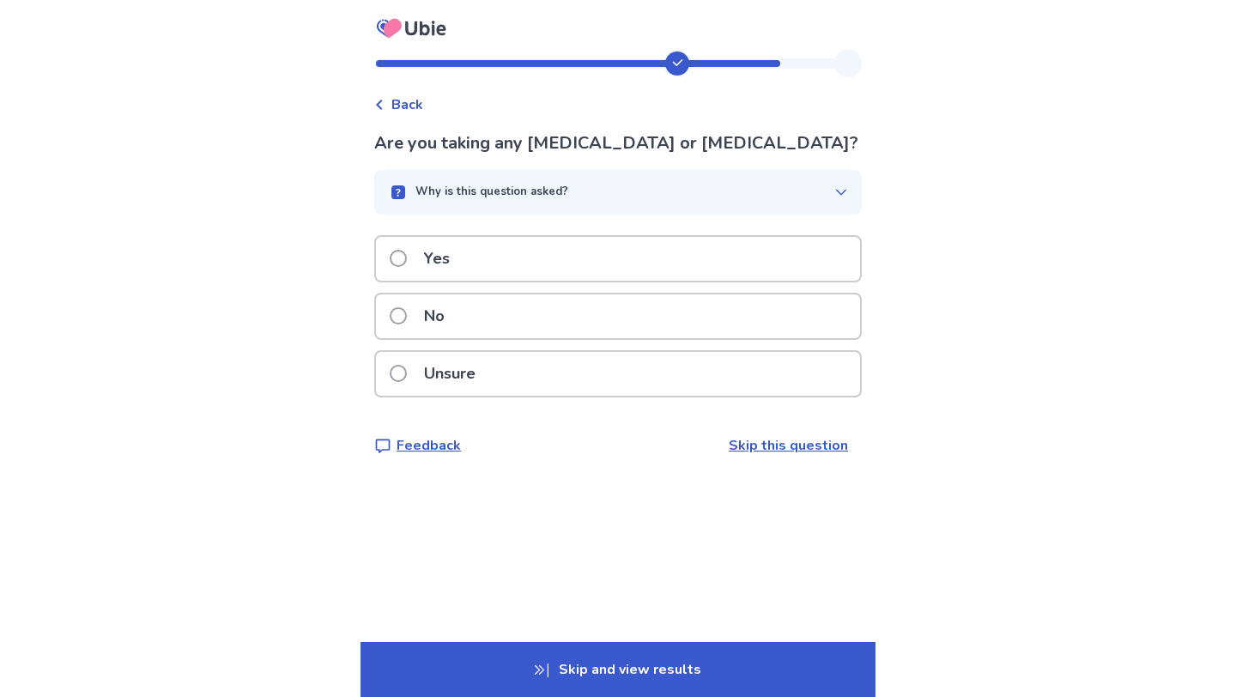
click at [481, 208] on button "Why is this question asked?" at bounding box center [617, 192] width 487 height 45
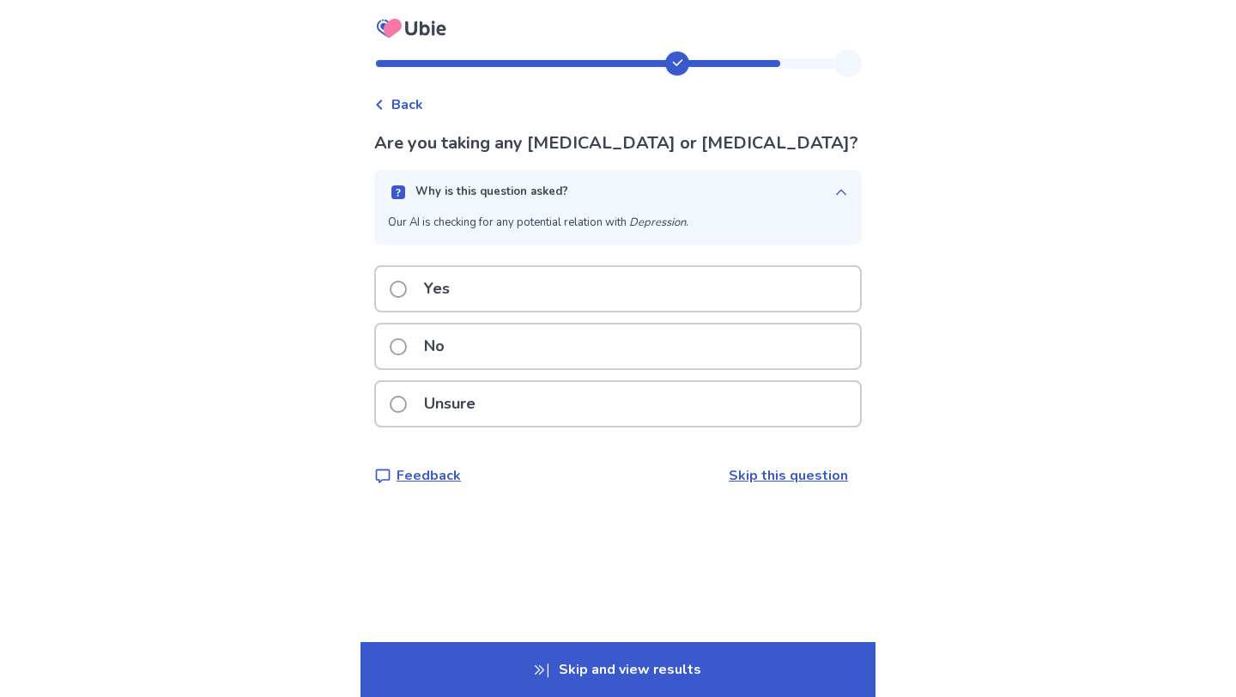
click at [495, 368] on div "No" at bounding box center [618, 346] width 484 height 44
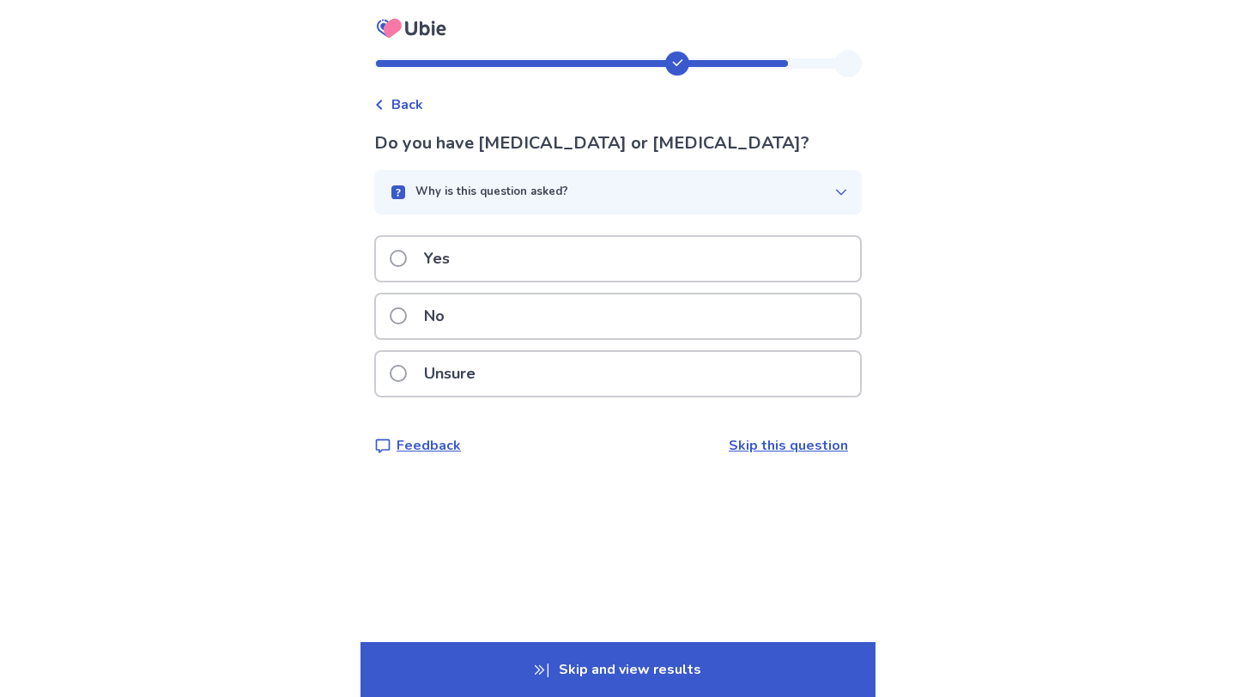
click at [574, 210] on button "Why is this question asked?" at bounding box center [617, 192] width 487 height 45
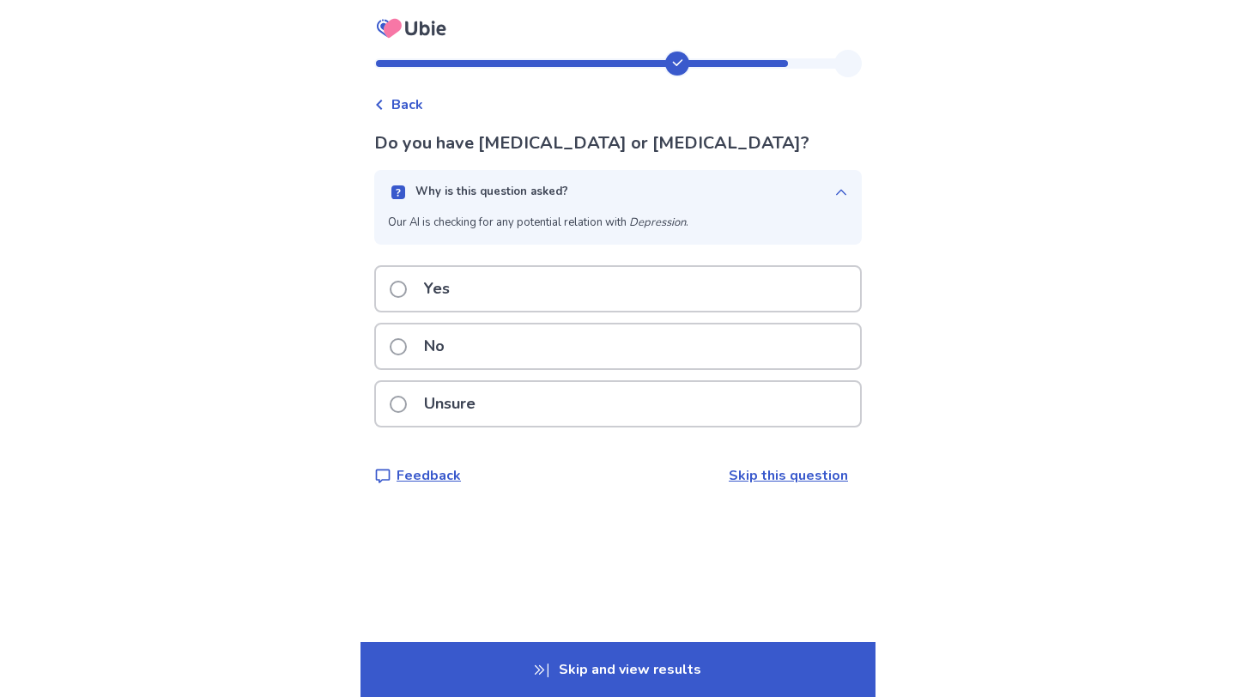
click at [465, 354] on div "No" at bounding box center [618, 346] width 484 height 44
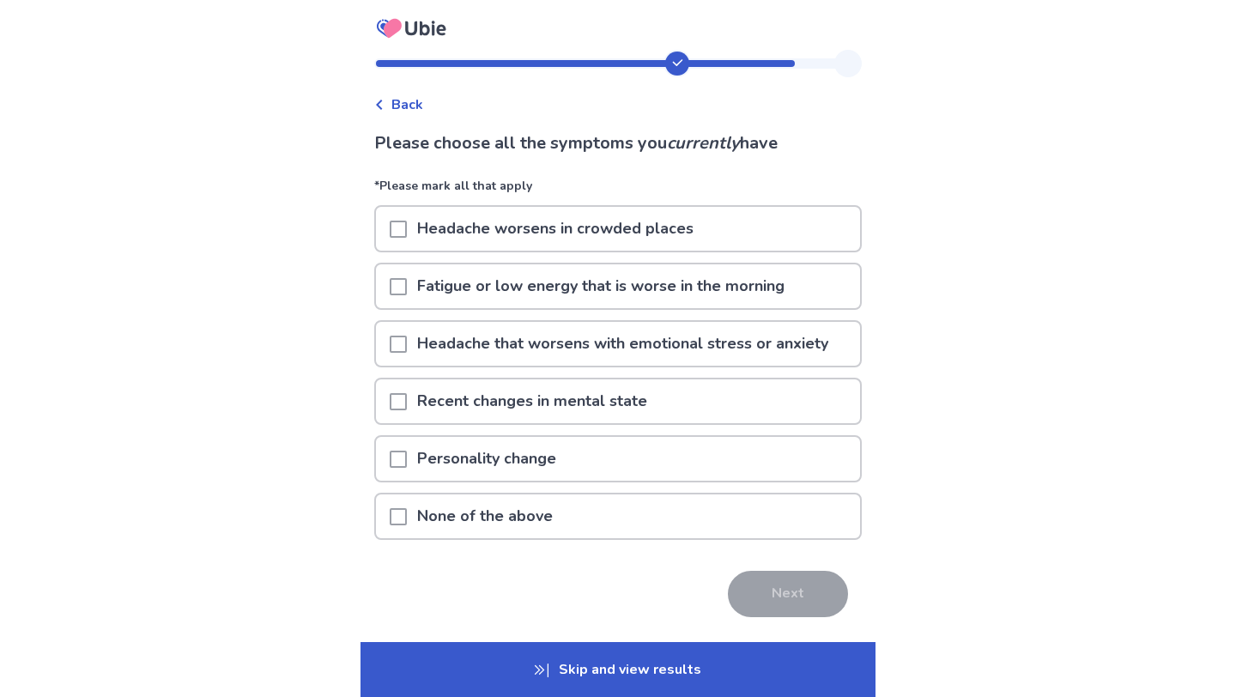
click at [407, 236] on span at bounding box center [398, 229] width 17 height 17
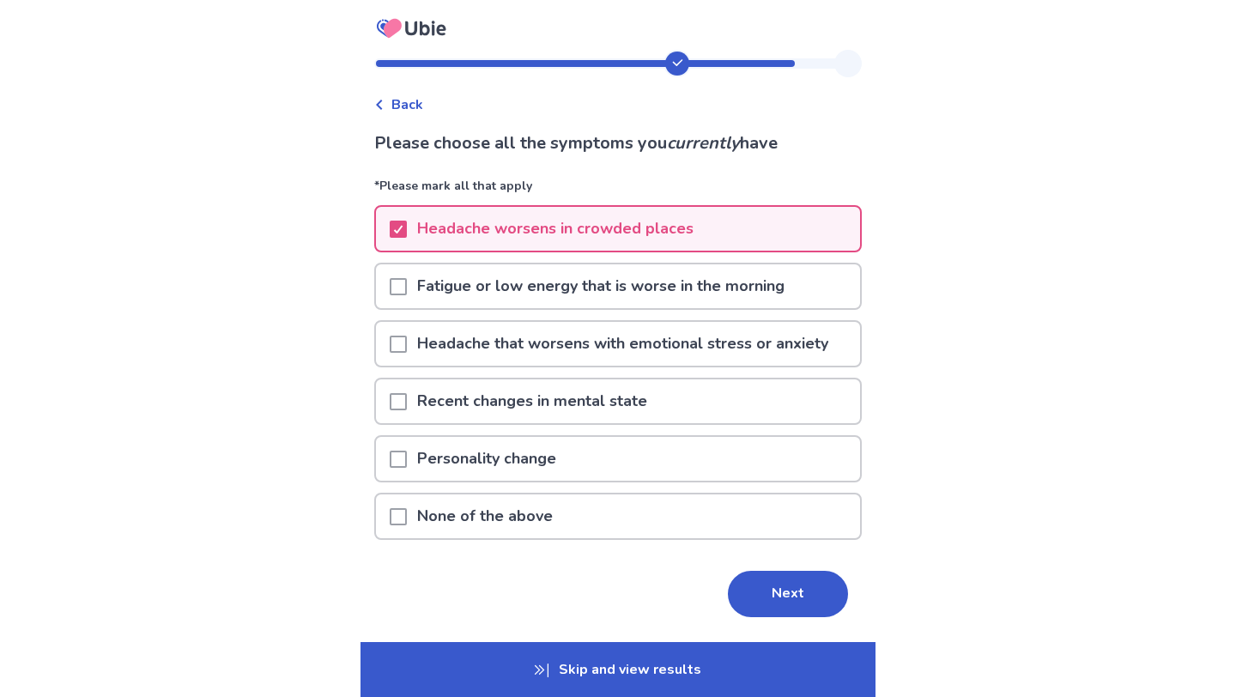
click at [407, 273] on div at bounding box center [398, 286] width 17 height 44
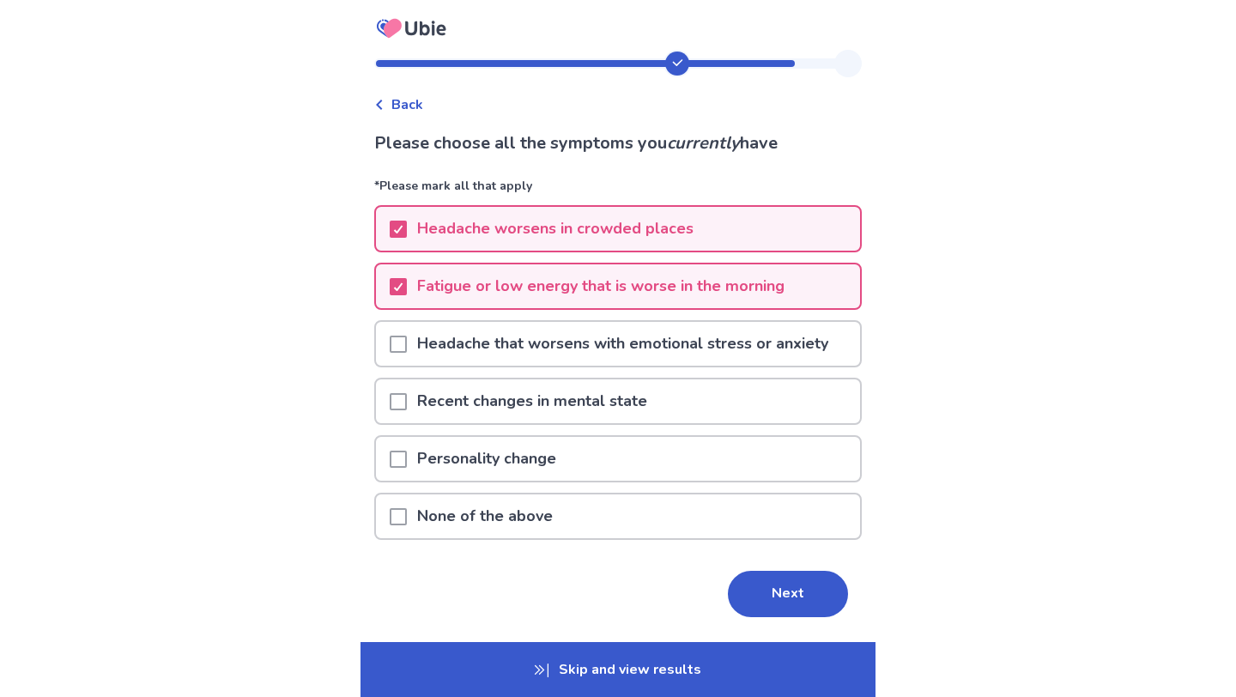
click at [409, 320] on div "Headache that worsens with emotional stress or anxiety" at bounding box center [617, 343] width 487 height 47
click at [400, 344] on span at bounding box center [398, 344] width 17 height 17
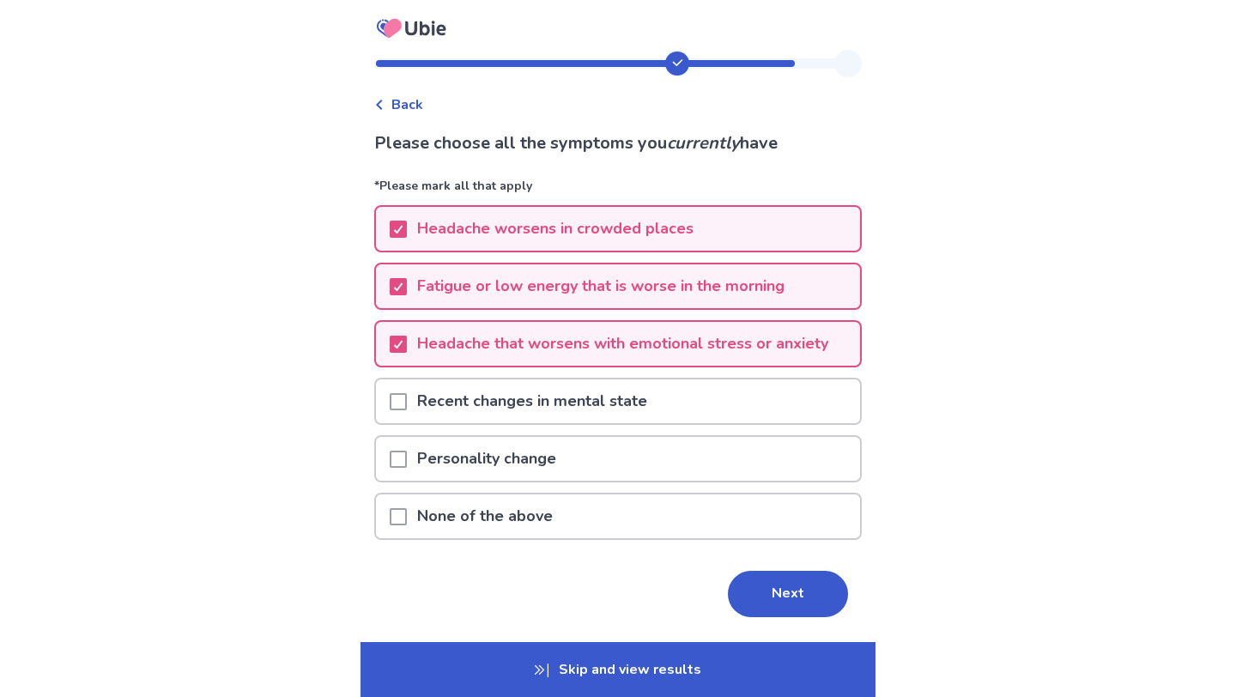
click at [398, 394] on div "Recent changes in mental state" at bounding box center [618, 401] width 484 height 44
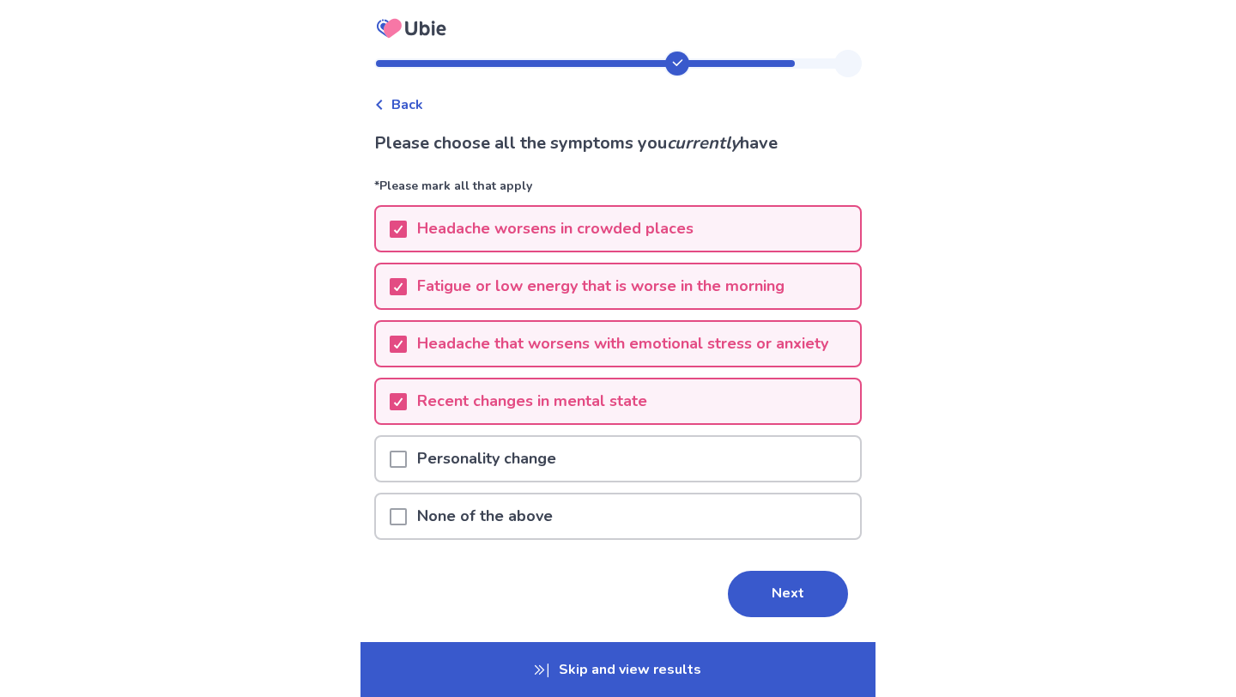
click at [404, 452] on span at bounding box center [398, 459] width 17 height 17
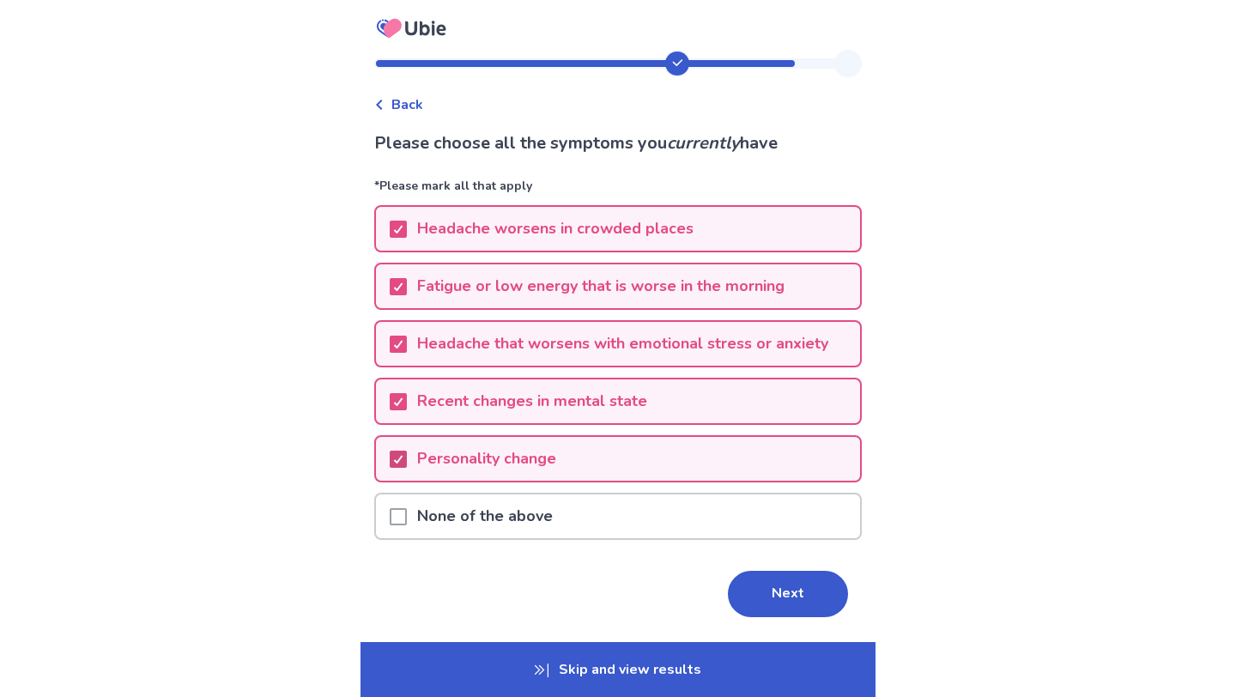
click at [402, 463] on polyline at bounding box center [399, 459] width 8 height 7
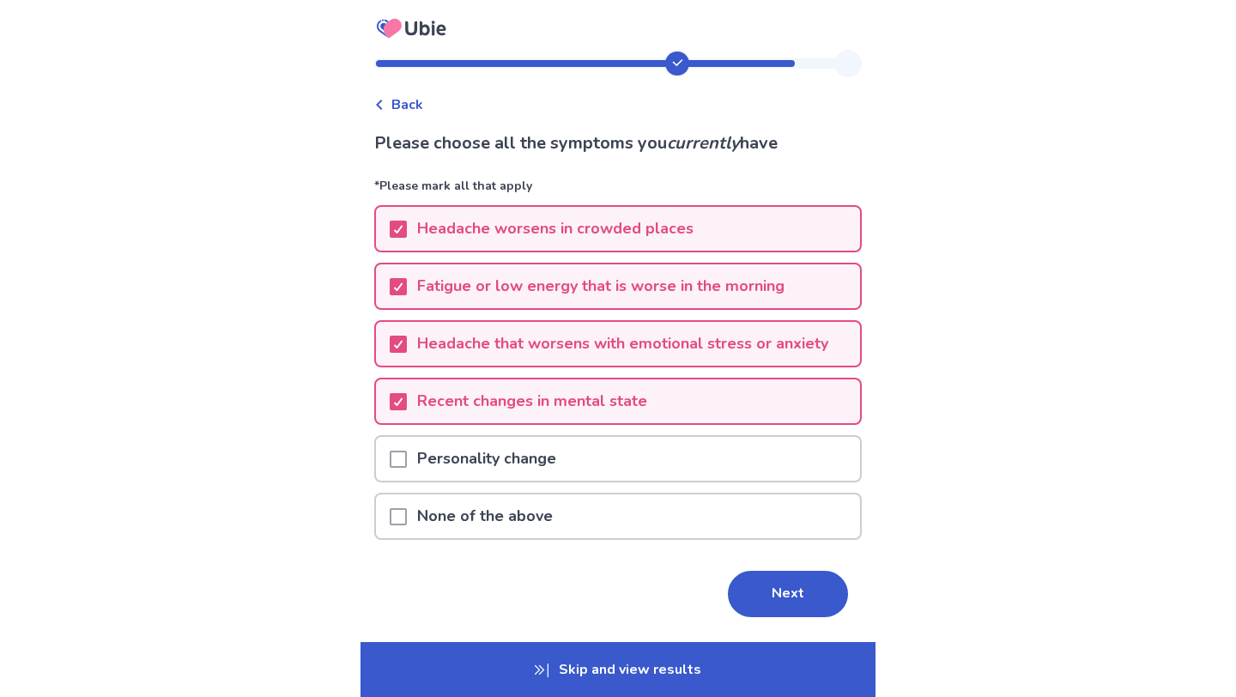
click at [407, 463] on span at bounding box center [398, 459] width 17 height 17
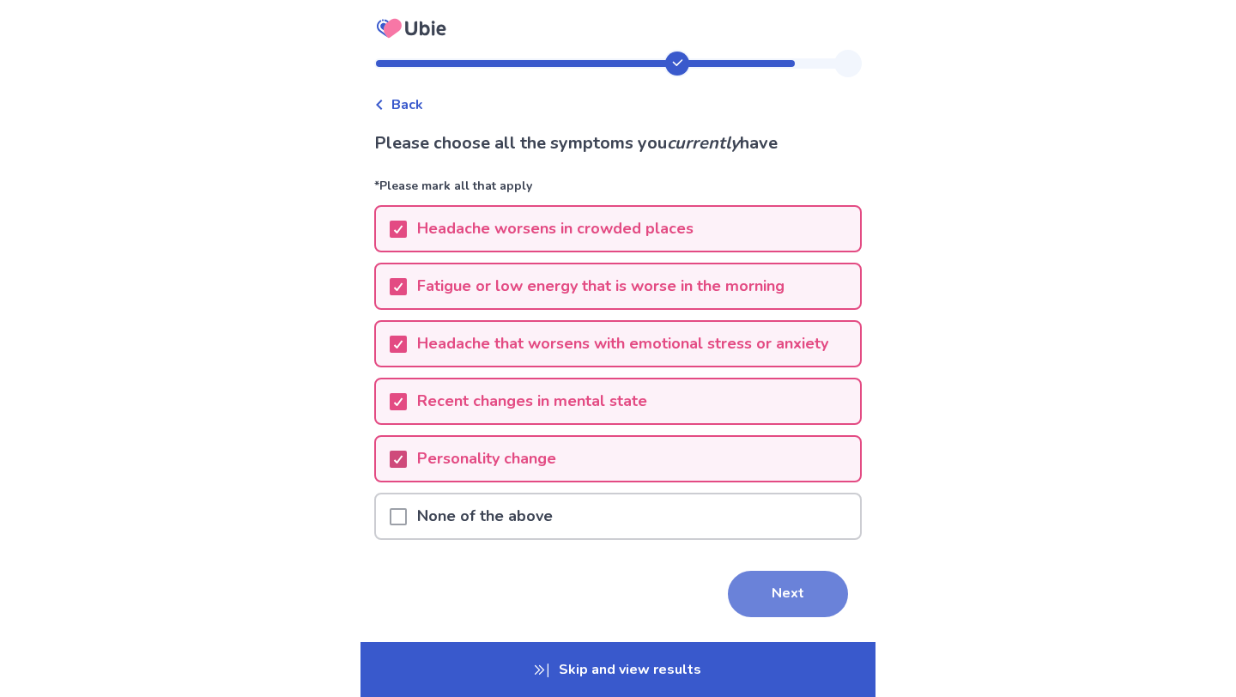
click at [734, 583] on button "Next" at bounding box center [788, 594] width 120 height 46
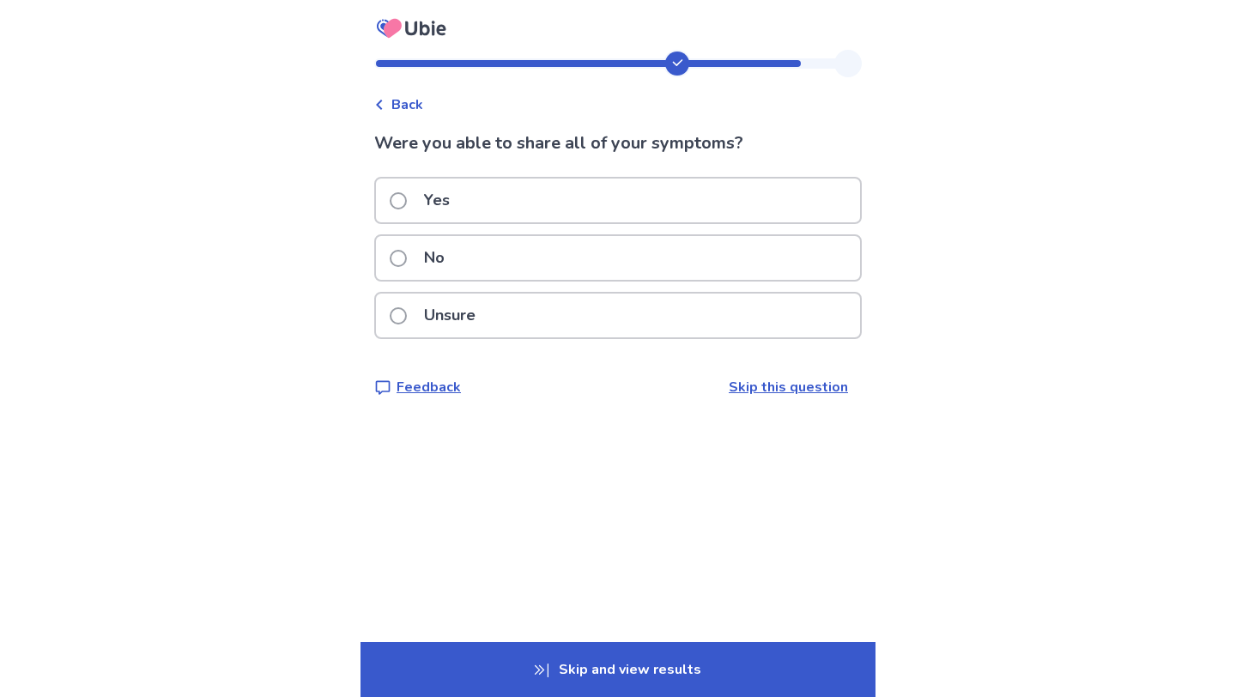
click at [571, 245] on div "No" at bounding box center [618, 258] width 484 height 44
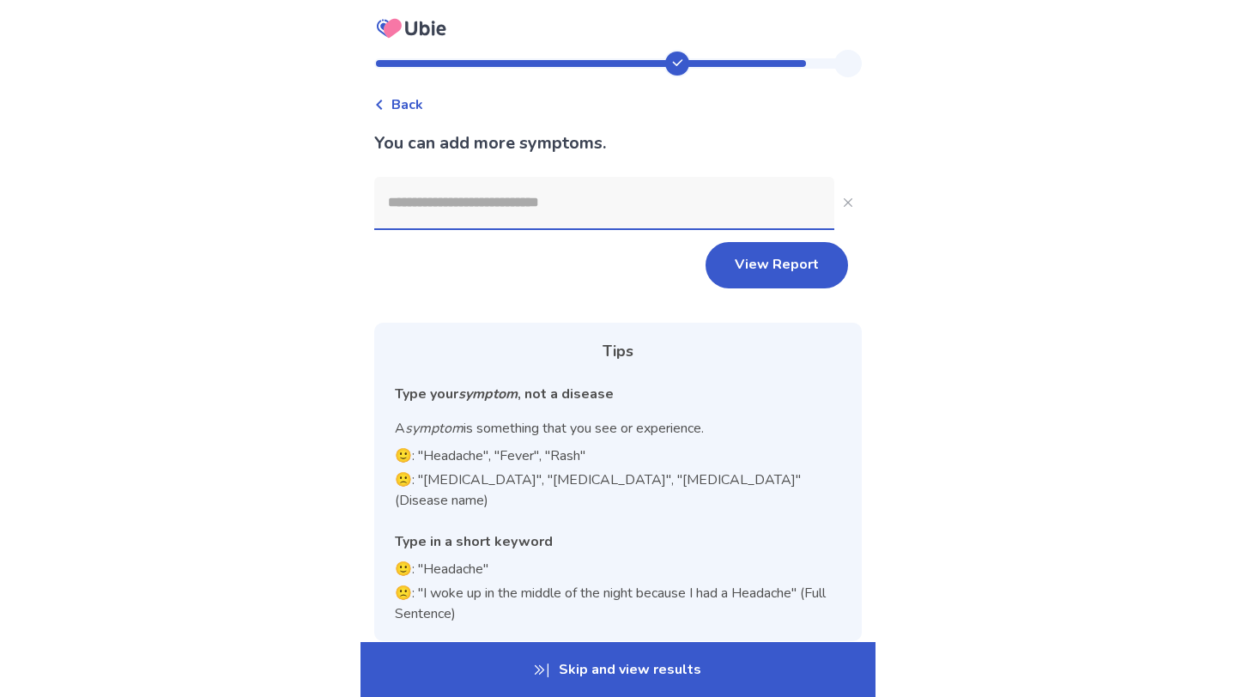
click at [604, 209] on input at bounding box center [604, 202] width 460 height 51
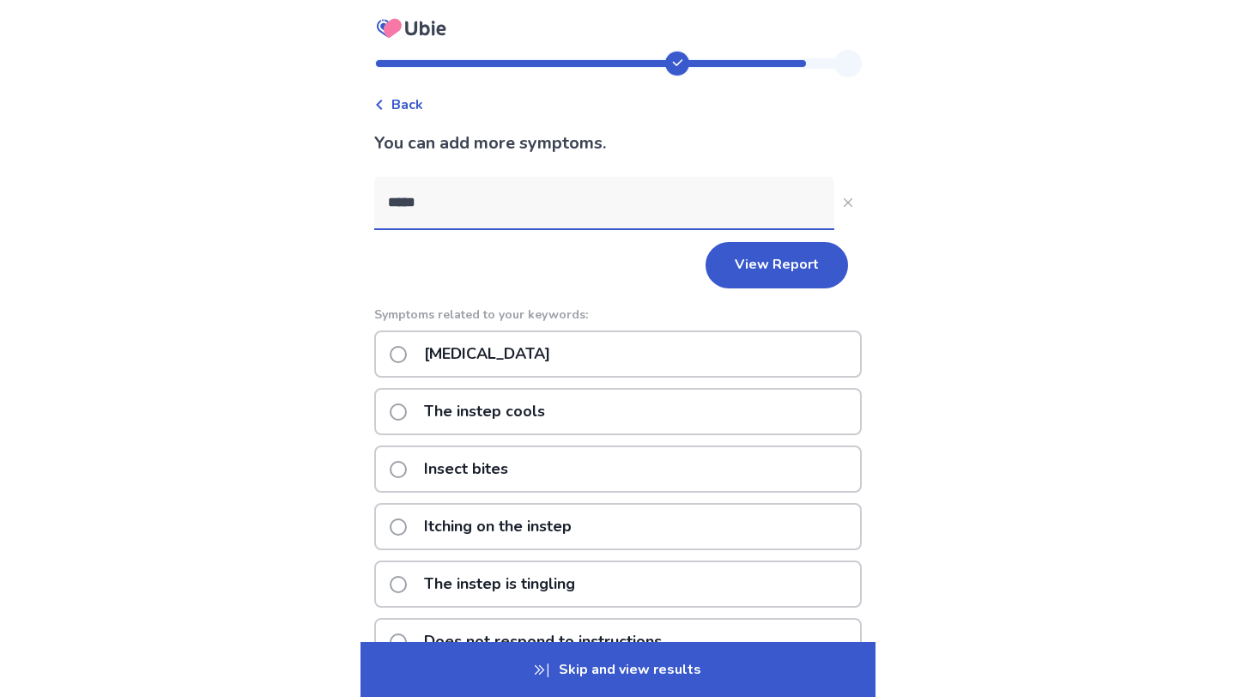
type input "*****"
click at [407, 355] on span at bounding box center [398, 354] width 17 height 17
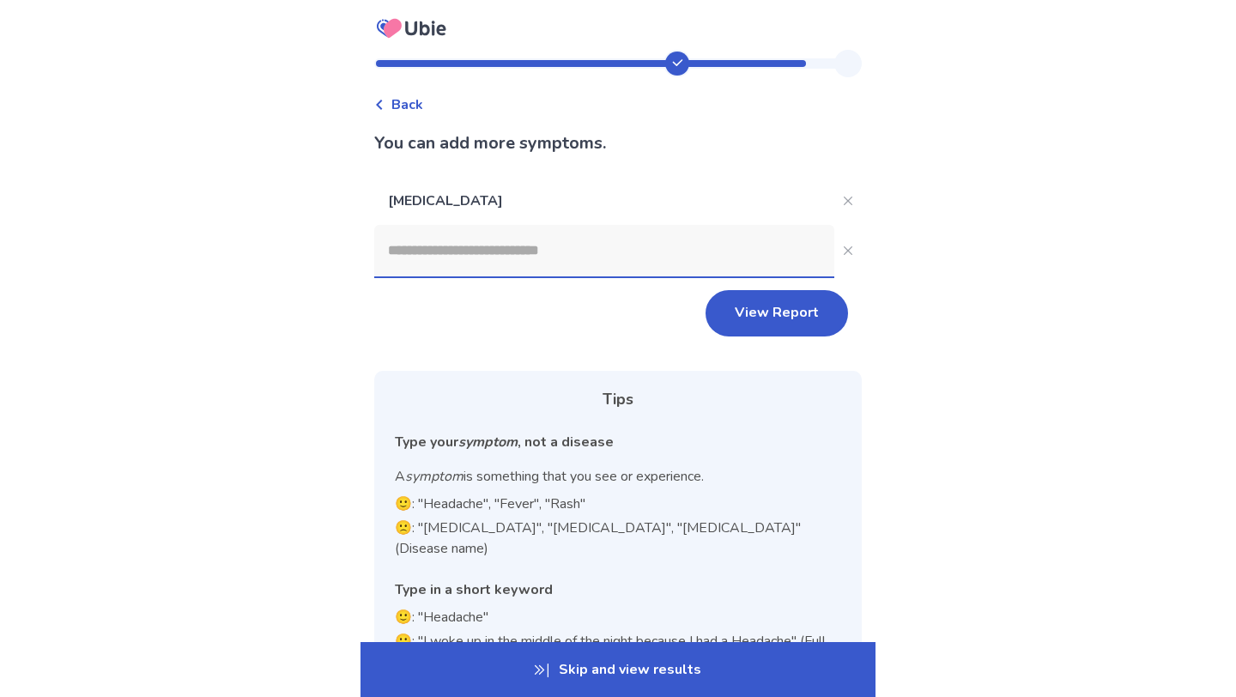
click at [546, 250] on input at bounding box center [604, 250] width 460 height 51
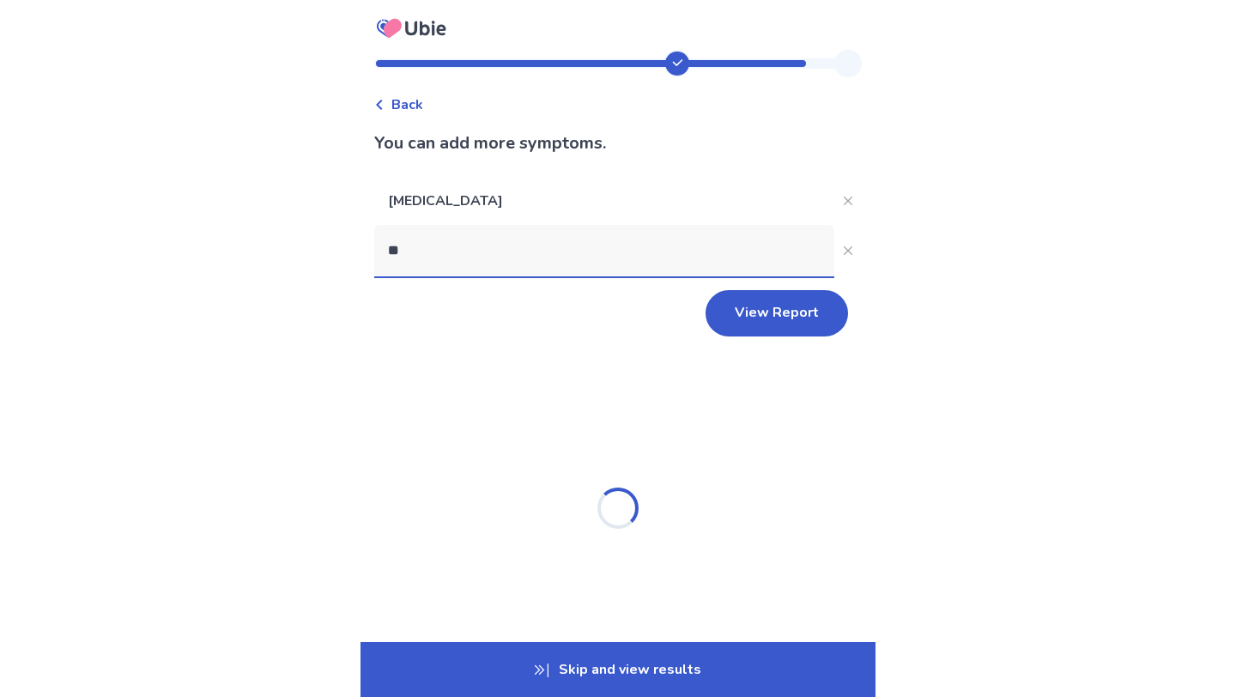
type input "*"
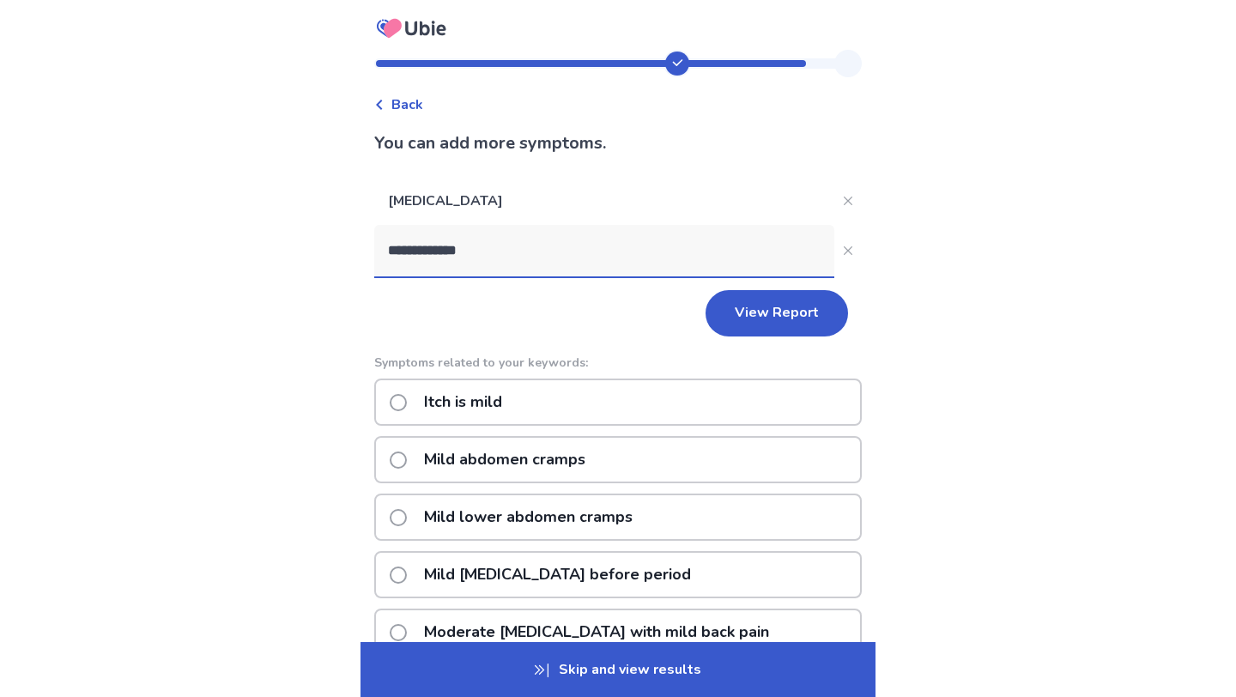
click at [396, 246] on input "**********" at bounding box center [604, 250] width 460 height 51
drag, startPoint x: 471, startPoint y: 242, endPoint x: 304, endPoint y: 249, distance: 167.5
click at [304, 249] on div "**********" at bounding box center [618, 570] width 1236 height 1140
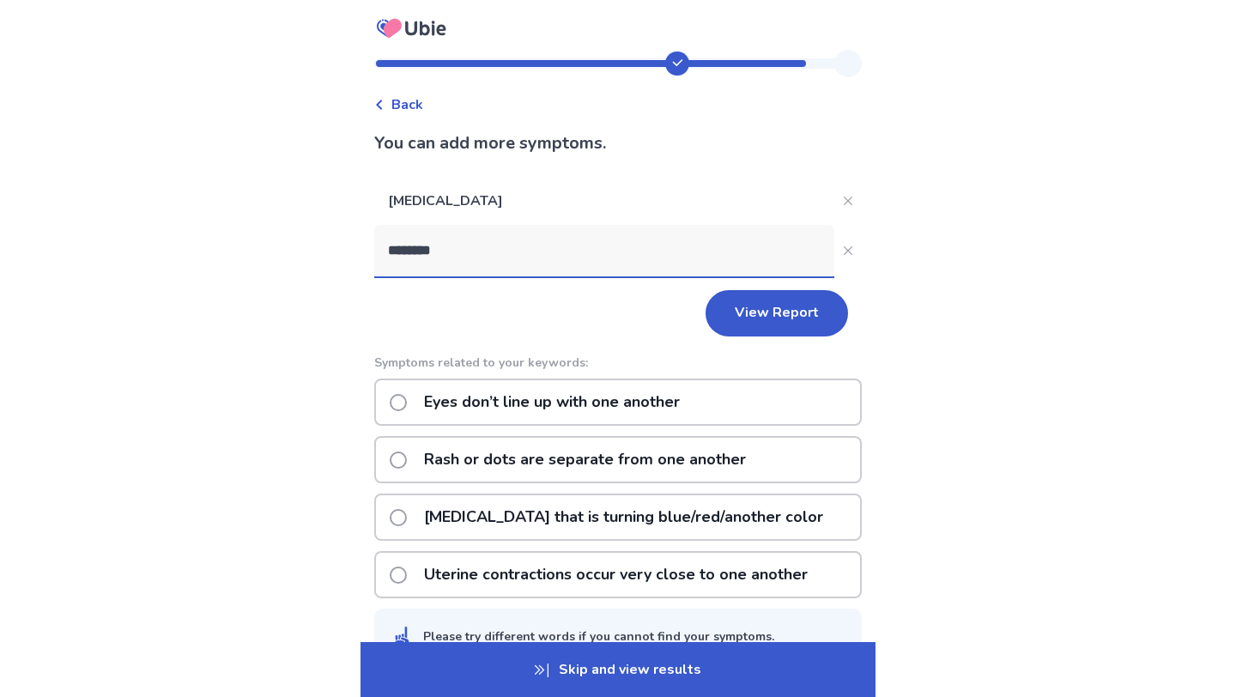
click at [515, 251] on input "********" at bounding box center [604, 250] width 460 height 51
click at [464, 257] on input "********" at bounding box center [604, 250] width 460 height 51
type input "********"
click at [754, 308] on button "View Report" at bounding box center [776, 313] width 142 height 46
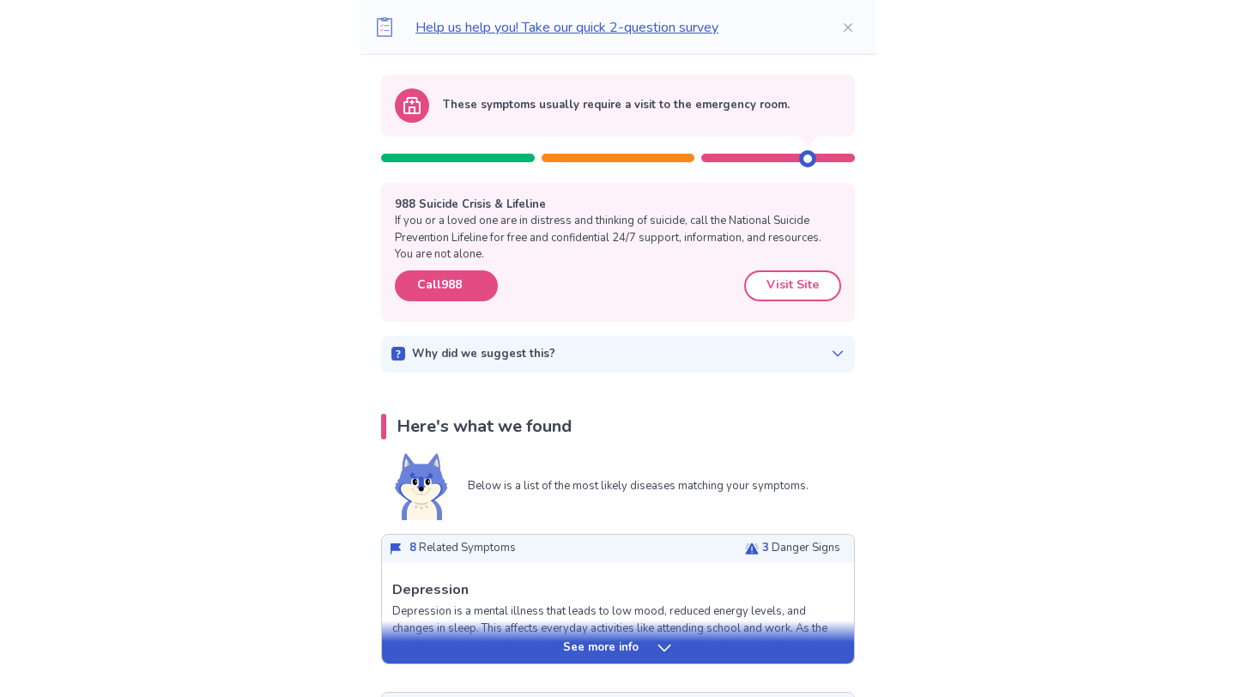
scroll to position [169, 0]
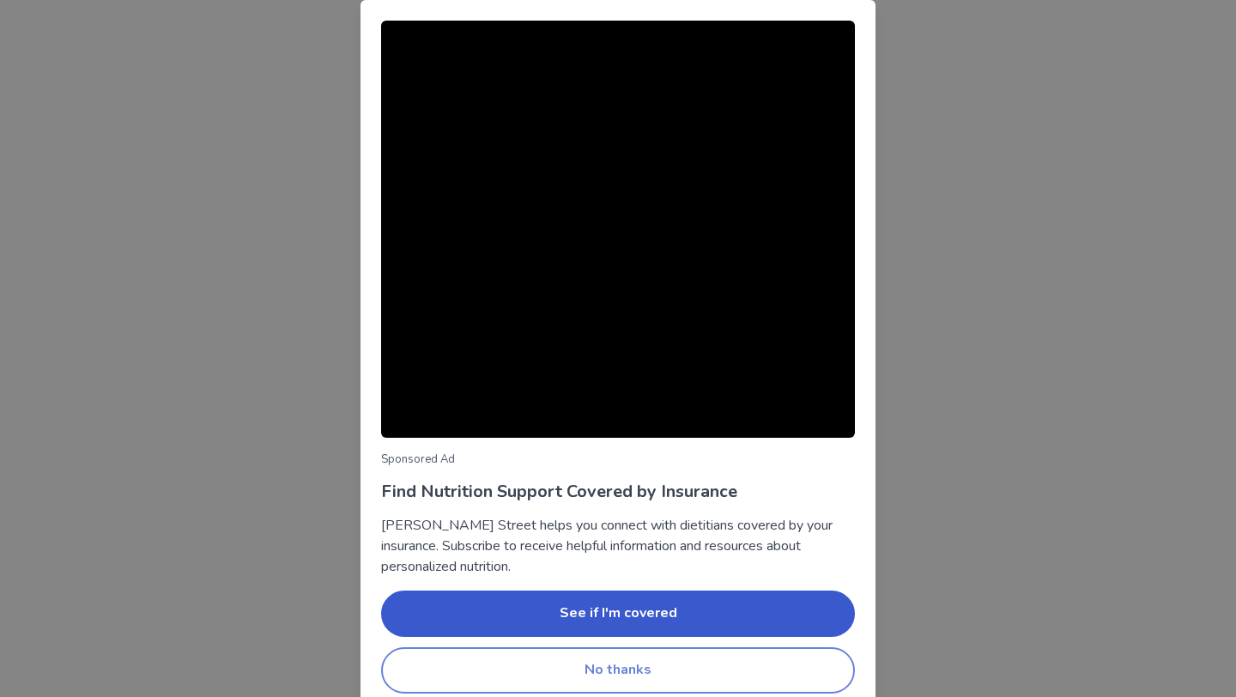
click at [458, 665] on button "No thanks" at bounding box center [618, 670] width 474 height 46
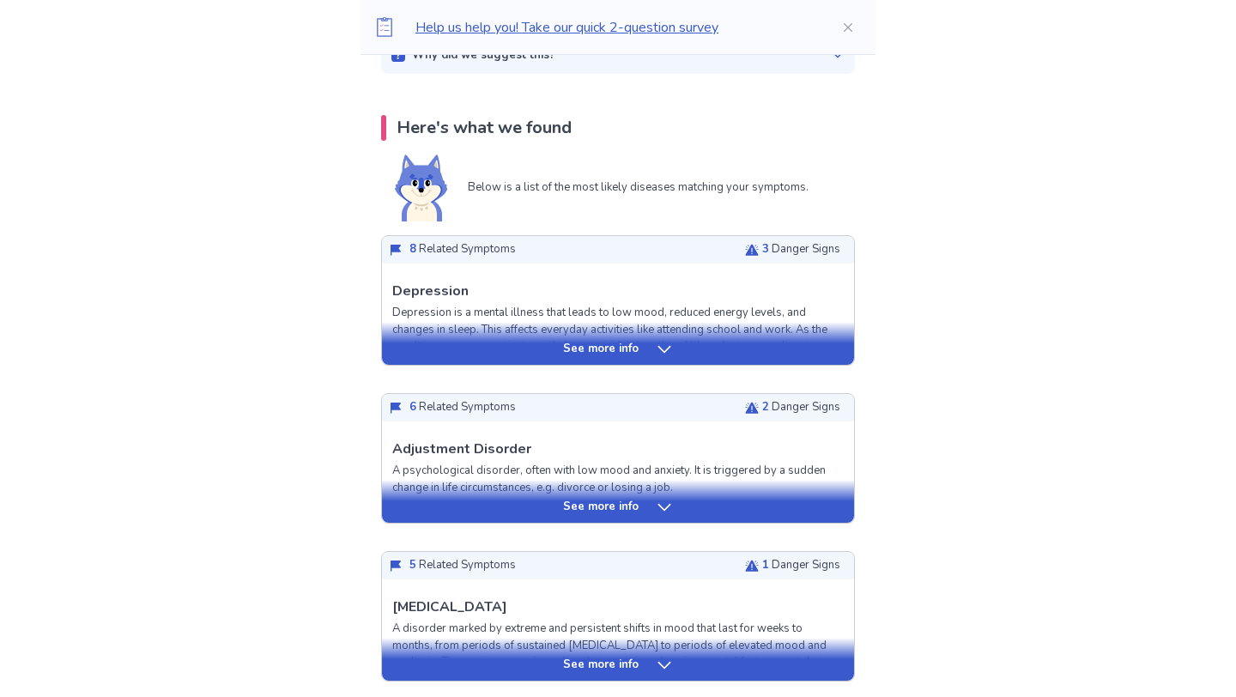
scroll to position [463, 0]
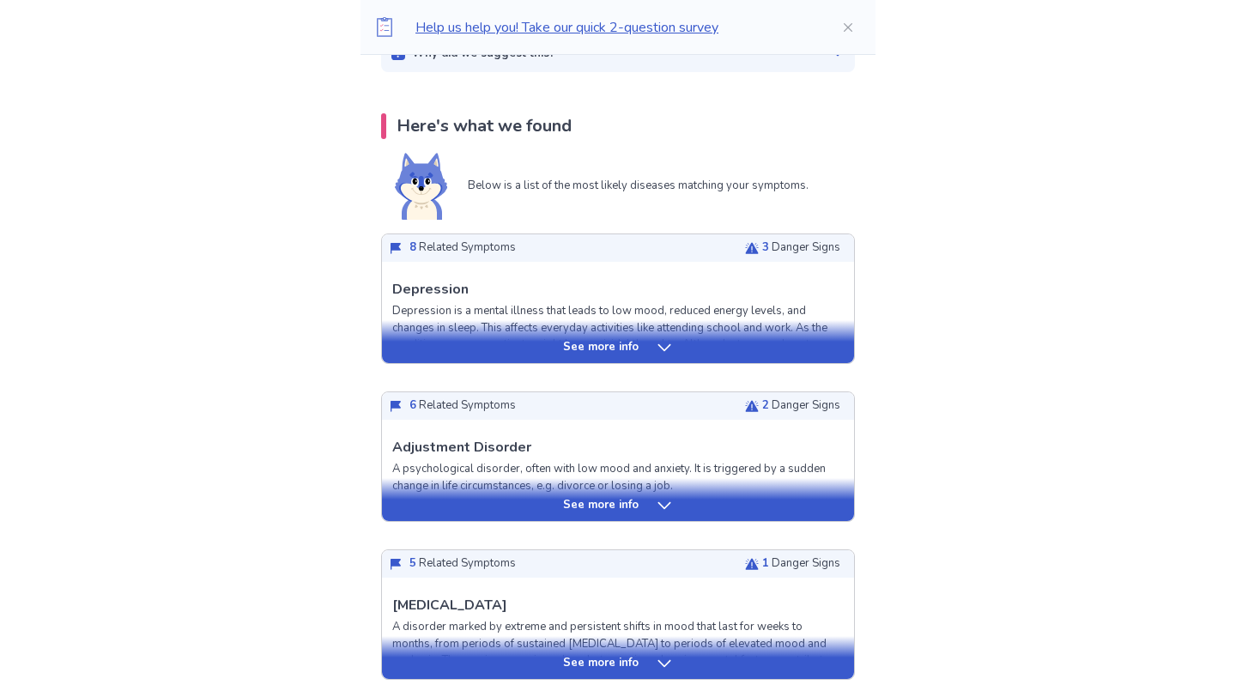
click at [595, 344] on p "See more info" at bounding box center [601, 347] width 76 height 17
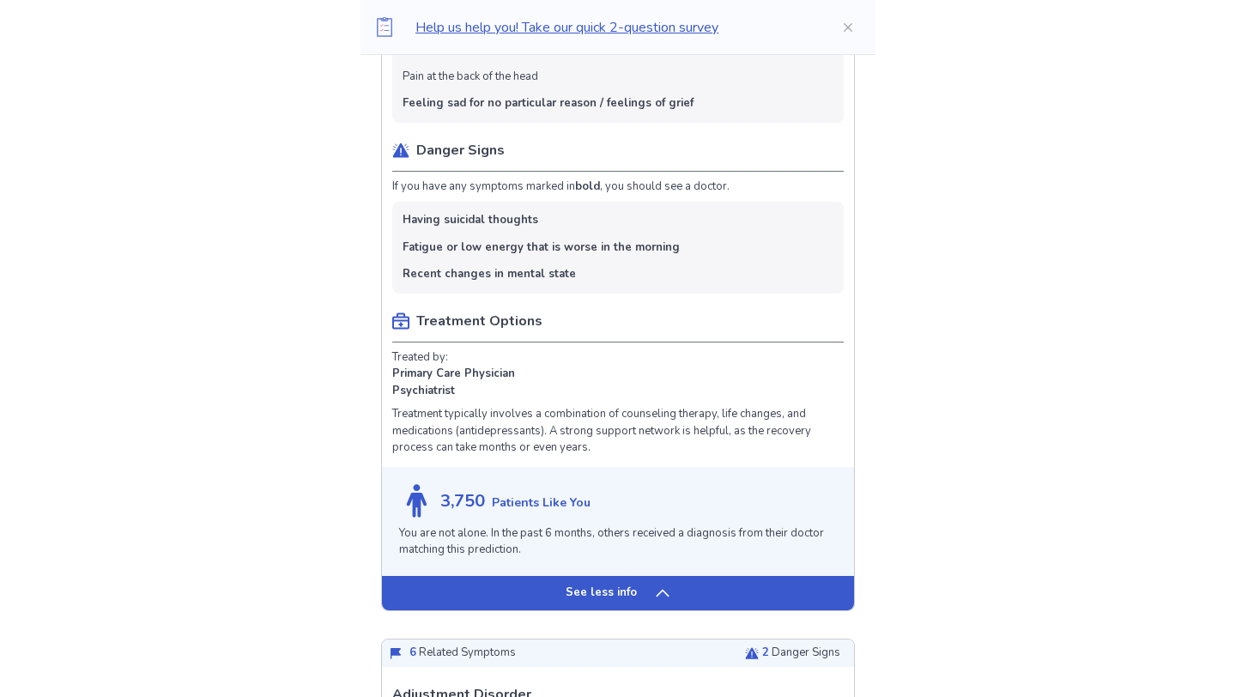
scroll to position [1146, 0]
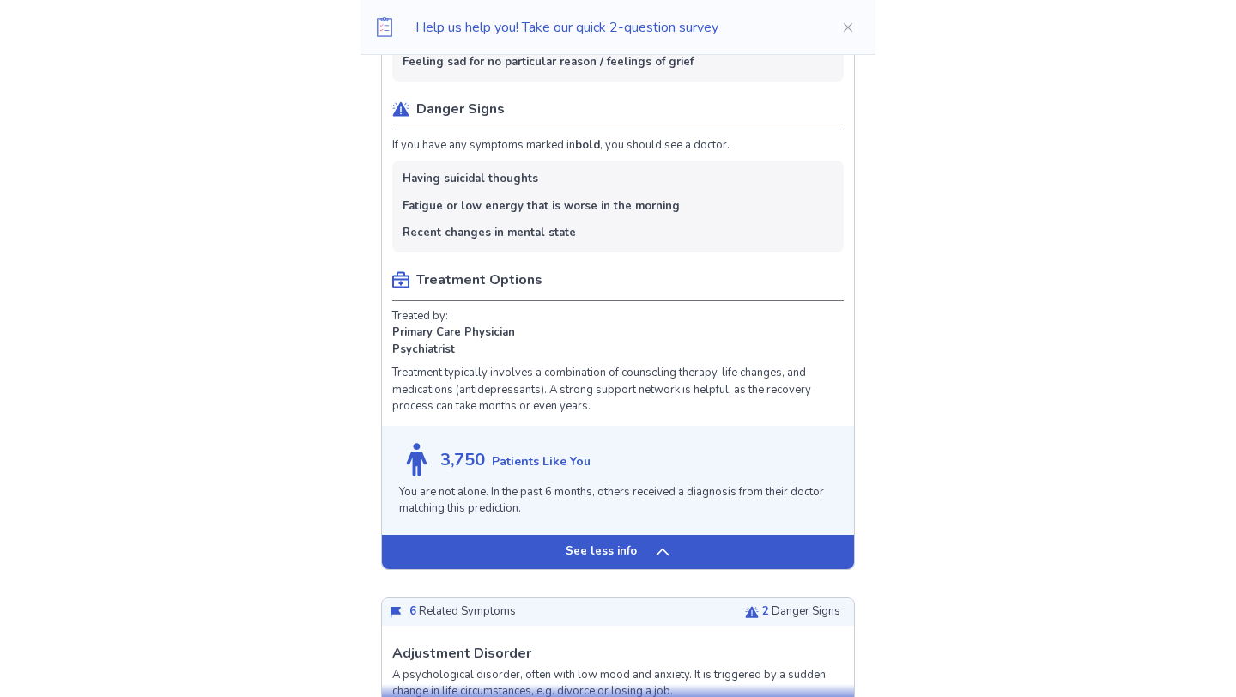
click at [499, 553] on div "See less info" at bounding box center [618, 552] width 472 height 34
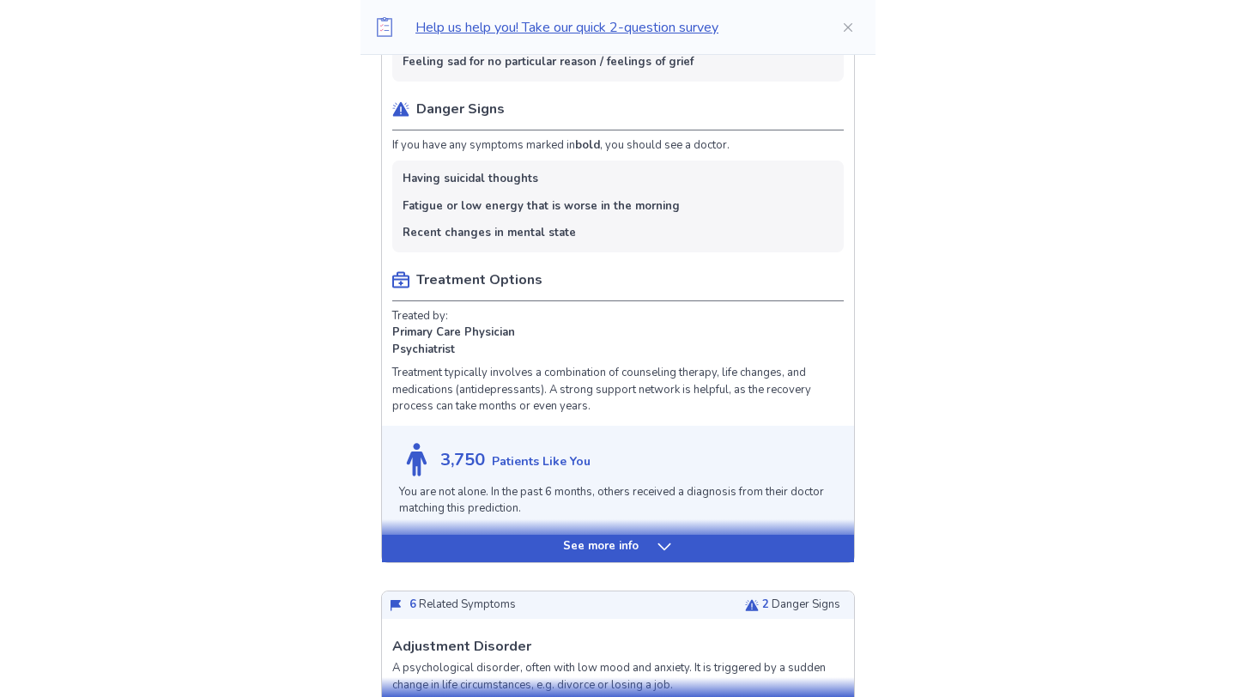
scroll to position [684, 0]
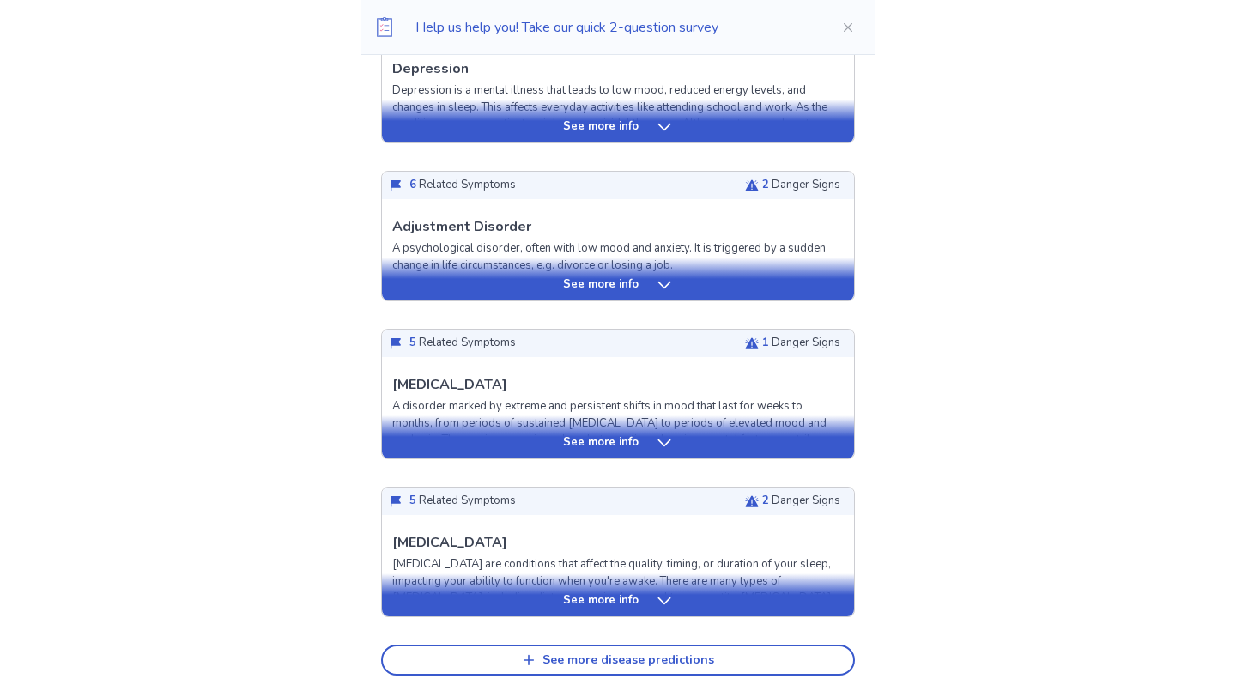
click at [542, 282] on div "See more info" at bounding box center [618, 284] width 472 height 17
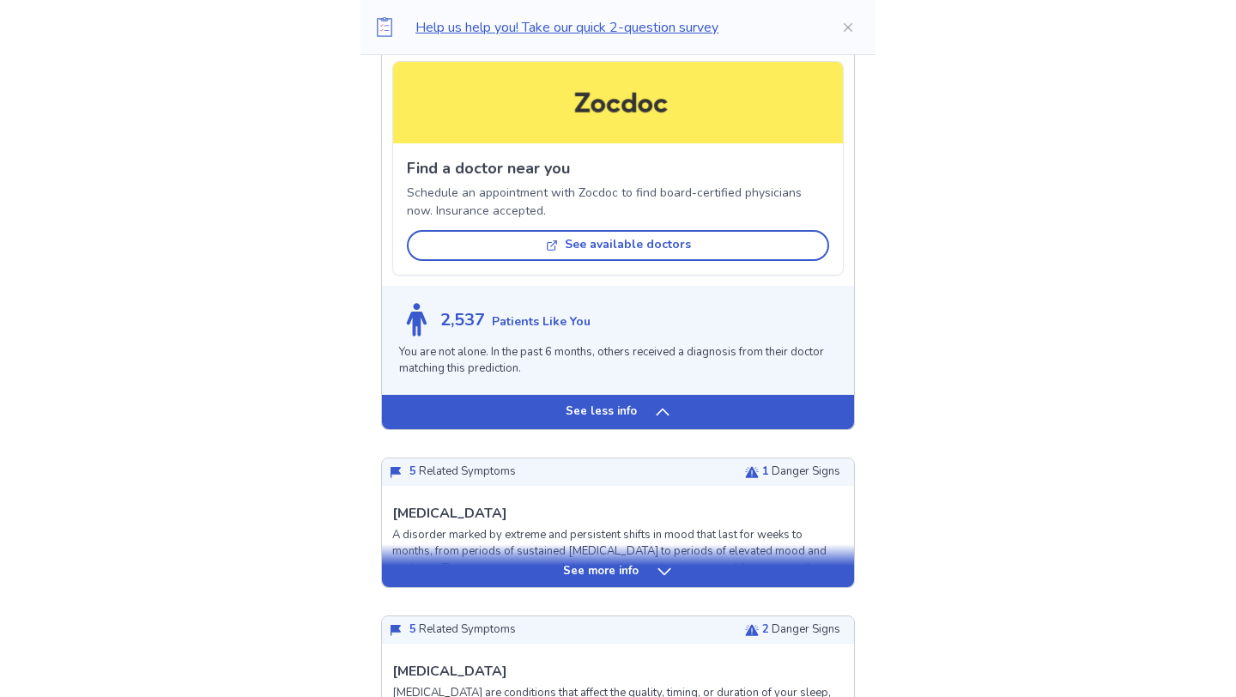
scroll to position [1529, 0]
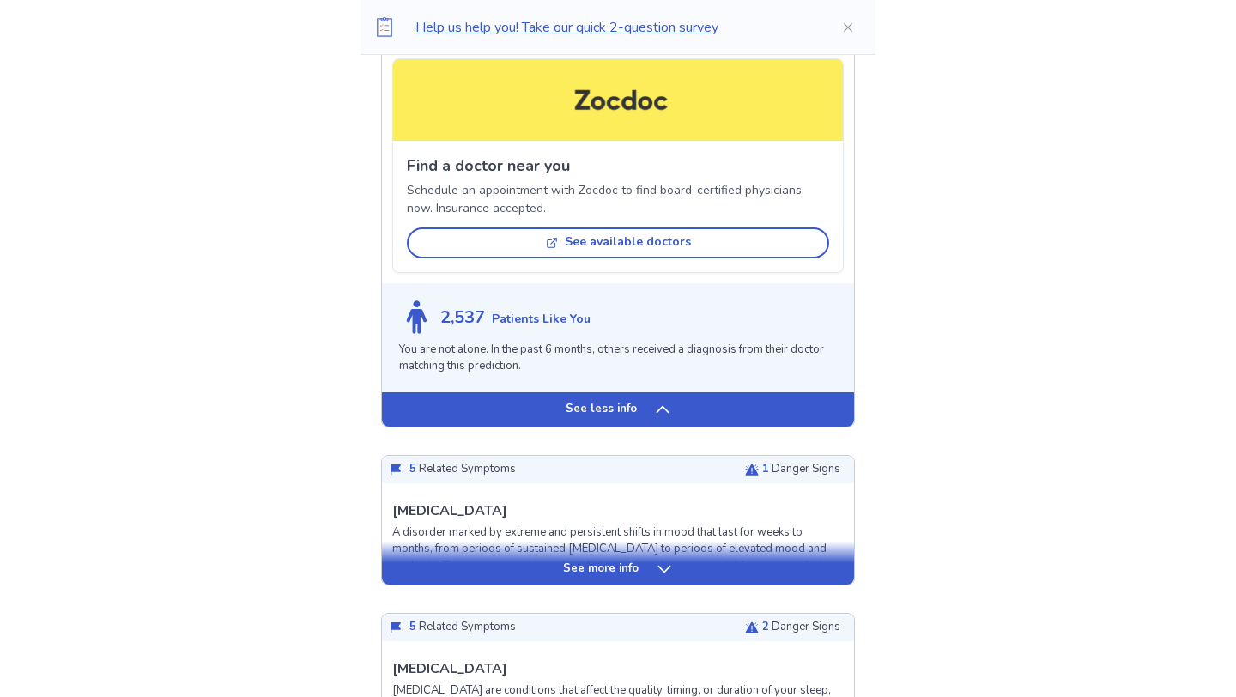
click at [509, 566] on div "See more info" at bounding box center [618, 568] width 472 height 17
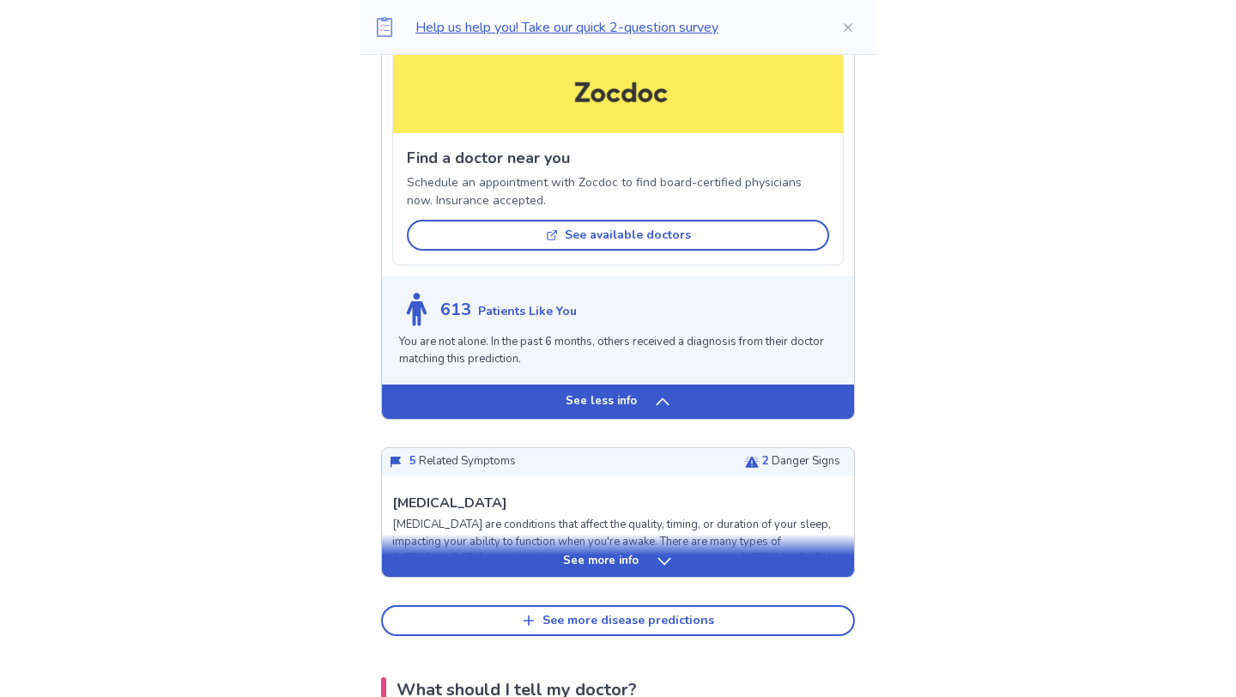
scroll to position [2685, 0]
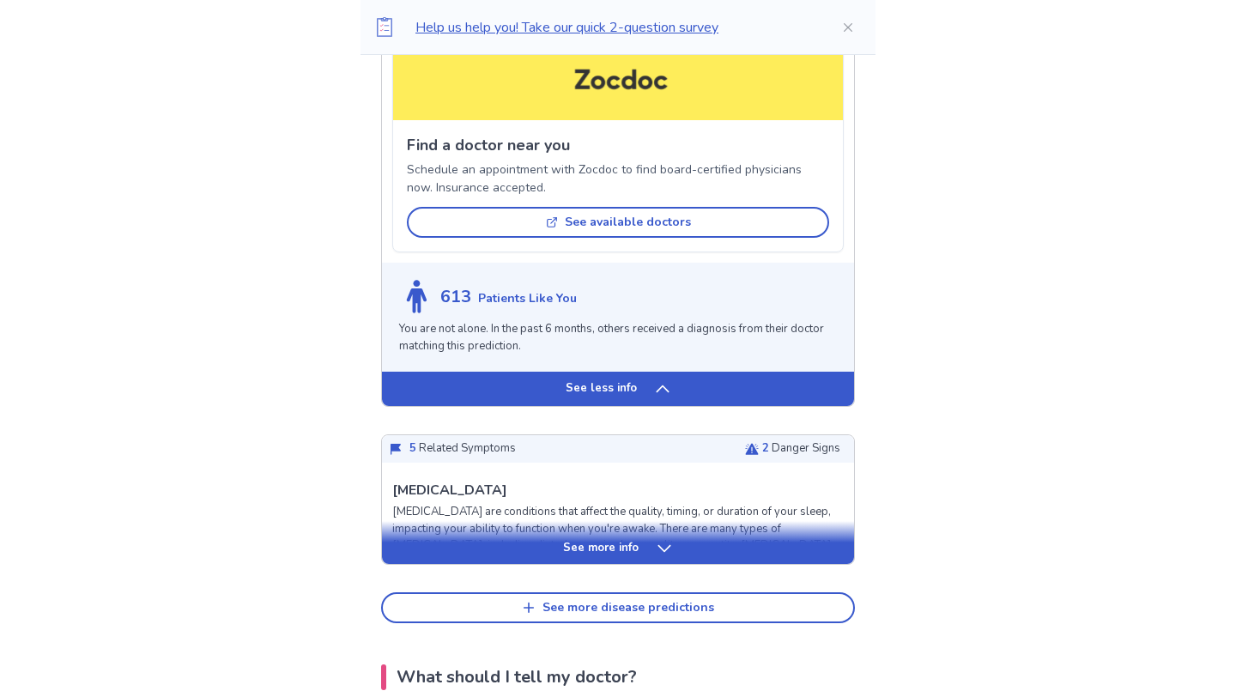
click at [524, 557] on div "See more info" at bounding box center [618, 548] width 472 height 17
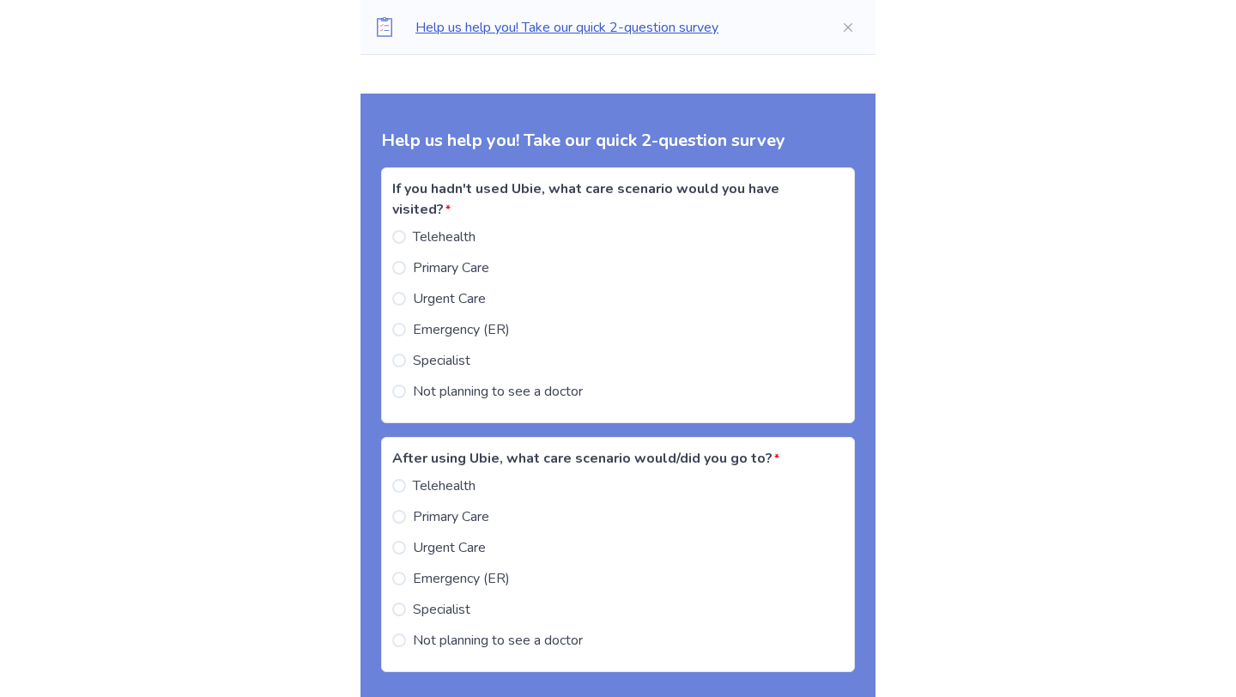
scroll to position [4830, 0]
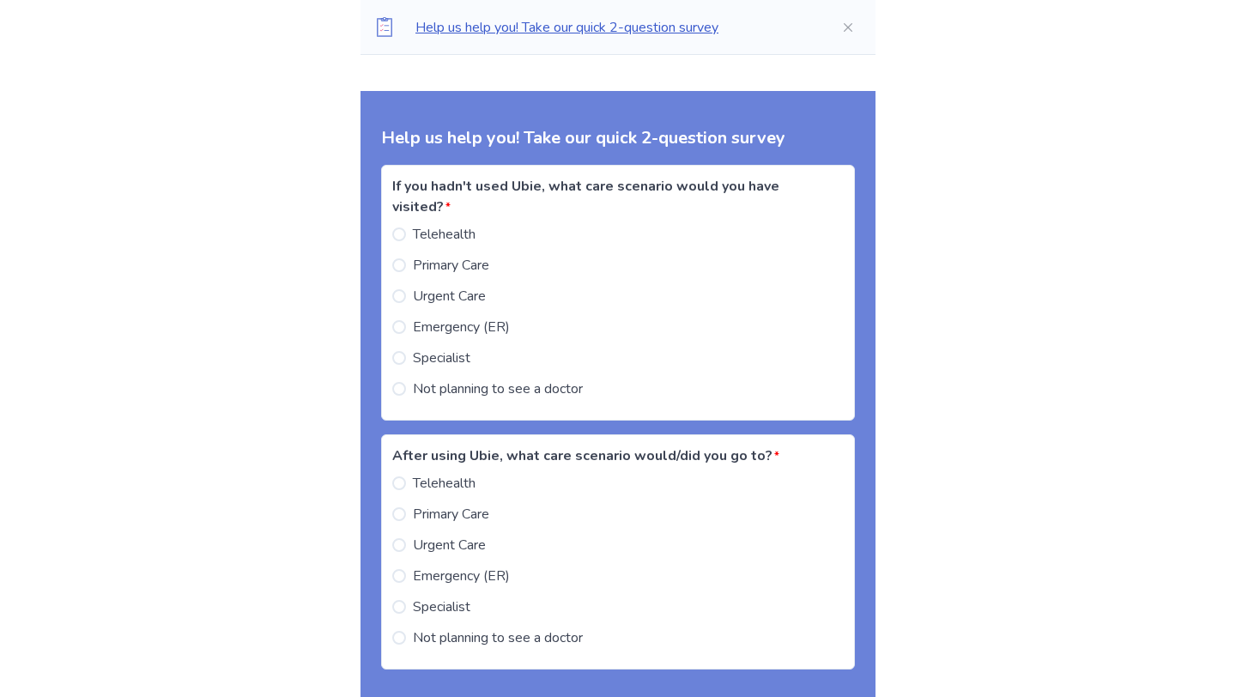
click at [430, 399] on span "Not planning to see a doctor" at bounding box center [498, 388] width 170 height 21
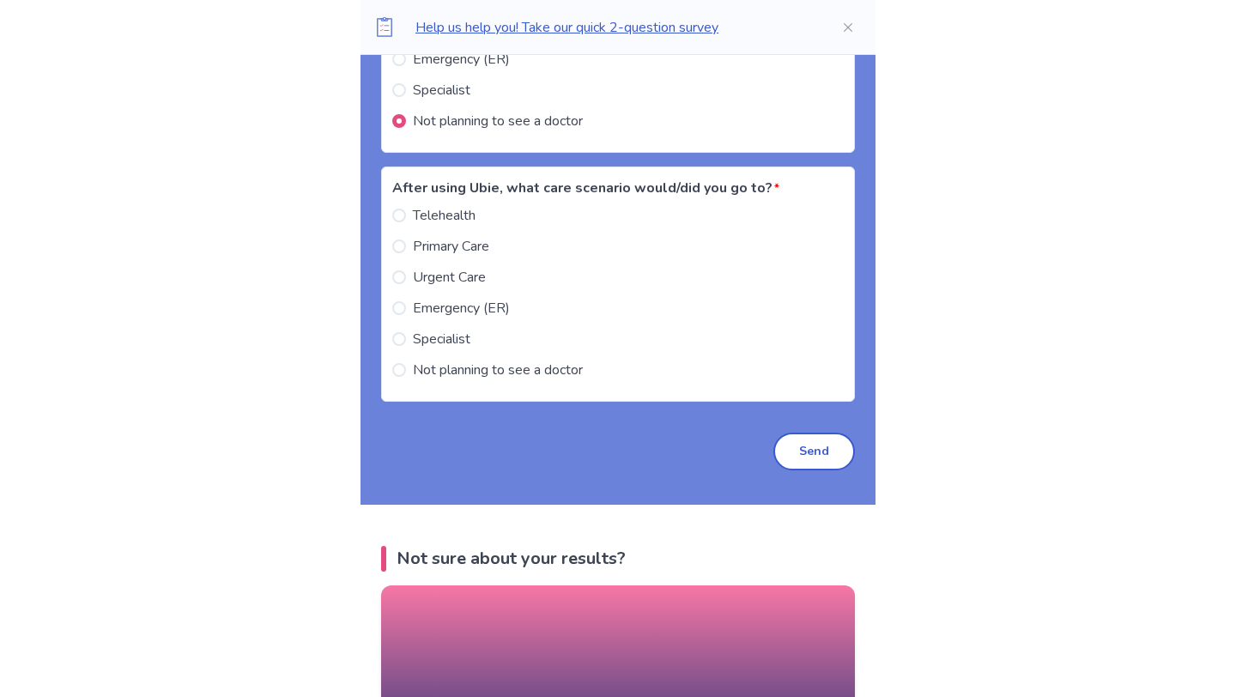
scroll to position [5107, 0]
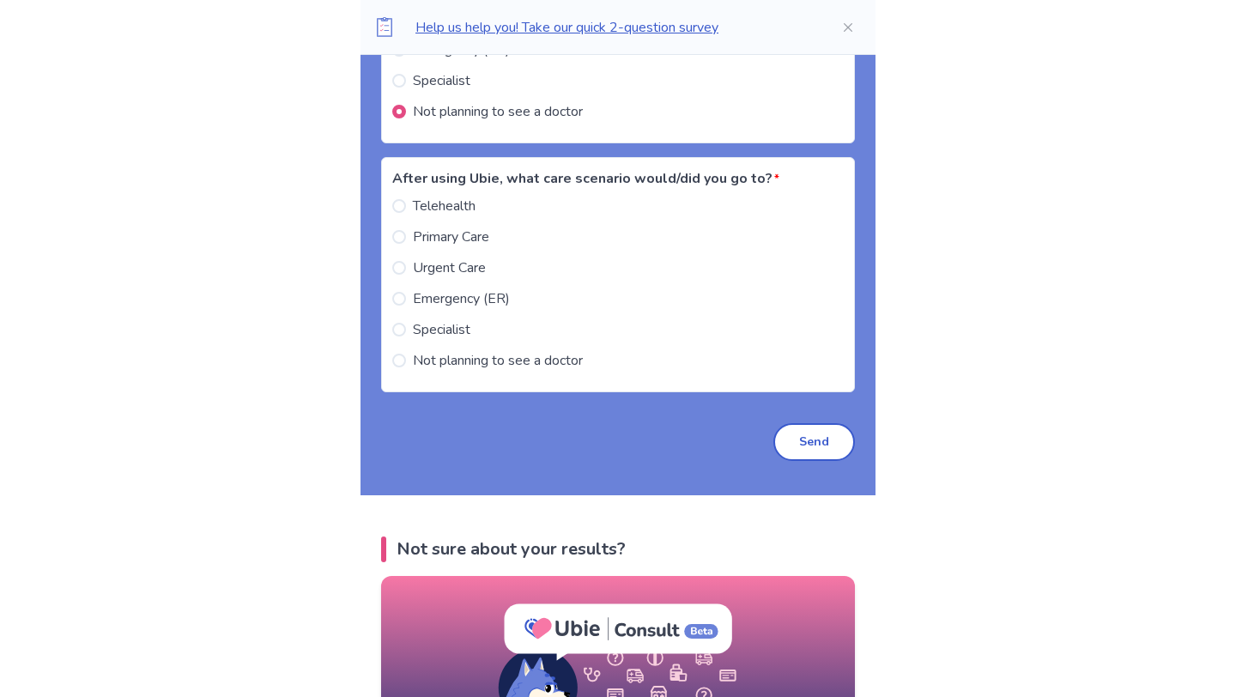
click at [416, 371] on label "Not planning to see a doctor" at bounding box center [487, 360] width 190 height 21
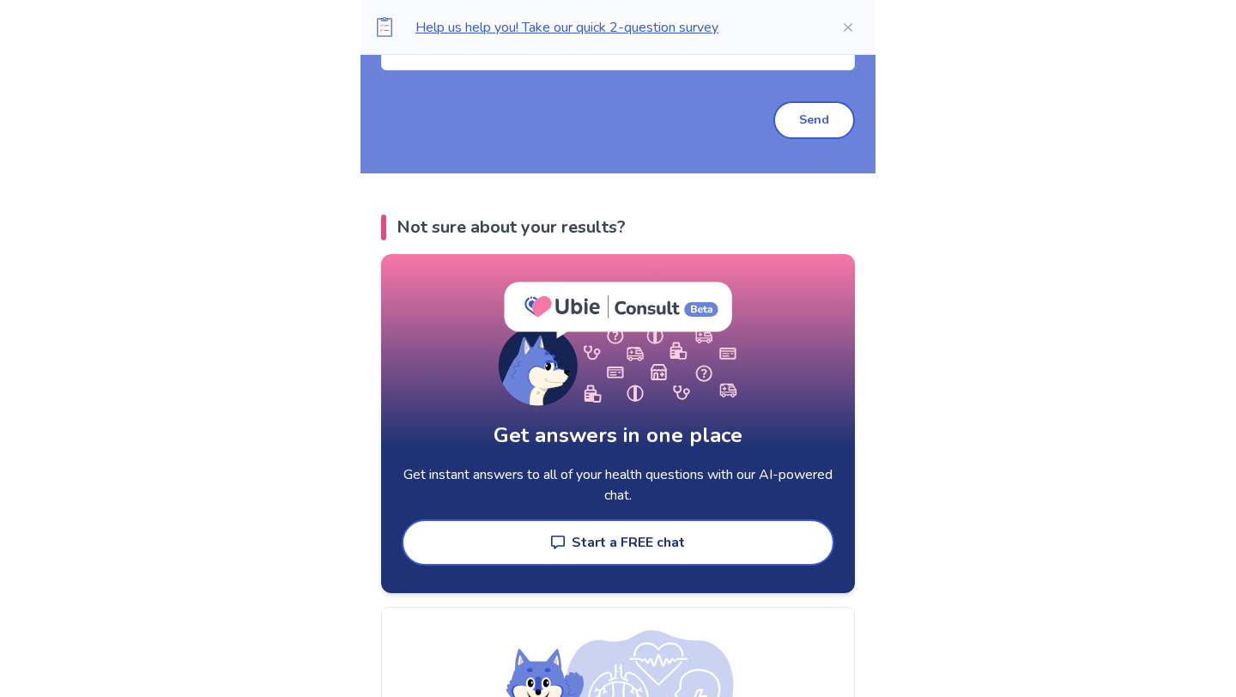
scroll to position [5442, 0]
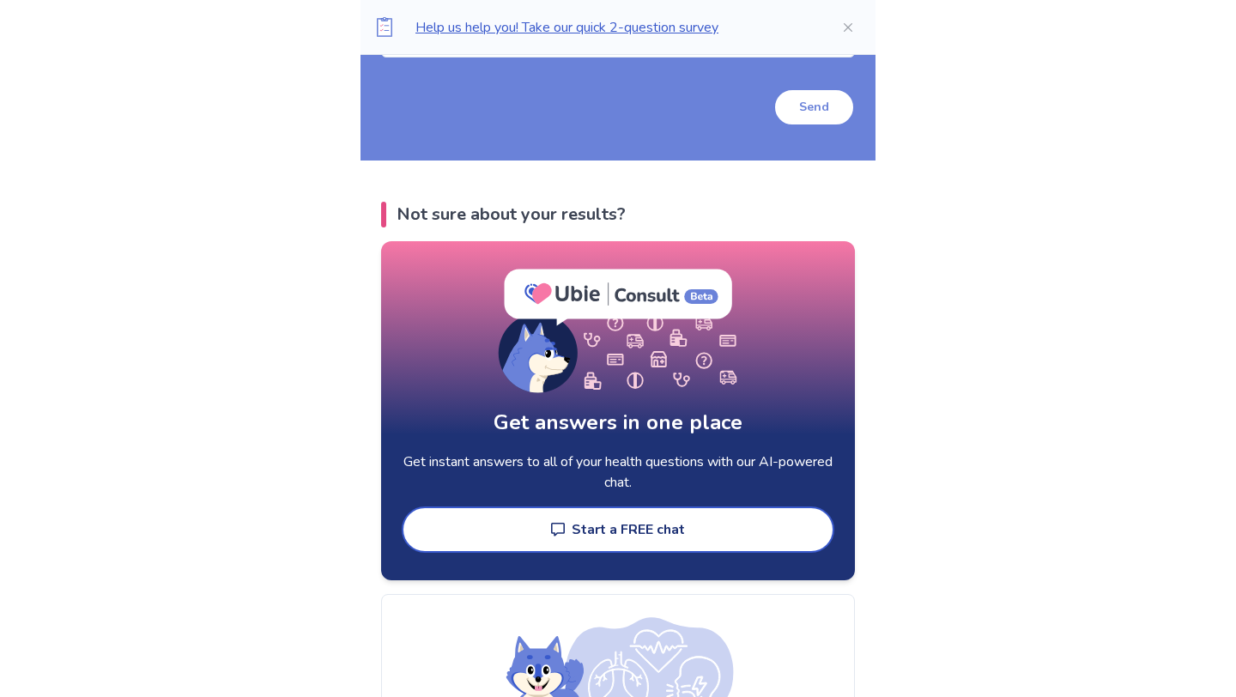
click at [814, 117] on button "Send" at bounding box center [814, 107] width 82 height 38
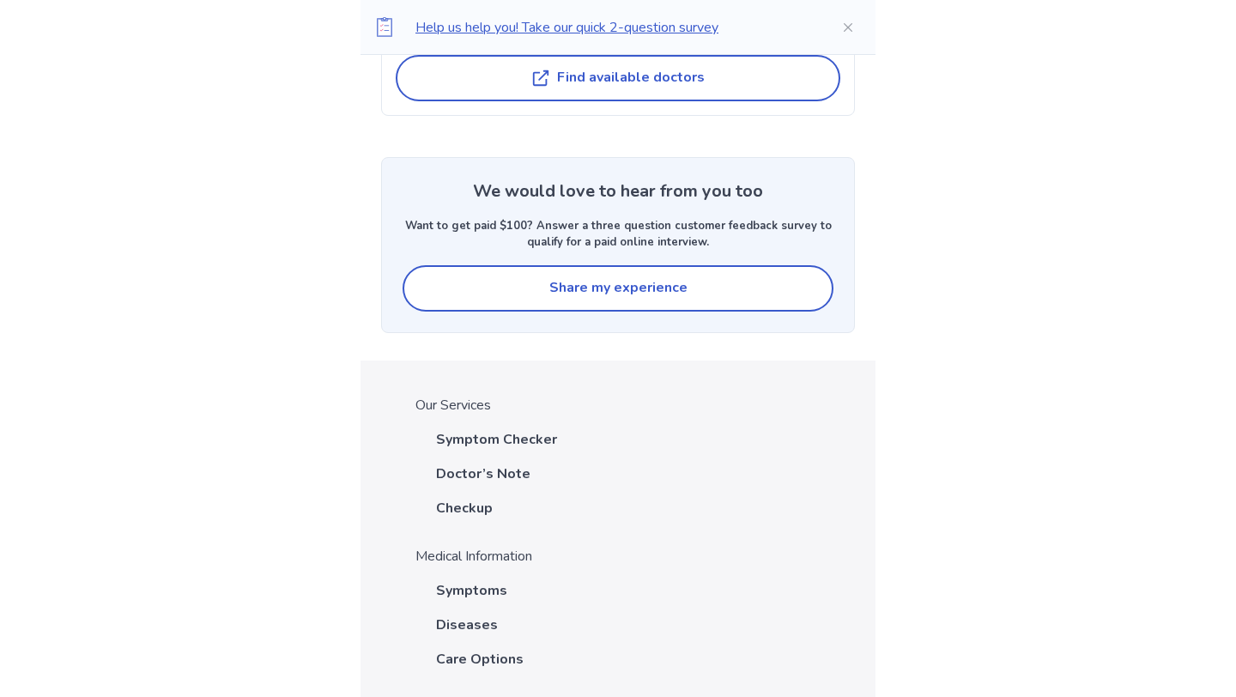
scroll to position [6517, 0]
click at [608, 309] on button "Share my experience" at bounding box center [617, 289] width 431 height 46
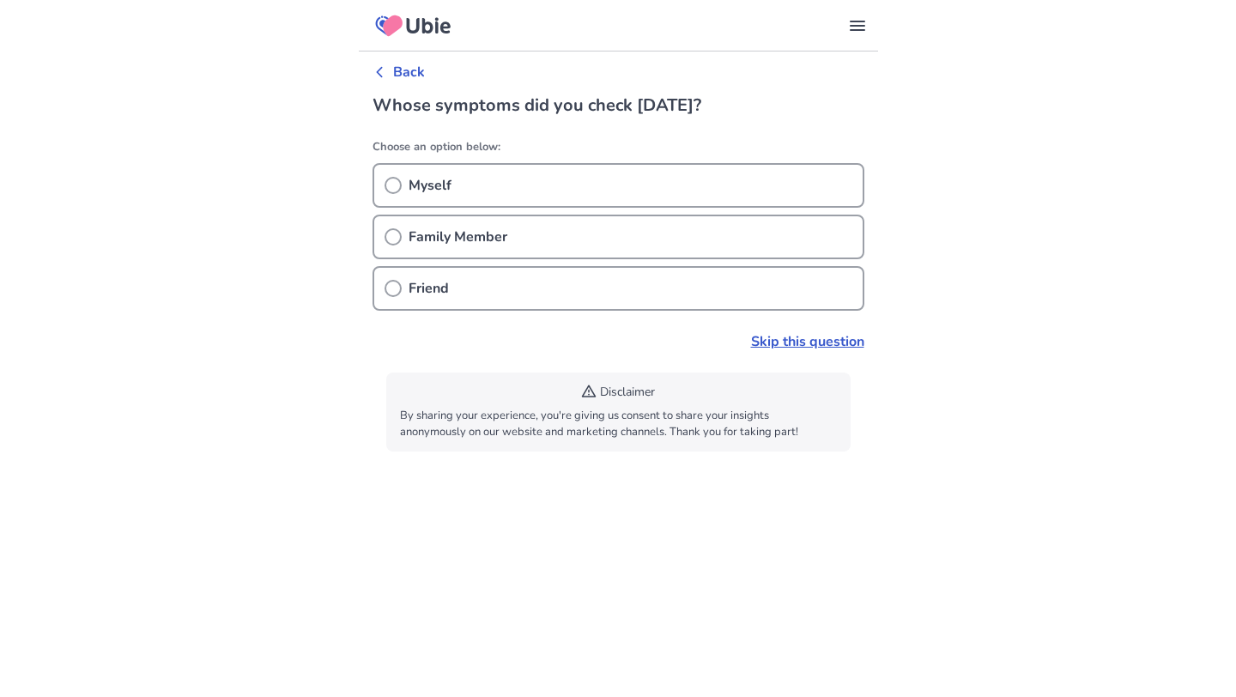
click at [529, 184] on div "Myself" at bounding box center [618, 185] width 492 height 45
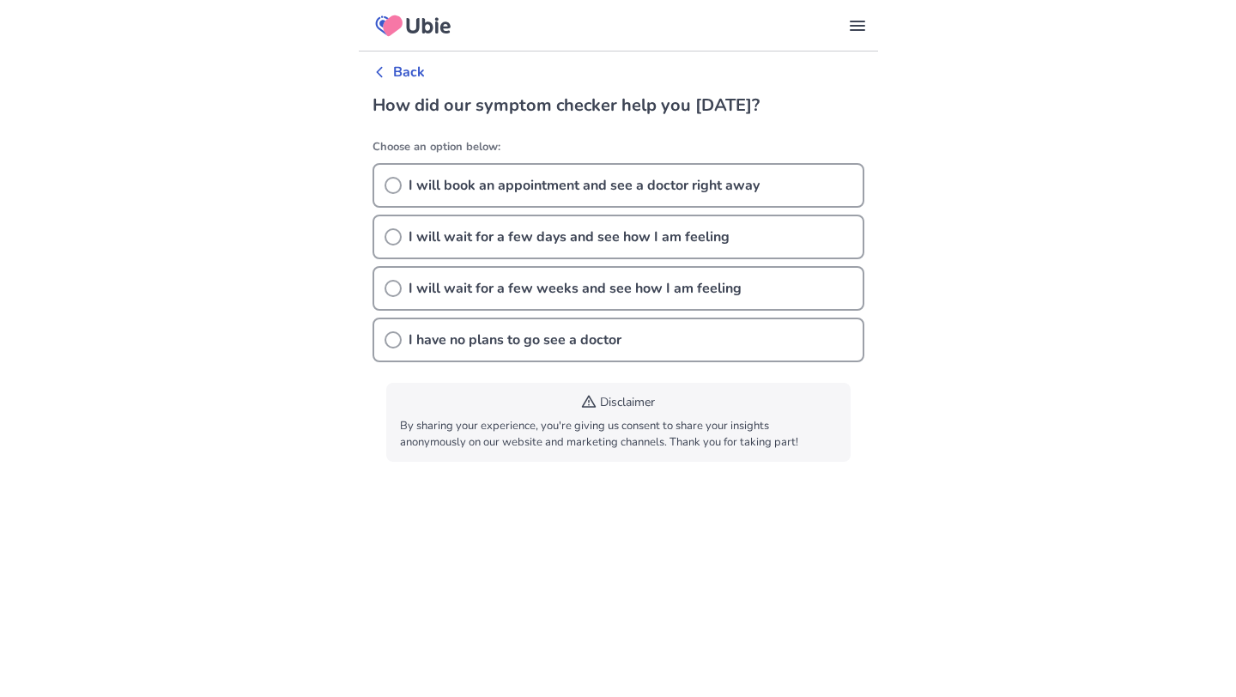
click at [450, 332] on p "I have no plans to go see a doctor" at bounding box center [514, 340] width 213 height 21
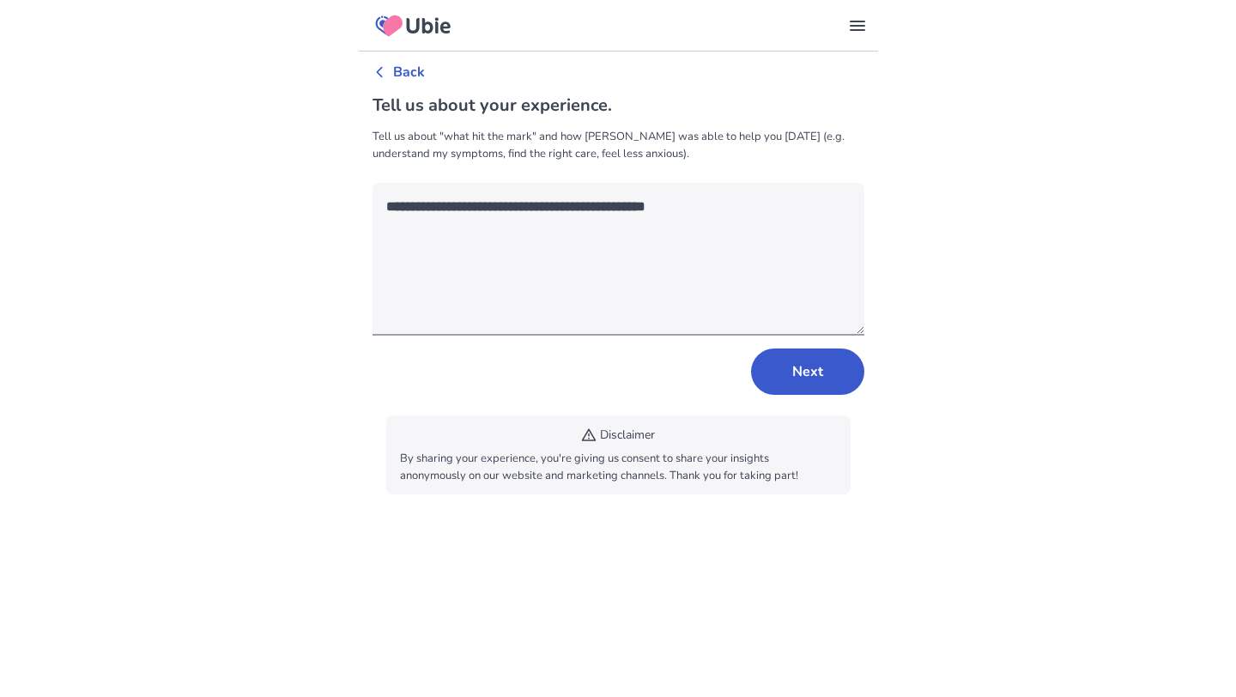
type textarea "**********"
click at [815, 377] on button "Next" at bounding box center [807, 371] width 113 height 46
